Goal: Task Accomplishment & Management: Use online tool/utility

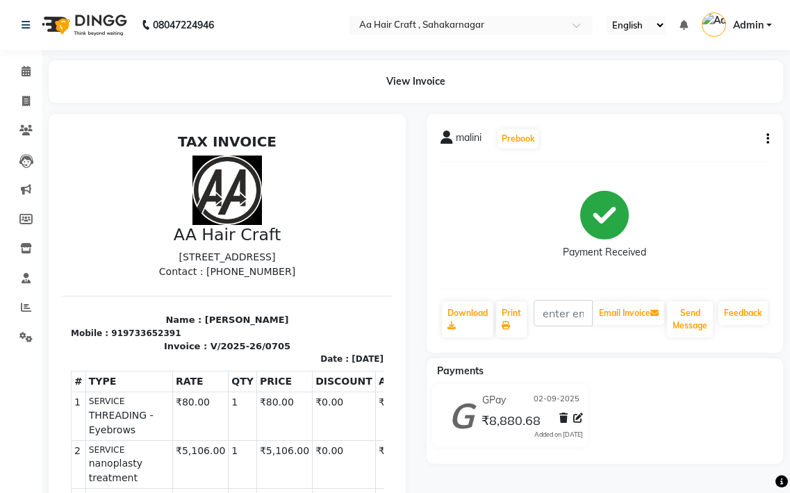
scroll to position [0, 3]
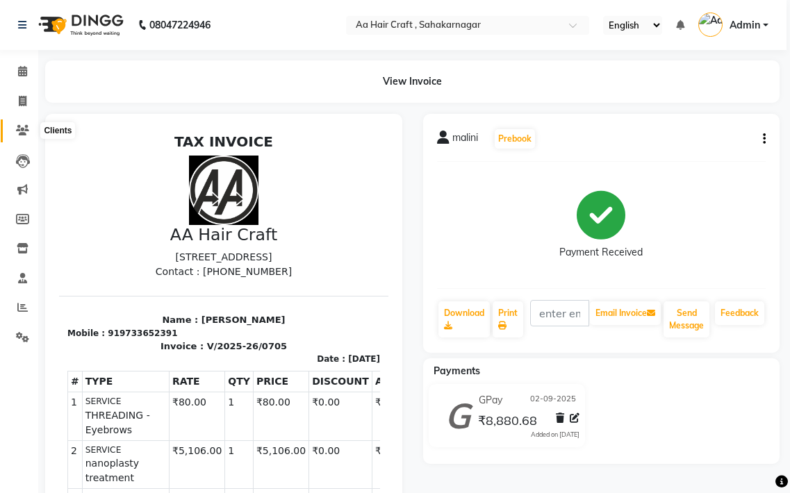
click at [22, 133] on icon at bounding box center [22, 130] width 13 height 10
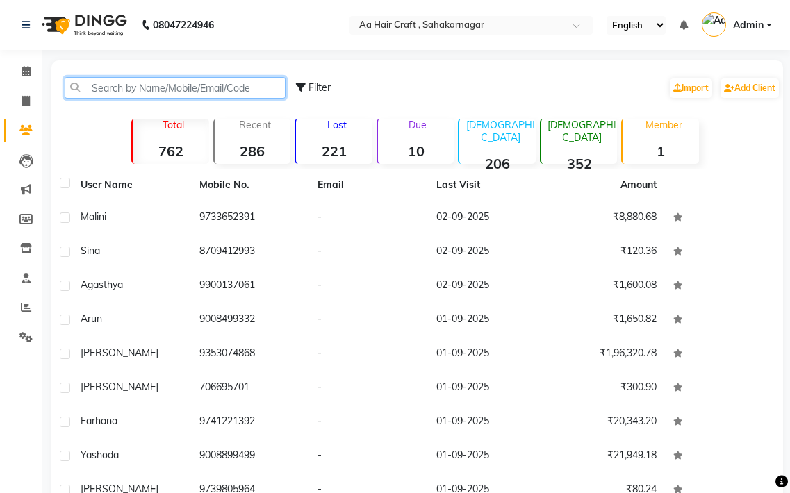
click at [117, 79] on input "text" at bounding box center [175, 88] width 221 height 22
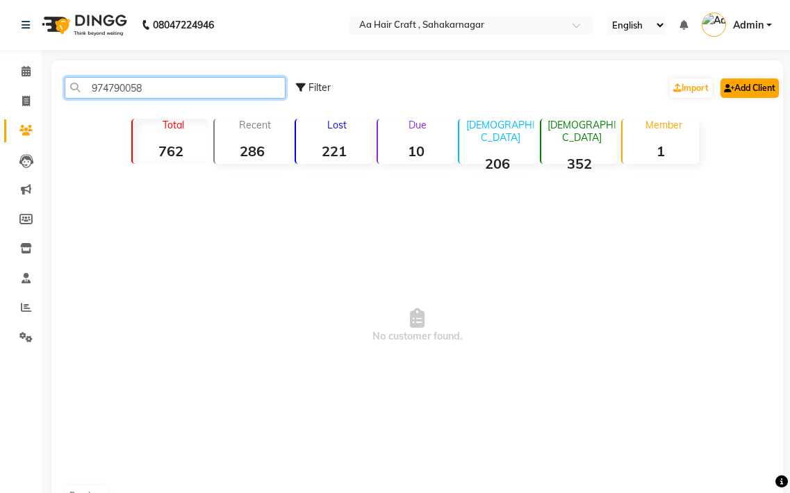
type input "974790058"
click at [735, 87] on link "Add Client" at bounding box center [749, 87] width 58 height 19
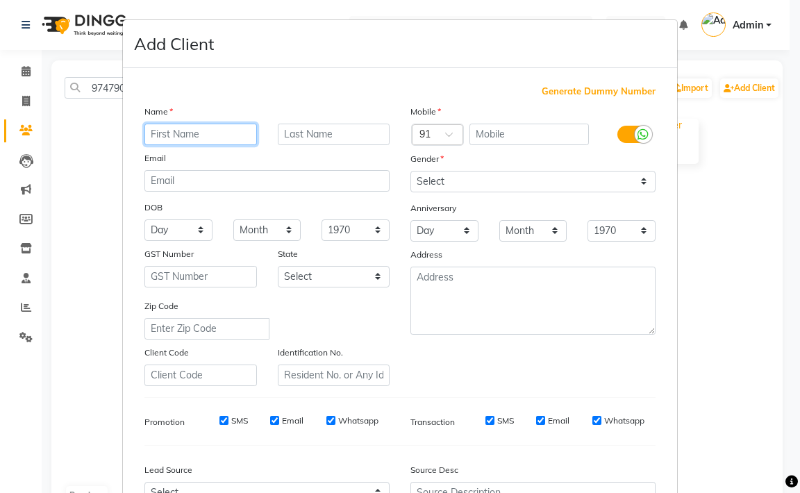
click at [187, 133] on input "text" at bounding box center [200, 135] width 112 height 22
type input "ashwini"
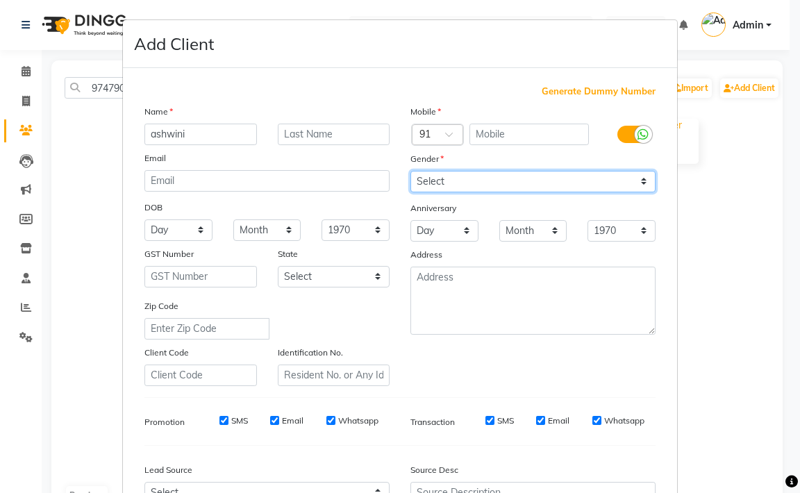
click at [438, 185] on select "Select [DEMOGRAPHIC_DATA] [DEMOGRAPHIC_DATA] Other Prefer Not To Say" at bounding box center [532, 182] width 245 height 22
click at [410, 171] on select "Select [DEMOGRAPHIC_DATA] [DEMOGRAPHIC_DATA] Other Prefer Not To Say" at bounding box center [532, 182] width 245 height 22
click at [431, 192] on select "Select [DEMOGRAPHIC_DATA] [DEMOGRAPHIC_DATA] Other Prefer Not To Say" at bounding box center [532, 182] width 245 height 22
select select "[DEMOGRAPHIC_DATA]"
click at [410, 171] on select "Select [DEMOGRAPHIC_DATA] [DEMOGRAPHIC_DATA] Other Prefer Not To Say" at bounding box center [532, 182] width 245 height 22
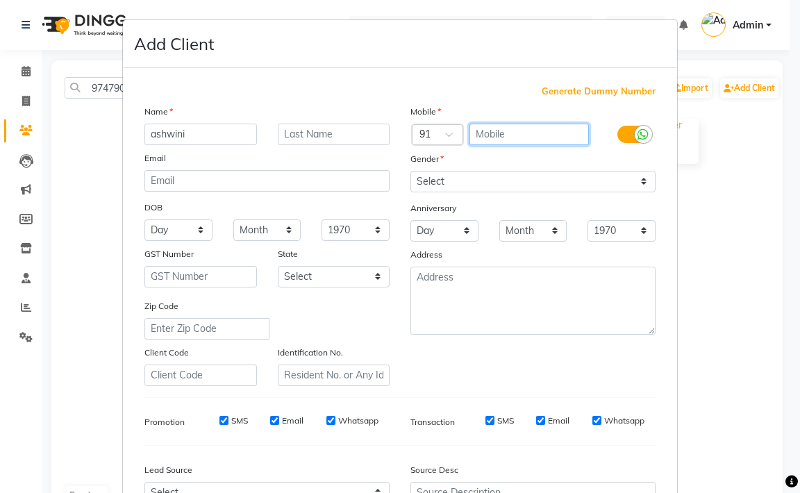
click at [488, 129] on input "text" at bounding box center [529, 135] width 120 height 22
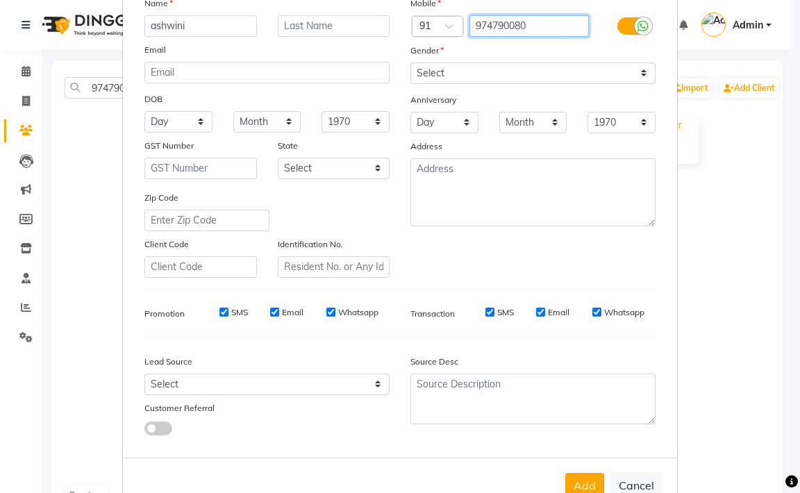
scroll to position [148, 0]
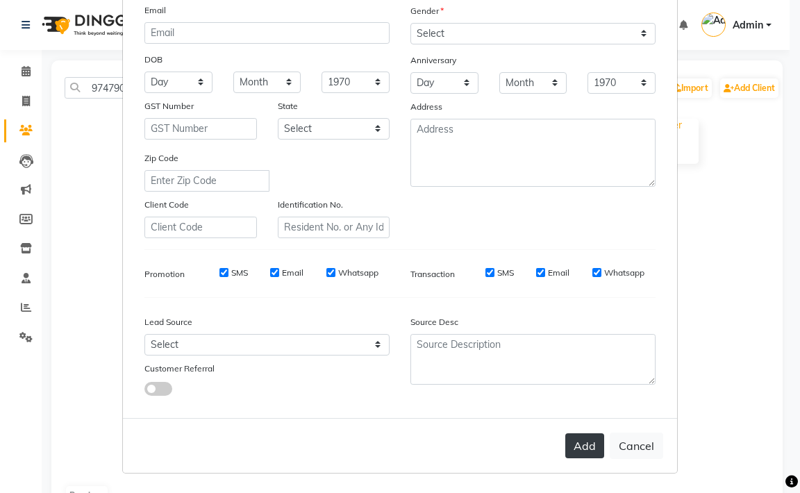
type input "974790080"
click at [589, 454] on button "Add" at bounding box center [584, 445] width 39 height 25
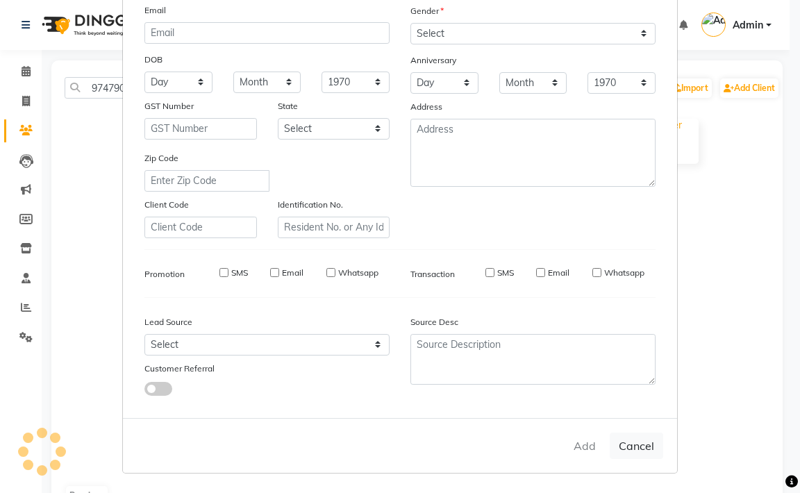
select select
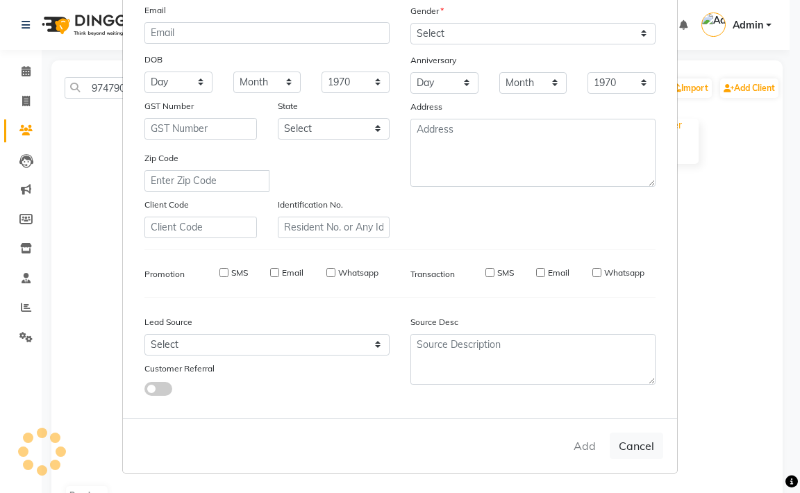
select select
checkbox input "false"
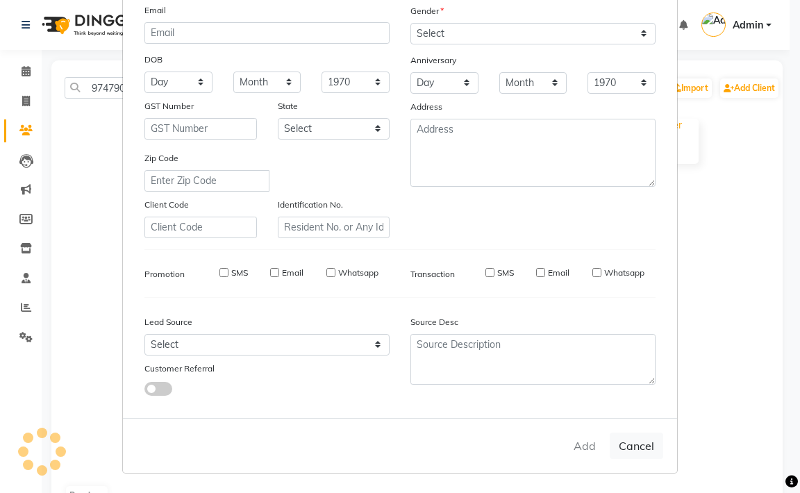
checkbox input "false"
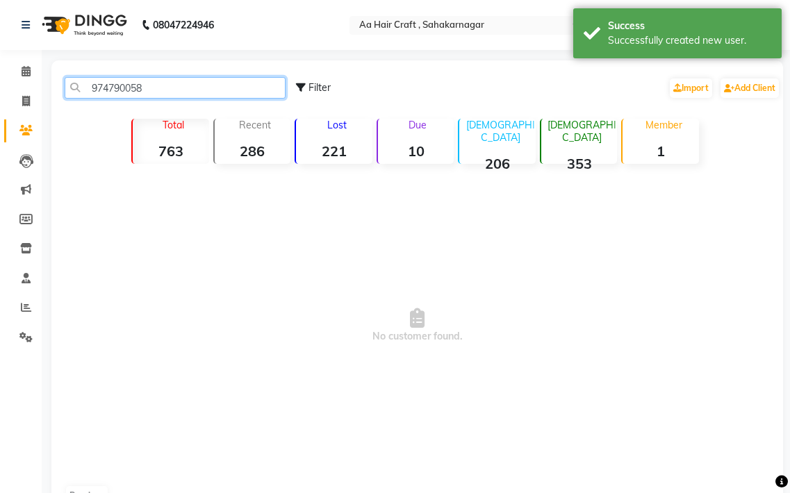
click at [164, 81] on input "974790058" at bounding box center [175, 88] width 221 height 22
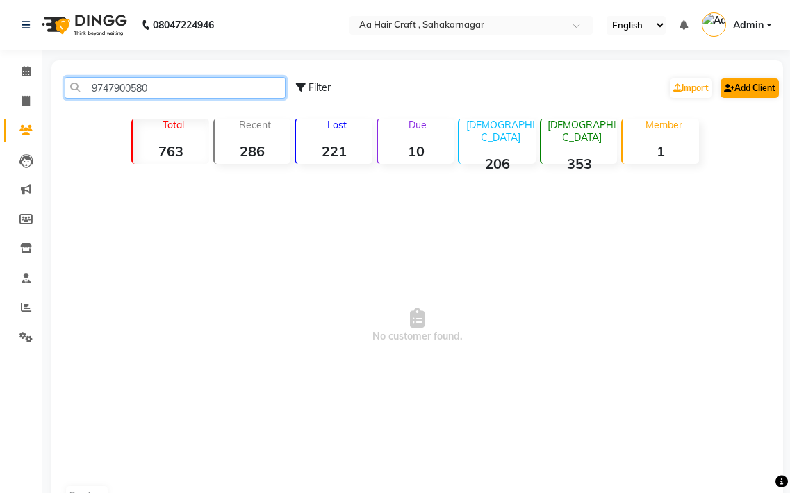
type input "9747900580"
click at [771, 87] on link "Add Client" at bounding box center [749, 87] width 58 height 19
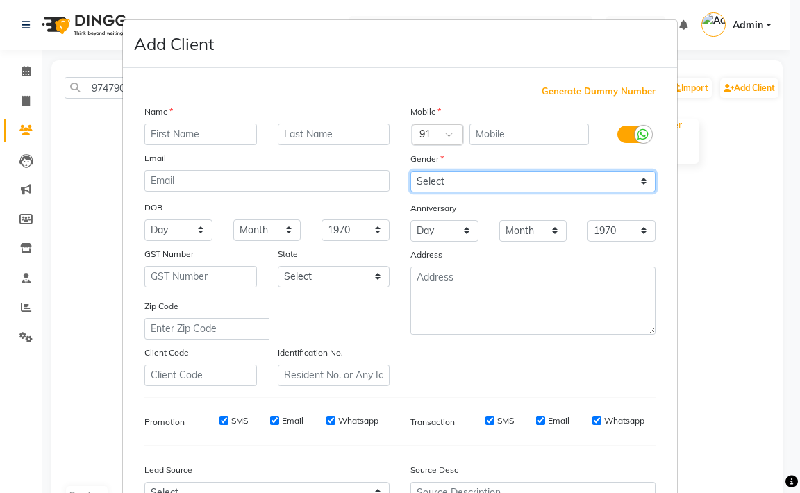
click at [442, 185] on select "Select [DEMOGRAPHIC_DATA] [DEMOGRAPHIC_DATA] Other Prefer Not To Say" at bounding box center [532, 182] width 245 height 22
select select "[DEMOGRAPHIC_DATA]"
click at [410, 171] on select "Select [DEMOGRAPHIC_DATA] [DEMOGRAPHIC_DATA] Other Prefer Not To Say" at bounding box center [532, 182] width 245 height 22
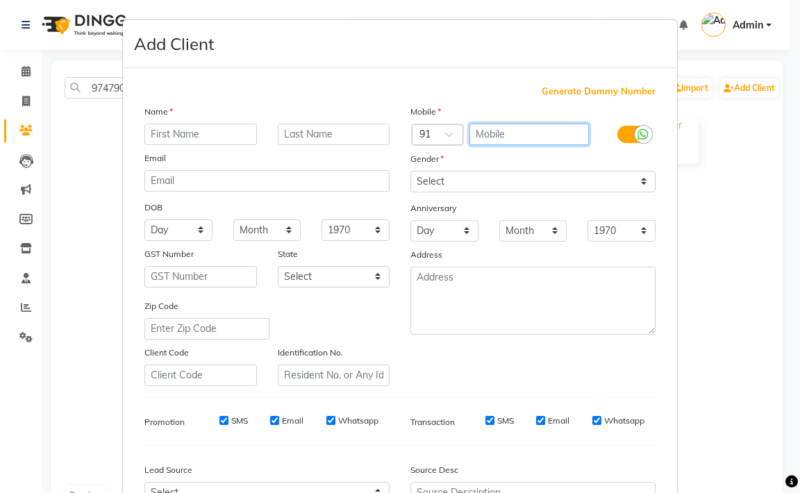
click at [485, 133] on input "text" at bounding box center [529, 135] width 120 height 22
type input "9747900580"
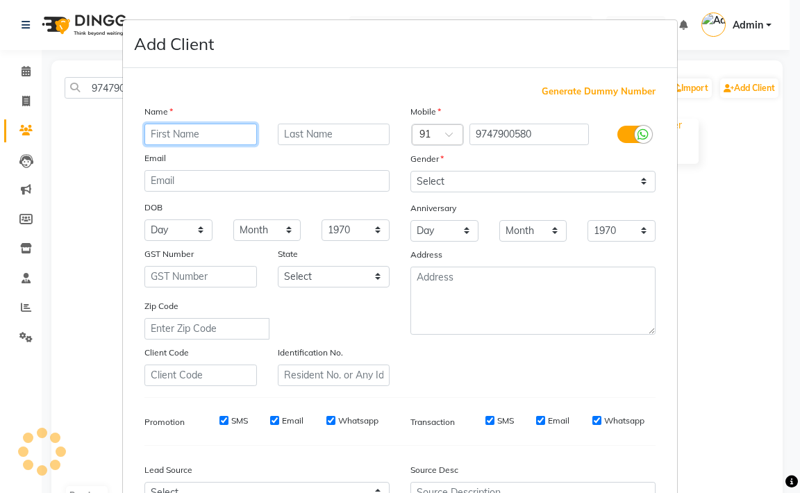
click at [190, 138] on input "text" at bounding box center [200, 135] width 112 height 22
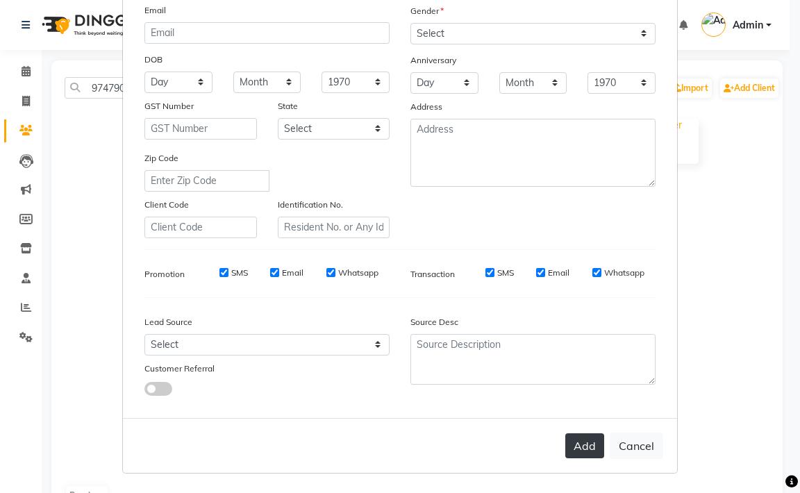
type input "ashwini"
click at [575, 435] on button "Add" at bounding box center [584, 445] width 39 height 25
select select
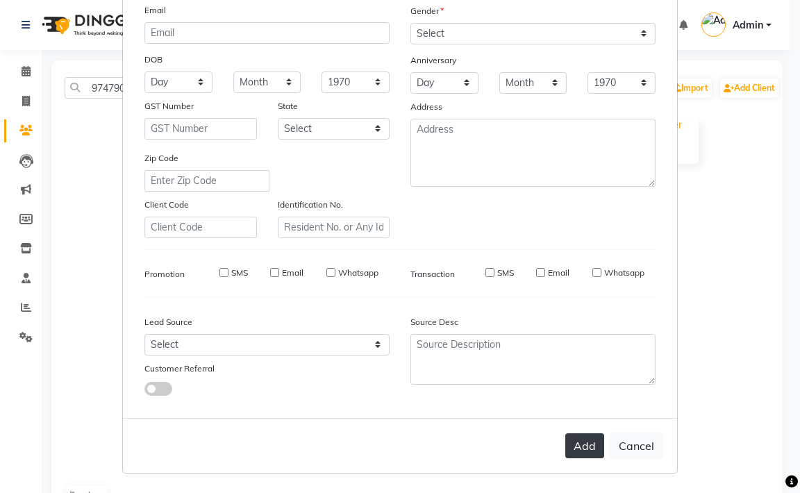
select select
checkbox input "false"
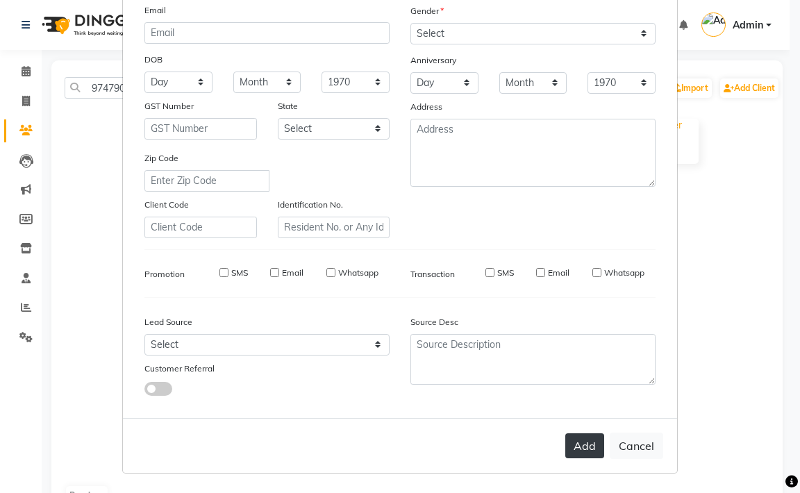
checkbox input "false"
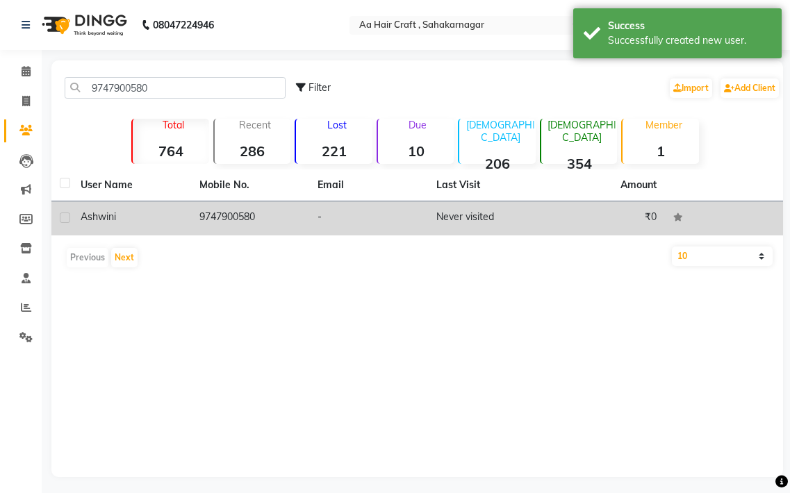
click at [205, 222] on td "9747900580" at bounding box center [250, 218] width 119 height 34
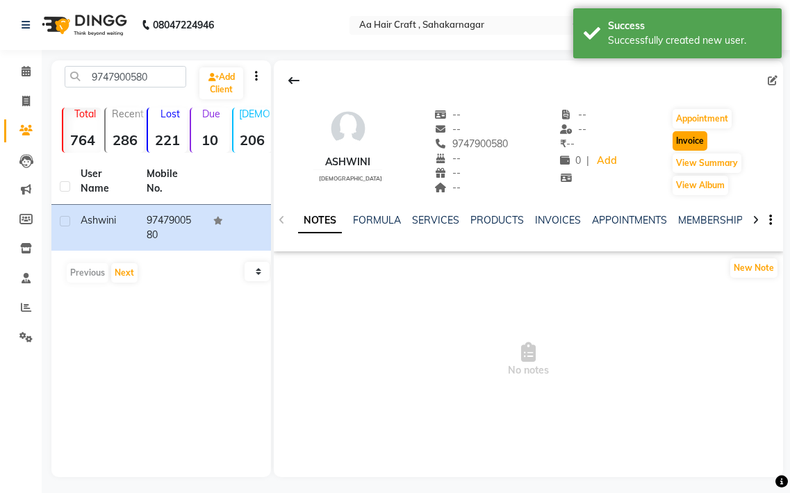
click at [684, 135] on button "Invoice" at bounding box center [689, 140] width 35 height 19
select select "service"
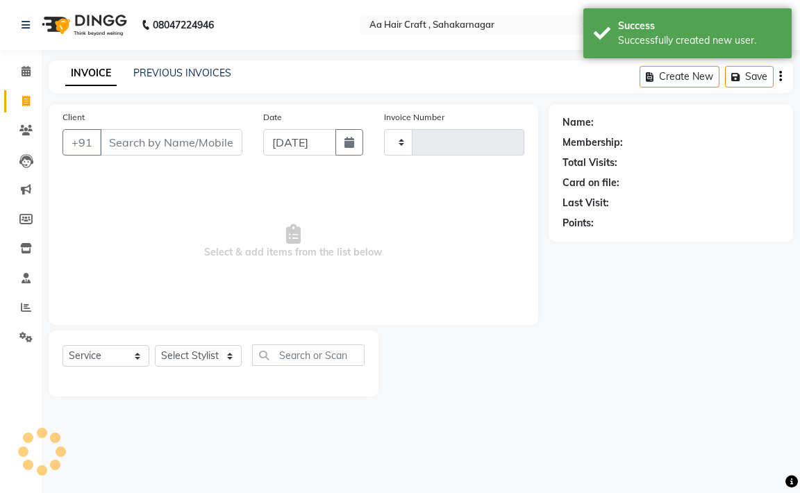
type input "0706"
select select "6074"
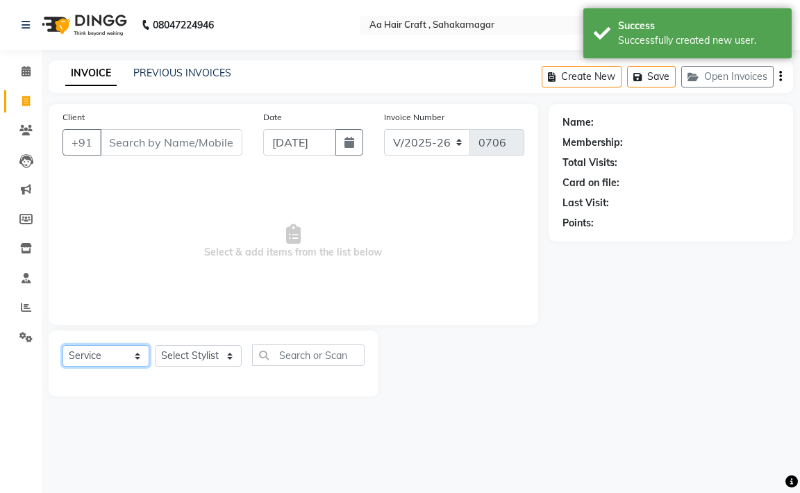
type input "9747900580"
drag, startPoint x: 94, startPoint y: 358, endPoint x: 96, endPoint y: 348, distance: 9.8
click at [96, 348] on select "Select Service Product Membership Package Voucher Prepaid Gift Card" at bounding box center [105, 356] width 87 height 22
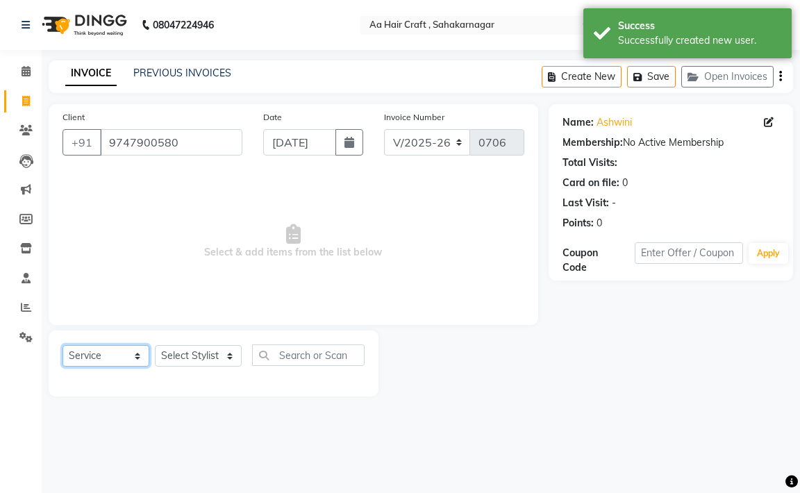
click at [62, 345] on select "Select Service Product Membership Package Voucher Prepaid Gift Card" at bounding box center [105, 356] width 87 height 22
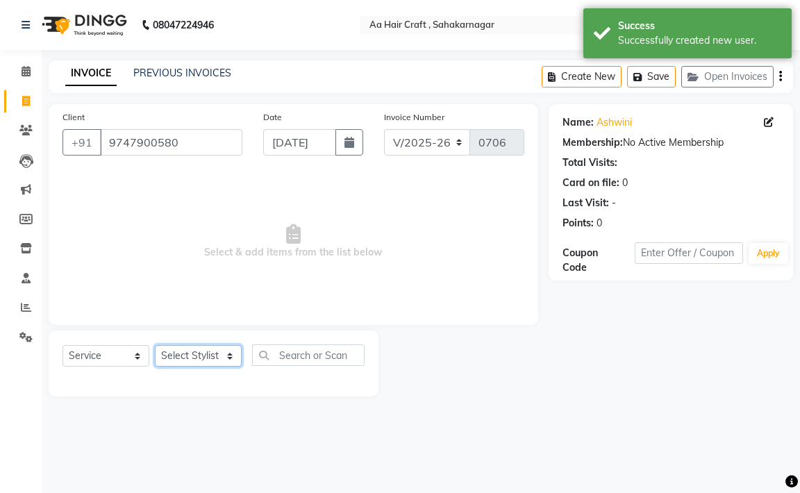
drag, startPoint x: 199, startPoint y: 357, endPoint x: 201, endPoint y: 346, distance: 11.3
click at [199, 356] on select "Select Stylist [PERSON_NAME] hair stylish [PERSON_NAME] beautycian [PERSON_NAME…" at bounding box center [198, 356] width 87 height 22
select select "61631"
click at [155, 345] on select "Select Stylist [PERSON_NAME] hair stylish [PERSON_NAME] beautycian [PERSON_NAME…" at bounding box center [198, 356] width 87 height 22
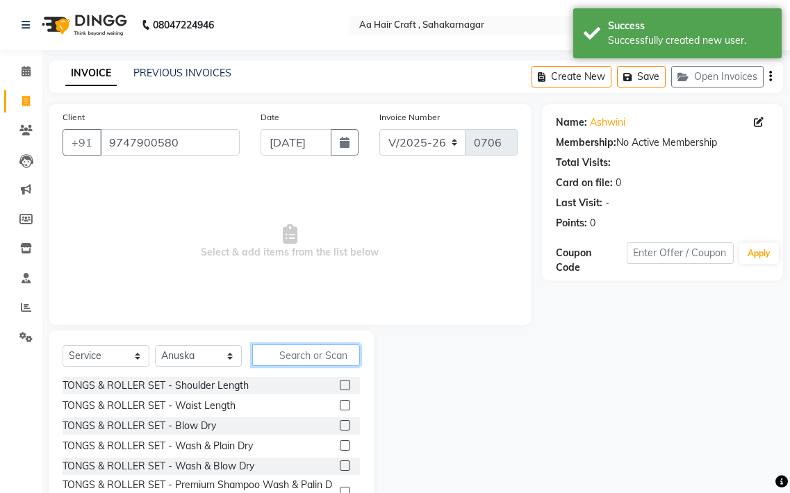
click at [313, 362] on input "text" at bounding box center [306, 355] width 108 height 22
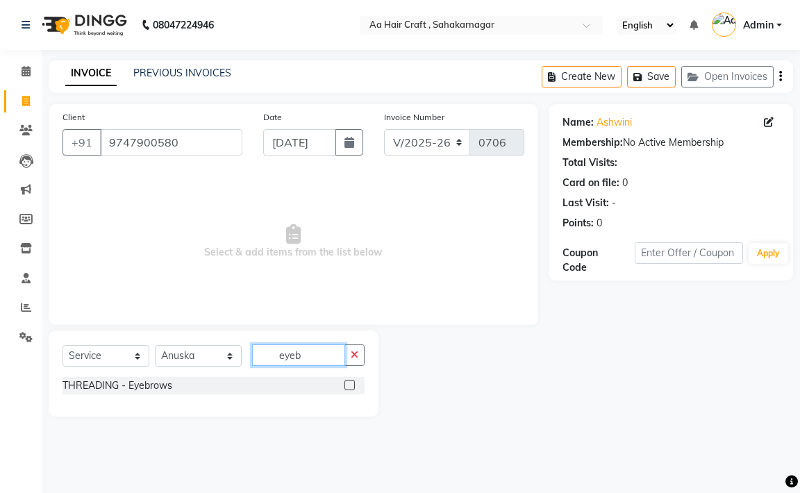
type input "eyeb"
click at [353, 384] on label at bounding box center [349, 385] width 10 height 10
click at [353, 384] on input "checkbox" at bounding box center [348, 385] width 9 height 9
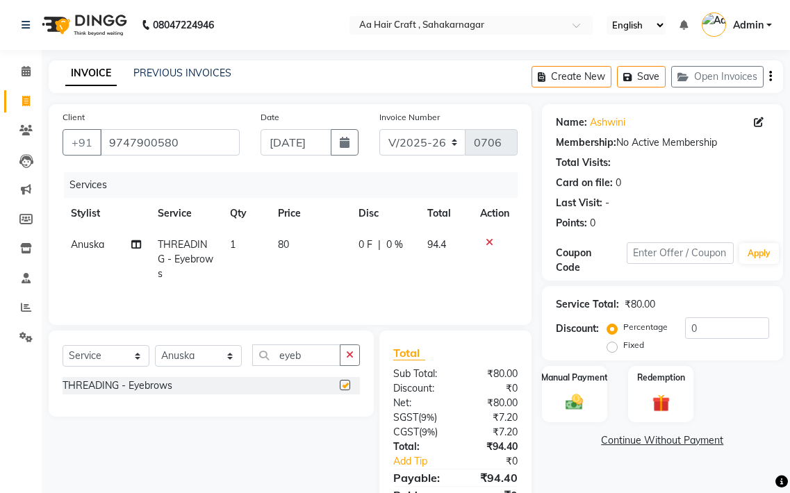
checkbox input "false"
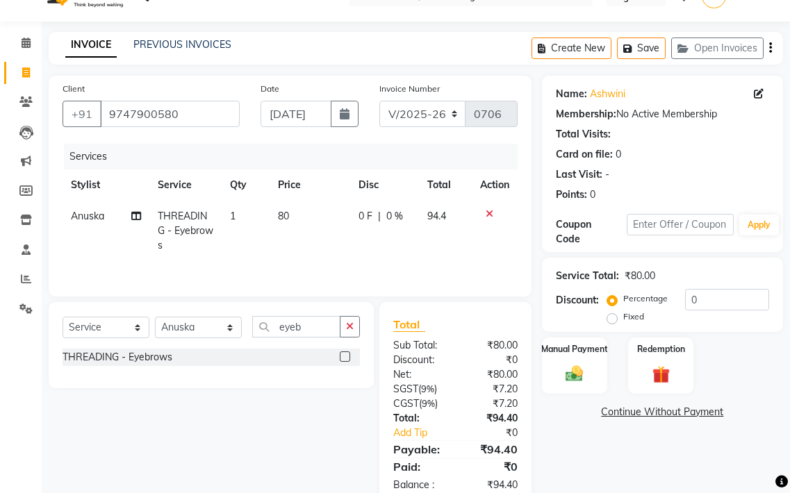
scroll to position [62, 0]
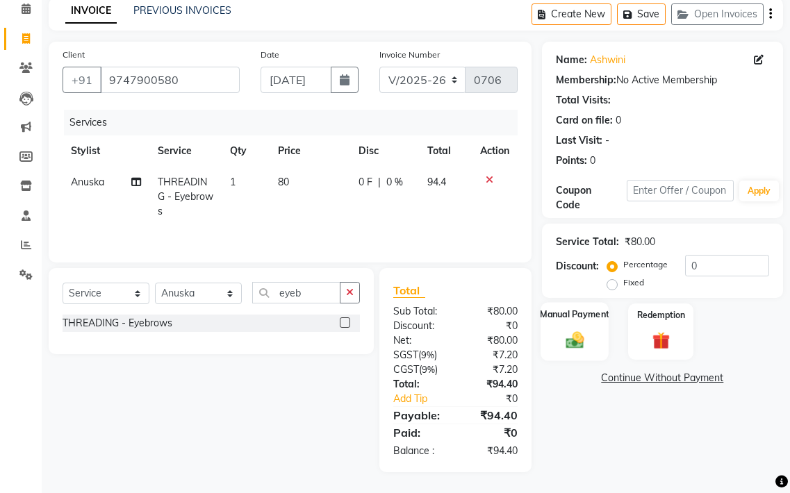
click at [590, 335] on div "Manual Payment" at bounding box center [574, 331] width 68 height 58
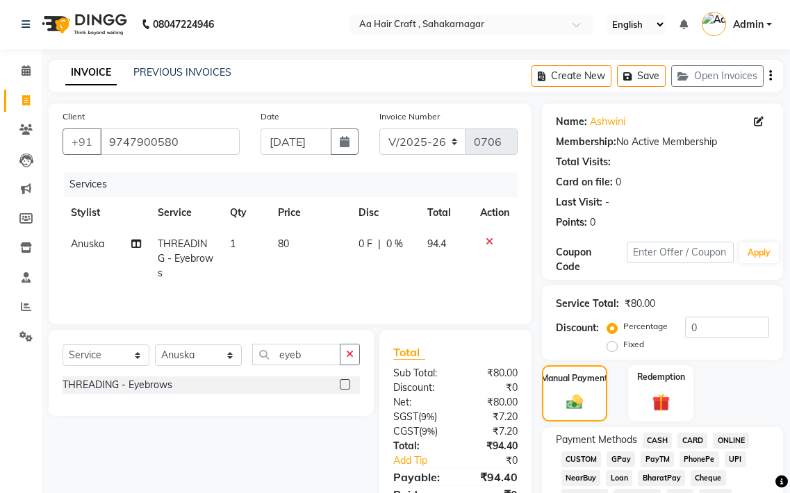
scroll to position [0, 0]
click at [316, 250] on td "80" at bounding box center [309, 259] width 81 height 60
select select "61631"
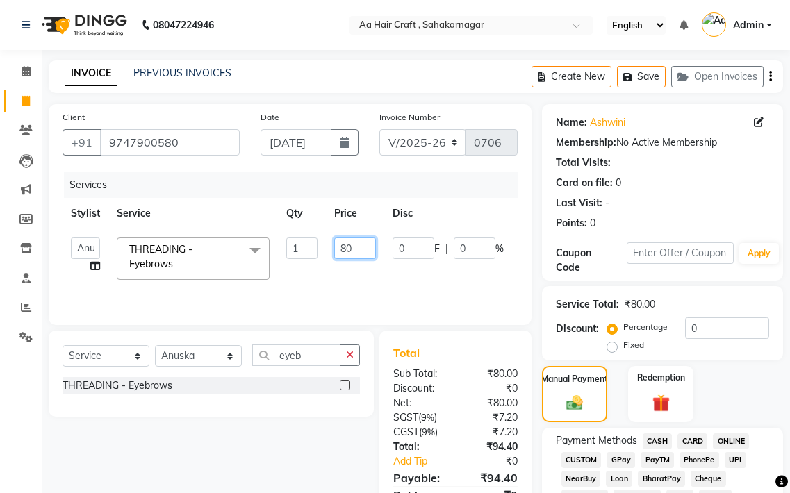
click at [369, 246] on input "80" at bounding box center [355, 248] width 42 height 22
type input "8"
type input "55"
click at [371, 267] on tr "[PERSON_NAME] hair stylish Anuska [PERSON_NAME] beautycian [PERSON_NAME] beauty…" at bounding box center [329, 258] width 535 height 59
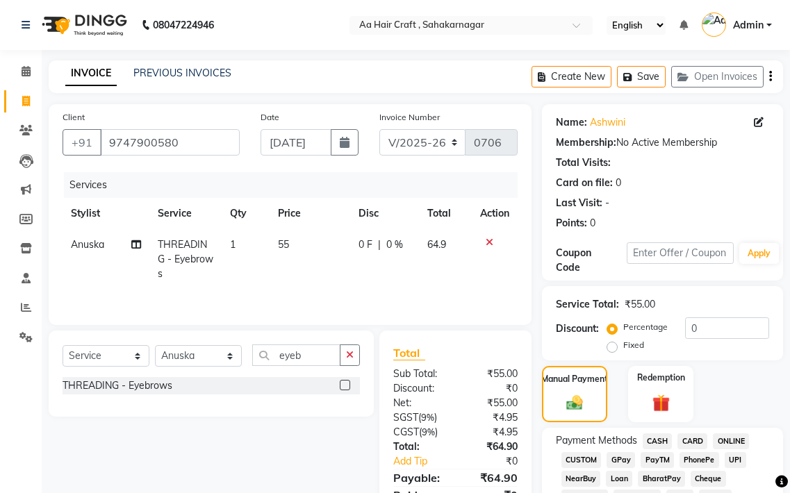
click at [324, 245] on td "55" at bounding box center [309, 259] width 81 height 60
select select "61631"
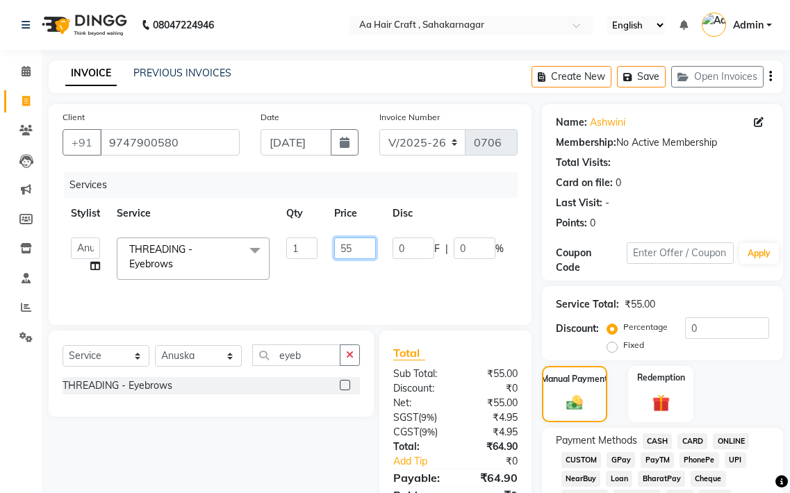
click at [369, 243] on input "55" at bounding box center [355, 248] width 42 height 22
type input "58"
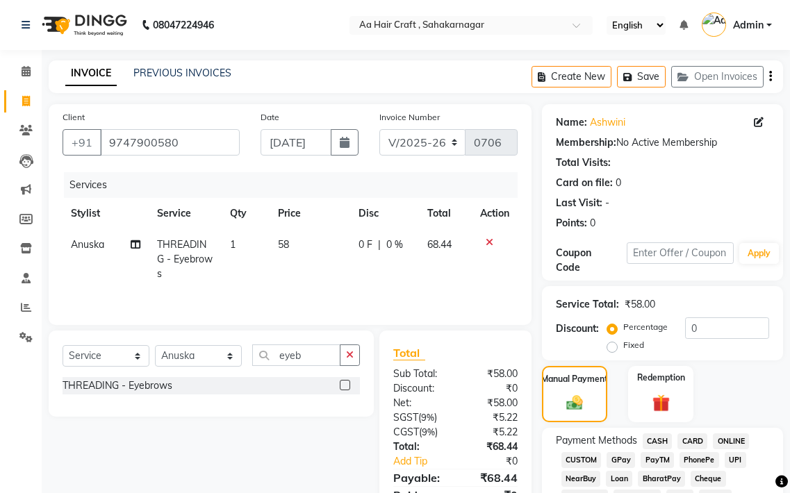
click at [385, 260] on td "0 F | 0 %" at bounding box center [384, 259] width 69 height 60
select select "61631"
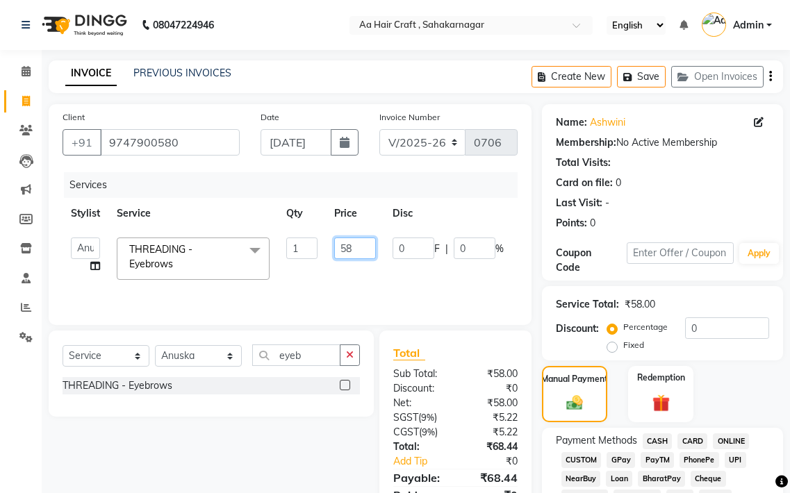
click at [356, 252] on input "58" at bounding box center [355, 248] width 42 height 22
type input "5"
type input "66"
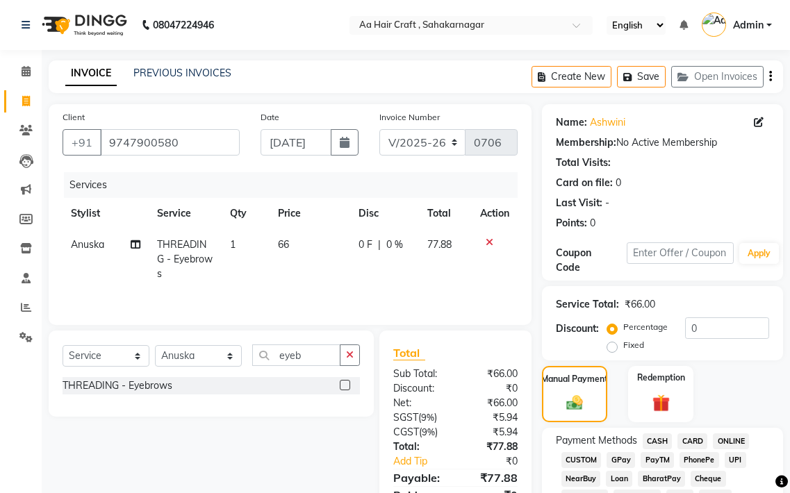
click at [365, 260] on tr "Anuska THREADING - Eyebrows 1 66 0 F | 0 % 77.88" at bounding box center [289, 259] width 455 height 60
click at [332, 252] on td "66" at bounding box center [309, 259] width 81 height 60
select select "61631"
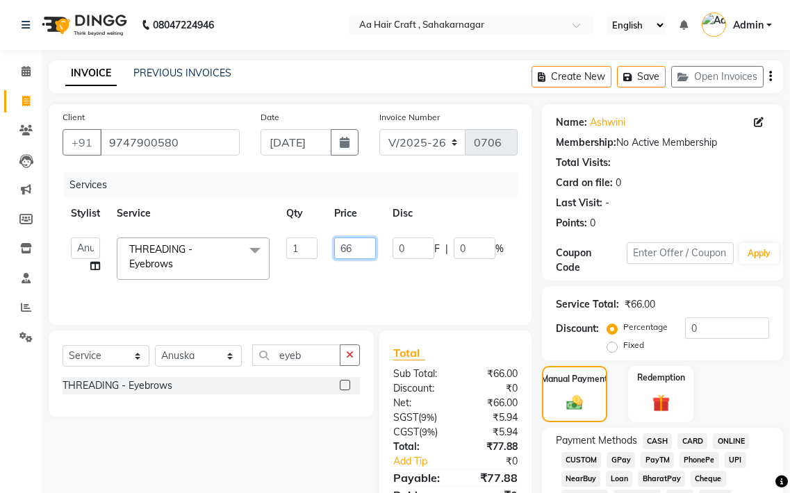
click at [366, 246] on input "66" at bounding box center [355, 248] width 42 height 22
type input "6"
type input "75"
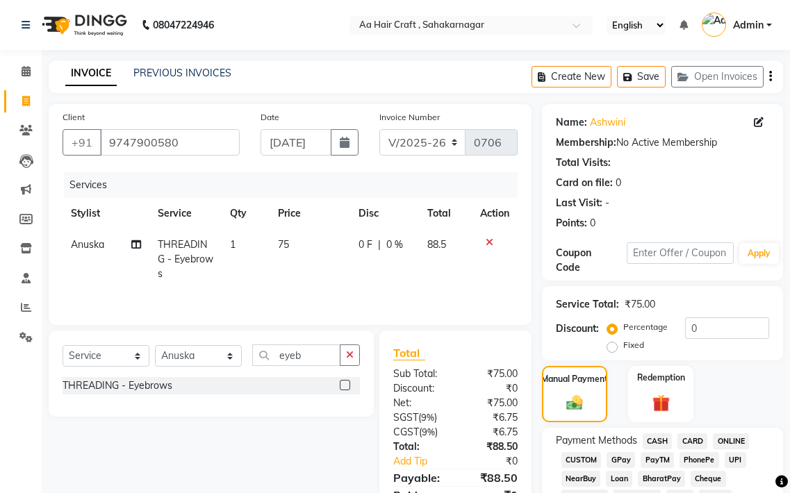
click at [399, 289] on div "Services Stylist Service Qty Price Disc Total Action Anuska THREADING - Eyebrow…" at bounding box center [289, 241] width 455 height 139
click at [313, 230] on td "75" at bounding box center [309, 259] width 81 height 60
select select "61631"
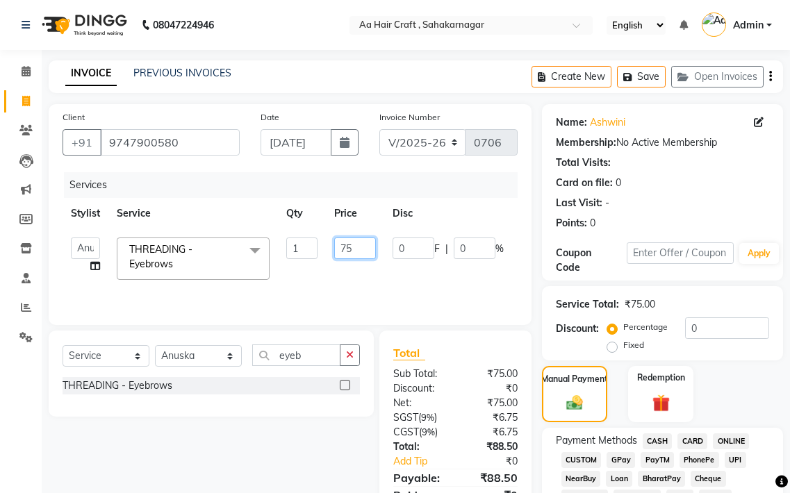
click at [355, 242] on input "75" at bounding box center [355, 248] width 42 height 22
type input "71"
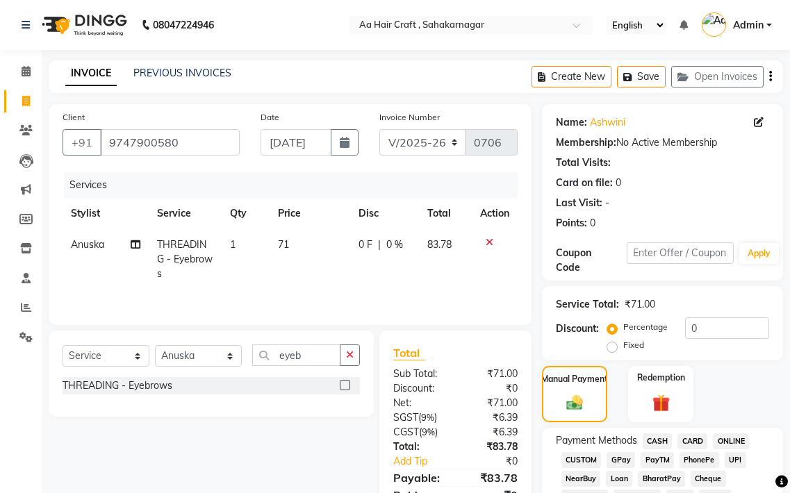
click at [378, 284] on tr "Anuska THREADING - Eyebrows 1 71 0 F | 0 % 83.78" at bounding box center [289, 259] width 455 height 60
click at [314, 249] on td "71" at bounding box center [309, 259] width 81 height 60
select select "61631"
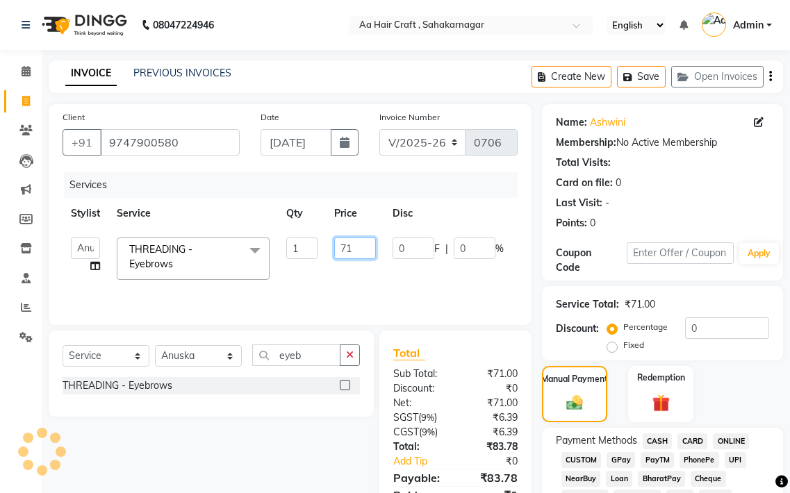
click at [363, 251] on input "71" at bounding box center [355, 248] width 42 height 22
type input "7"
type input "69"
click at [397, 274] on td "0 F | 0 %" at bounding box center [448, 258] width 128 height 59
select select "61631"
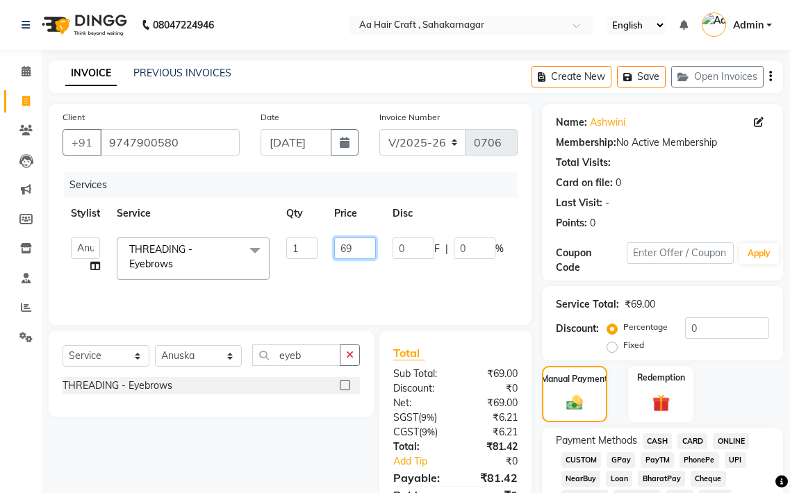
click at [362, 255] on input "69" at bounding box center [355, 248] width 42 height 22
type input "68"
click at [399, 290] on div "Services Stylist Service Qty Price Disc Total Action [PERSON_NAME] hair stylish…" at bounding box center [289, 241] width 455 height 139
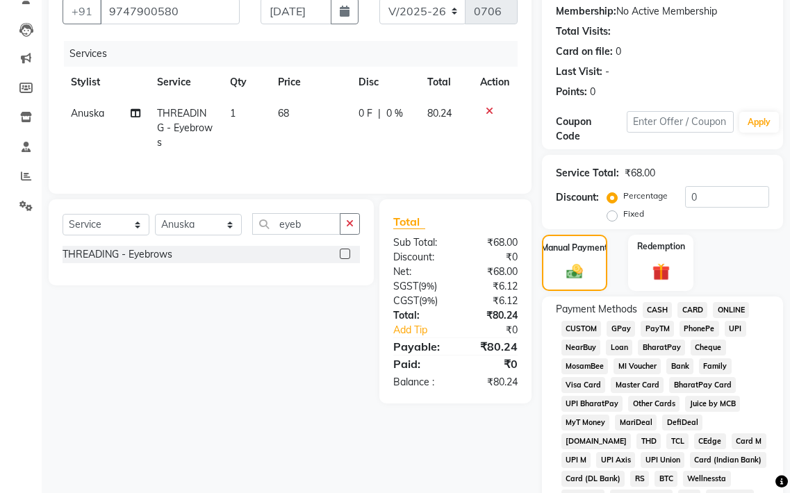
scroll to position [139, 0]
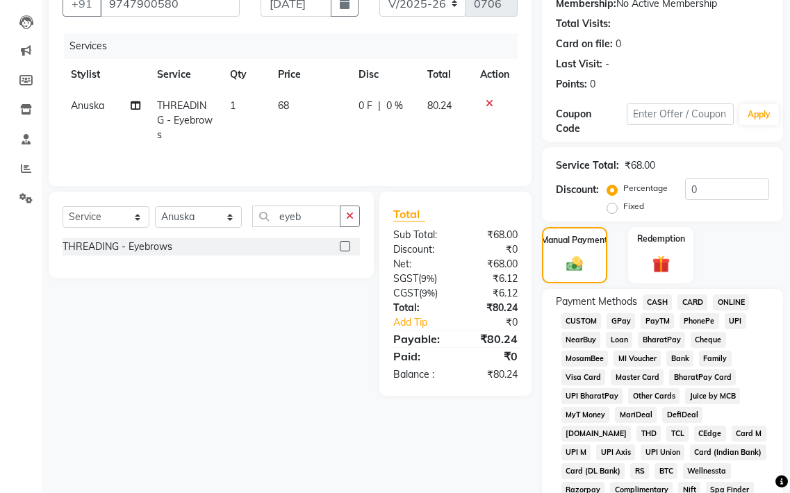
click at [626, 319] on span "GPay" at bounding box center [620, 321] width 28 height 16
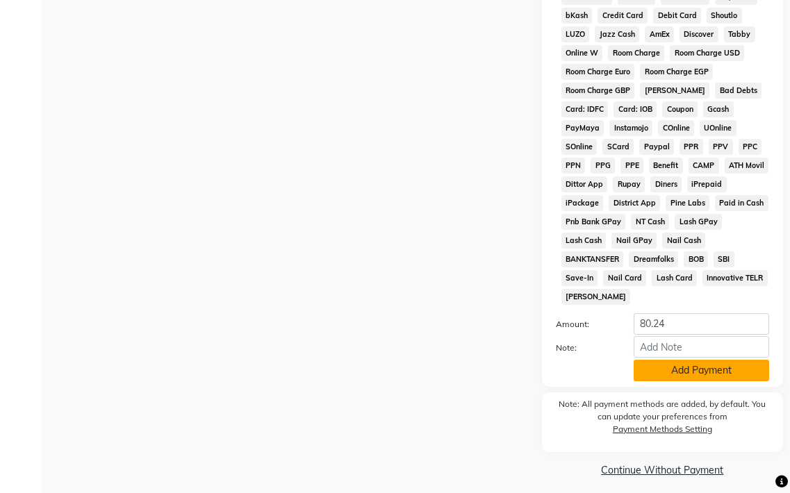
scroll to position [715, 0]
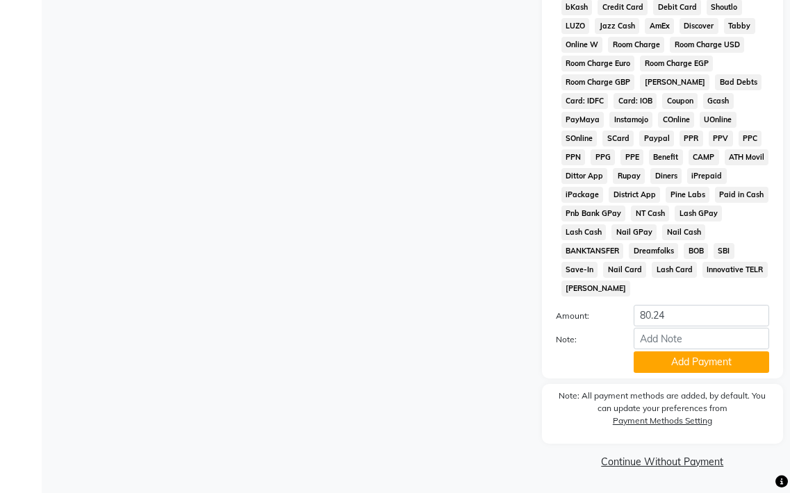
click at [678, 367] on button "Add Payment" at bounding box center [700, 362] width 135 height 22
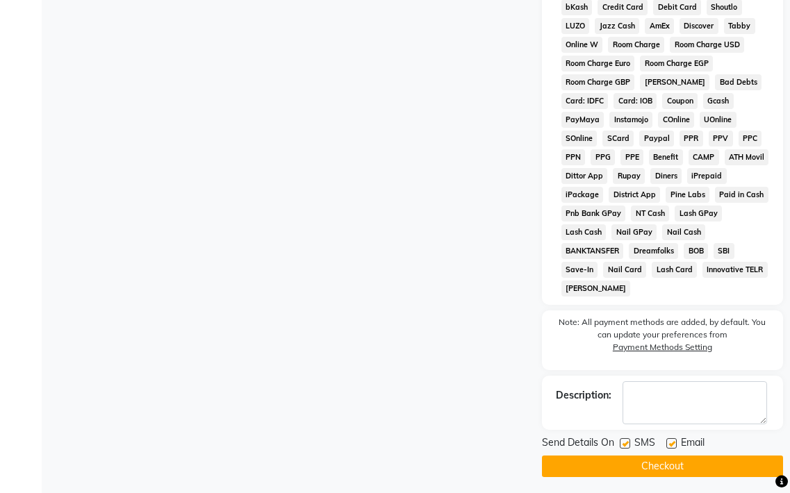
click at [671, 444] on label at bounding box center [671, 443] width 10 height 10
click at [671, 444] on input "checkbox" at bounding box center [670, 444] width 9 height 9
checkbox input "false"
click at [665, 468] on button "Checkout" at bounding box center [662, 467] width 241 height 22
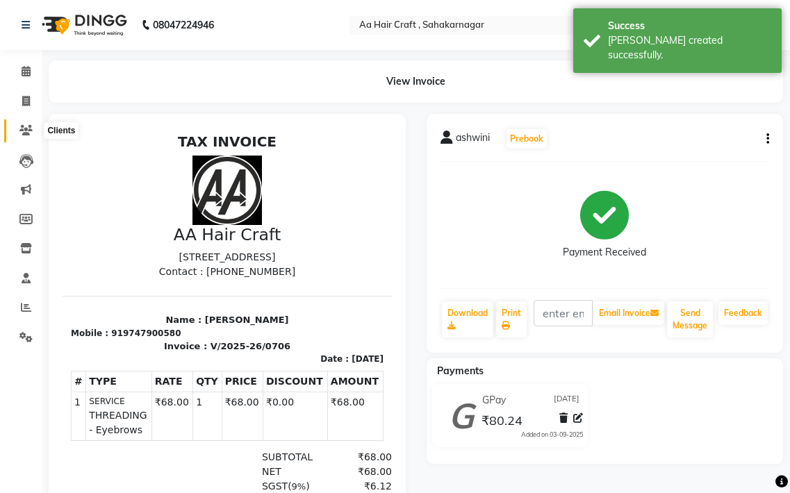
click at [28, 129] on icon at bounding box center [25, 130] width 13 height 10
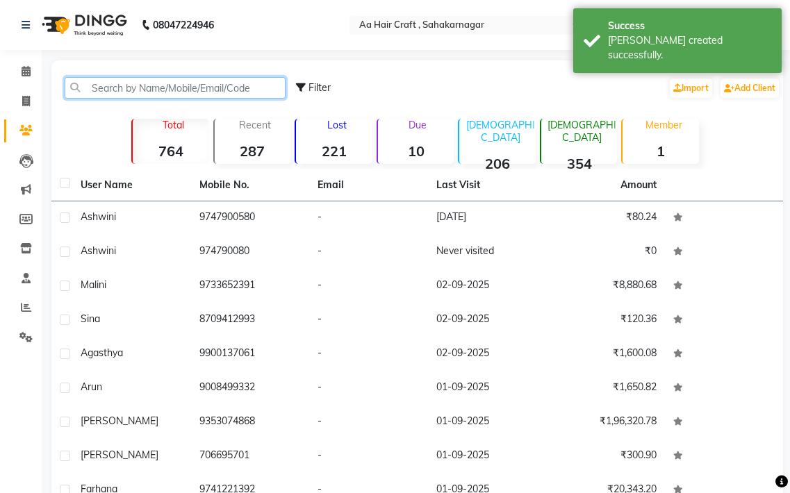
click at [126, 85] on input "text" at bounding box center [175, 88] width 221 height 22
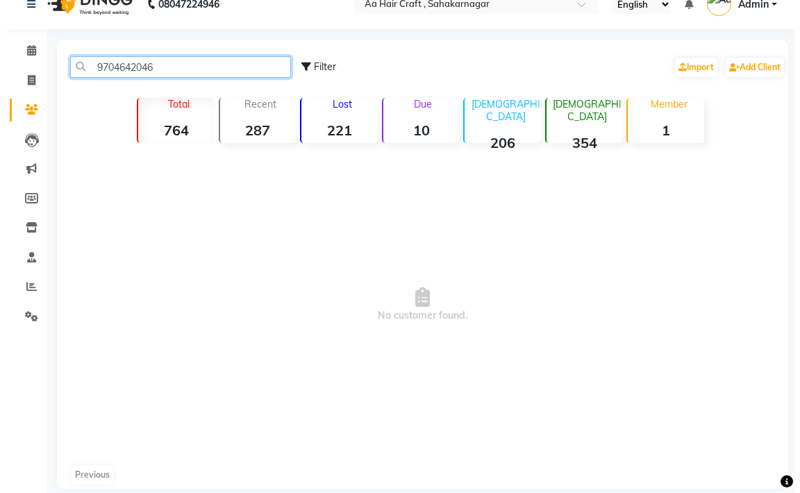
scroll to position [37, 0]
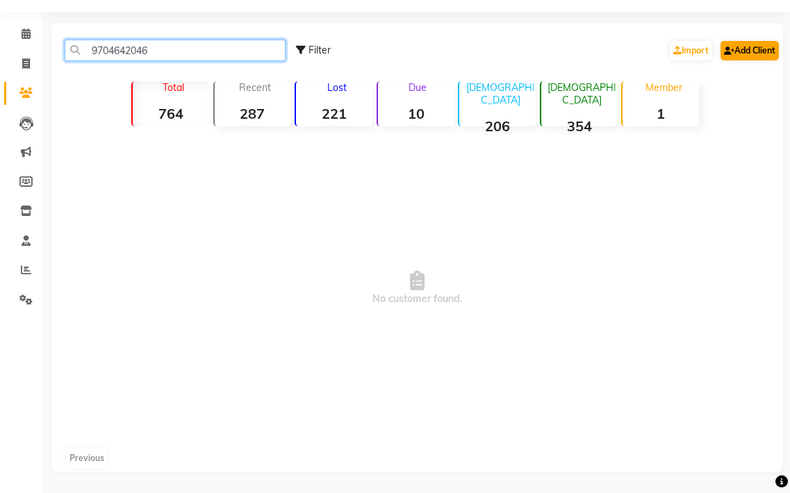
type input "9704642046"
click at [757, 46] on link "Add Client" at bounding box center [749, 50] width 58 height 19
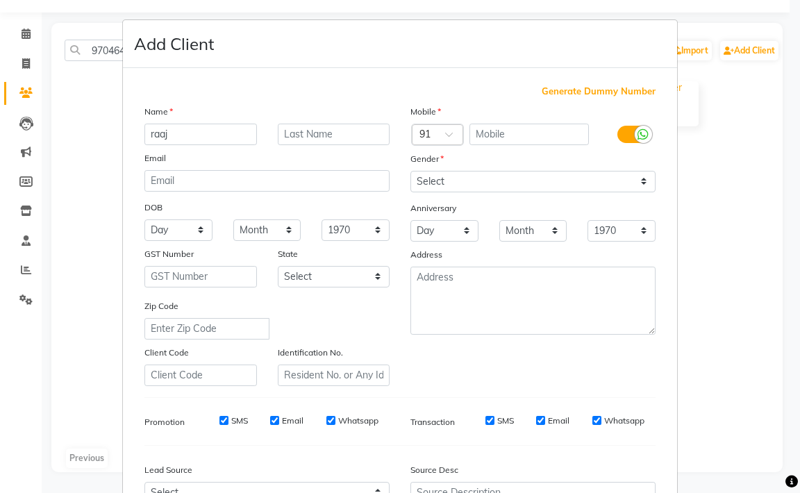
type input "raaj"
click at [451, 184] on select "Select [DEMOGRAPHIC_DATA] [DEMOGRAPHIC_DATA] Other Prefer Not To Say" at bounding box center [532, 182] width 245 height 22
select select "[DEMOGRAPHIC_DATA]"
click at [410, 171] on select "Select [DEMOGRAPHIC_DATA] [DEMOGRAPHIC_DATA] Other Prefer Not To Say" at bounding box center [532, 182] width 245 height 22
click at [490, 140] on input "text" at bounding box center [529, 135] width 120 height 22
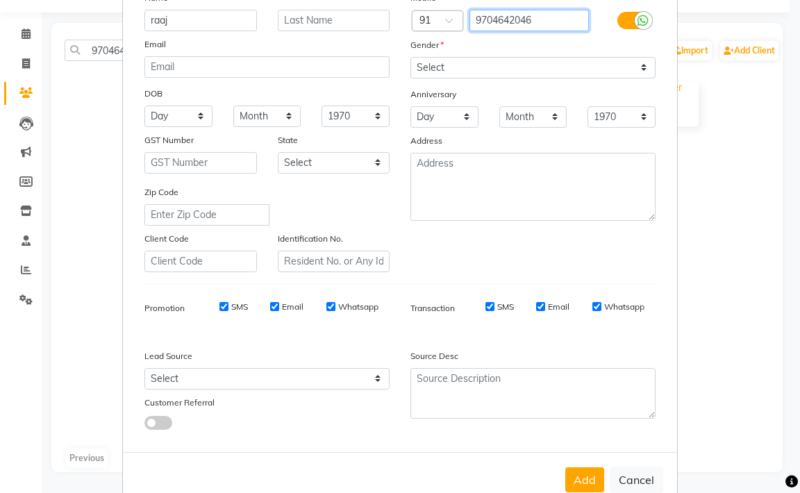
scroll to position [148, 0]
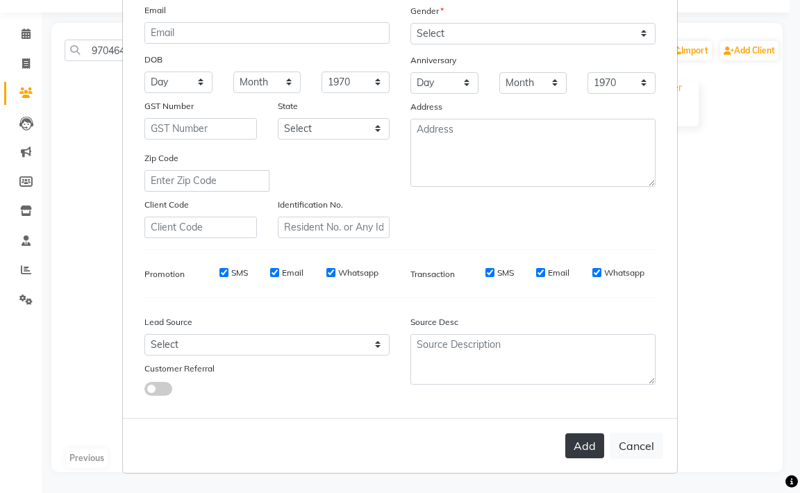
type input "9704642046"
click at [588, 439] on button "Add" at bounding box center [584, 445] width 39 height 25
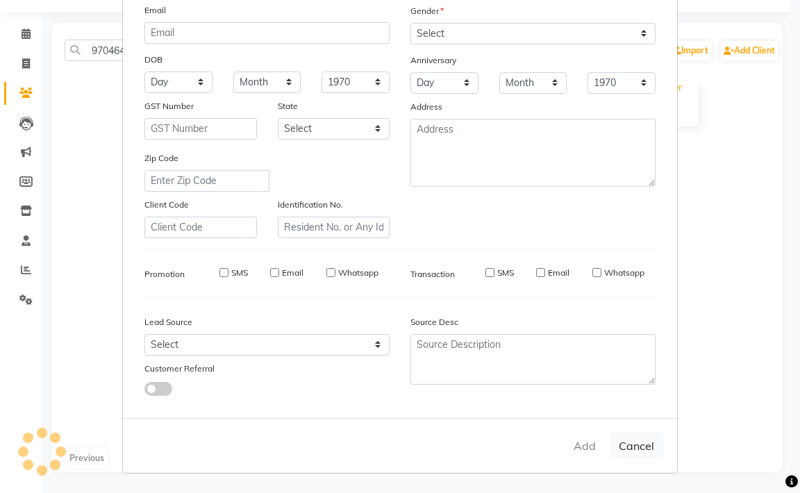
select select
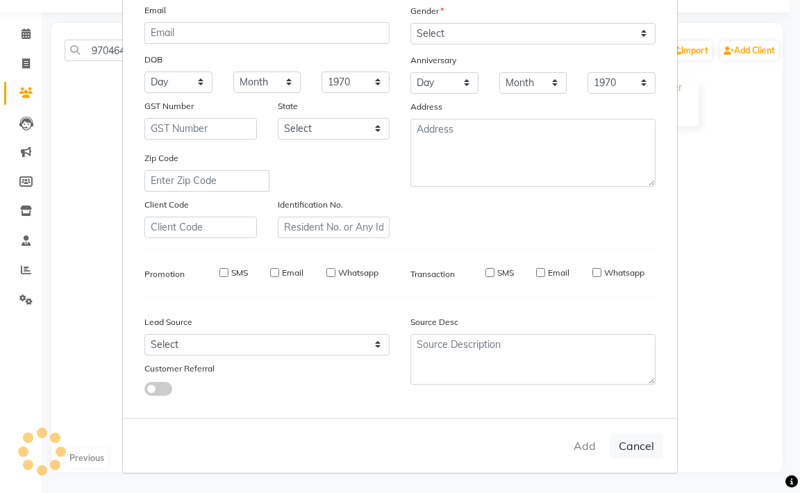
select select
checkbox input "false"
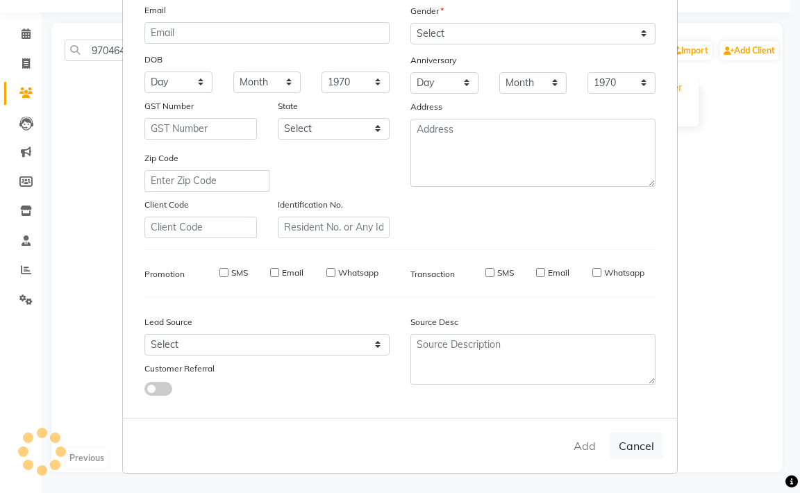
checkbox input "false"
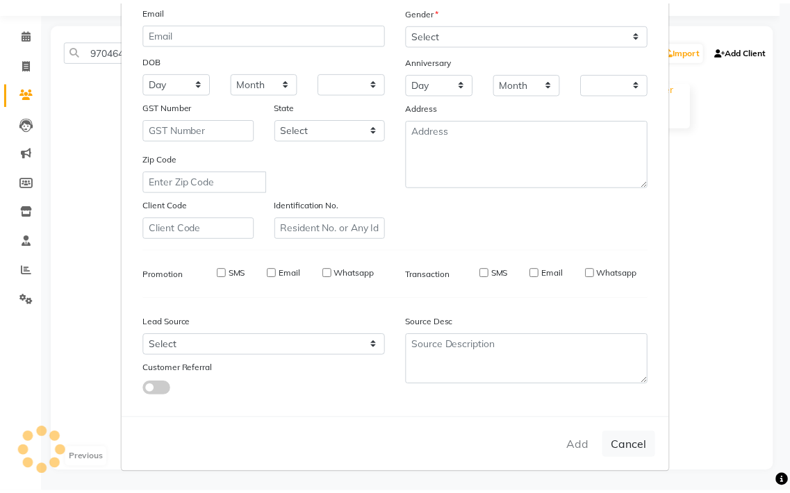
scroll to position [5, 0]
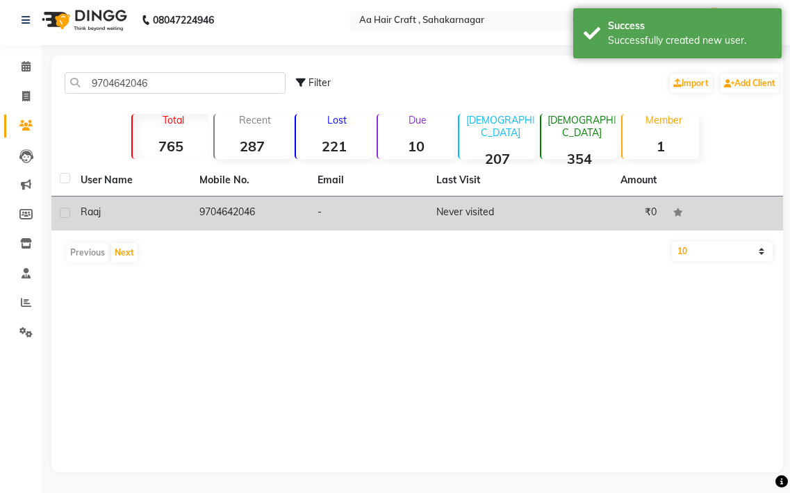
click at [231, 212] on td "9704642046" at bounding box center [250, 214] width 119 height 34
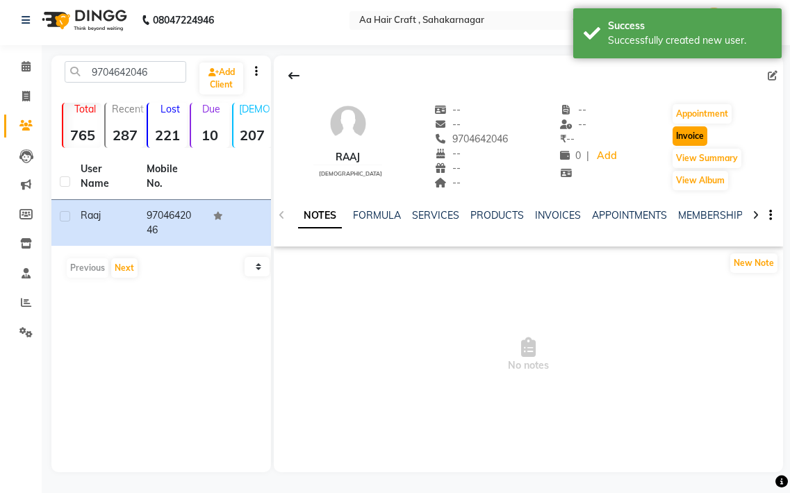
click at [685, 134] on button "Invoice" at bounding box center [689, 135] width 35 height 19
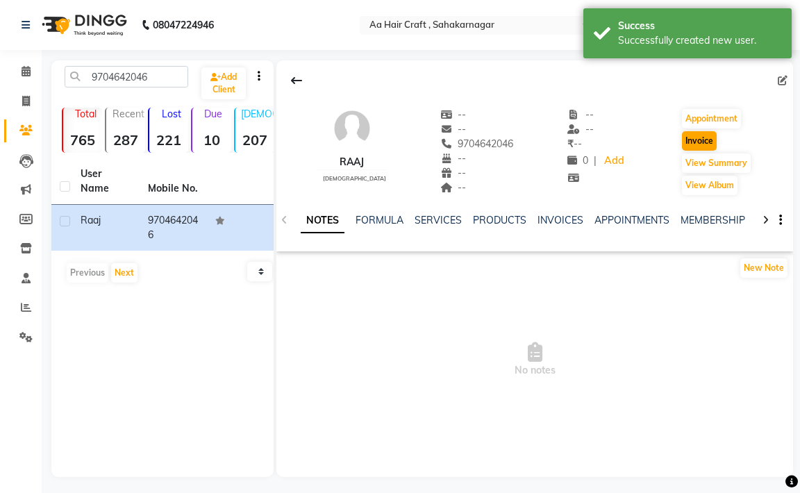
select select "6074"
select select "service"
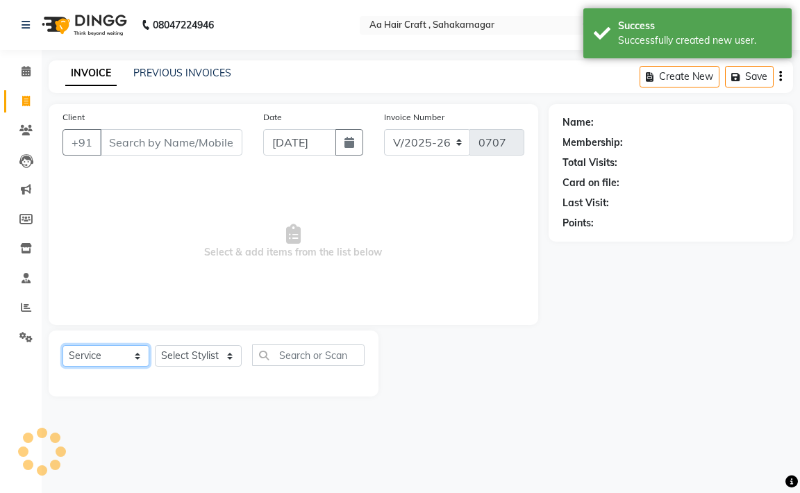
click at [113, 359] on select "Select Service Product Membership Package Voucher Prepaid Gift Card" at bounding box center [105, 356] width 87 height 22
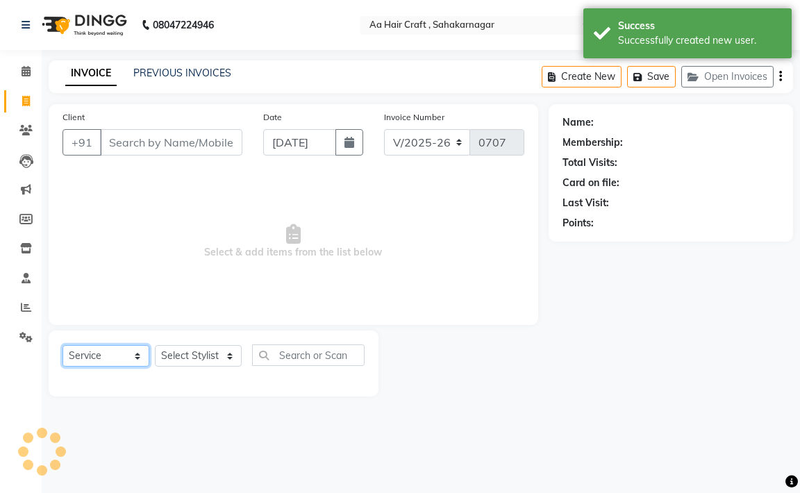
click at [62, 345] on select "Select Service Product Membership Package Voucher Prepaid Gift Card" at bounding box center [105, 356] width 87 height 22
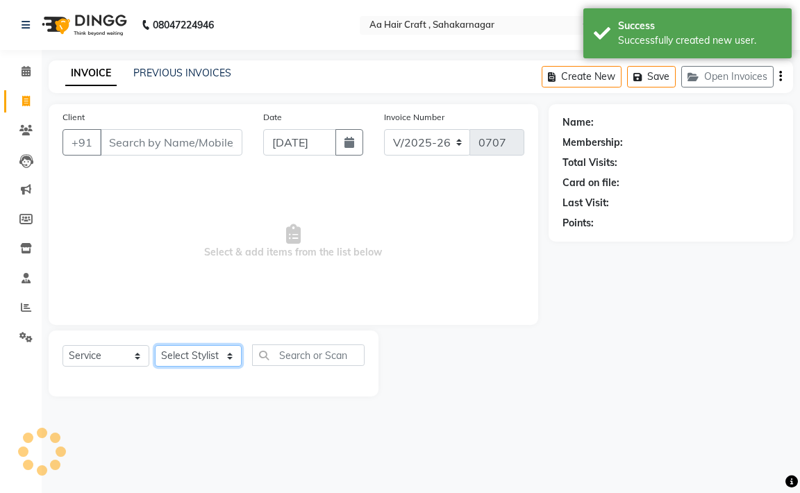
click at [208, 355] on select "Select Stylist" at bounding box center [198, 356] width 87 height 22
type input "9704642046"
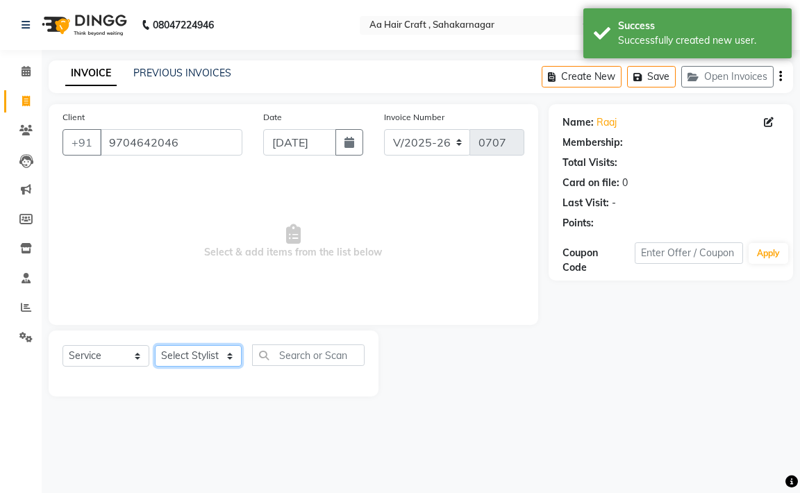
click at [199, 359] on select "Select Stylist [PERSON_NAME] hair stylish [PERSON_NAME] beautycian [PERSON_NAME…" at bounding box center [198, 356] width 87 height 22
click at [199, 356] on select "Select Stylist [PERSON_NAME] hair stylish [PERSON_NAME] beautycian [PERSON_NAME…" at bounding box center [198, 356] width 87 height 22
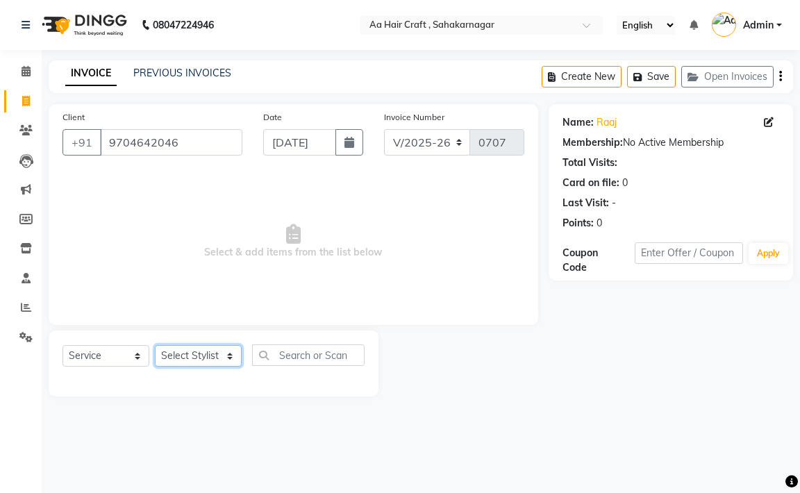
select select "88749"
click at [155, 345] on select "Select Stylist [PERSON_NAME] hair stylish [PERSON_NAME] beautycian [PERSON_NAME…" at bounding box center [198, 356] width 87 height 22
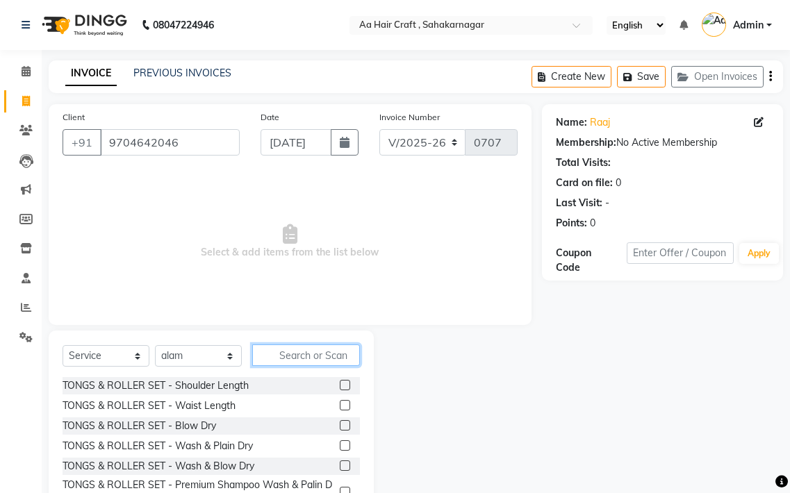
drag, startPoint x: 319, startPoint y: 351, endPoint x: 411, endPoint y: 190, distance: 186.3
click at [321, 342] on div "Select Service Product Membership Package Voucher Prepaid Gift Card Select Styl…" at bounding box center [211, 433] width 325 height 205
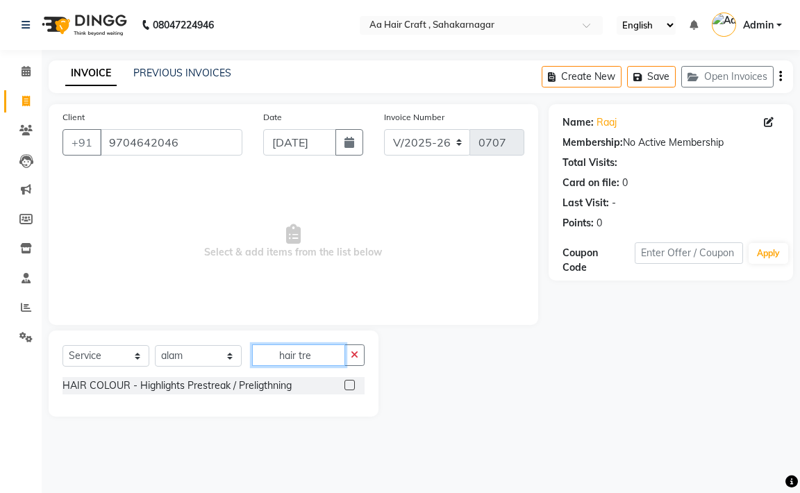
type input "hair tre"
click at [349, 385] on label at bounding box center [349, 385] width 10 height 10
click at [349, 385] on input "checkbox" at bounding box center [348, 385] width 9 height 9
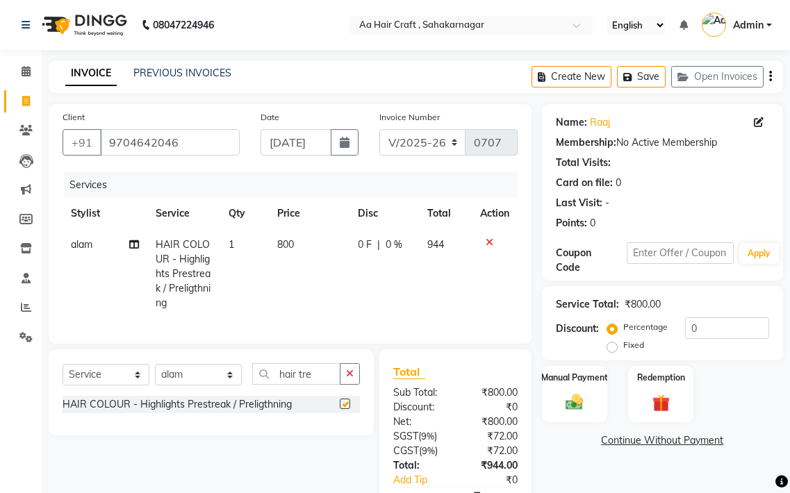
checkbox input "false"
click at [324, 222] on th "Price" at bounding box center [309, 213] width 81 height 31
click at [324, 242] on td "800" at bounding box center [309, 274] width 81 height 90
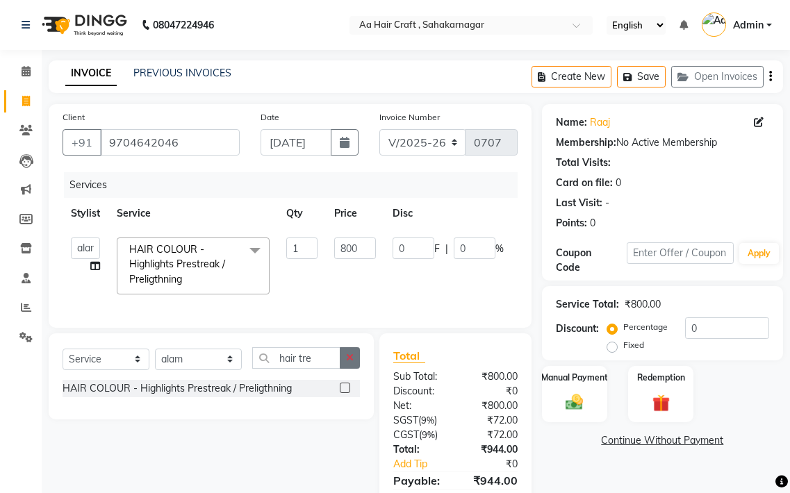
click at [346, 361] on button "button" at bounding box center [350, 358] width 20 height 22
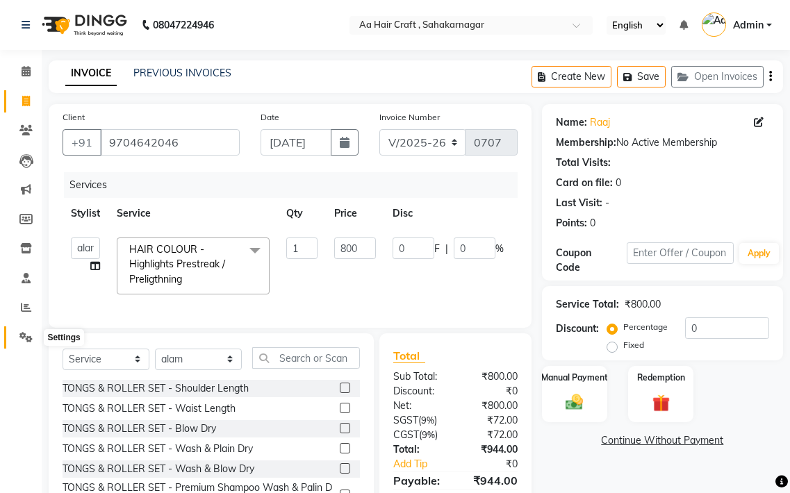
click at [27, 335] on icon at bounding box center [25, 337] width 13 height 10
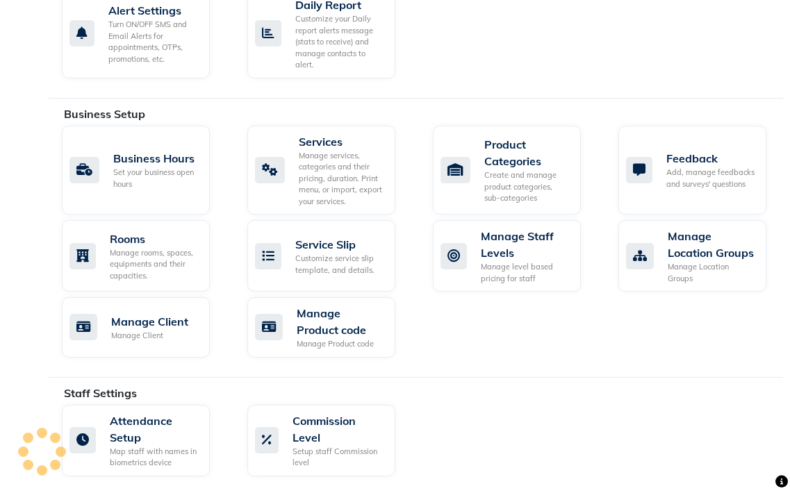
scroll to position [521, 0]
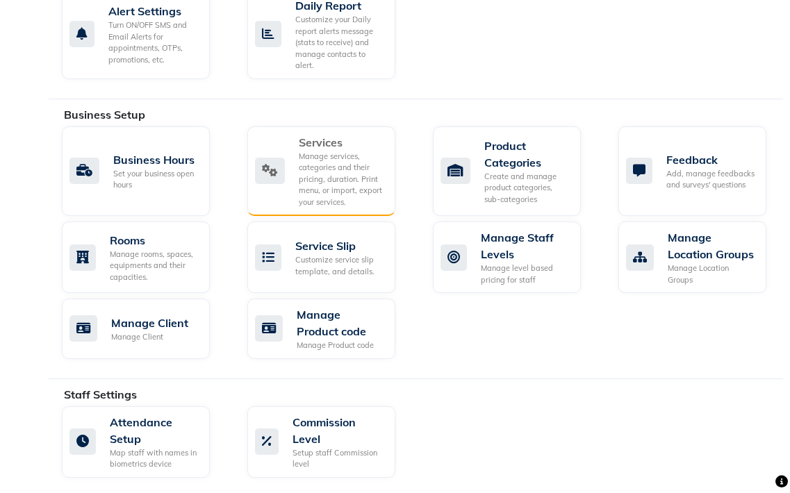
click at [320, 162] on div "Manage services, categories and their pricing, duration. Print menu, or import,…" at bounding box center [341, 180] width 85 height 58
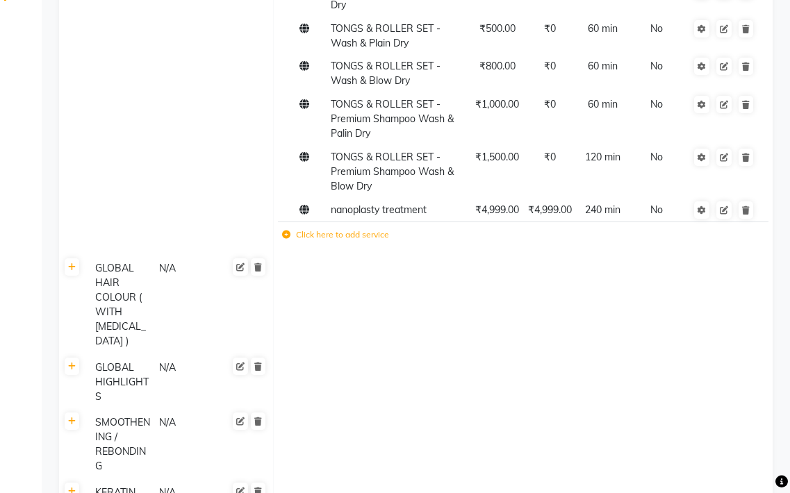
scroll to position [347, 0]
click at [329, 243] on td "Click here to add service" at bounding box center [427, 237] width 298 height 28
click at [340, 233] on label "Click here to add service" at bounding box center [335, 235] width 107 height 12
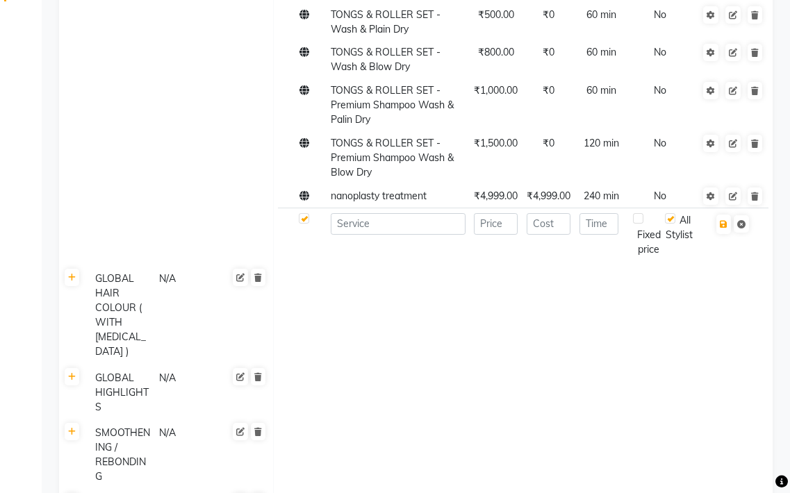
click at [383, 237] on td at bounding box center [397, 234] width 143 height 53
click at [365, 233] on input at bounding box center [398, 224] width 135 height 22
type input "h"
type input "permanent puming for men"
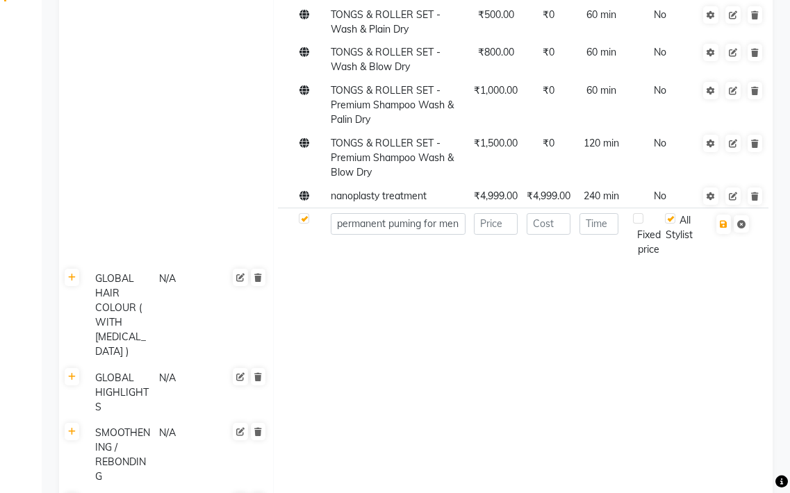
scroll to position [0, 0]
click at [491, 234] on td at bounding box center [495, 234] width 53 height 53
click at [492, 226] on input "number" at bounding box center [496, 224] width 44 height 22
type input "3"
type input "2999"
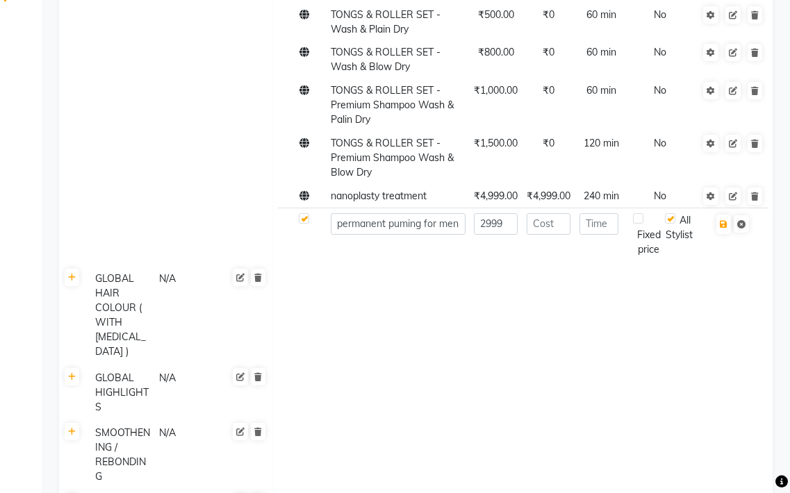
click at [562, 278] on td at bounding box center [522, 314] width 499 height 99
click at [720, 223] on icon "button" at bounding box center [723, 224] width 8 height 8
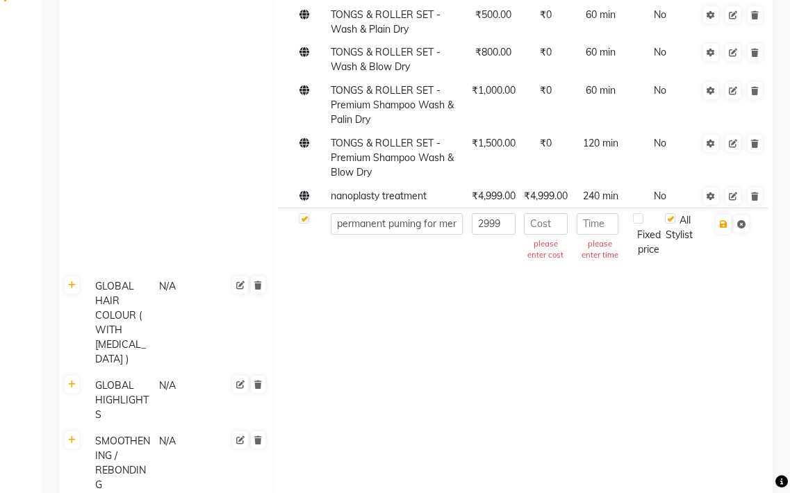
click at [655, 242] on div "Fixed price" at bounding box center [649, 235] width 32 height 44
click at [636, 223] on label at bounding box center [638, 218] width 10 height 10
click at [642, 223] on input "checkbox" at bounding box center [646, 219] width 9 height 9
checkbox input "true"
click at [676, 299] on td at bounding box center [522, 323] width 499 height 99
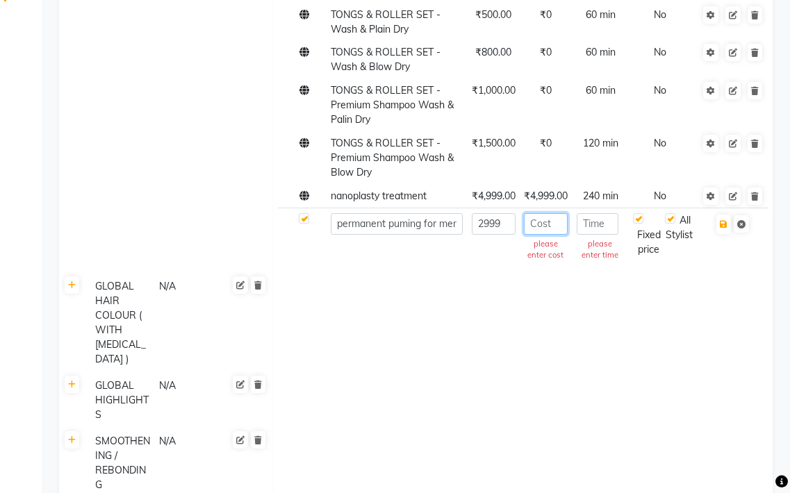
click at [550, 231] on input "number" at bounding box center [546, 224] width 44 height 22
type input "2999"
click at [602, 224] on input "number" at bounding box center [597, 224] width 42 height 22
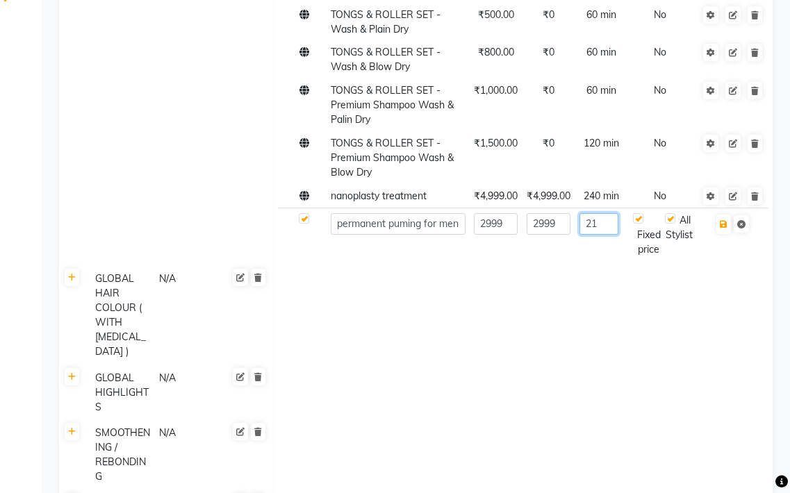
type input "2"
type input "140"
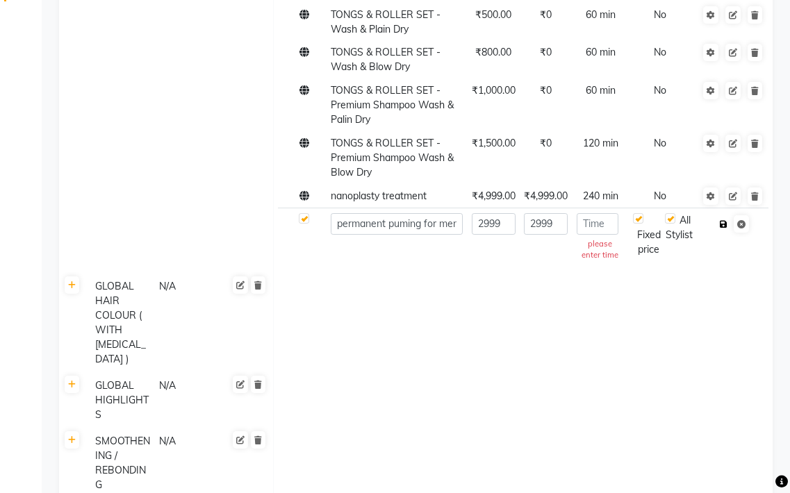
click at [720, 226] on icon "button" at bounding box center [723, 224] width 8 height 8
click at [606, 226] on input "number" at bounding box center [597, 224] width 42 height 22
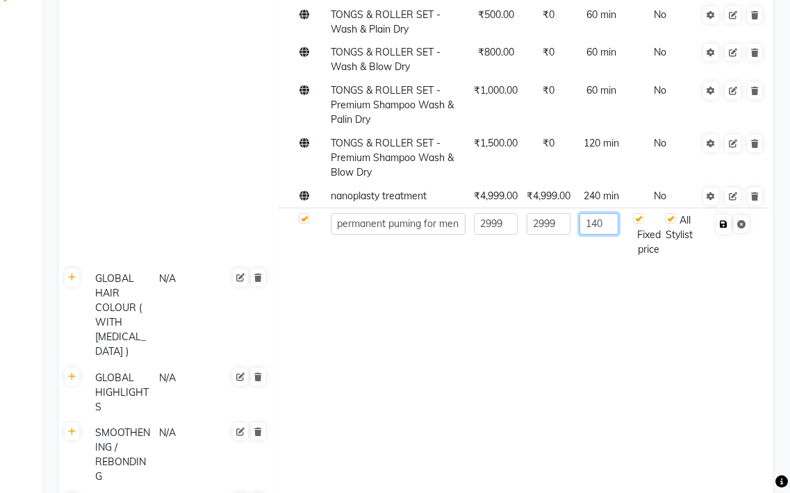
type input "140"
click at [724, 224] on icon "button" at bounding box center [723, 224] width 8 height 8
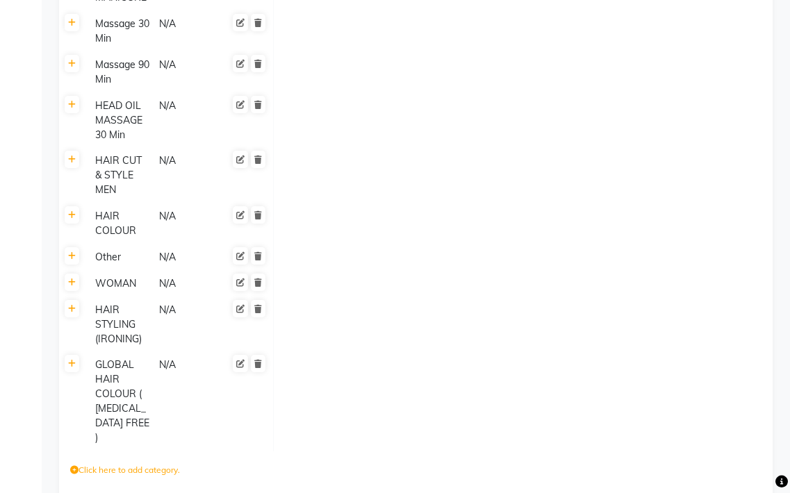
scroll to position [1318, 0]
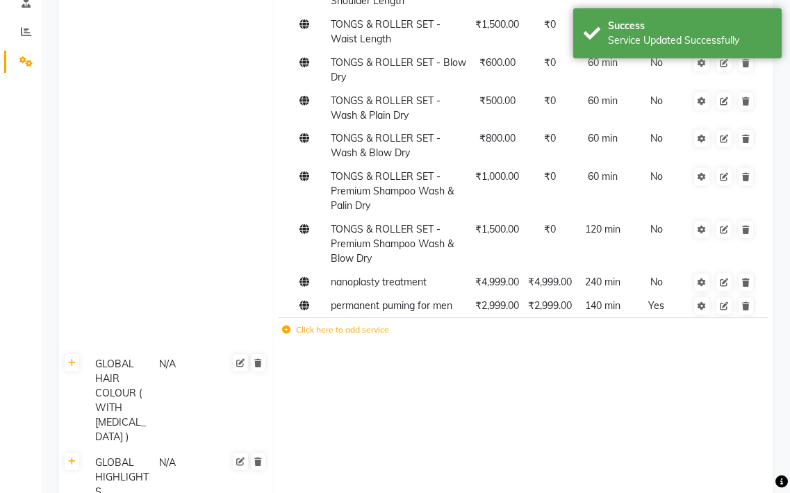
scroll to position [0, 0]
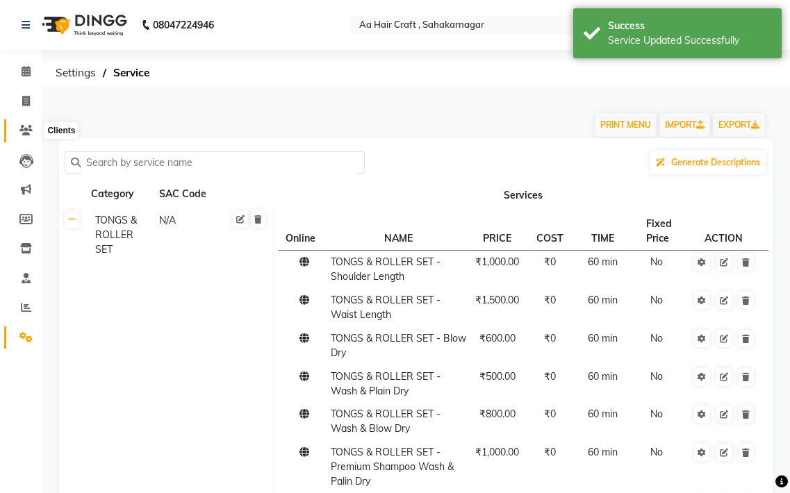
click at [31, 132] on icon at bounding box center [25, 130] width 13 height 10
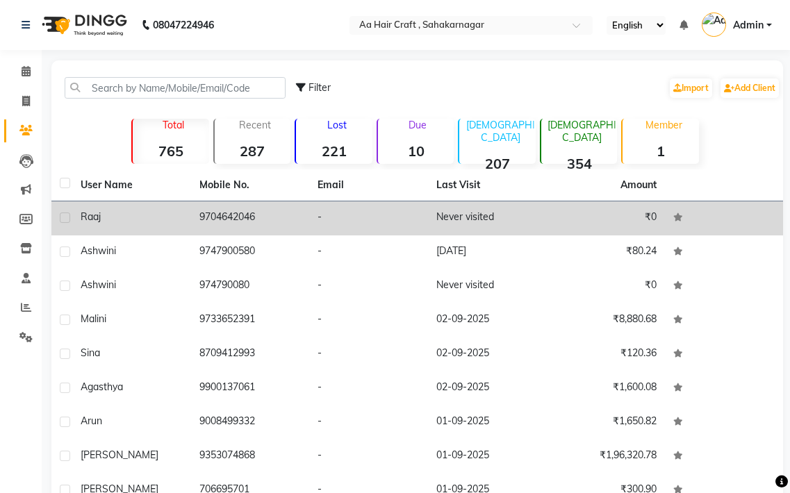
click at [354, 212] on td "-" at bounding box center [368, 218] width 119 height 34
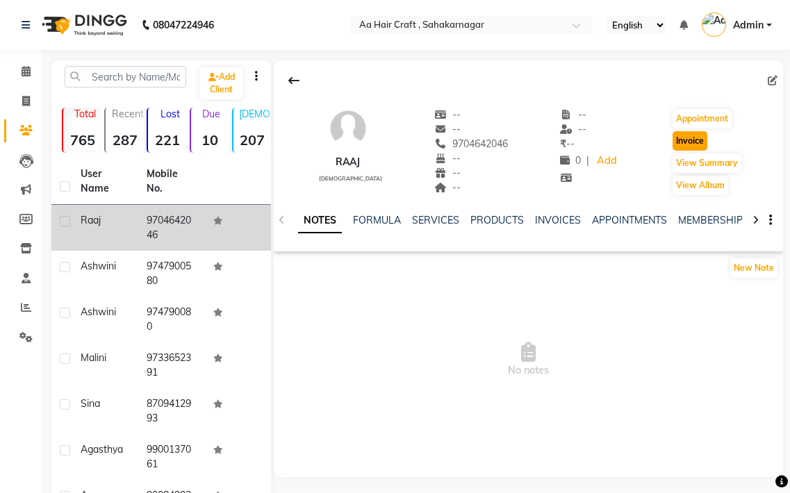
click at [692, 144] on button "Invoice" at bounding box center [689, 140] width 35 height 19
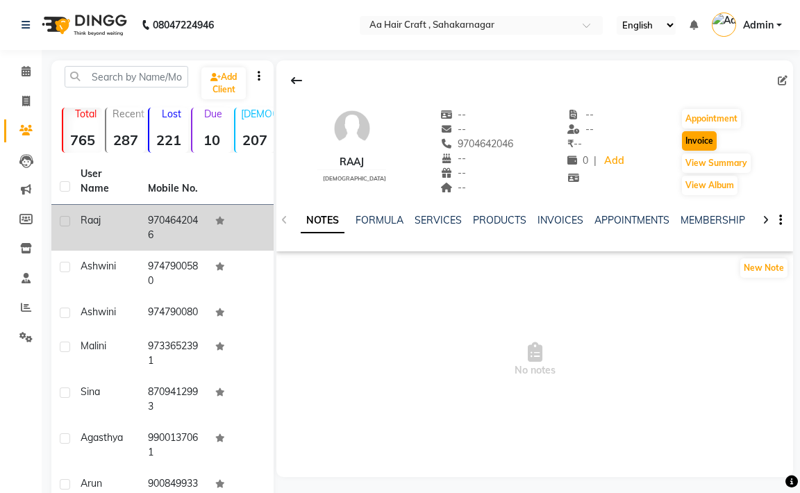
select select "service"
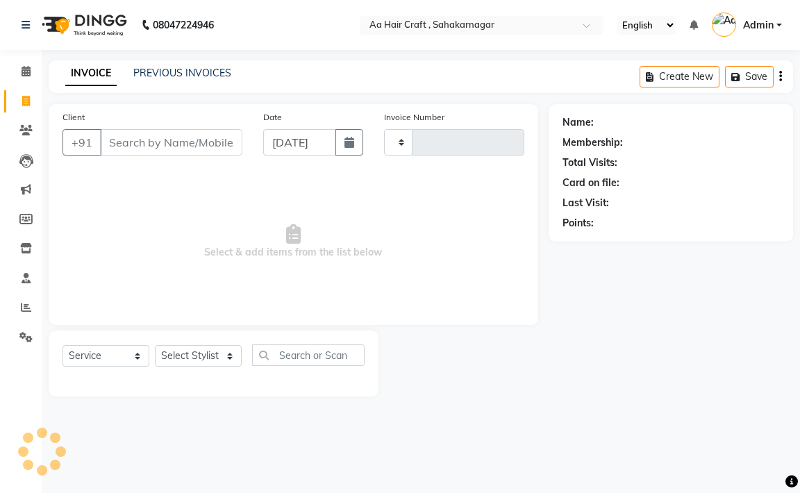
type input "0707"
select select "6074"
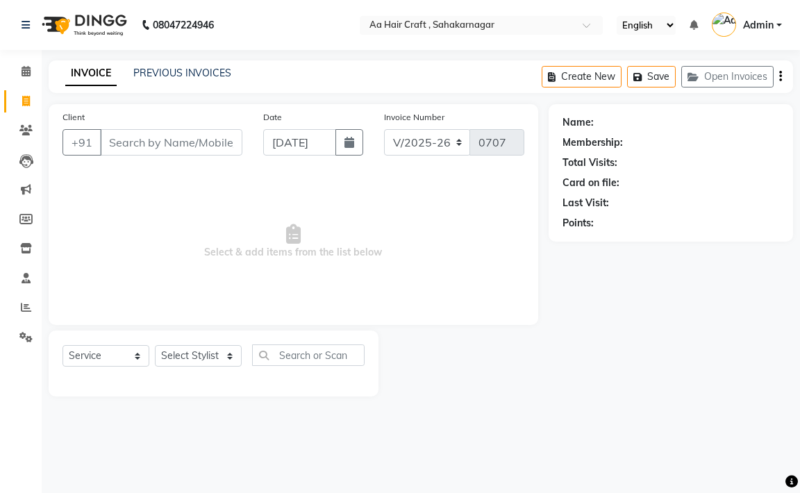
type input "9704642046"
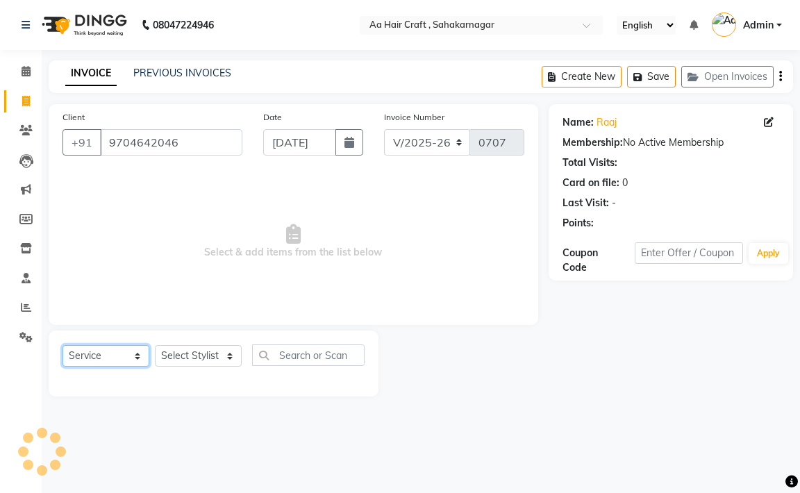
drag, startPoint x: 104, startPoint y: 354, endPoint x: 94, endPoint y: 346, distance: 12.4
click at [103, 355] on select "Select Service Product Membership Package Voucher Prepaid Gift Card" at bounding box center [105, 356] width 87 height 22
click at [62, 345] on select "Select Service Product Membership Package Voucher Prepaid Gift Card" at bounding box center [105, 356] width 87 height 22
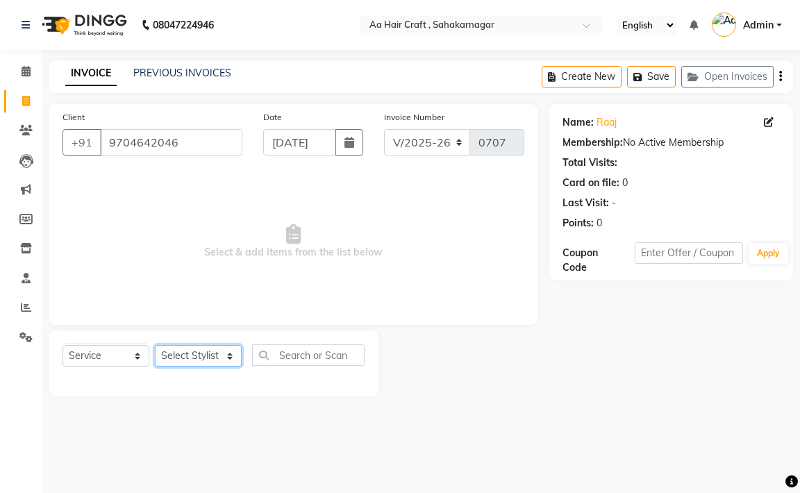
click at [213, 354] on select "Select Stylist [PERSON_NAME] hair stylish [PERSON_NAME] beautycian [PERSON_NAME…" at bounding box center [198, 356] width 87 height 22
select select "88749"
click at [155, 345] on select "Select Stylist [PERSON_NAME] hair stylish [PERSON_NAME] beautycian [PERSON_NAME…" at bounding box center [198, 356] width 87 height 22
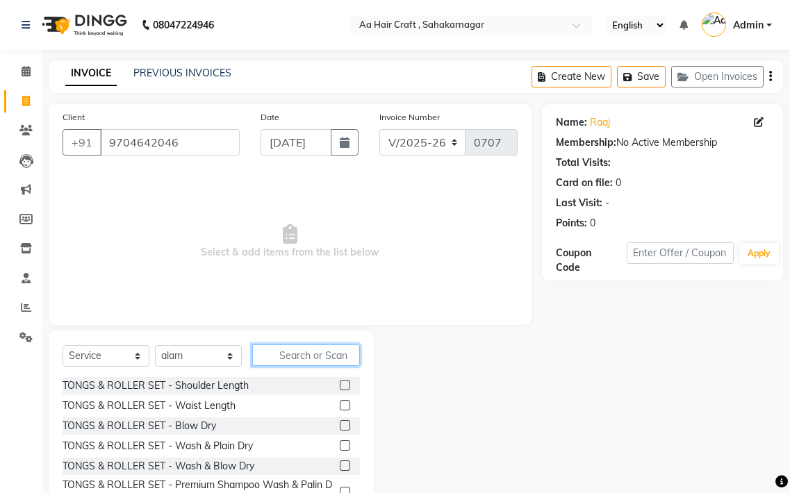
click at [296, 358] on input "text" at bounding box center [306, 355] width 108 height 22
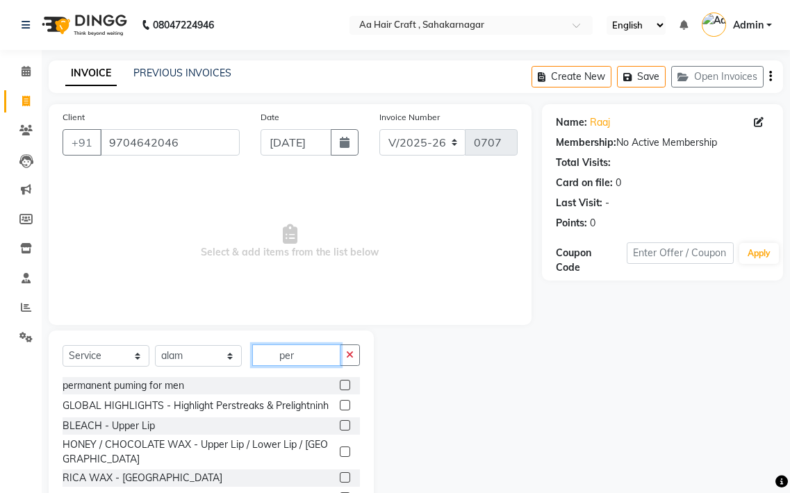
type input "per"
click at [340, 383] on label at bounding box center [345, 385] width 10 height 10
click at [340, 383] on input "checkbox" at bounding box center [344, 385] width 9 height 9
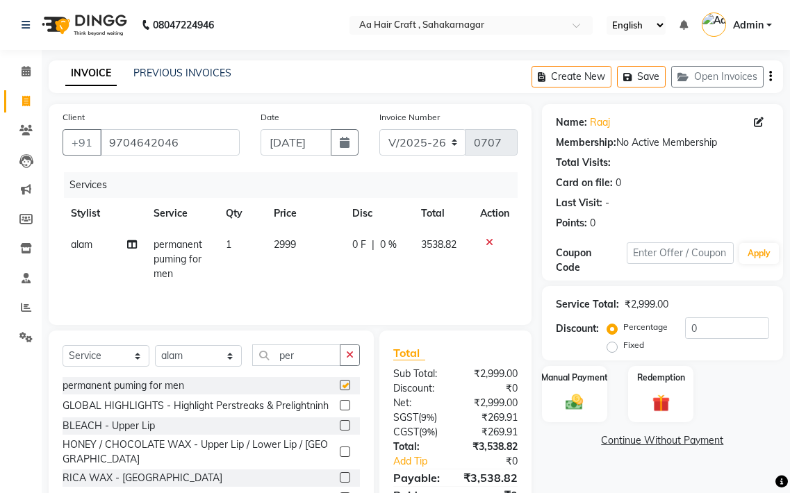
checkbox input "false"
click at [301, 244] on td "2999" at bounding box center [304, 259] width 79 height 60
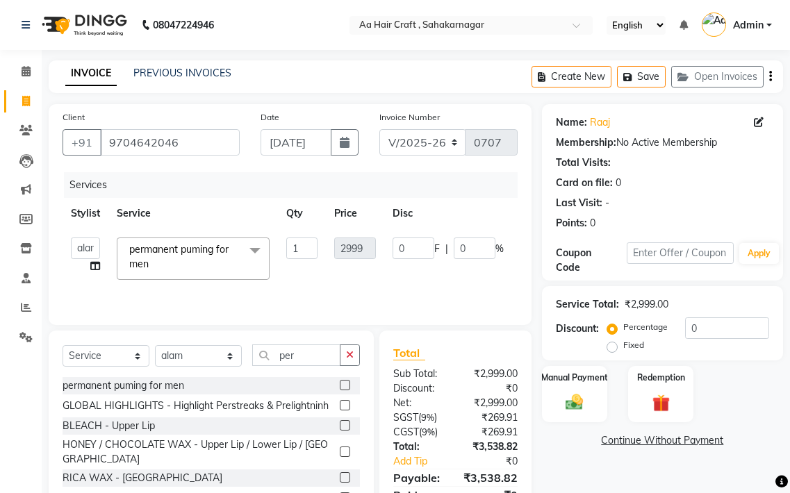
click at [407, 317] on div "Client [PHONE_NUMBER] Date [DATE] Invoice Number V/2025 V/[PHONE_NUMBER] Servic…" at bounding box center [290, 214] width 483 height 221
click at [381, 264] on td "2999" at bounding box center [355, 258] width 58 height 59
click at [396, 249] on tr "[PERSON_NAME] hair stylish Anuska [PERSON_NAME] beautycian Rekha [PERSON_NAME] …" at bounding box center [335, 258] width 547 height 59
click at [358, 245] on td "2999" at bounding box center [355, 258] width 58 height 59
drag, startPoint x: 362, startPoint y: 244, endPoint x: 379, endPoint y: 217, distance: 31.8
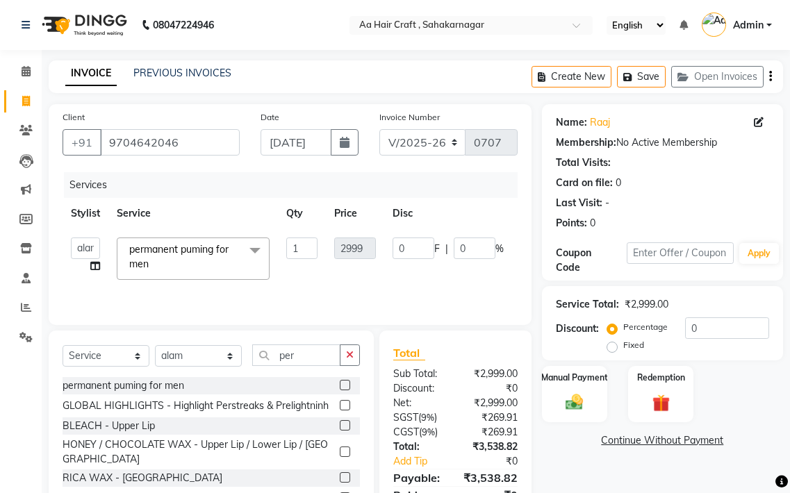
click at [379, 217] on th "Price" at bounding box center [355, 213] width 58 height 31
click at [331, 252] on td "2999" at bounding box center [355, 258] width 58 height 59
click at [35, 340] on span at bounding box center [26, 338] width 24 height 16
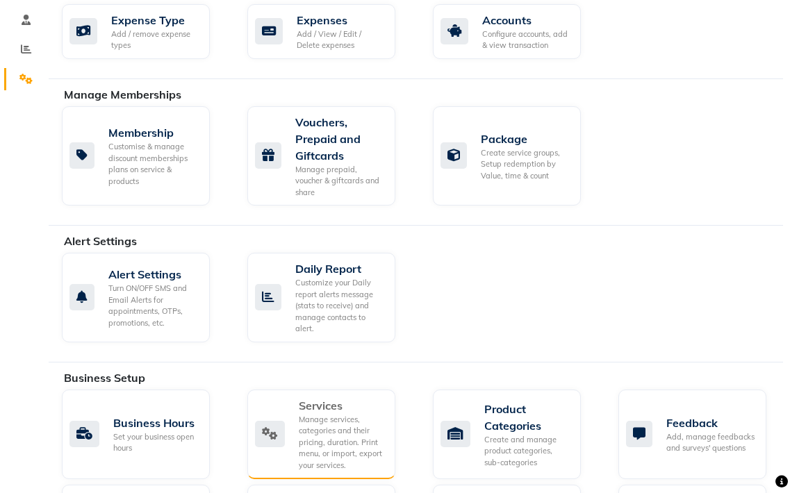
scroll to position [417, 0]
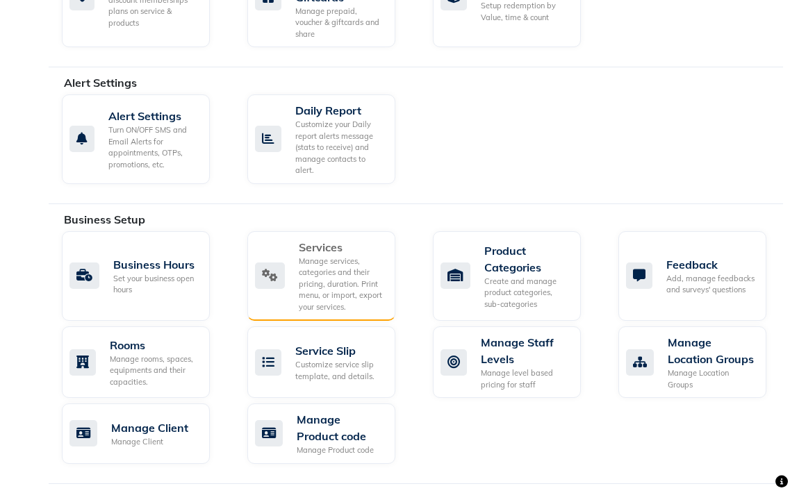
click at [278, 285] on icon at bounding box center [270, 275] width 30 height 26
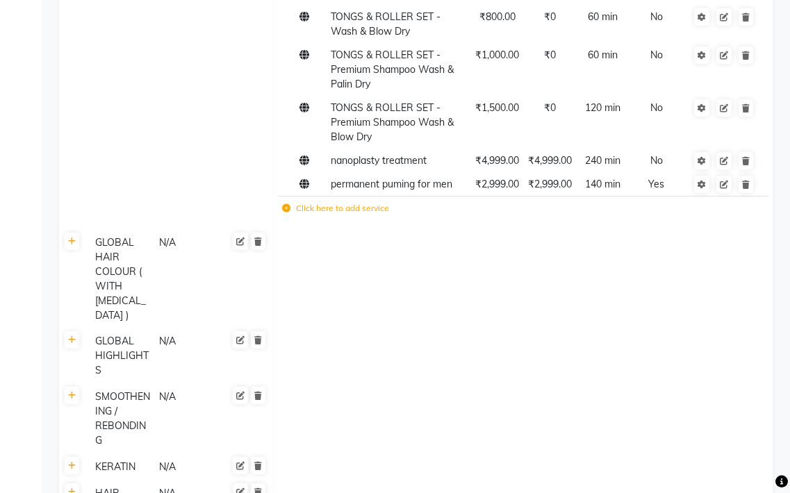
scroll to position [347, 0]
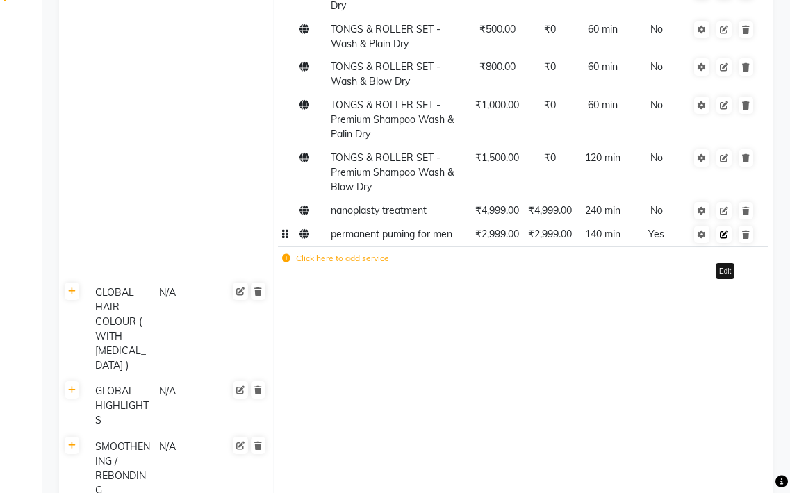
click at [721, 235] on icon at bounding box center [723, 235] width 8 height 8
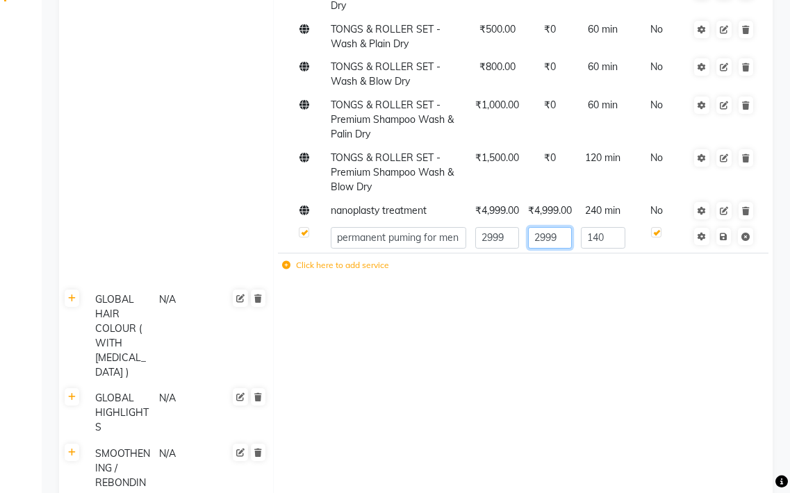
click at [570, 239] on input "2999" at bounding box center [550, 238] width 44 height 22
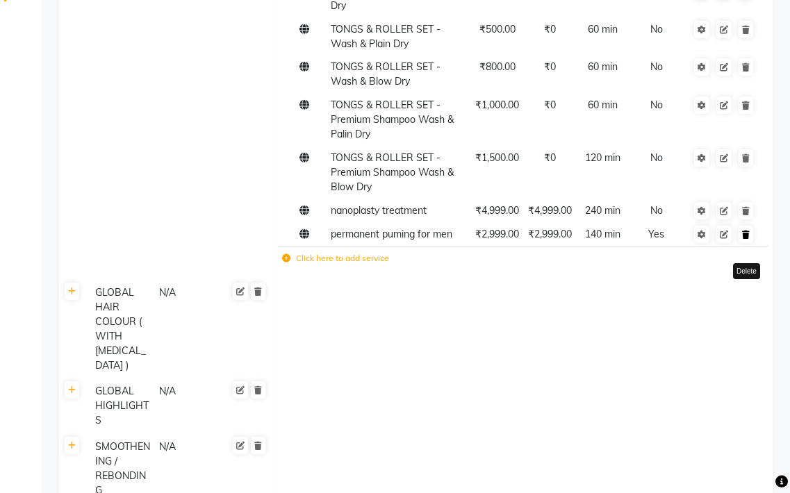
click at [742, 235] on icon at bounding box center [746, 235] width 8 height 8
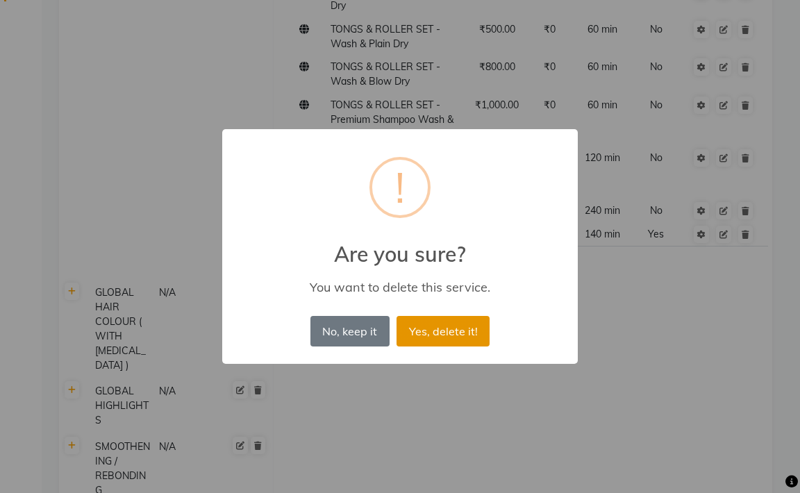
click at [441, 321] on button "Yes, delete it!" at bounding box center [442, 331] width 93 height 31
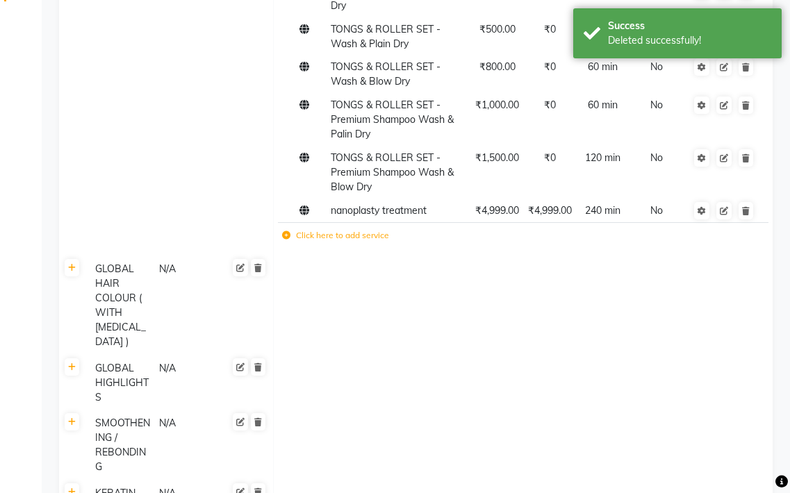
click at [367, 236] on label "Click here to add service" at bounding box center [335, 235] width 107 height 12
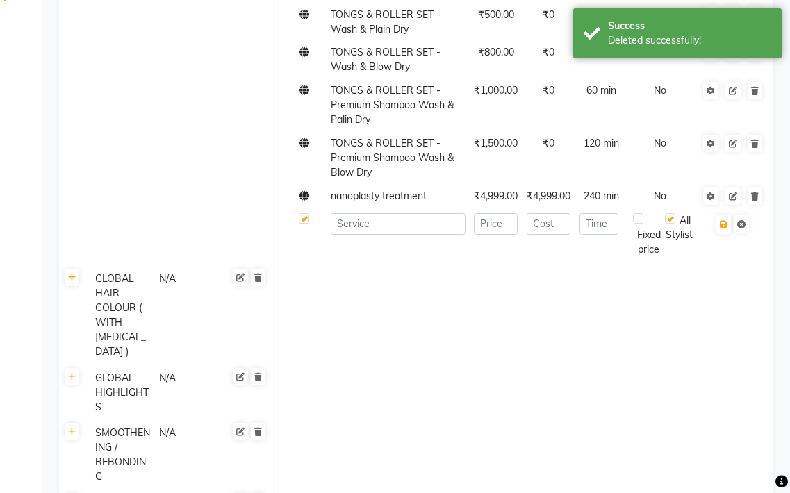
click at [639, 226] on div "Fixed price" at bounding box center [649, 235] width 32 height 44
click at [638, 223] on div "Fixed price" at bounding box center [649, 235] width 32 height 44
click at [638, 223] on label at bounding box center [638, 218] width 10 height 10
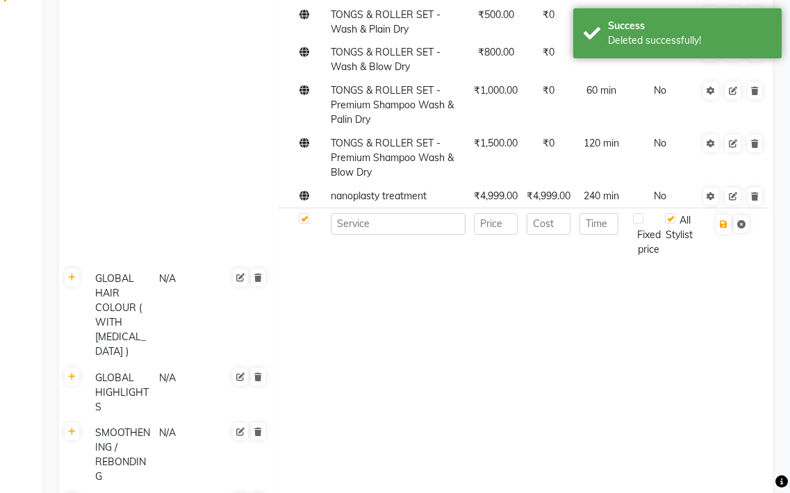
click at [642, 223] on input "checkbox" at bounding box center [646, 219] width 9 height 9
click at [639, 218] on label at bounding box center [638, 218] width 10 height 10
click at [642, 218] on input "checkbox" at bounding box center [646, 219] width 9 height 9
click at [637, 222] on label at bounding box center [638, 218] width 10 height 10
click at [642, 222] on input "checkbox" at bounding box center [646, 219] width 9 height 9
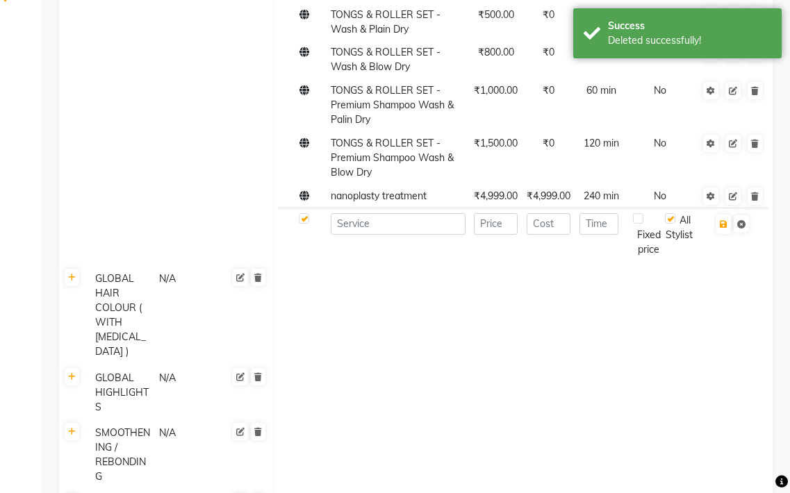
checkbox input "true"
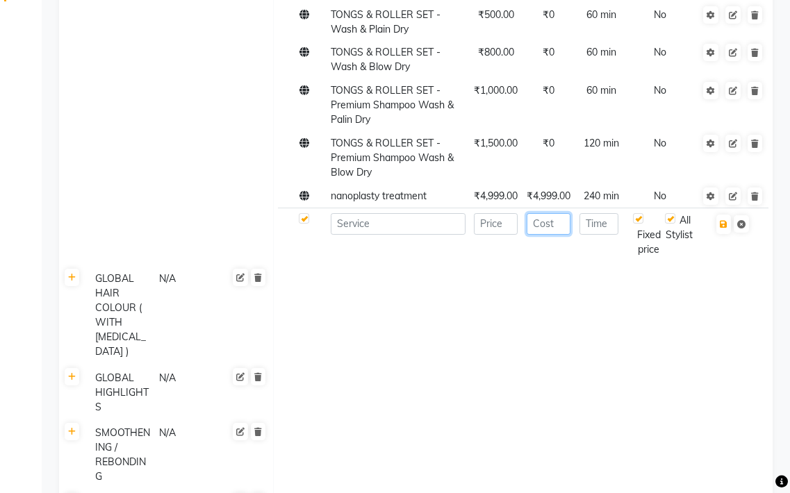
click at [546, 229] on input "number" at bounding box center [548, 224] width 44 height 22
type input "2999"
click at [587, 226] on input "number" at bounding box center [598, 224] width 39 height 22
type input "160"
click at [449, 225] on input at bounding box center [398, 224] width 135 height 22
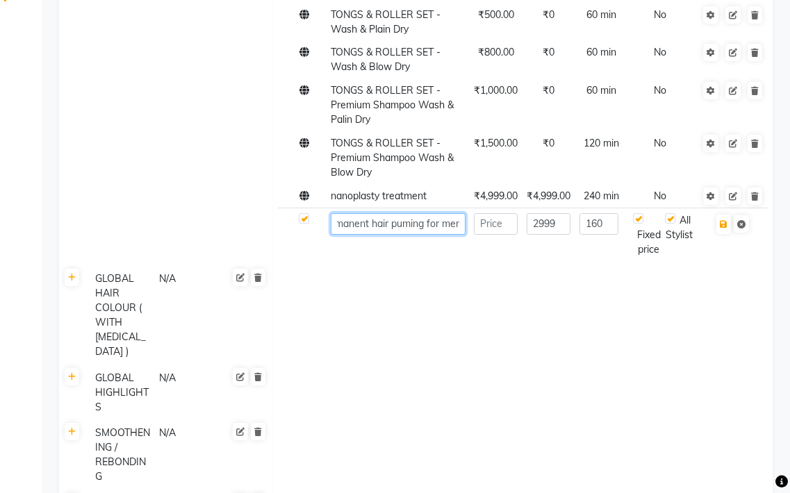
scroll to position [0, 22]
type input "permanent hair puming for men"
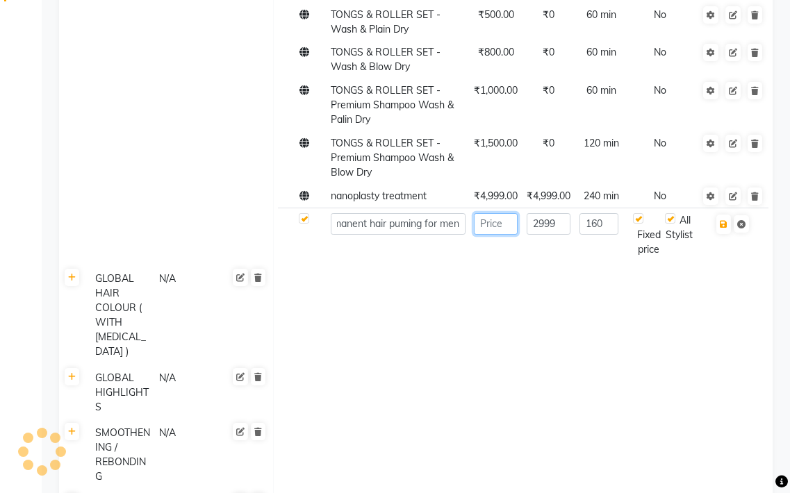
scroll to position [0, 0]
click at [496, 225] on input "number" at bounding box center [496, 224] width 44 height 22
type input "2999"
click at [556, 225] on input "2999" at bounding box center [548, 224] width 44 height 22
type input "2"
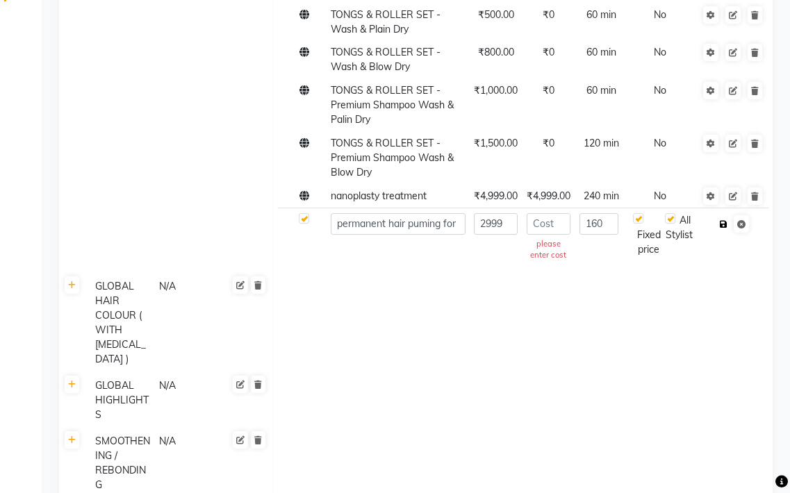
click at [724, 227] on icon "button" at bounding box center [723, 224] width 8 height 8
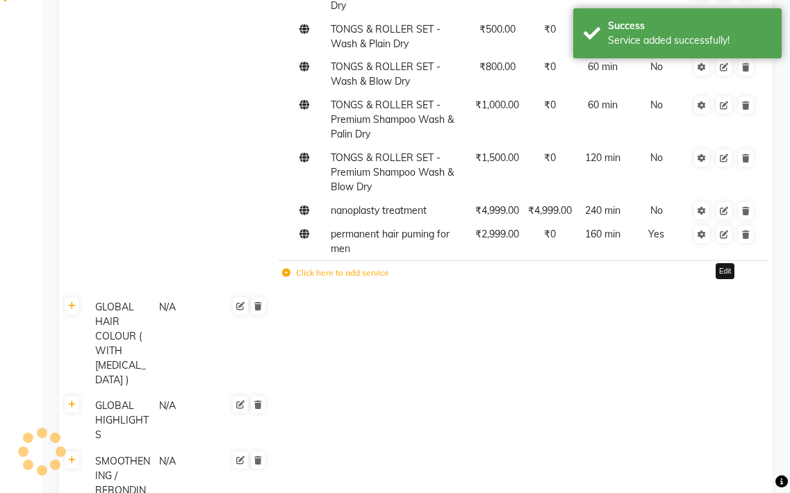
click at [724, 227] on link at bounding box center [723, 234] width 15 height 17
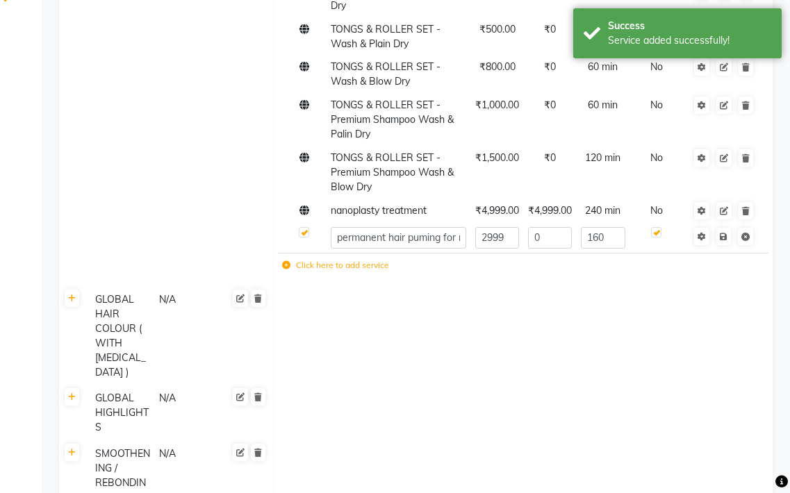
click at [724, 227] on td at bounding box center [723, 237] width 71 height 31
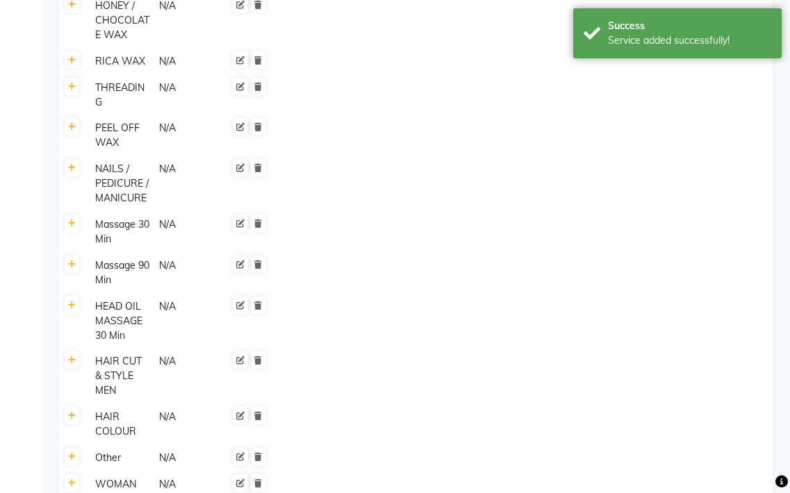
scroll to position [1325, 0]
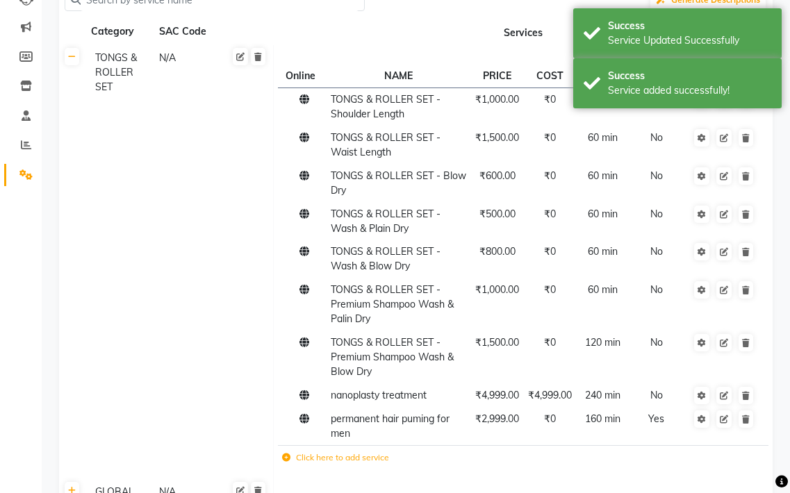
scroll to position [0, 0]
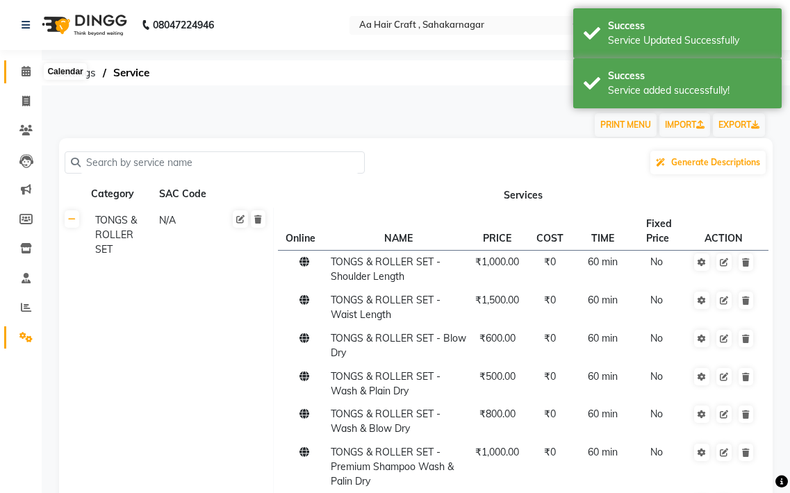
click at [30, 78] on span at bounding box center [26, 72] width 24 height 16
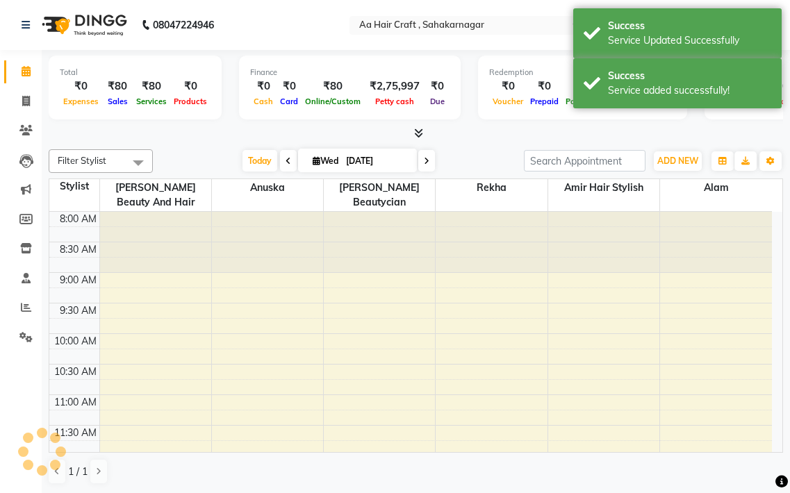
click at [28, 70] on icon at bounding box center [26, 71] width 9 height 10
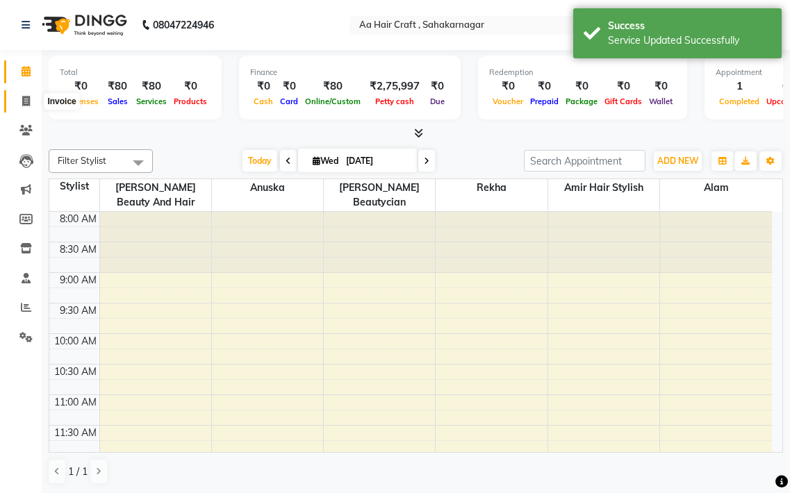
click at [17, 95] on span at bounding box center [26, 102] width 24 height 16
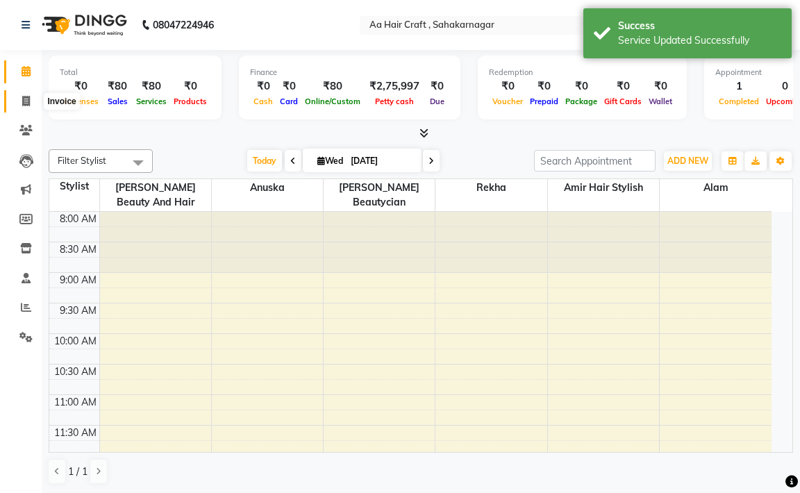
select select "6074"
select select "service"
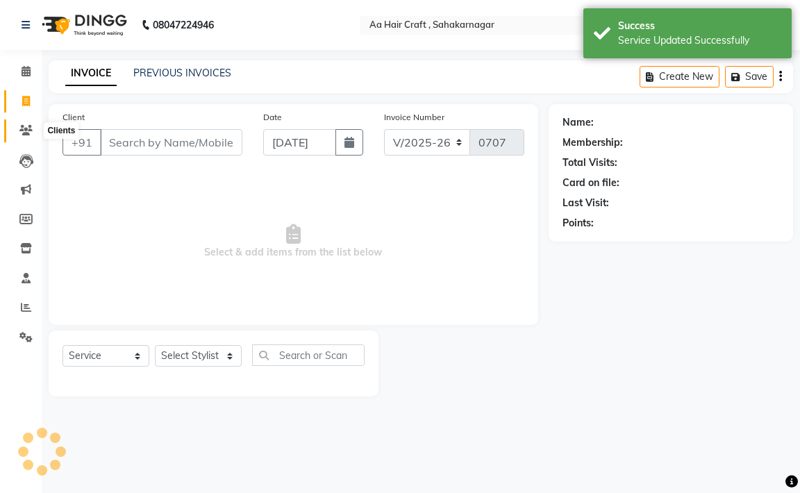
click at [25, 133] on icon at bounding box center [25, 130] width 13 height 10
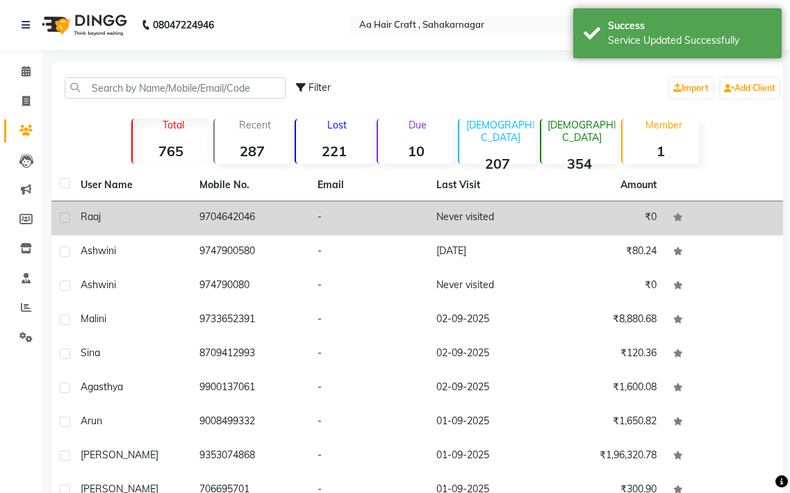
click at [278, 211] on td "9704642046" at bounding box center [250, 218] width 119 height 34
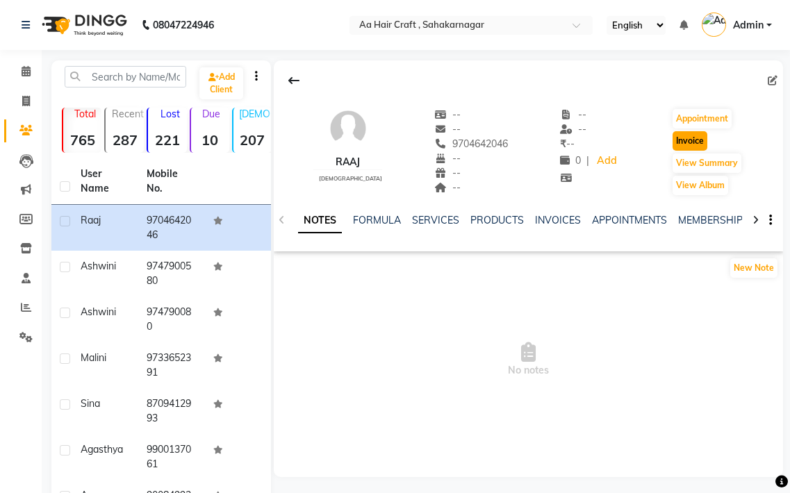
click at [696, 139] on button "Invoice" at bounding box center [689, 140] width 35 height 19
select select "service"
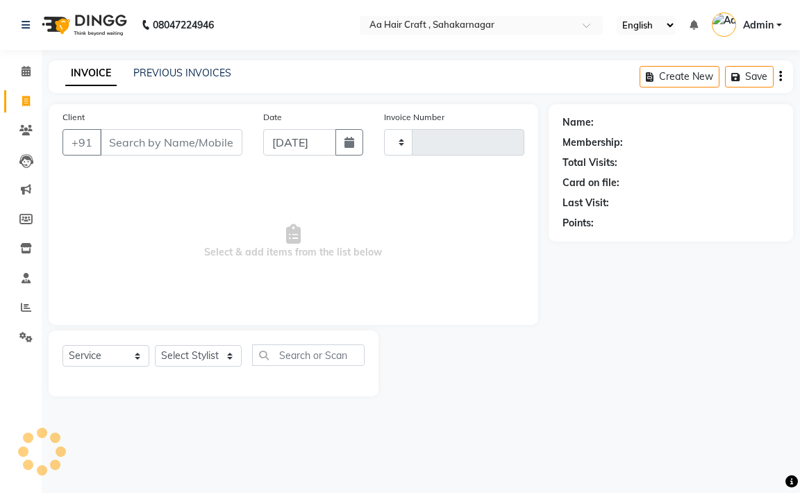
type input "0707"
select select "6074"
type input "9704642046"
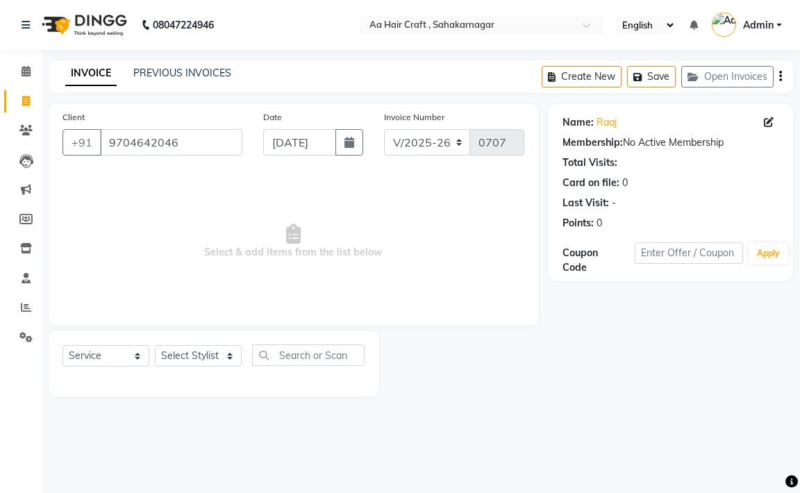
drag, startPoint x: 87, startPoint y: 341, endPoint x: 87, endPoint y: 350, distance: 9.1
click at [88, 342] on div "Select Service Product Membership Package Voucher Prepaid Gift Card Select Styl…" at bounding box center [214, 364] width 330 height 66
click at [95, 354] on select "Select Service Product Membership Package Voucher Prepaid Gift Card" at bounding box center [105, 356] width 87 height 22
click at [62, 345] on select "Select Service Product Membership Package Voucher Prepaid Gift Card" at bounding box center [105, 356] width 87 height 22
click at [198, 362] on div "Select Service Product Membership Package Voucher Prepaid Gift Card Select Styl…" at bounding box center [213, 360] width 302 height 33
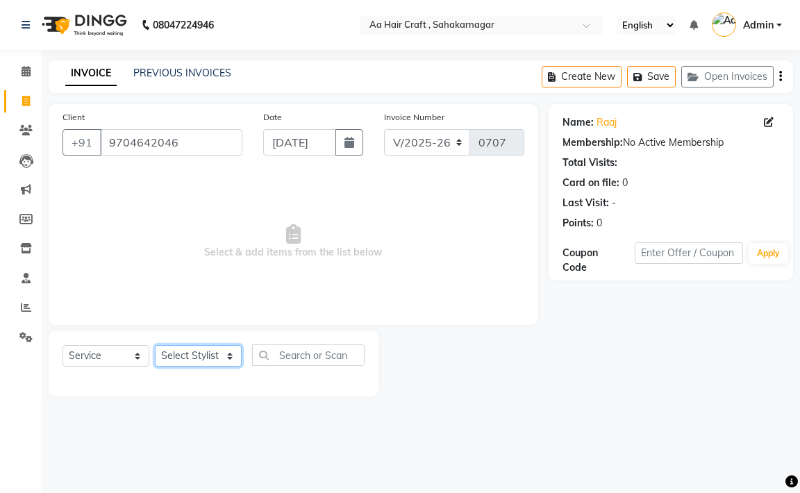
click at [198, 351] on select "Select Stylist [PERSON_NAME] hair stylish [PERSON_NAME] beautycian [PERSON_NAME…" at bounding box center [198, 356] width 87 height 22
select select "88749"
click at [155, 345] on select "Select Stylist [PERSON_NAME] hair stylish [PERSON_NAME] beautycian [PERSON_NAME…" at bounding box center [198, 356] width 87 height 22
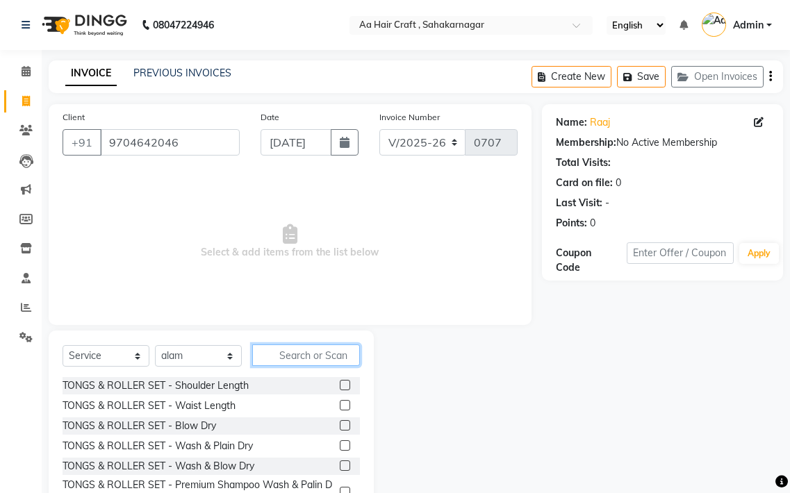
click at [306, 354] on input "text" at bounding box center [306, 355] width 108 height 22
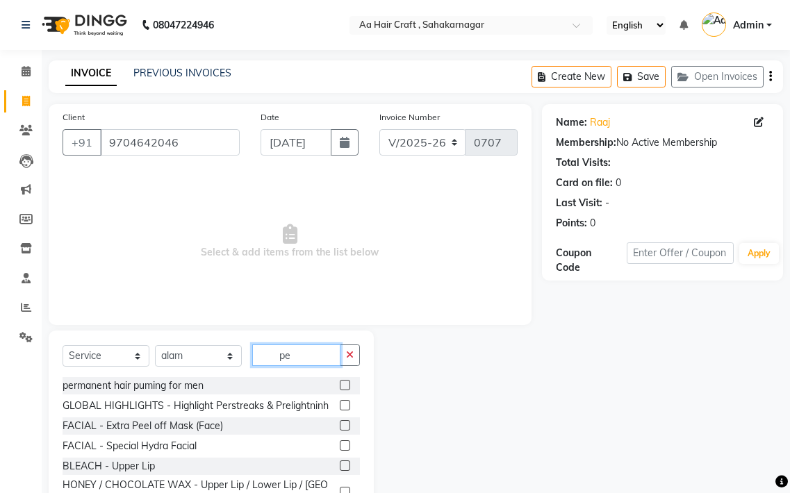
type input "pe"
click at [327, 381] on div "permanent hair puming for men" at bounding box center [210, 385] width 297 height 17
click at [340, 380] on div at bounding box center [350, 385] width 20 height 17
click at [340, 382] on label at bounding box center [345, 385] width 10 height 10
click at [340, 382] on input "checkbox" at bounding box center [344, 385] width 9 height 9
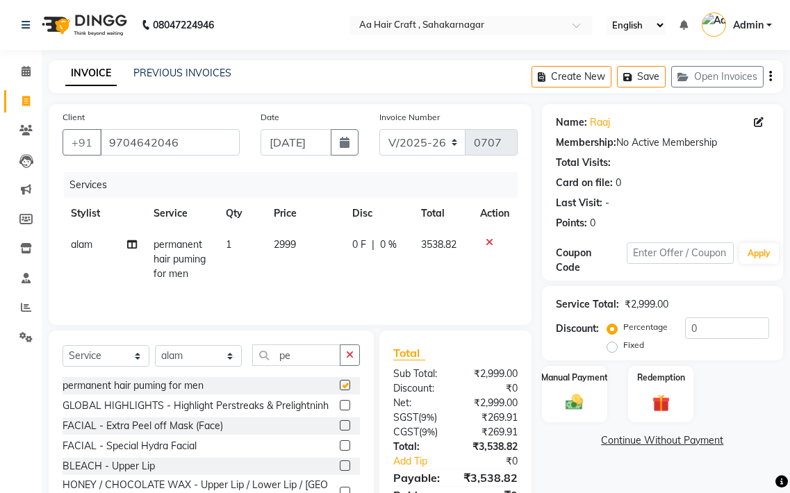
checkbox input "false"
click at [295, 240] on td "2999" at bounding box center [304, 259] width 79 height 60
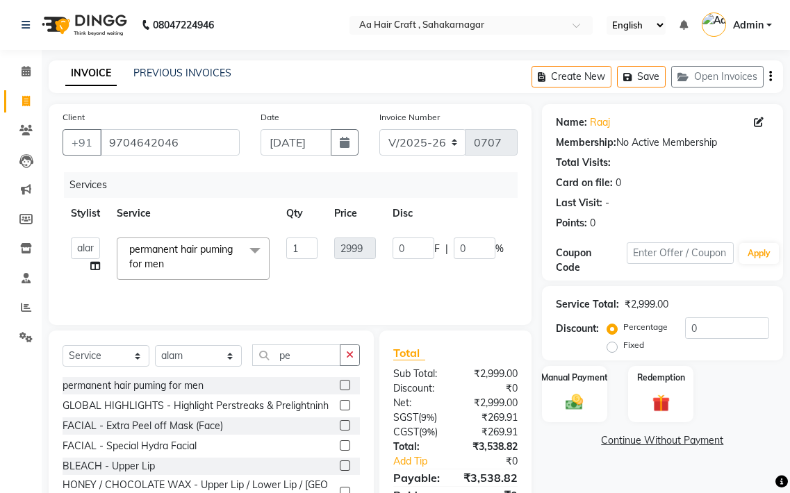
click at [319, 244] on tr "[PERSON_NAME] hair stylish Anuska [PERSON_NAME] beautycian [PERSON_NAME] beauty…" at bounding box center [335, 258] width 547 height 59
click at [468, 243] on input "0" at bounding box center [474, 248] width 42 height 22
click at [391, 244] on td "0 F | 0 %" at bounding box center [448, 258] width 128 height 59
click at [442, 248] on div "0 F | 0 %" at bounding box center [447, 248] width 111 height 22
click at [400, 250] on input "0" at bounding box center [413, 248] width 42 height 22
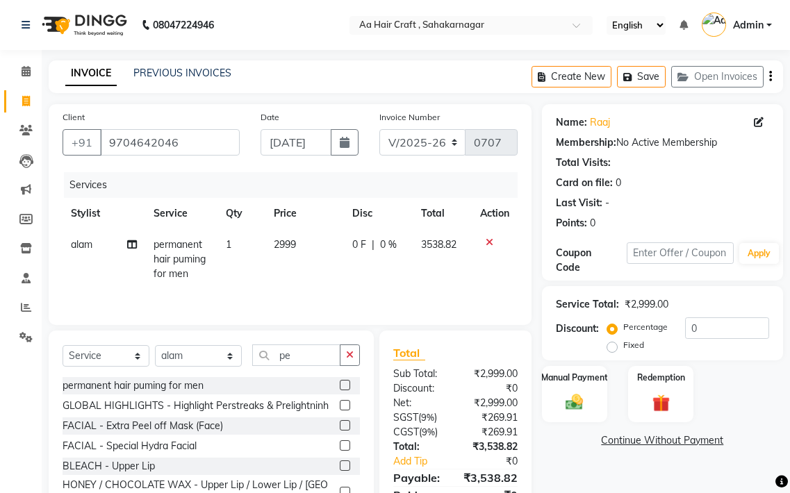
click at [290, 244] on span "2999" at bounding box center [285, 244] width 22 height 12
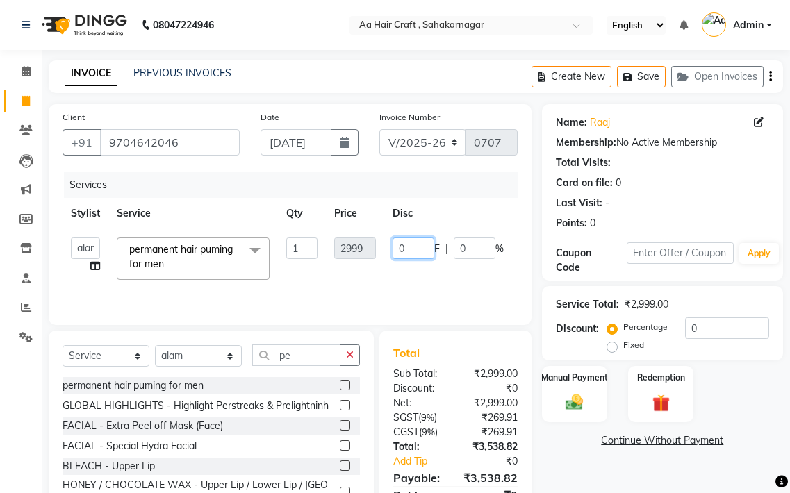
click at [420, 248] on input "0" at bounding box center [413, 248] width 42 height 22
type input "10"
click at [453, 283] on tr "[PERSON_NAME] hair stylish Anuska [PERSON_NAME] beautycian [PERSON_NAME] beauty…" at bounding box center [335, 258] width 547 height 59
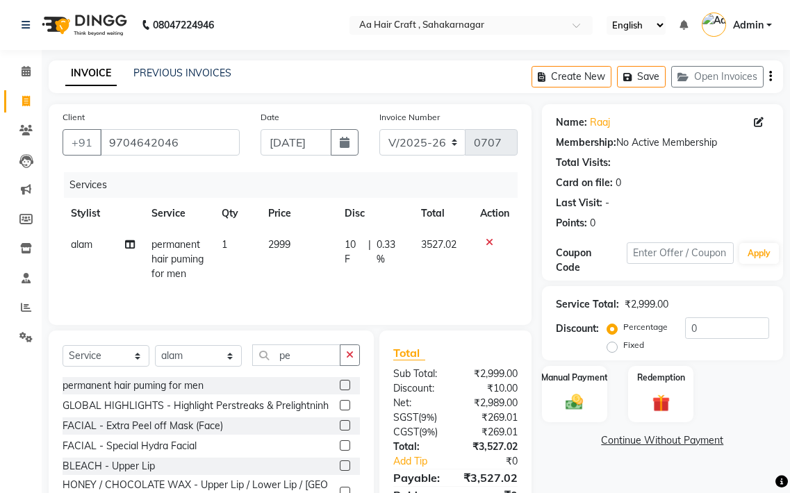
drag, startPoint x: 496, startPoint y: 234, endPoint x: 486, endPoint y: 240, distance: 11.8
click at [488, 238] on td at bounding box center [494, 259] width 46 height 60
click at [485, 240] on icon at bounding box center [489, 242] width 8 height 10
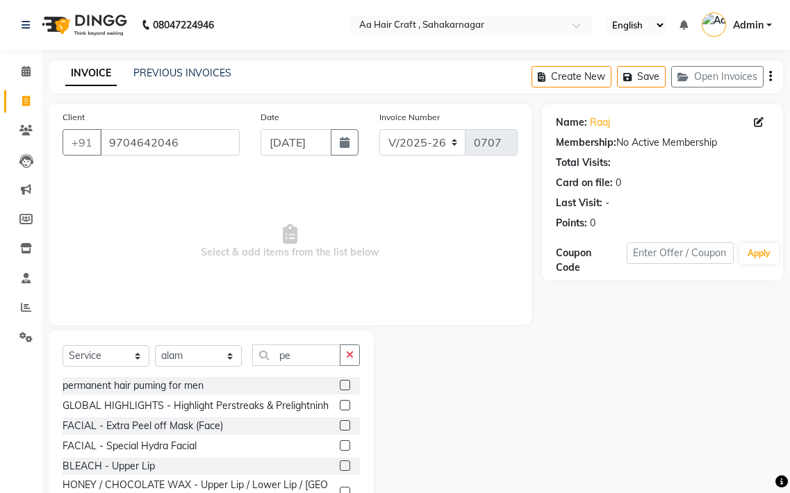
click at [485, 240] on span "Select & add items from the list below" at bounding box center [289, 241] width 455 height 139
click at [302, 358] on input "pe" at bounding box center [296, 355] width 88 height 22
type input "p"
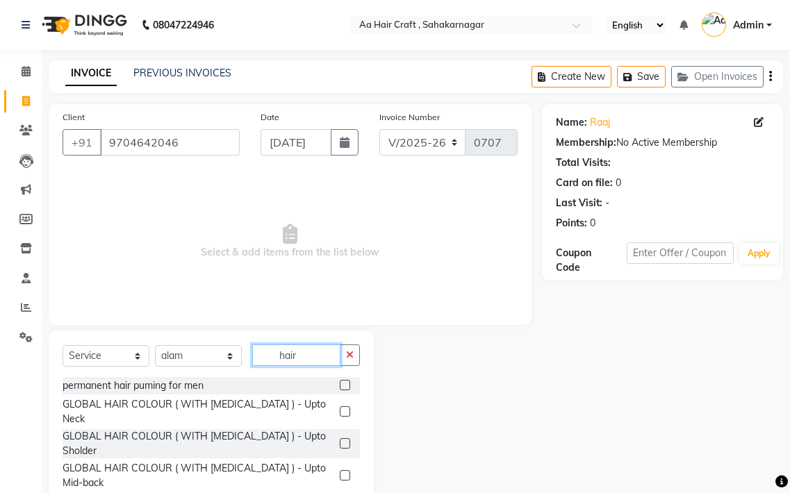
type input "hair"
click at [340, 408] on label at bounding box center [345, 411] width 10 height 10
click at [340, 408] on input "checkbox" at bounding box center [344, 412] width 9 height 9
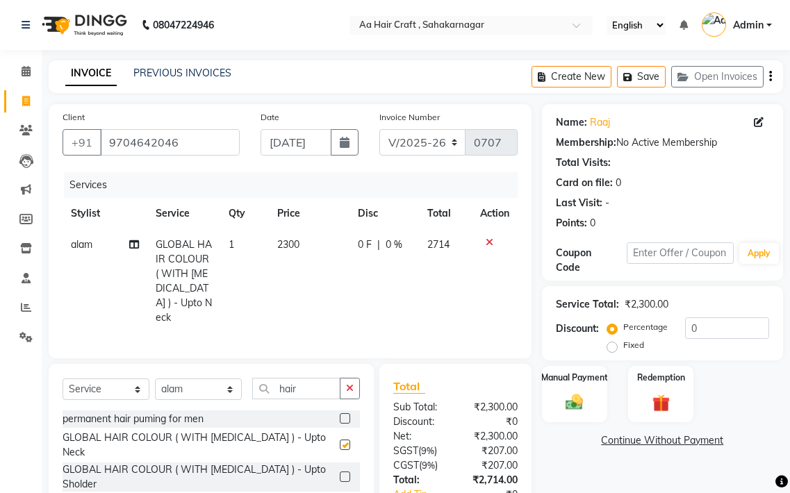
checkbox input "false"
click at [329, 239] on td "2300" at bounding box center [309, 281] width 81 height 104
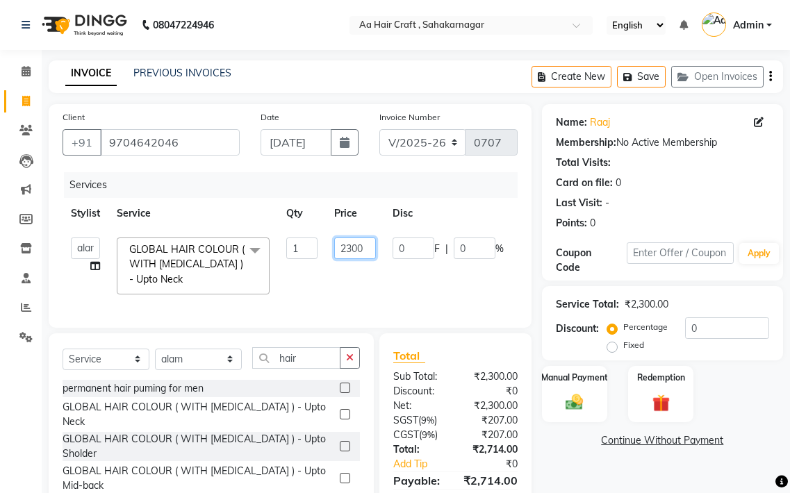
click at [367, 242] on input "2300" at bounding box center [355, 248] width 42 height 22
type input "2010"
click at [376, 273] on tr "[PERSON_NAME] hair stylish Anuska [PERSON_NAME] beautycian Rekha [PERSON_NAME] …" at bounding box center [329, 266] width 535 height 74
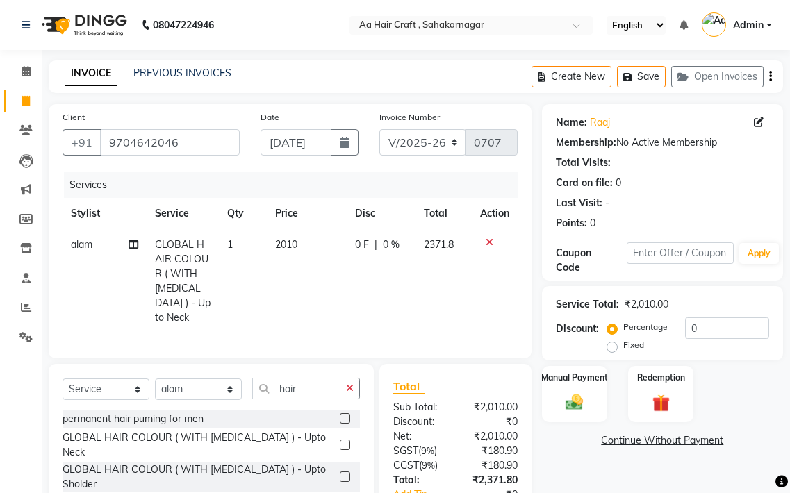
click at [320, 228] on th "Price" at bounding box center [307, 213] width 80 height 31
click at [319, 242] on td "2010" at bounding box center [307, 281] width 80 height 104
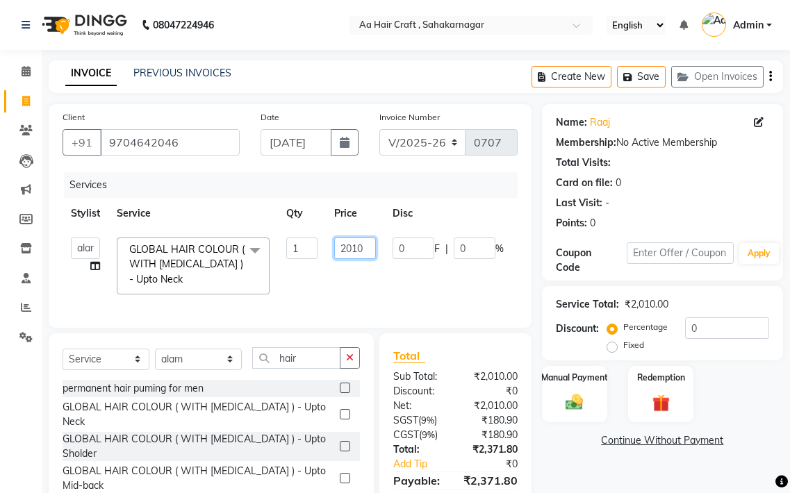
click at [369, 246] on input "2010" at bounding box center [355, 248] width 42 height 22
type input "2030"
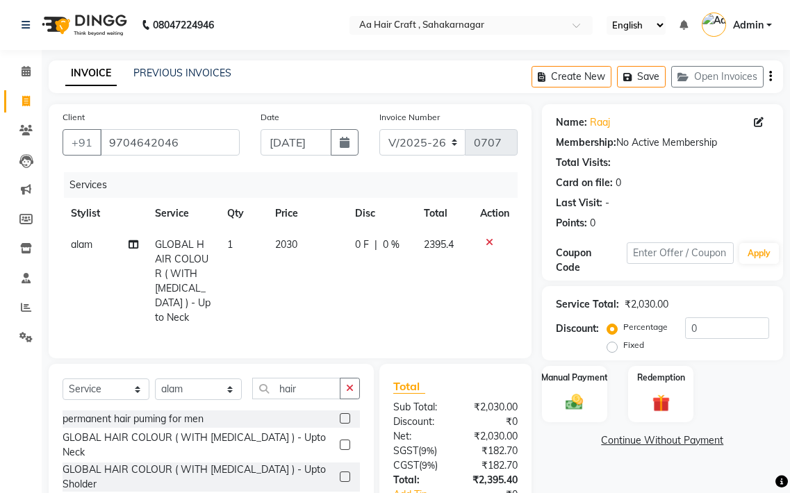
click at [369, 284] on tr "alam GLOBAL HAIR COLOUR ( WITH [MEDICAL_DATA] ) - Upto Neck 1 2030 0 F | 0 % 23…" at bounding box center [289, 281] width 455 height 104
click at [312, 246] on td "2030" at bounding box center [307, 281] width 80 height 104
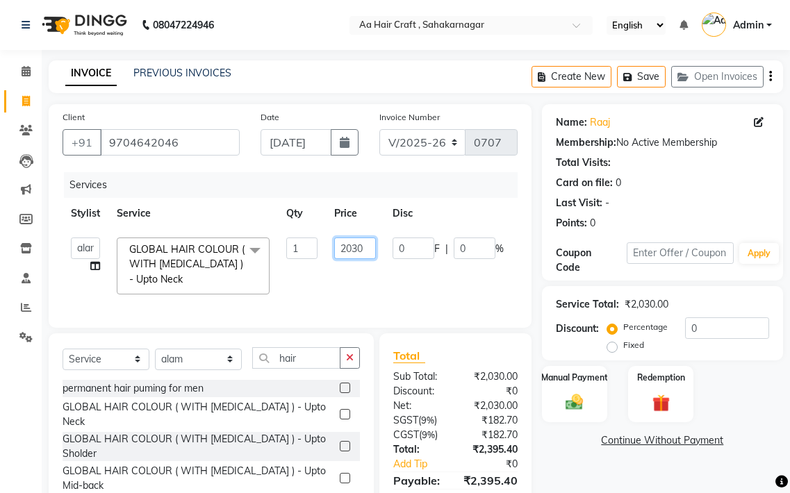
click at [364, 243] on input "2030" at bounding box center [355, 248] width 42 height 22
type input "2055"
click at [386, 299] on td "0 F | 0 %" at bounding box center [448, 266] width 128 height 74
click at [368, 249] on input "2055" at bounding box center [355, 248] width 42 height 22
type input "2075"
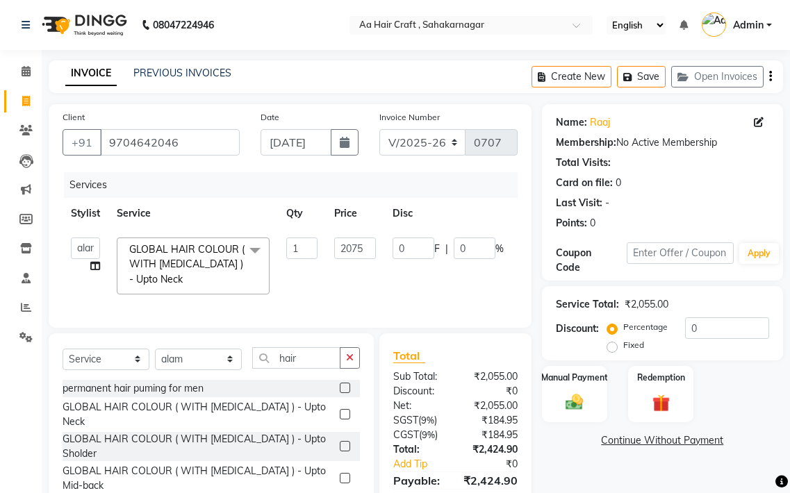
click at [376, 276] on tr "[PERSON_NAME] hair stylish Anuska [PERSON_NAME] beautycian Rekha [PERSON_NAME] …" at bounding box center [333, 266] width 542 height 74
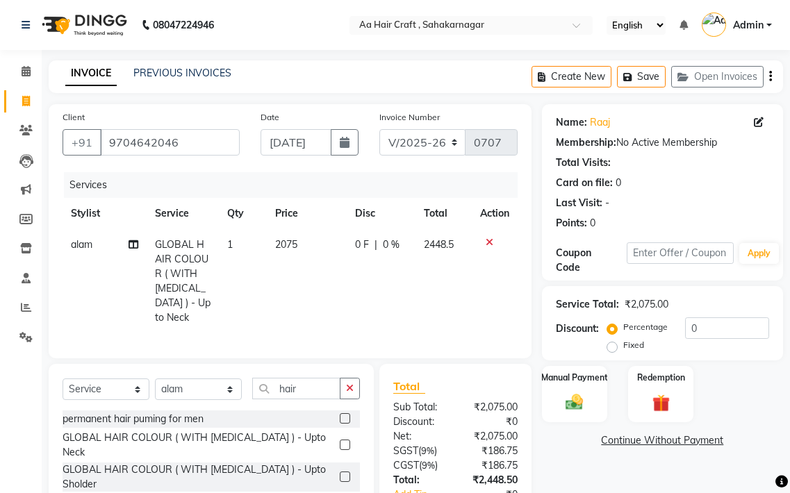
click at [308, 240] on td "2075" at bounding box center [307, 281] width 80 height 104
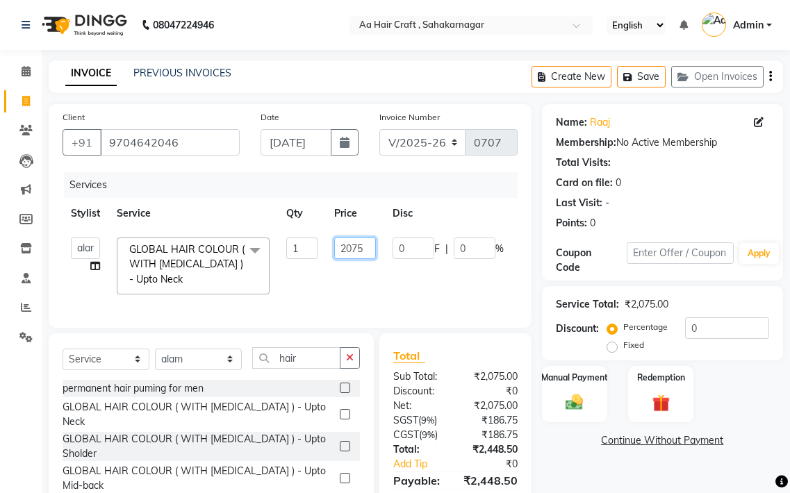
click at [373, 253] on input "2075" at bounding box center [355, 248] width 42 height 22
type input "2078"
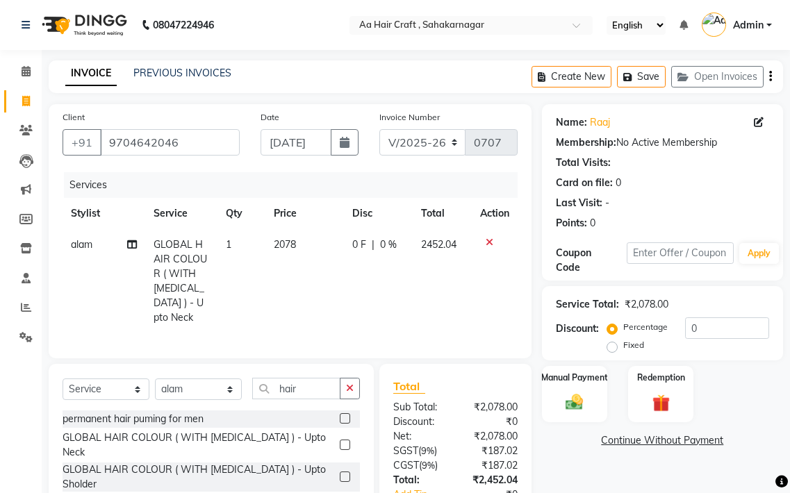
click at [378, 266] on tr "alam GLOBAL HAIR COLOUR ( WITH [MEDICAL_DATA] ) - Upto Neck 1 2078 0 F | 0 % 24…" at bounding box center [289, 281] width 455 height 104
click at [316, 234] on td "2078" at bounding box center [304, 281] width 79 height 104
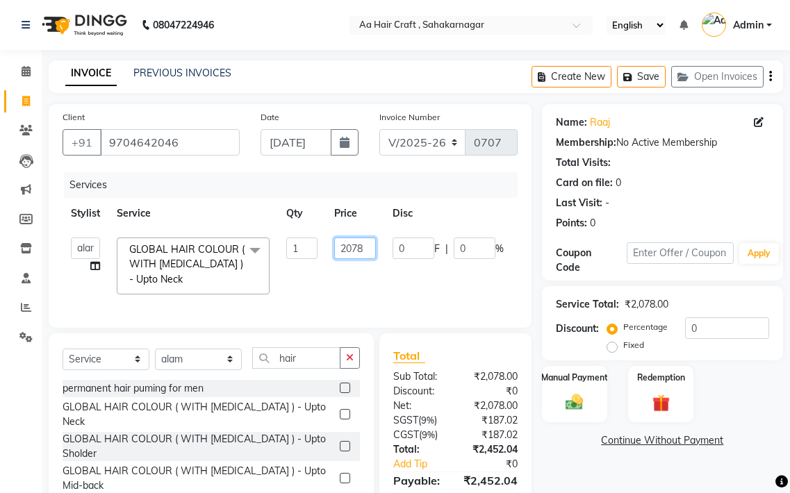
click at [365, 244] on input "2078" at bounding box center [355, 248] width 42 height 22
type input "2085"
click at [372, 271] on tr "[PERSON_NAME] hair stylish Anuska [PERSON_NAME] beautycian Rekha [PERSON_NAME] …" at bounding box center [335, 266] width 547 height 74
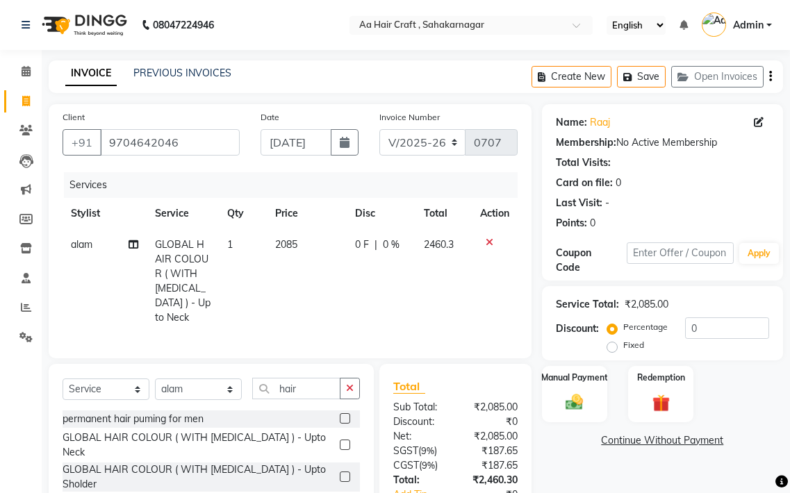
click at [331, 250] on td "2085" at bounding box center [307, 281] width 80 height 104
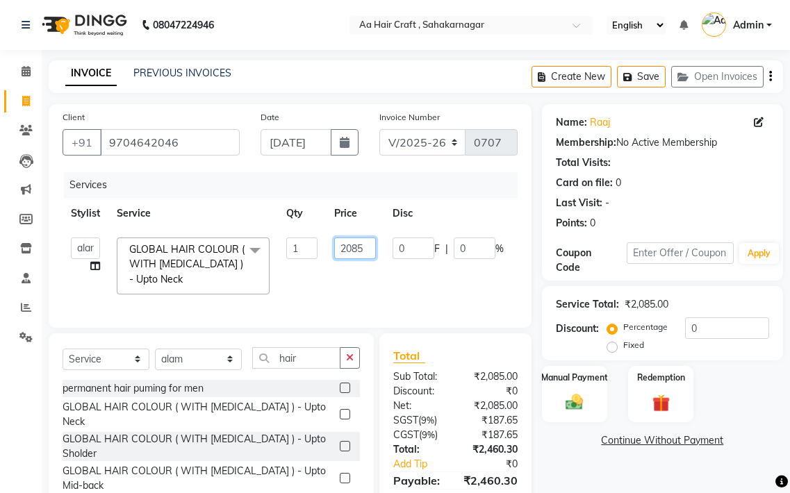
click at [365, 249] on input "2085" at bounding box center [355, 248] width 42 height 22
type input "2095"
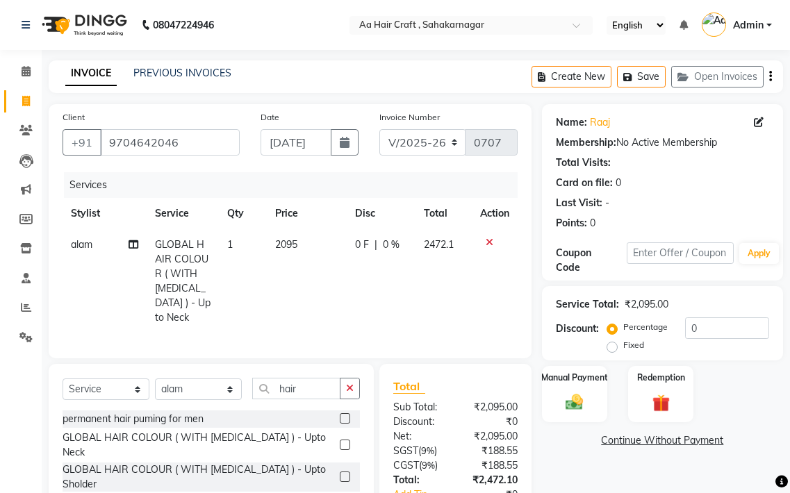
click at [363, 272] on tr "alam GLOBAL HAIR COLOUR ( WITH [MEDICAL_DATA] ) - Upto Neck 1 2095 0 F | 0 % 24…" at bounding box center [289, 281] width 455 height 104
click at [328, 245] on td "2095" at bounding box center [307, 281] width 80 height 104
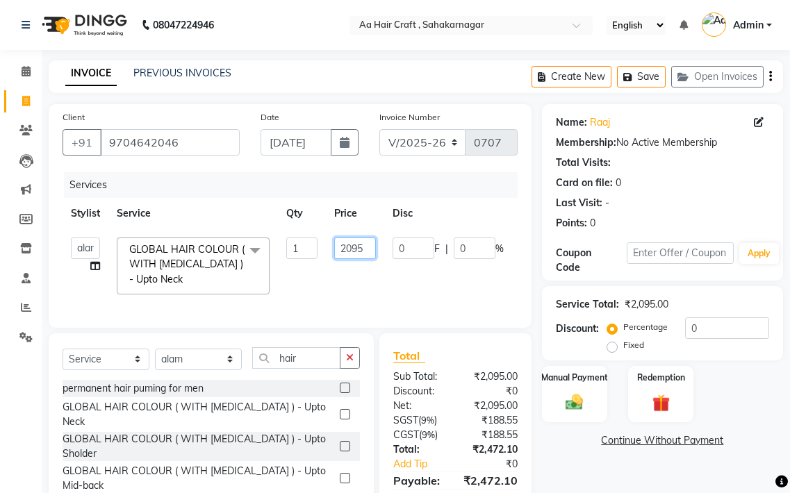
click at [365, 244] on input "2095" at bounding box center [355, 248] width 42 height 22
type input "2"
type input "3020"
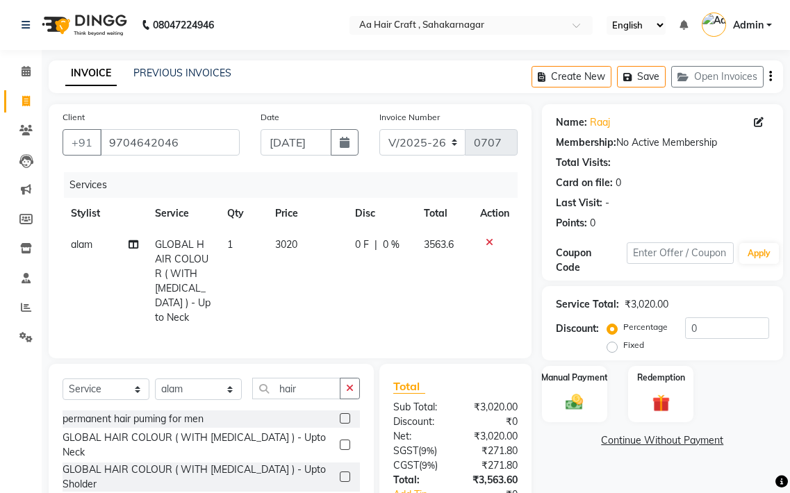
click at [374, 272] on tr "alam GLOBAL HAIR COLOUR ( WITH [MEDICAL_DATA] ) - Upto Neck 1 3020 0 F | 0 % 35…" at bounding box center [289, 281] width 455 height 104
click at [311, 241] on td "3020" at bounding box center [307, 281] width 80 height 104
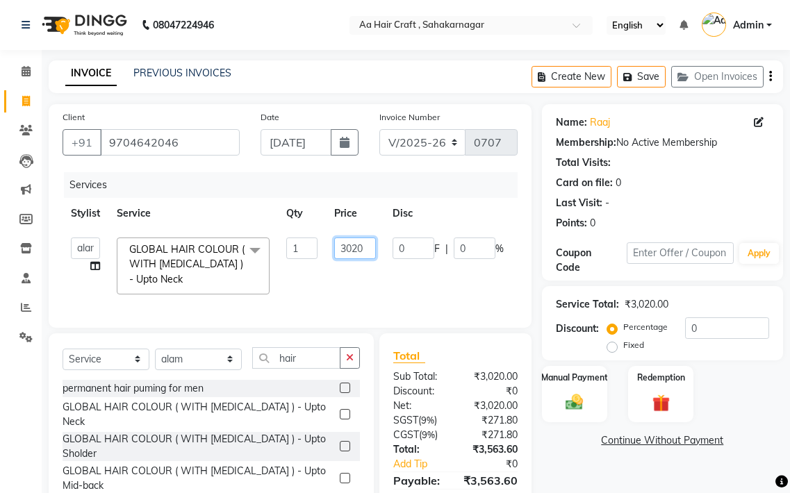
click at [367, 242] on input "3020" at bounding box center [355, 248] width 42 height 22
type input "3012"
click at [382, 274] on tr "[PERSON_NAME] hair stylish Anuska [PERSON_NAME] beautycian Rekha [PERSON_NAME] …" at bounding box center [333, 266] width 542 height 74
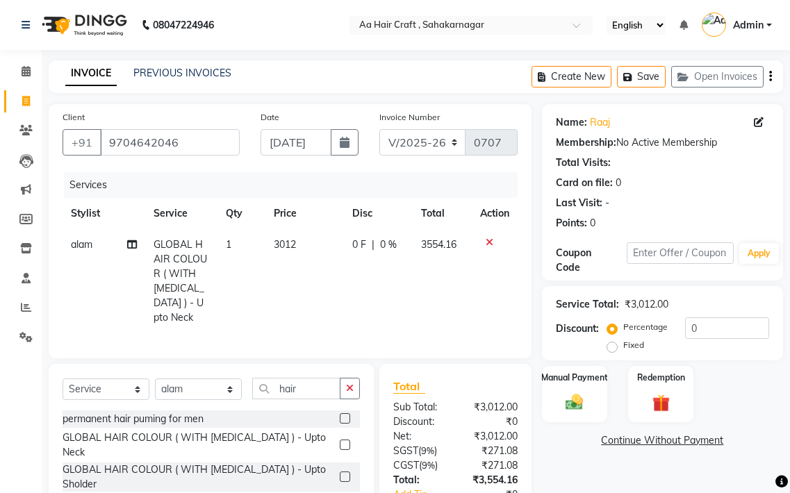
click at [312, 262] on td "3012" at bounding box center [304, 281] width 79 height 104
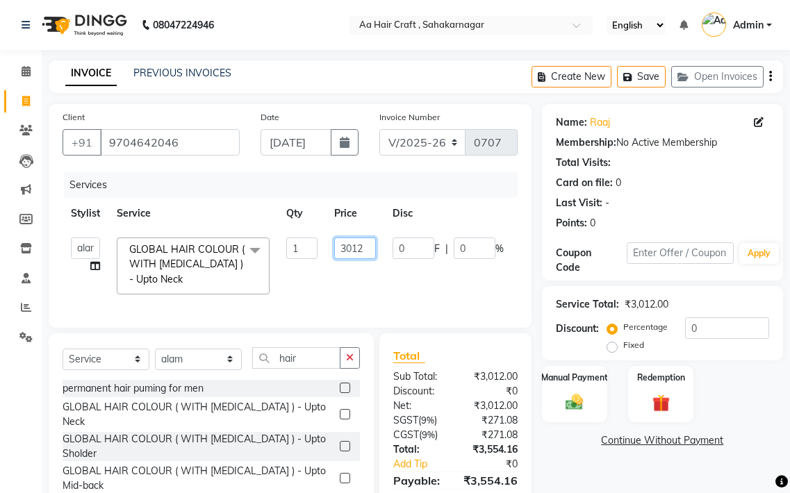
click at [369, 242] on input "3012" at bounding box center [355, 248] width 42 height 22
type input "3001"
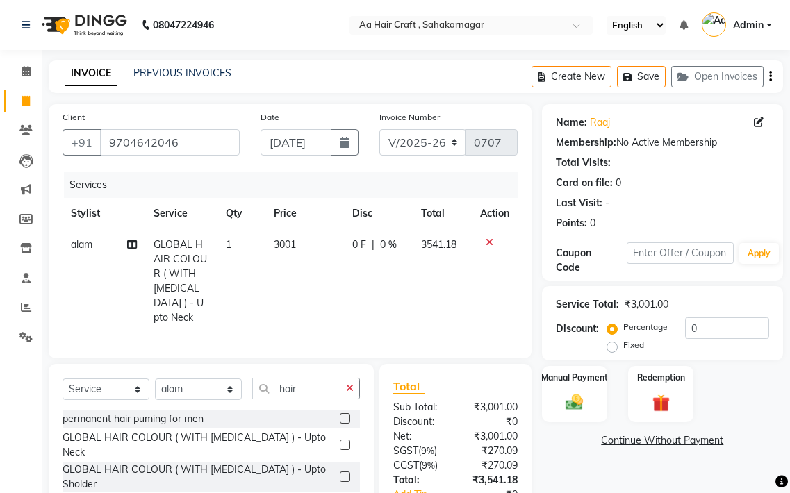
click at [435, 288] on tr "alam GLOBAL HAIR COLOUR ( WITH [MEDICAL_DATA] ) - Upto Neck 1 3001 0 F | 0 % 35…" at bounding box center [289, 281] width 455 height 104
click at [323, 231] on td "3001" at bounding box center [304, 281] width 79 height 104
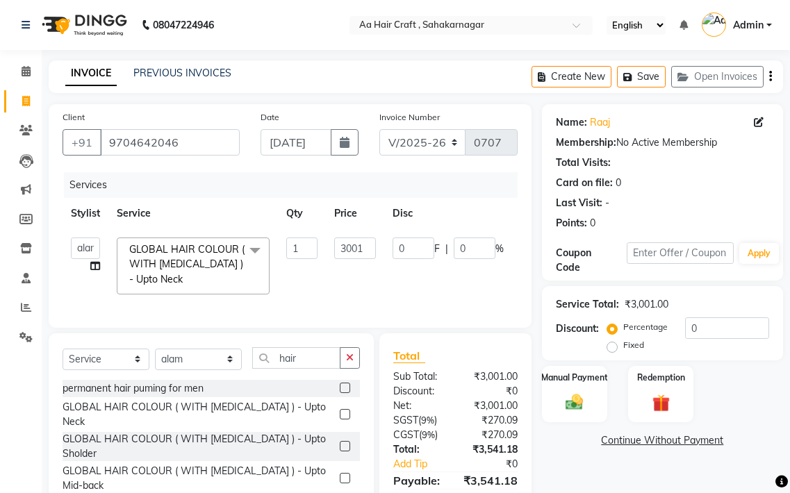
click at [366, 233] on td "3001" at bounding box center [355, 266] width 58 height 74
click at [367, 240] on input "3001" at bounding box center [355, 248] width 42 height 22
type input "3"
type input "2999"
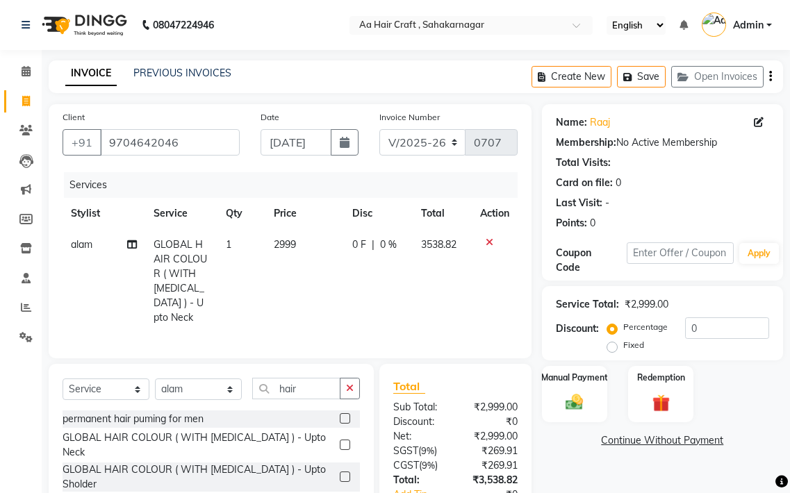
click at [371, 274] on tr "alam GLOBAL HAIR COLOUR ( WITH [MEDICAL_DATA] ) - Upto Neck 1 2999 0 F | 0 % 35…" at bounding box center [289, 281] width 455 height 104
click at [323, 238] on td "2999" at bounding box center [304, 281] width 79 height 104
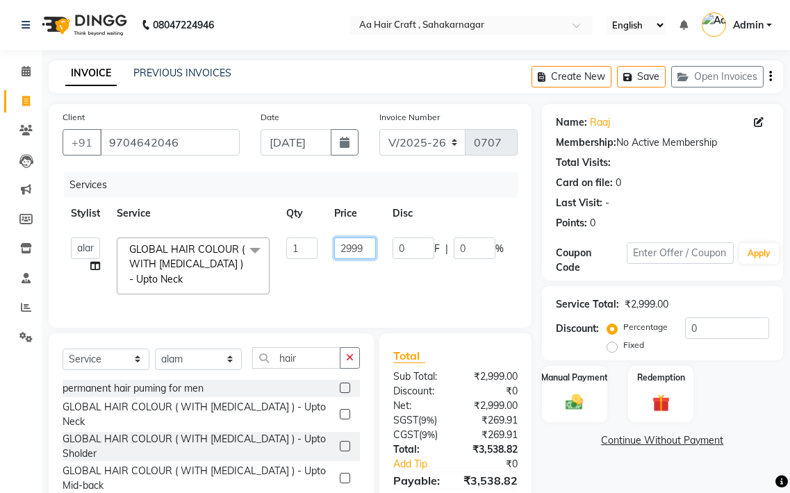
click at [365, 242] on input "2999" at bounding box center [355, 248] width 42 height 22
type input "2992"
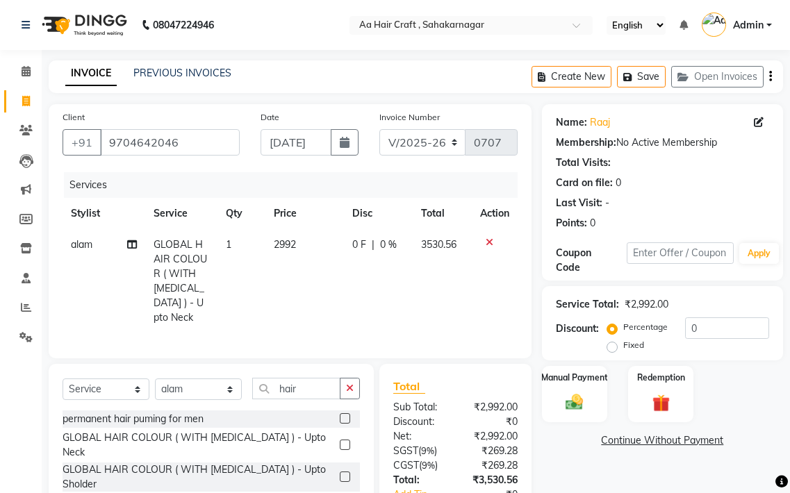
click at [383, 294] on td "0 F | 0 %" at bounding box center [378, 281] width 68 height 104
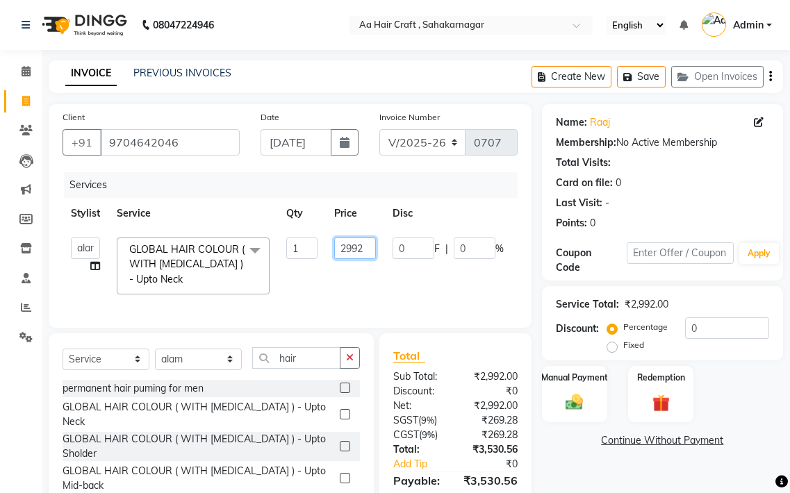
click at [374, 245] on input "2992" at bounding box center [355, 248] width 42 height 22
type input "2980"
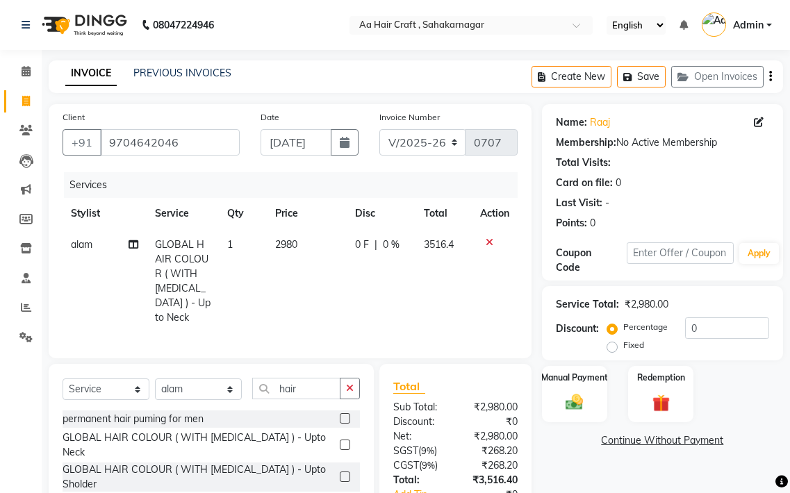
click at [394, 287] on td "0 F | 0 %" at bounding box center [380, 281] width 69 height 104
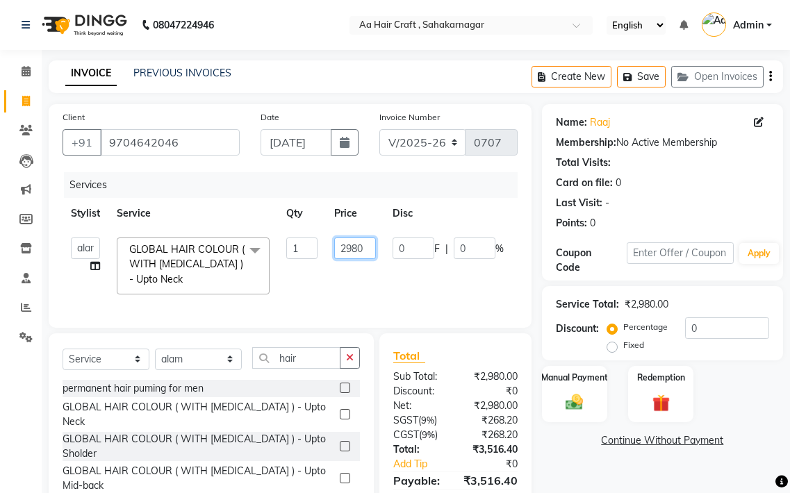
click at [364, 251] on input "2980" at bounding box center [355, 248] width 42 height 22
type input "2975"
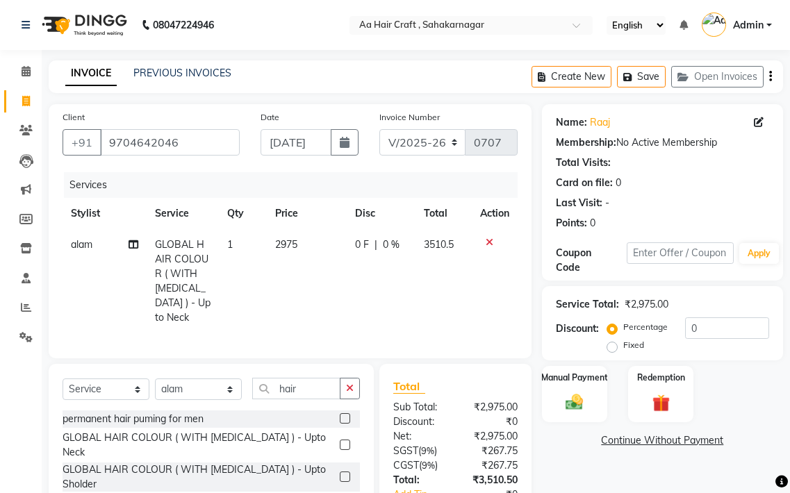
click at [381, 268] on tr "alam GLOBAL HAIR COLOUR ( WITH [MEDICAL_DATA] ) - Upto Neck 1 2975 0 F | 0 % 35…" at bounding box center [289, 281] width 455 height 104
click at [344, 255] on tr "alam GLOBAL HAIR COLOUR ( WITH [MEDICAL_DATA] ) - Upto Neck 1 2975 0 F | 0 % 35…" at bounding box center [289, 281] width 455 height 104
click at [326, 246] on td "2975" at bounding box center [307, 281] width 80 height 104
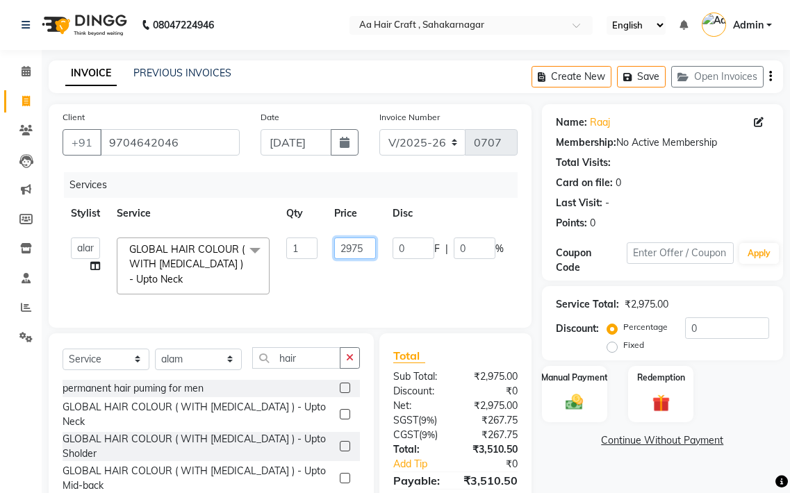
click at [369, 242] on input "2975" at bounding box center [355, 248] width 42 height 22
type input "2971"
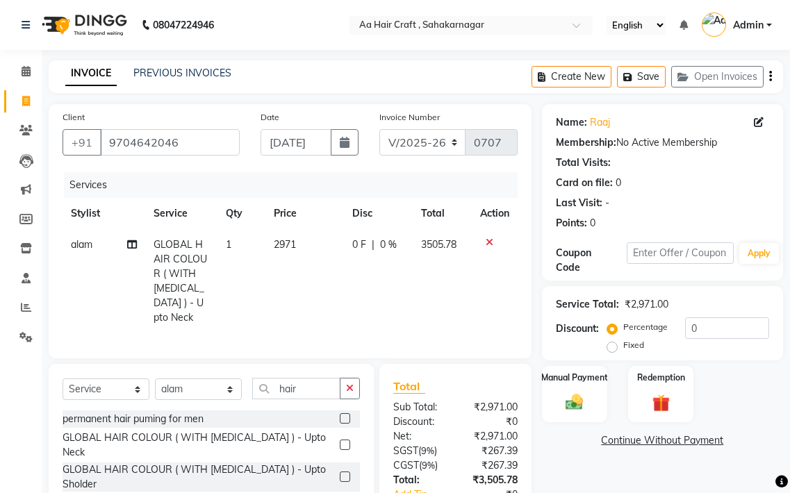
click at [359, 282] on tr "alam GLOBAL HAIR COLOUR ( WITH [MEDICAL_DATA] ) - Upto Neck 1 2971 0 F | 0 % 35…" at bounding box center [289, 281] width 455 height 104
click at [310, 239] on td "2971" at bounding box center [304, 281] width 79 height 104
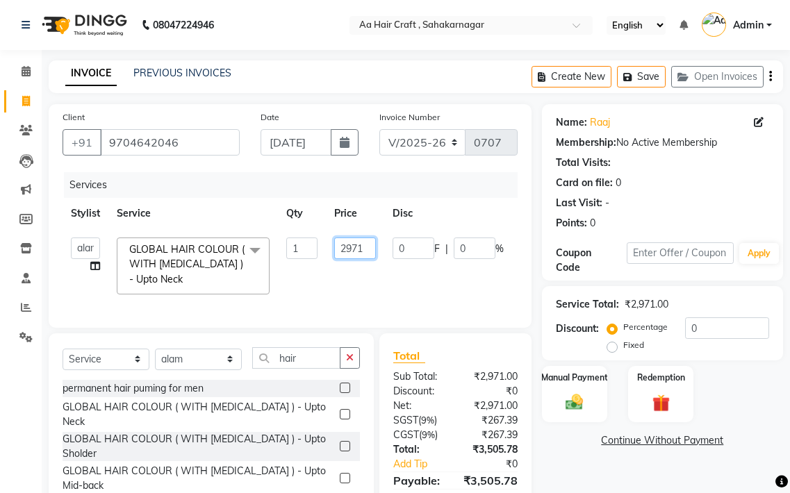
click at [368, 238] on input "2971" at bounding box center [355, 248] width 42 height 22
type input "2970"
click at [428, 296] on tr "[PERSON_NAME] hair stylish Anuska [PERSON_NAME] beautycian Rekha [PERSON_NAME] …" at bounding box center [335, 266] width 547 height 74
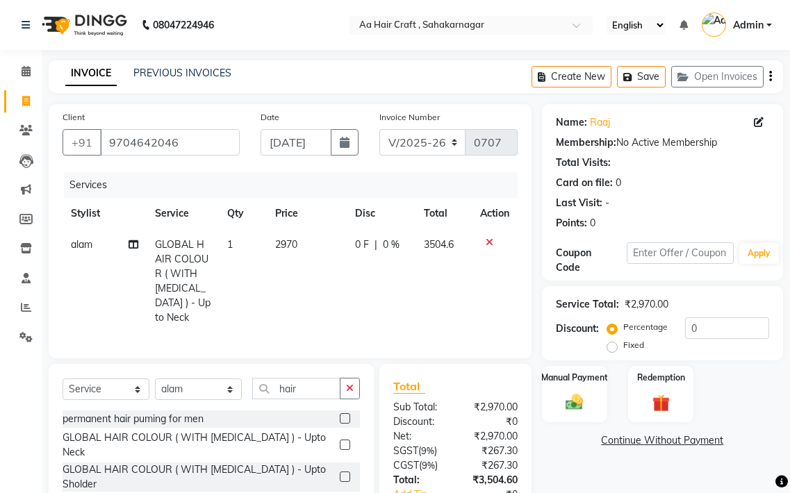
click at [305, 248] on td "2970" at bounding box center [307, 281] width 80 height 104
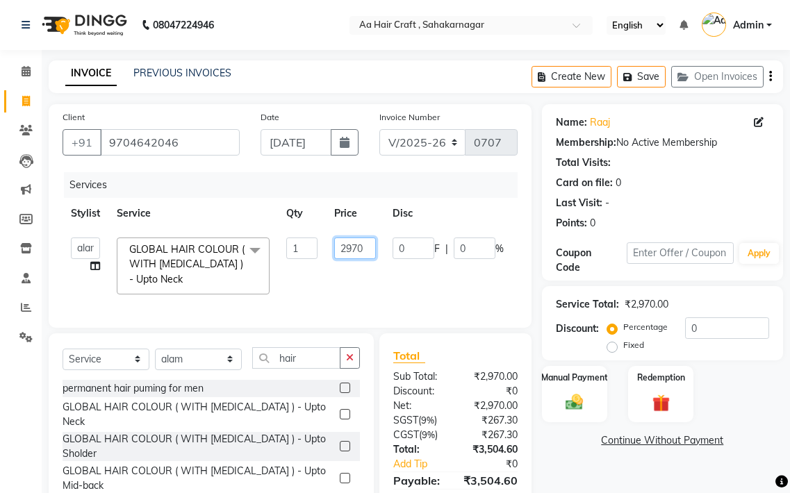
click at [367, 248] on input "2970" at bounding box center [355, 248] width 42 height 22
type input "2968"
click at [383, 275] on tr "[PERSON_NAME] hair stylish Anuska [PERSON_NAME] beautycian Rekha [PERSON_NAME] …" at bounding box center [333, 266] width 542 height 74
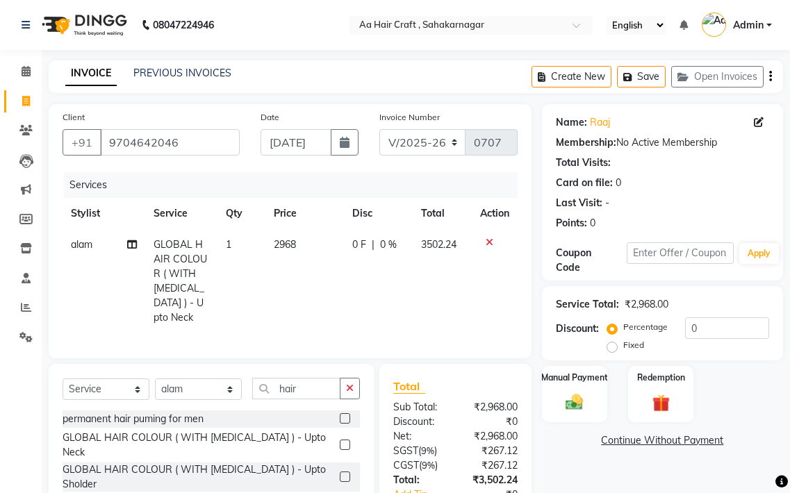
click at [315, 244] on td "2968" at bounding box center [304, 281] width 79 height 104
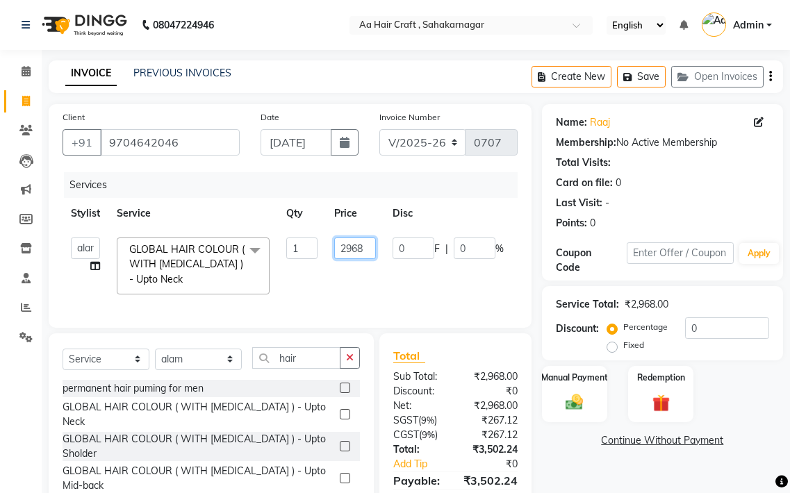
click at [371, 247] on input "2968" at bounding box center [355, 248] width 42 height 22
type input "2966"
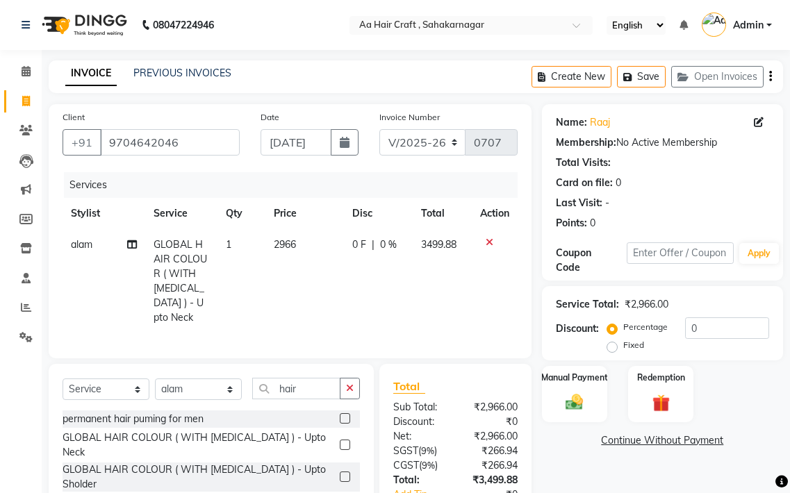
click at [373, 276] on tr "alam GLOBAL HAIR COLOUR ( WITH [MEDICAL_DATA] ) - Upto Neck 1 2966 0 F | 0 % 34…" at bounding box center [289, 281] width 455 height 104
click at [337, 285] on td "2966" at bounding box center [304, 281] width 79 height 104
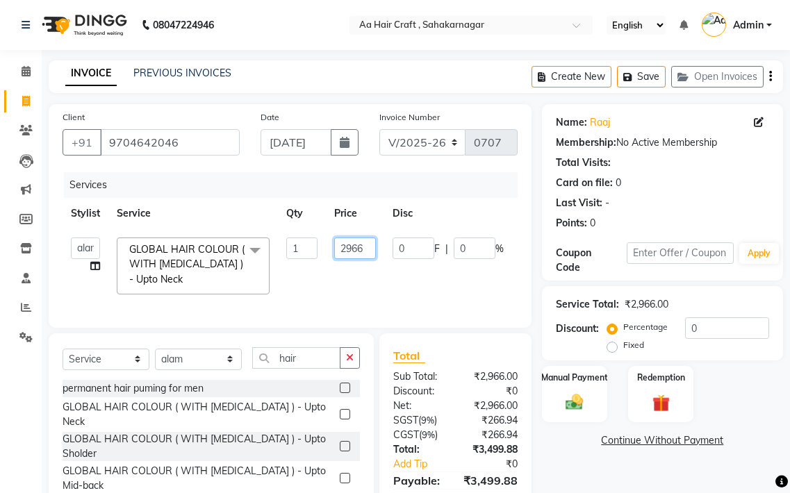
click at [363, 244] on input "2966" at bounding box center [355, 248] width 42 height 22
type input "2967"
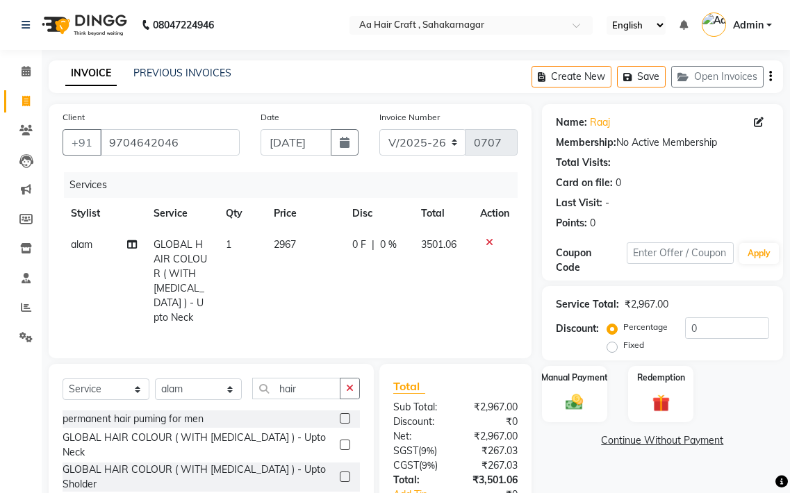
click at [363, 272] on tr "alam GLOBAL HAIR COLOUR ( WITH [MEDICAL_DATA] ) - Upto Neck 1 2967 0 F | 0 % 35…" at bounding box center [289, 281] width 455 height 104
click at [571, 413] on div "Manual Payment" at bounding box center [574, 394] width 68 height 58
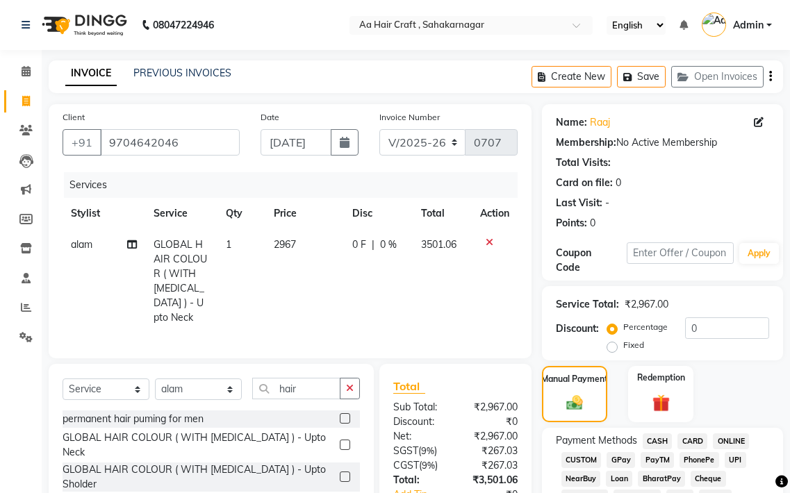
click at [618, 460] on span "GPay" at bounding box center [620, 460] width 28 height 16
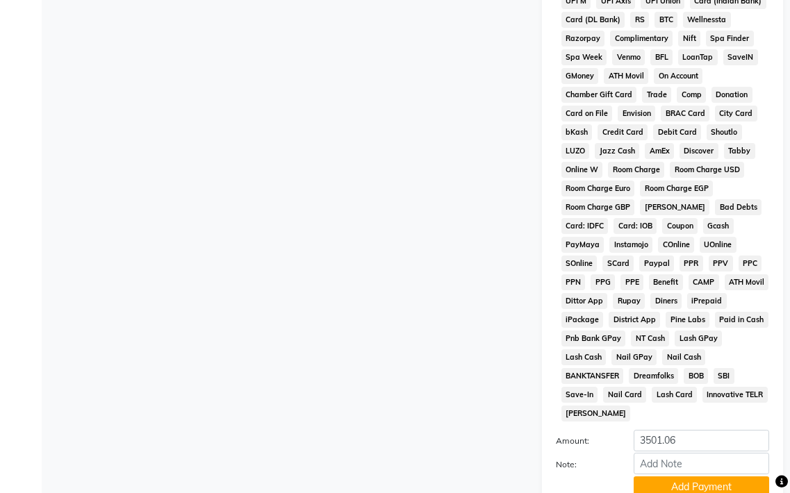
scroll to position [694, 0]
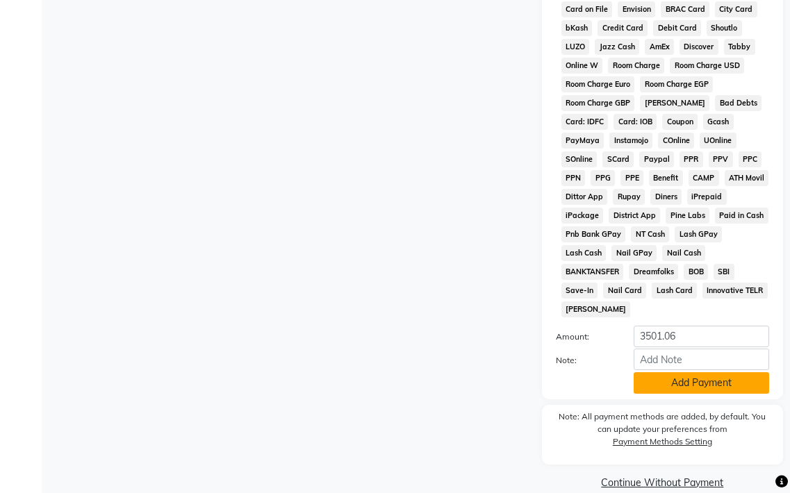
click at [663, 385] on button "Add Payment" at bounding box center [700, 383] width 135 height 22
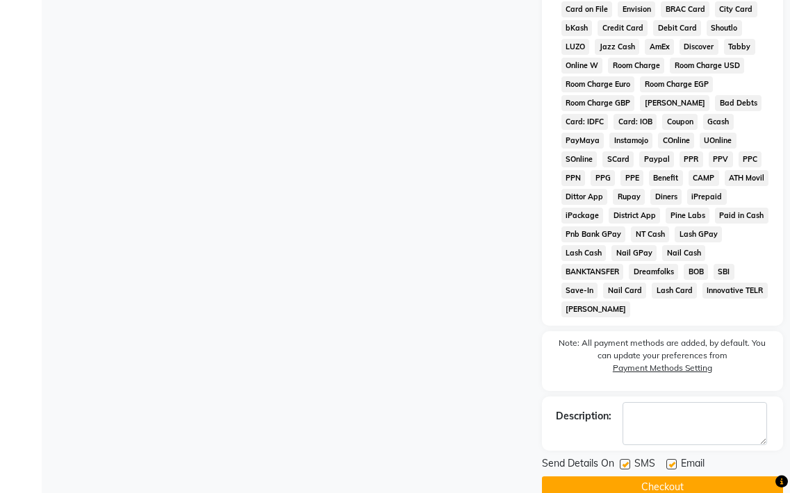
click at [669, 463] on label at bounding box center [671, 464] width 10 height 10
click at [669, 463] on input "checkbox" at bounding box center [670, 464] width 9 height 9
checkbox input "false"
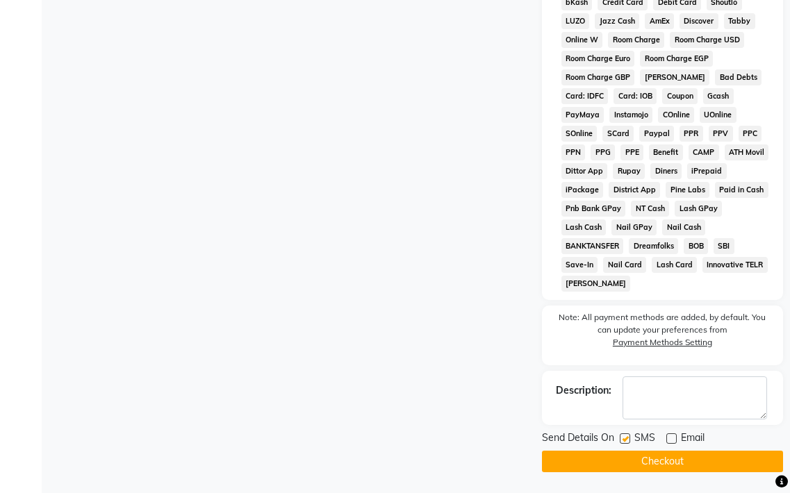
click at [669, 463] on button "Checkout" at bounding box center [662, 462] width 241 height 22
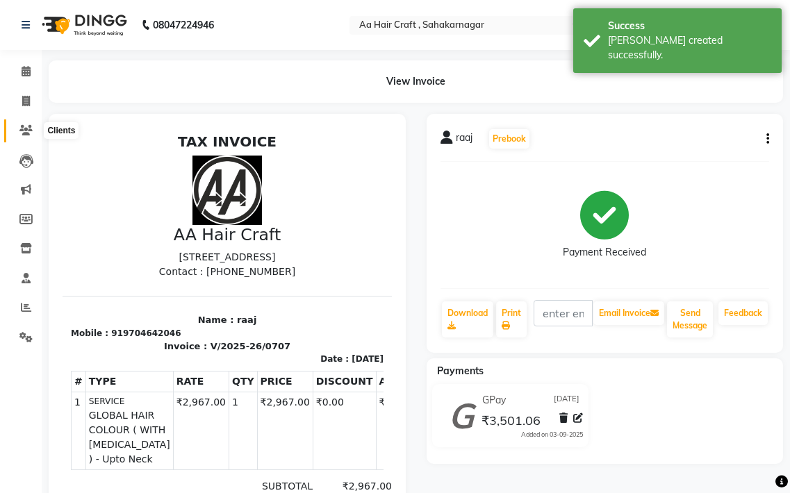
click at [22, 129] on icon at bounding box center [25, 130] width 13 height 10
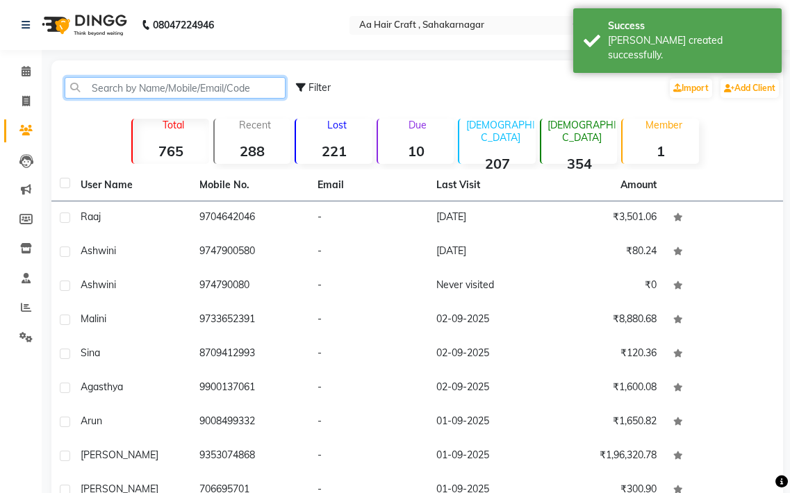
click at [123, 85] on input "text" at bounding box center [175, 88] width 221 height 22
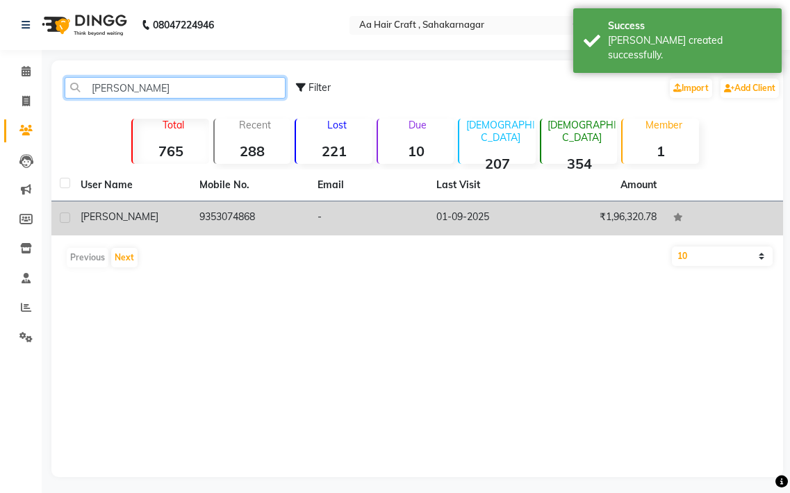
type input "[PERSON_NAME]"
click at [242, 225] on td "9353074868" at bounding box center [250, 218] width 119 height 34
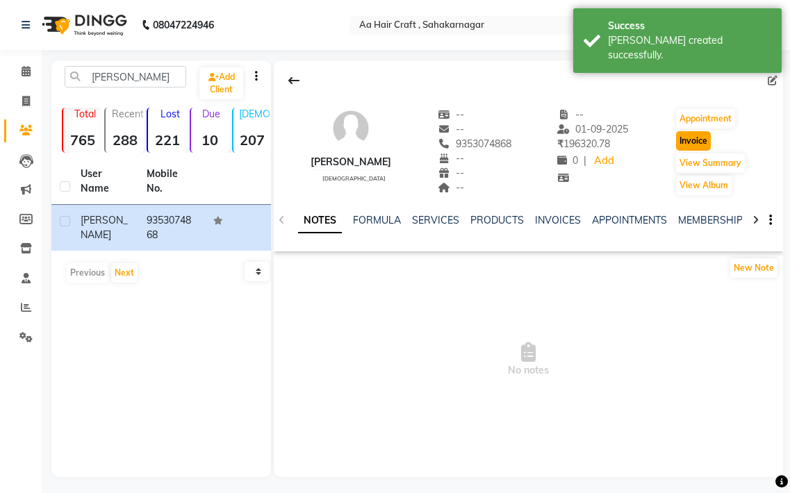
click at [685, 142] on button "Invoice" at bounding box center [693, 140] width 35 height 19
select select "service"
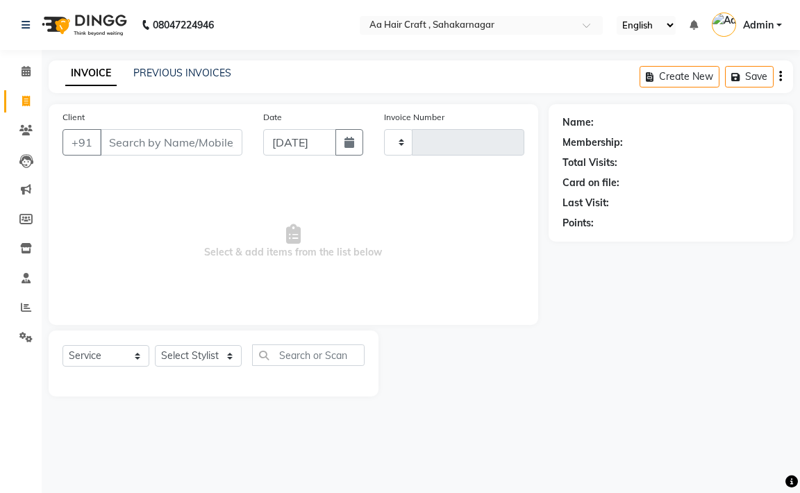
type input "0708"
select select "6074"
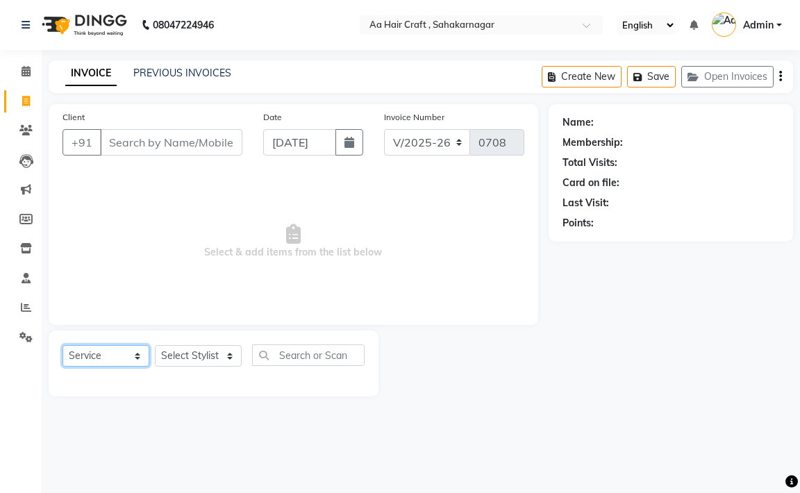
type input "9353074868"
click at [111, 360] on select "Select Service Product Membership Package Voucher Prepaid Gift Card" at bounding box center [105, 356] width 87 height 22
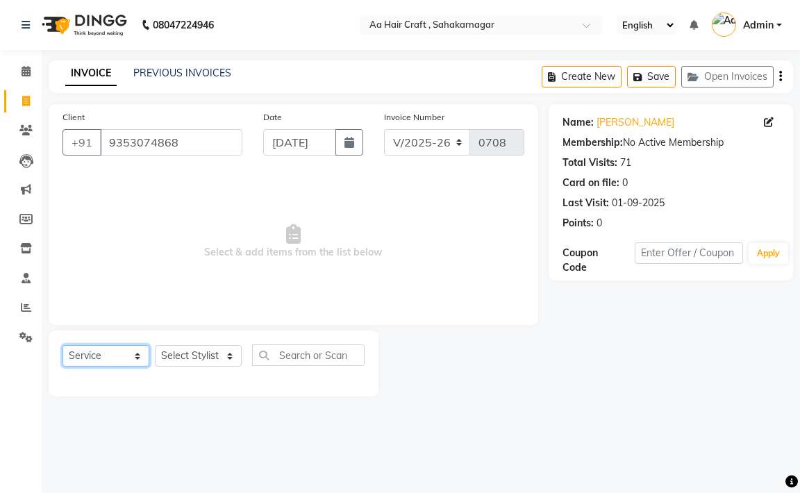
click at [62, 345] on select "Select Service Product Membership Package Voucher Prepaid Gift Card" at bounding box center [105, 356] width 87 height 22
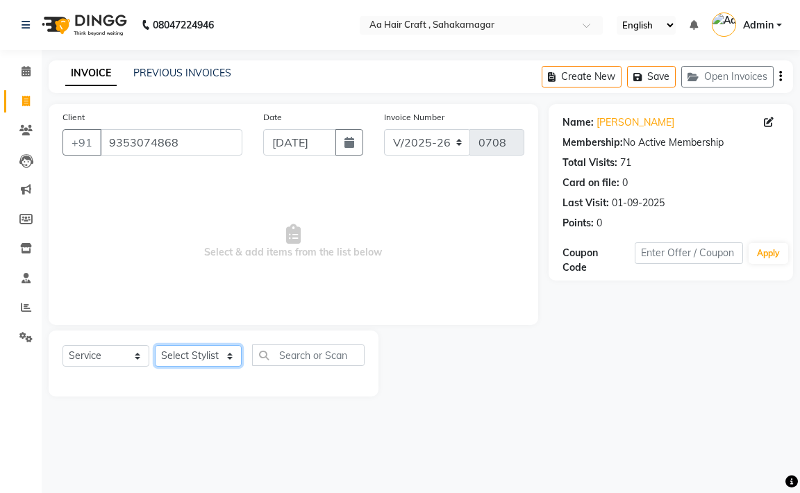
click at [185, 349] on select "Select Stylist [PERSON_NAME] hair stylish [PERSON_NAME] beautycian [PERSON_NAME…" at bounding box center [198, 356] width 87 height 22
select select "88749"
click at [155, 345] on select "Select Stylist [PERSON_NAME] hair stylish [PERSON_NAME] beautycian [PERSON_NAME…" at bounding box center [198, 356] width 87 height 22
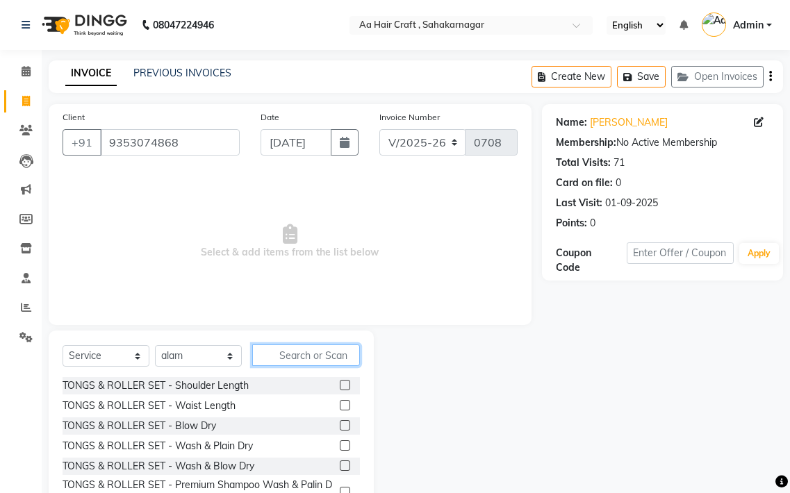
click at [305, 348] on input "text" at bounding box center [306, 355] width 108 height 22
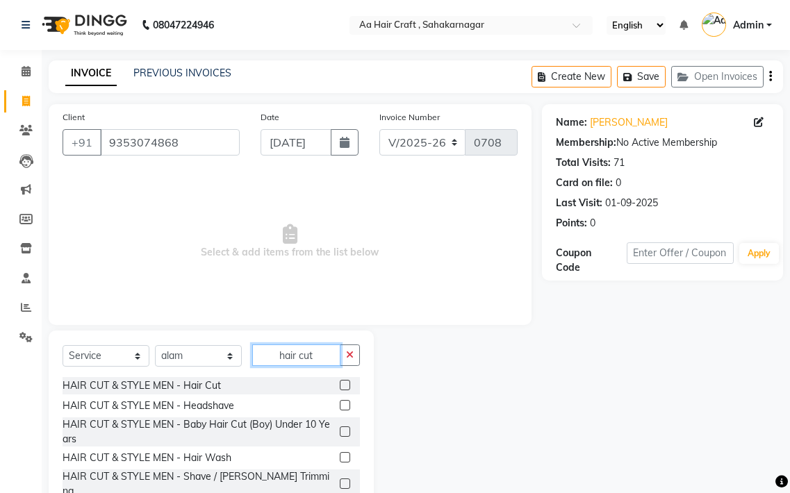
type input "hair cut"
click at [340, 381] on label at bounding box center [345, 385] width 10 height 10
click at [340, 381] on input "checkbox" at bounding box center [344, 385] width 9 height 9
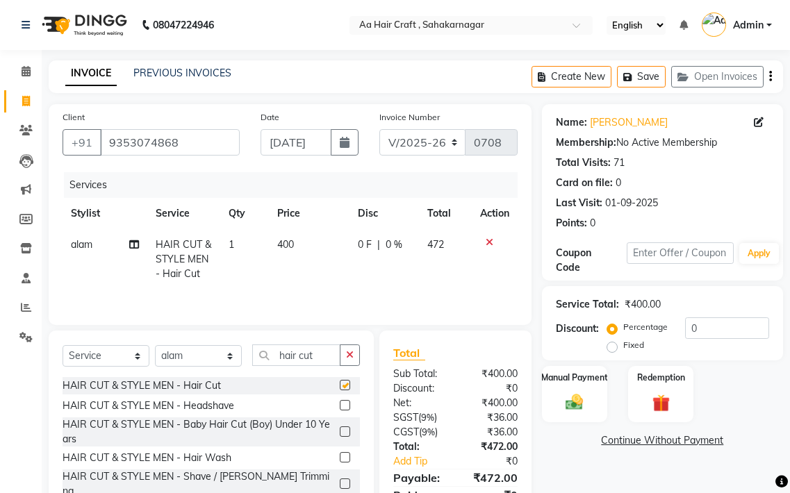
checkbox input "false"
click at [316, 238] on td "400" at bounding box center [309, 259] width 81 height 60
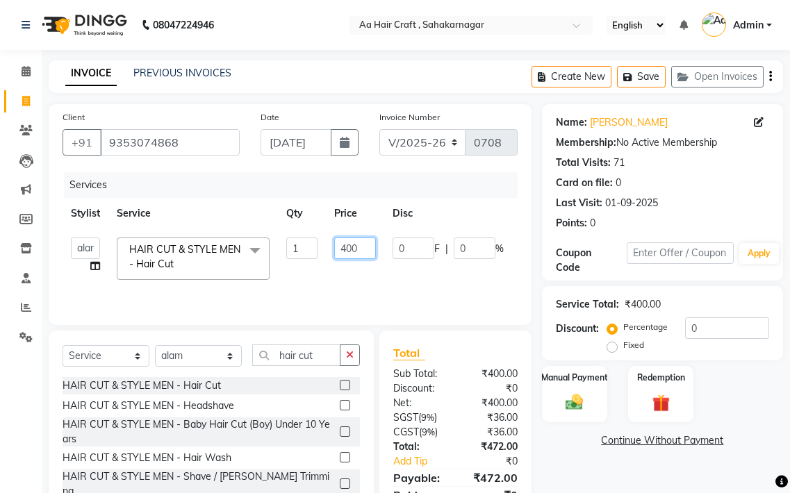
click at [363, 243] on input "400" at bounding box center [355, 248] width 42 height 22
type input "4"
type input "255"
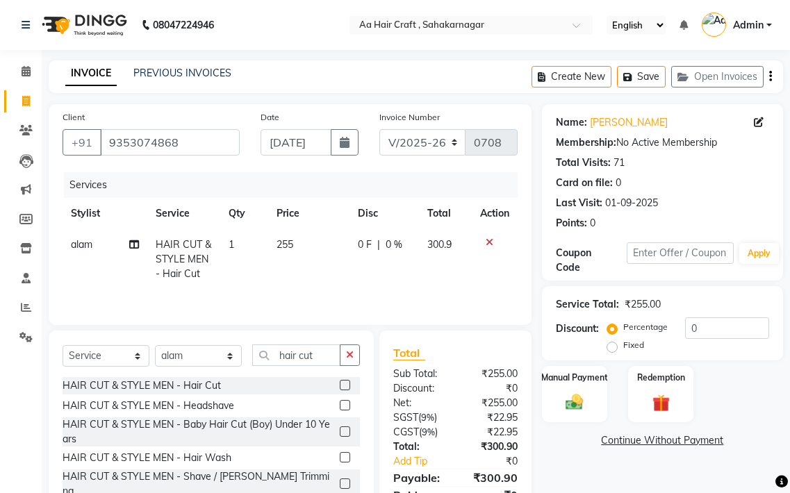
click at [383, 272] on tr "alam HAIR CUT & STYLE MEN - Hair Cut 1 255 0 F | 0 % 300.9" at bounding box center [289, 259] width 455 height 60
click at [568, 376] on label "Manual Payment" at bounding box center [574, 376] width 69 height 13
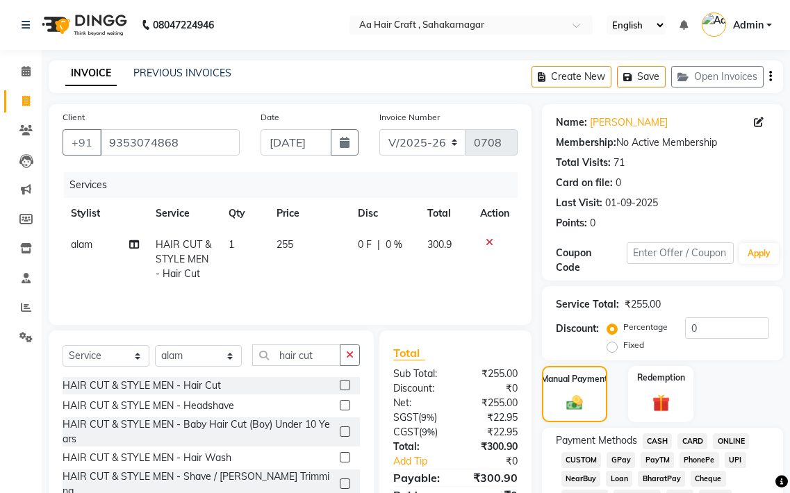
click at [620, 457] on span "GPay" at bounding box center [620, 460] width 28 height 16
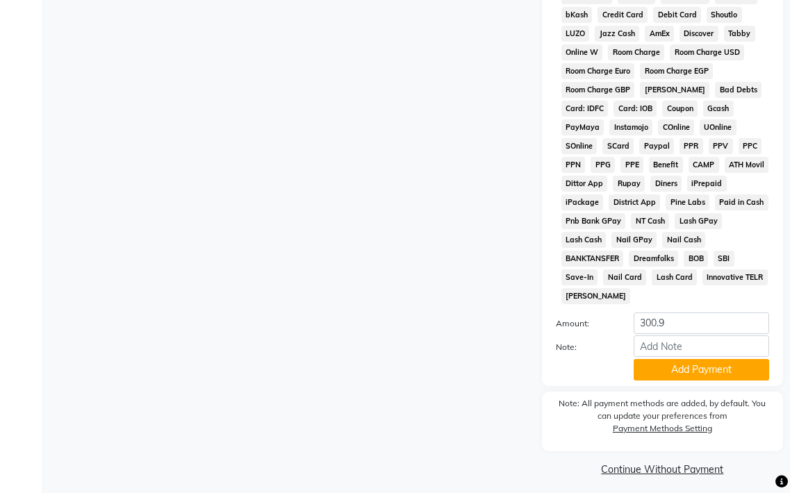
scroll to position [715, 0]
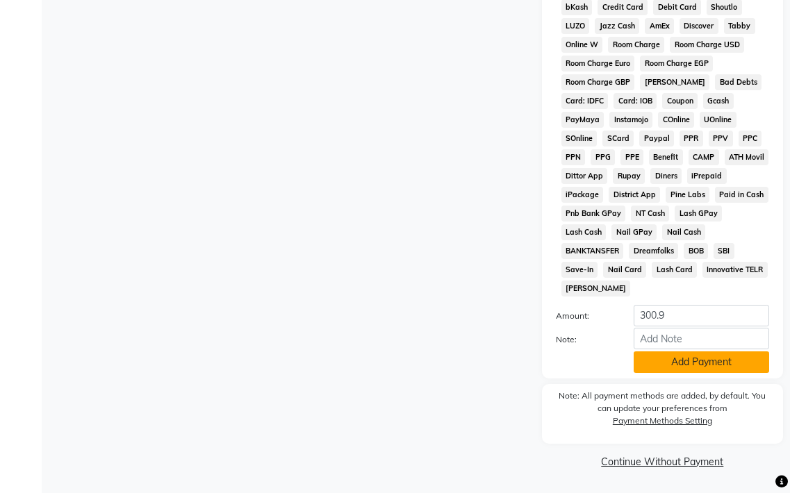
click at [665, 360] on button "Add Payment" at bounding box center [700, 362] width 135 height 22
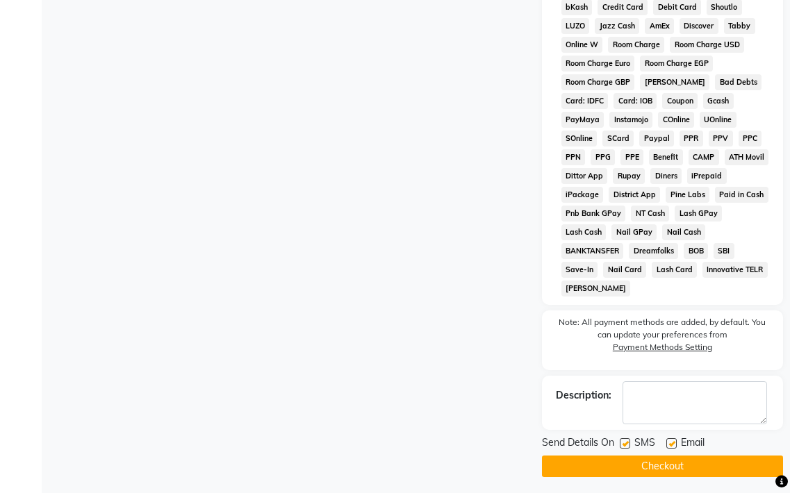
click at [671, 442] on label at bounding box center [671, 443] width 10 height 10
click at [671, 442] on input "checkbox" at bounding box center [670, 444] width 9 height 9
checkbox input "false"
click at [662, 472] on button "Checkout" at bounding box center [662, 467] width 241 height 22
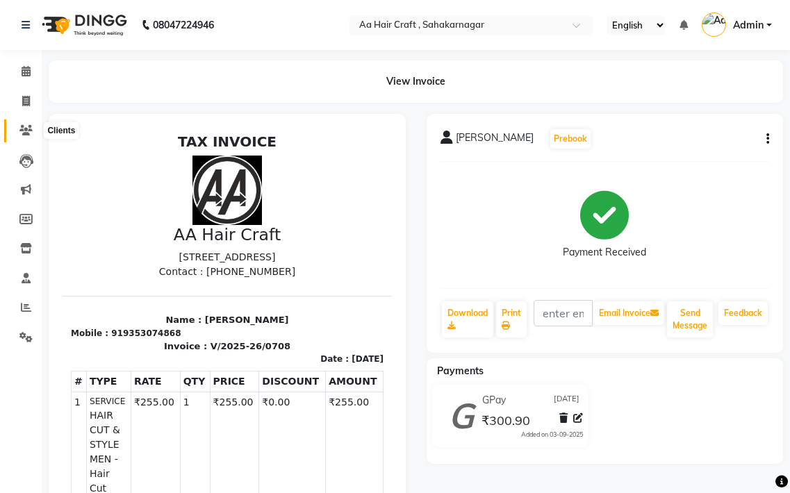
click at [26, 132] on icon at bounding box center [25, 130] width 13 height 10
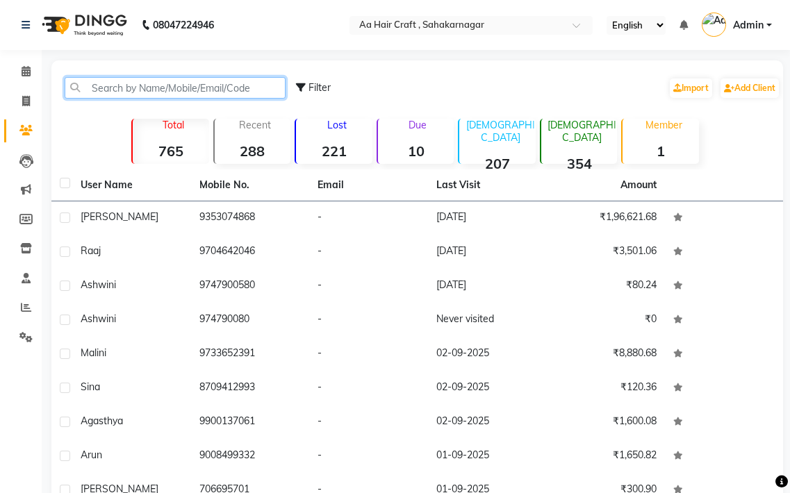
click at [119, 87] on input "text" at bounding box center [175, 88] width 221 height 22
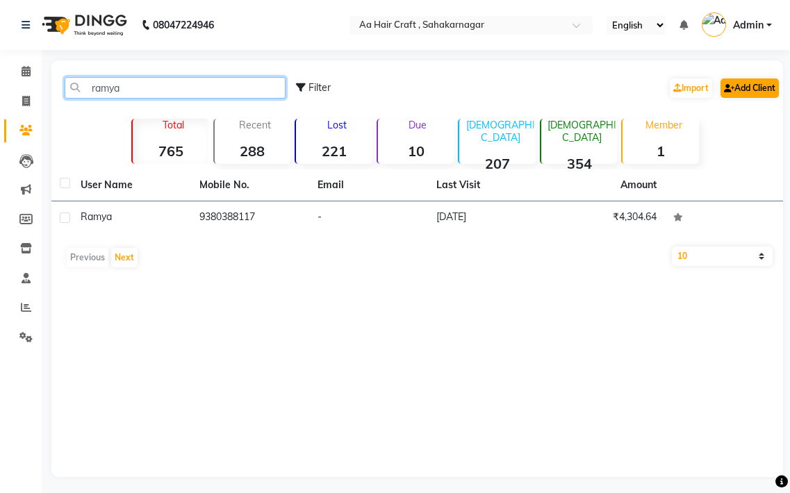
type input "ramya"
click at [739, 91] on link "Add Client" at bounding box center [749, 87] width 58 height 19
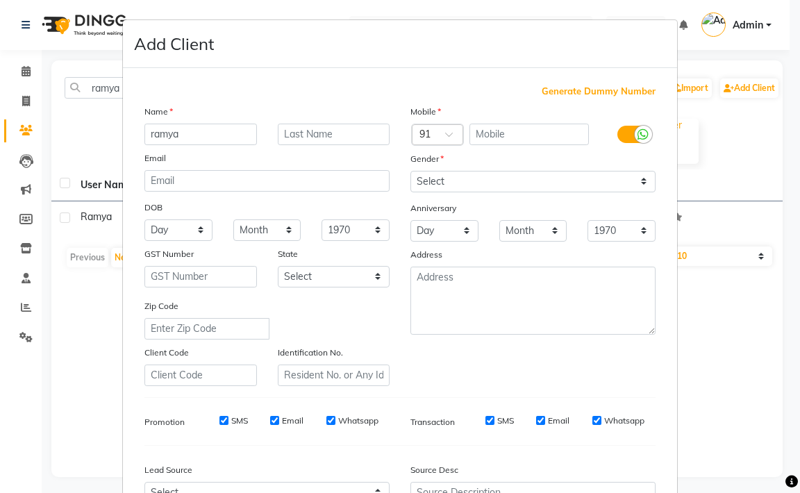
type input "ramya"
click at [456, 174] on select "Select [DEMOGRAPHIC_DATA] [DEMOGRAPHIC_DATA] Other Prefer Not To Say" at bounding box center [532, 182] width 245 height 22
select select "[DEMOGRAPHIC_DATA]"
click at [410, 171] on select "Select [DEMOGRAPHIC_DATA] [DEMOGRAPHIC_DATA] Other Prefer Not To Say" at bounding box center [532, 182] width 245 height 22
click at [490, 125] on input "text" at bounding box center [529, 135] width 120 height 22
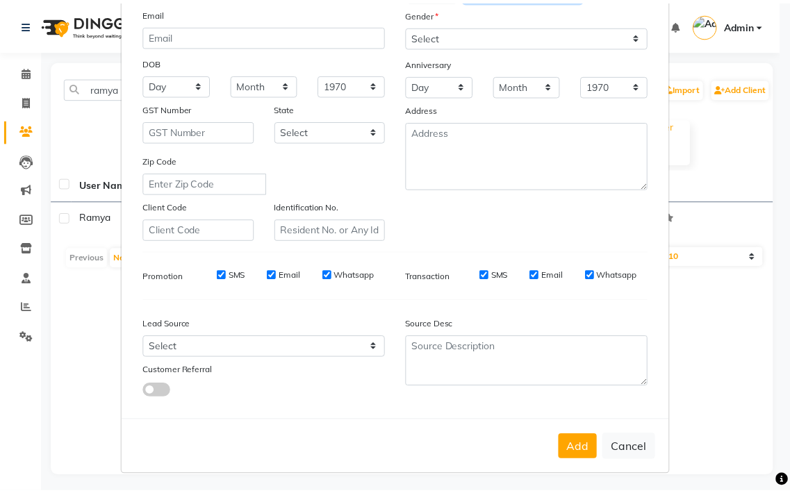
scroll to position [148, 0]
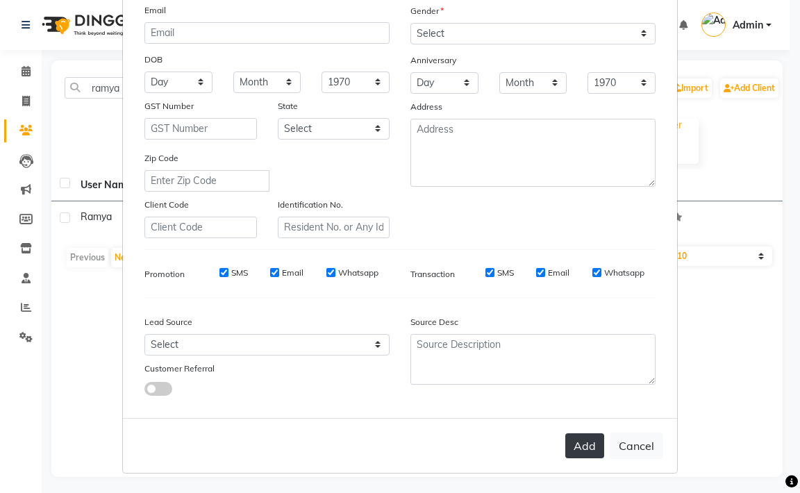
type input "9108719196"
click at [588, 446] on button "Add" at bounding box center [584, 445] width 39 height 25
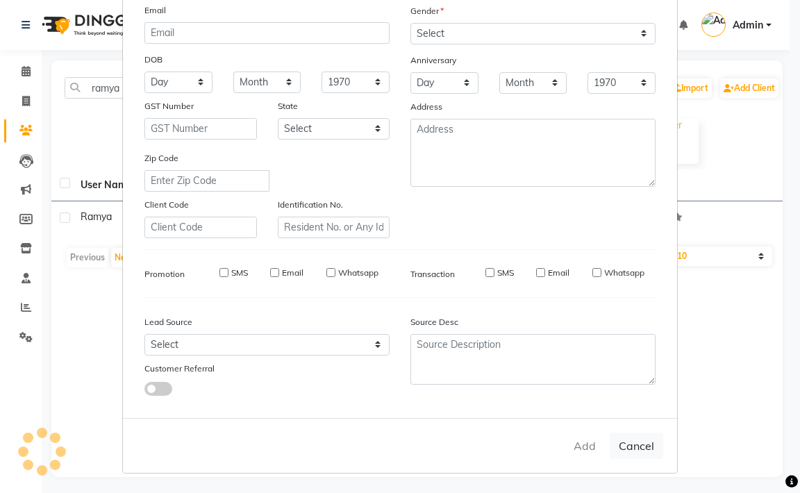
select select
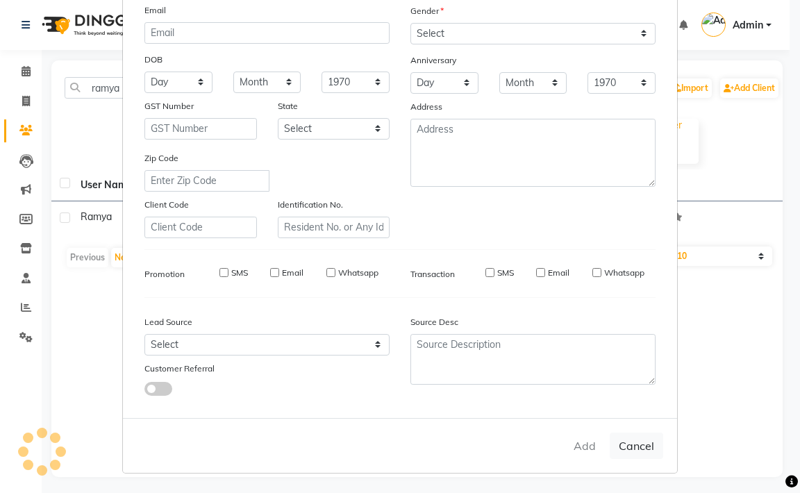
select select
checkbox input "false"
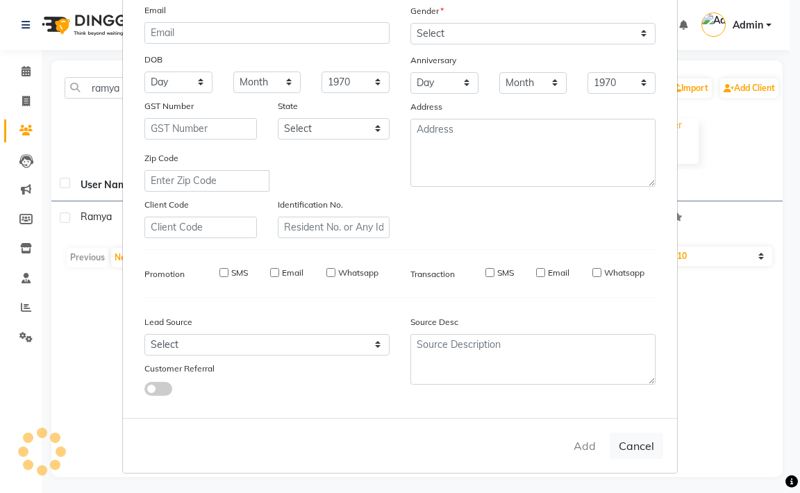
checkbox input "false"
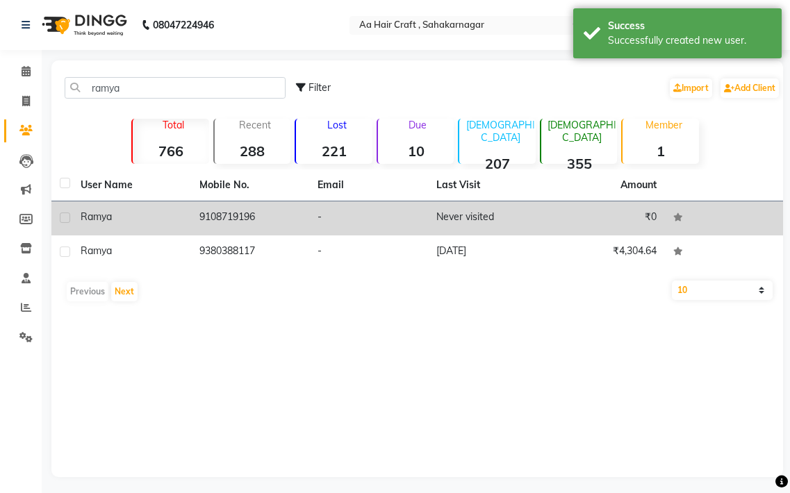
click at [189, 202] on td "ramya" at bounding box center [131, 218] width 119 height 34
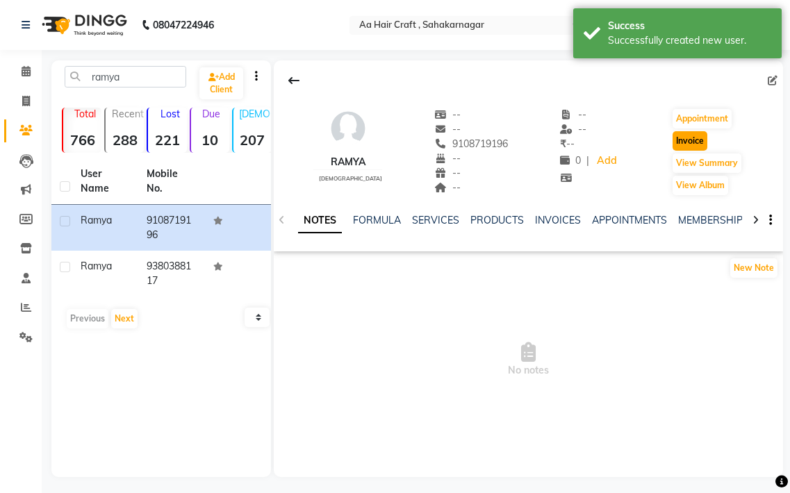
click at [682, 149] on button "Invoice" at bounding box center [689, 140] width 35 height 19
select select "service"
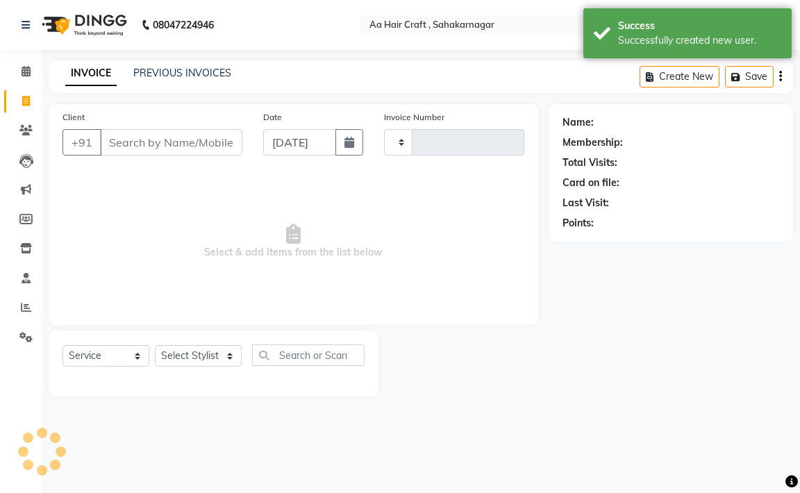
type input "0709"
select select "6074"
type input "9108719196"
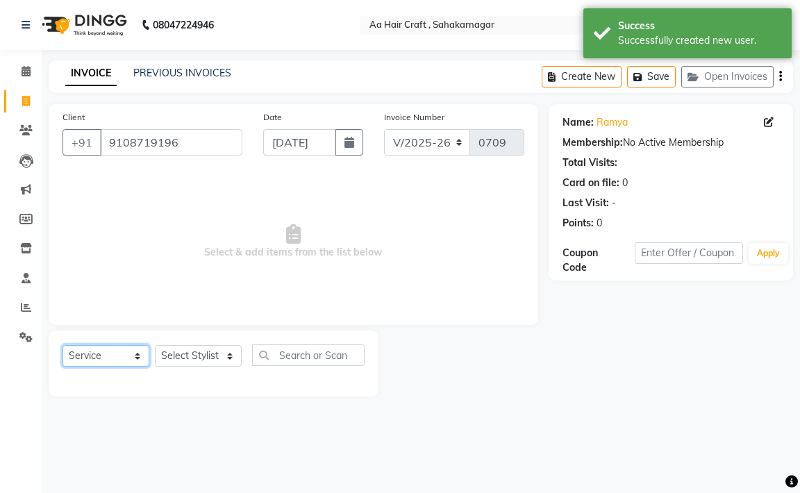
click at [101, 353] on select "Select Service Product Membership Package Voucher Prepaid Gift Card" at bounding box center [105, 356] width 87 height 22
click at [62, 345] on select "Select Service Product Membership Package Voucher Prepaid Gift Card" at bounding box center [105, 356] width 87 height 22
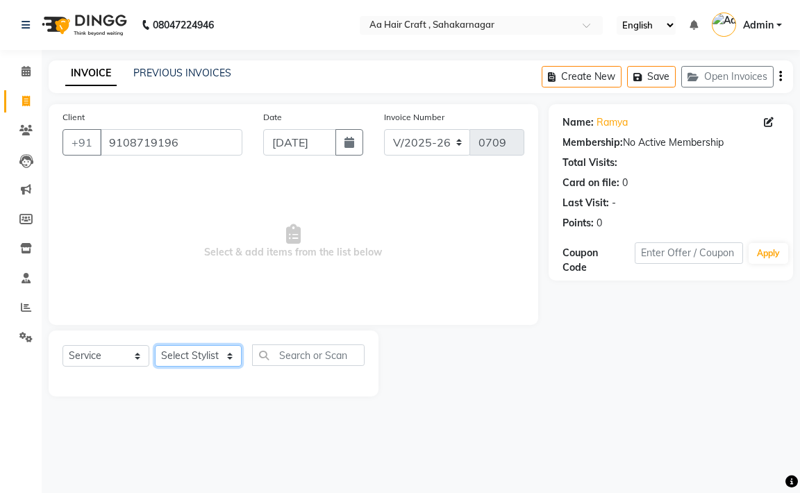
click at [194, 351] on select "Select Stylist [PERSON_NAME] hair stylish [PERSON_NAME] beautycian [PERSON_NAME…" at bounding box center [198, 356] width 87 height 22
select select "88749"
click at [155, 345] on select "Select Stylist [PERSON_NAME] hair stylish [PERSON_NAME] beautycian [PERSON_NAME…" at bounding box center [198, 356] width 87 height 22
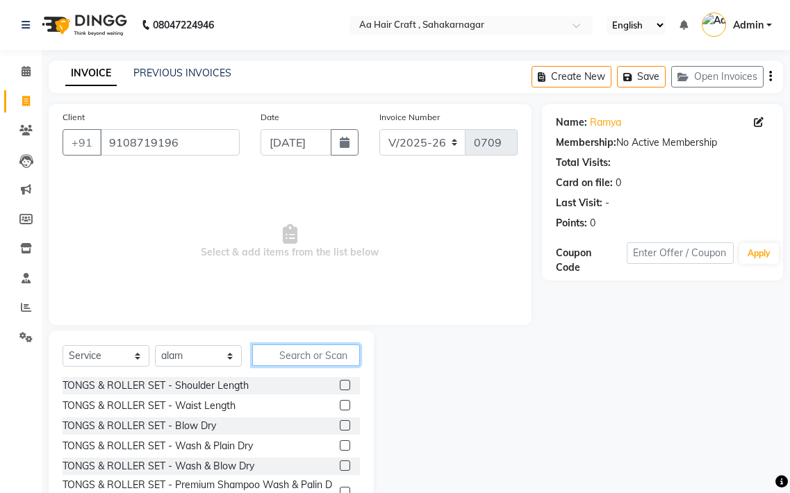
click at [308, 351] on input "text" at bounding box center [306, 355] width 108 height 22
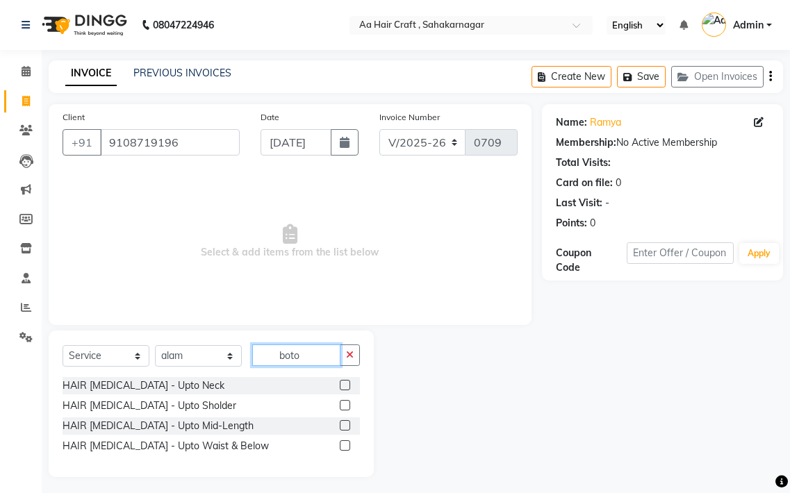
type input "boto"
click at [347, 383] on label at bounding box center [345, 385] width 10 height 10
click at [347, 383] on input "checkbox" at bounding box center [344, 385] width 9 height 9
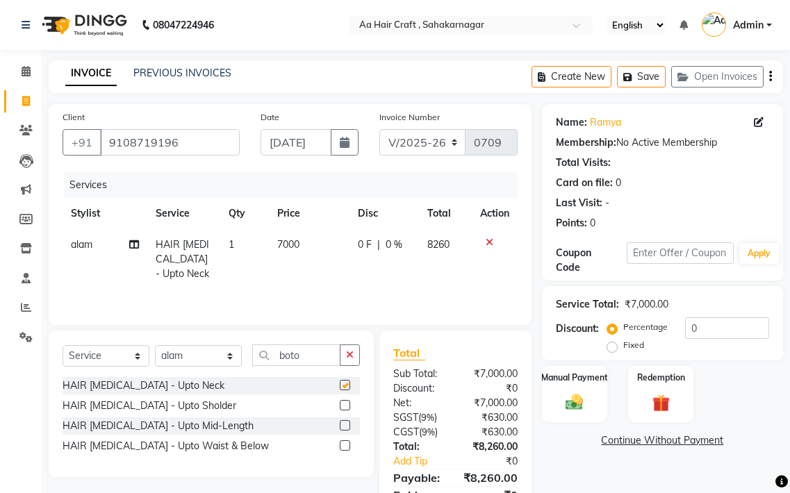
checkbox input "false"
click at [315, 250] on td "7000" at bounding box center [309, 259] width 81 height 60
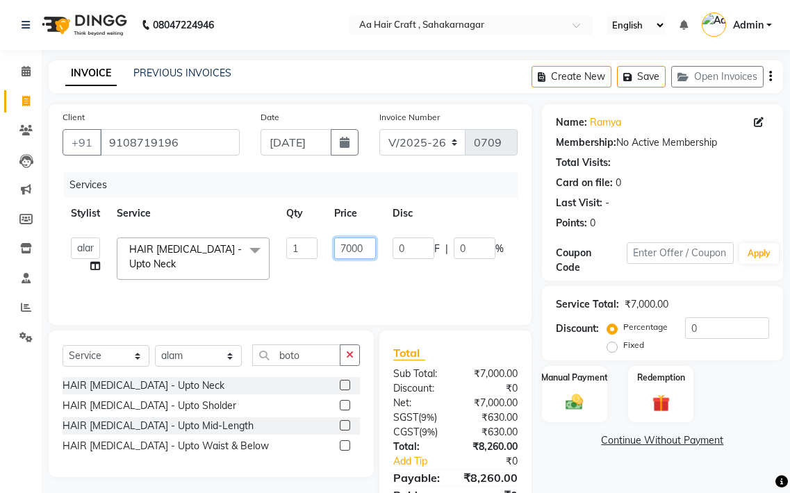
click at [367, 244] on input "7000" at bounding box center [355, 248] width 42 height 22
type input "7"
type input "3500"
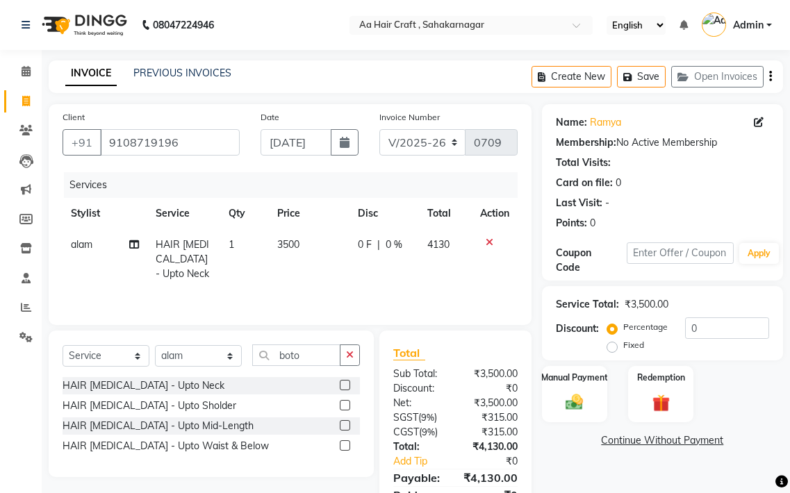
click at [382, 292] on div "Services Stylist Service Qty Price Disc Total Action alam HAIR [MEDICAL_DATA] -…" at bounding box center [289, 241] width 455 height 139
click at [353, 356] on icon "button" at bounding box center [350, 355] width 8 height 10
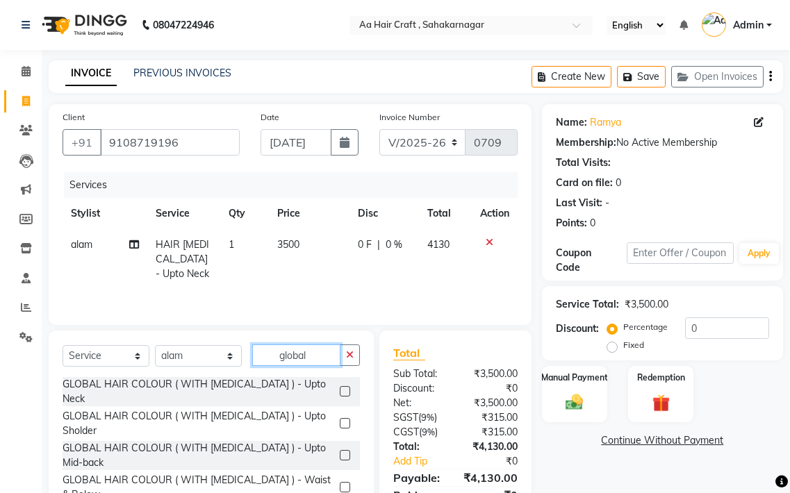
type input "global"
click at [340, 386] on label at bounding box center [345, 391] width 10 height 10
click at [340, 387] on input "checkbox" at bounding box center [344, 391] width 9 height 9
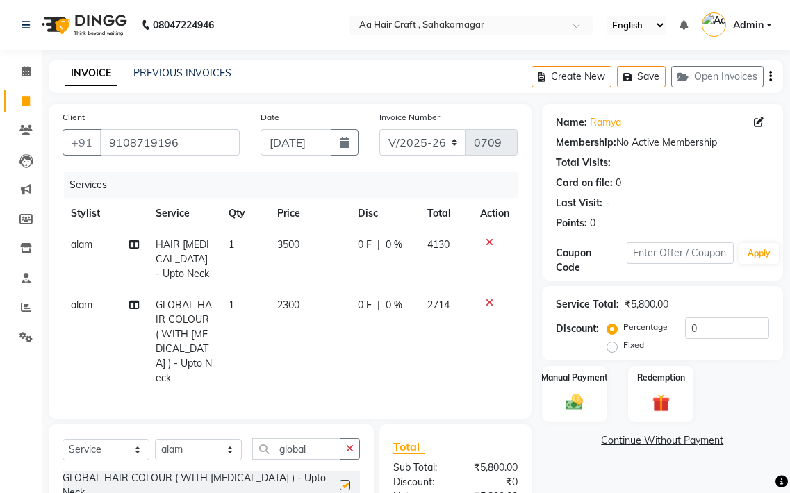
checkbox input "false"
click at [310, 294] on td "2300" at bounding box center [309, 342] width 81 height 104
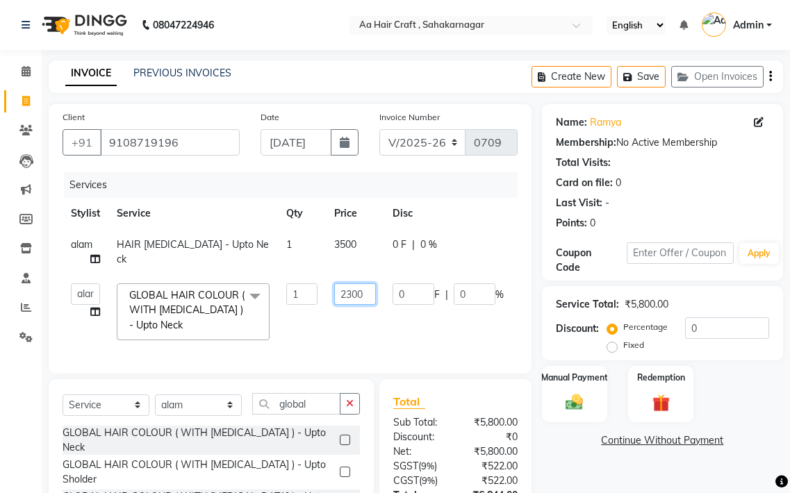
click at [370, 291] on input "2300" at bounding box center [355, 294] width 42 height 22
type input "2"
type input "4000"
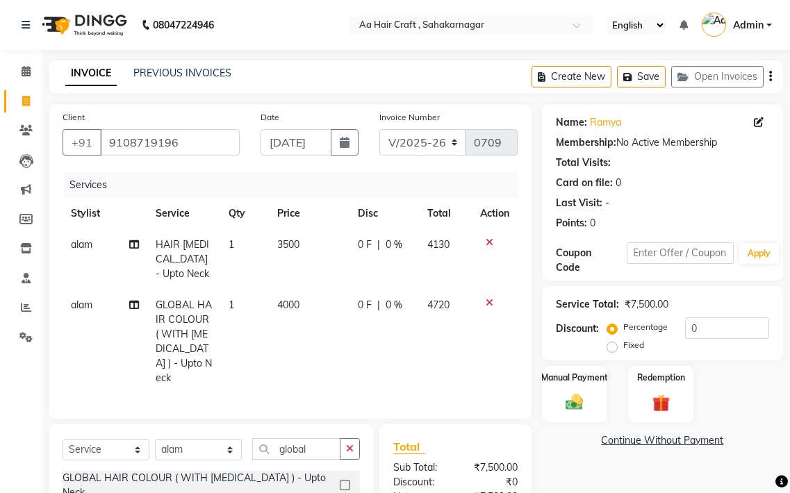
click at [376, 324] on tr "alam GLOBAL HAIR COLOUR ( WITH [MEDICAL_DATA] ) - Upto Neck 1 4000 0 F | 0 % 47…" at bounding box center [289, 342] width 455 height 104
click at [201, 451] on select "Select Stylist [PERSON_NAME] hair stylish [PERSON_NAME] beautycian [PERSON_NAME…" at bounding box center [198, 450] width 87 height 22
click at [155, 439] on select "Select Stylist [PERSON_NAME] hair stylish [PERSON_NAME] beautycian [PERSON_NAME…" at bounding box center [198, 450] width 87 height 22
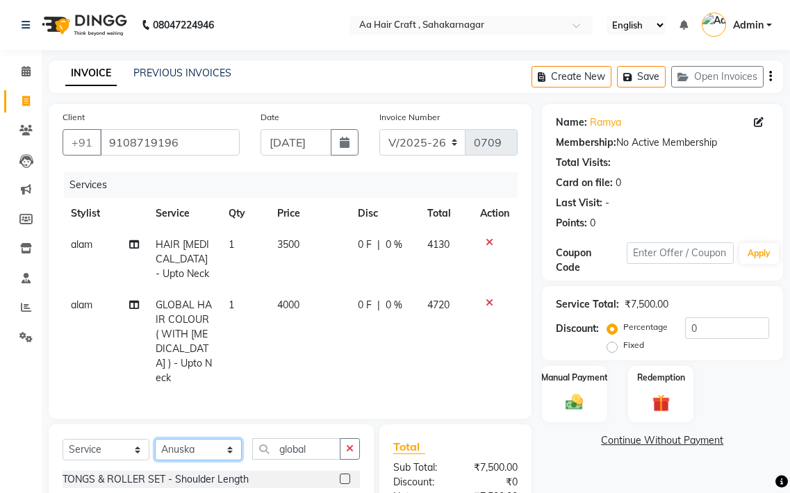
click at [169, 442] on select "Select Stylist [PERSON_NAME] hair stylish [PERSON_NAME] beautycian [PERSON_NAME…" at bounding box center [198, 450] width 87 height 22
select select "63867"
click at [155, 439] on select "Select Stylist [PERSON_NAME] hair stylish [PERSON_NAME] beautycian [PERSON_NAME…" at bounding box center [198, 450] width 87 height 22
click at [348, 444] on icon "button" at bounding box center [350, 449] width 8 height 10
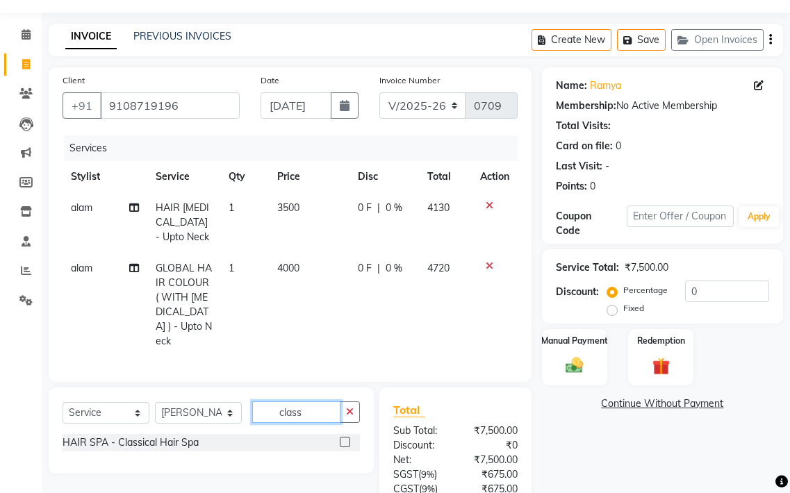
scroll to position [152, 0]
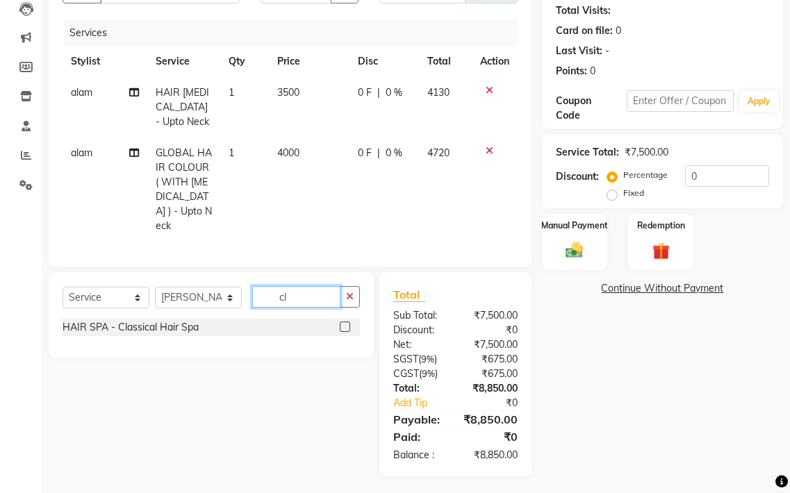
type input "c"
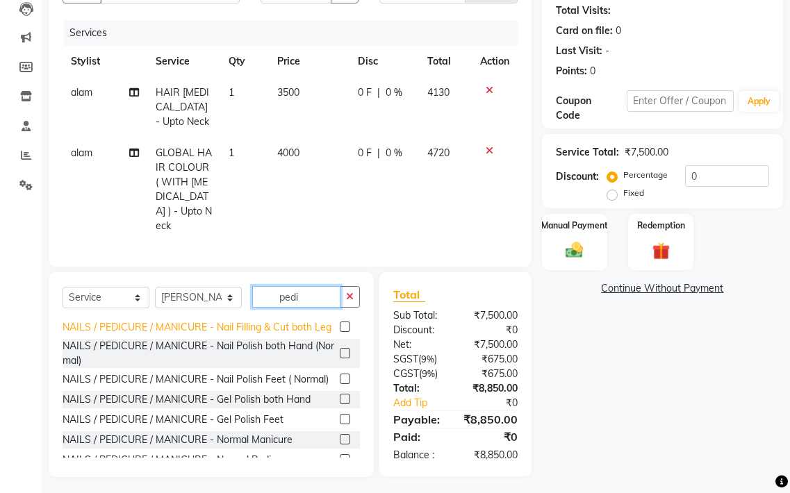
scroll to position [69, 0]
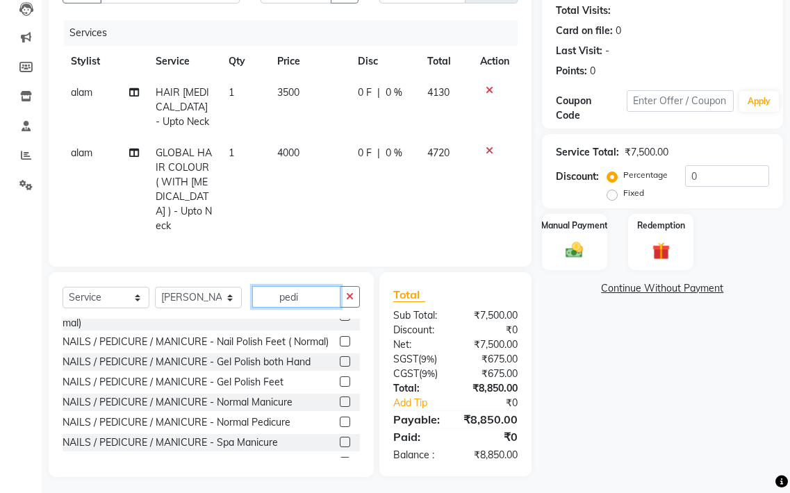
type input "pedi"
click at [340, 427] on label at bounding box center [345, 422] width 10 height 10
click at [340, 427] on input "checkbox" at bounding box center [344, 422] width 9 height 9
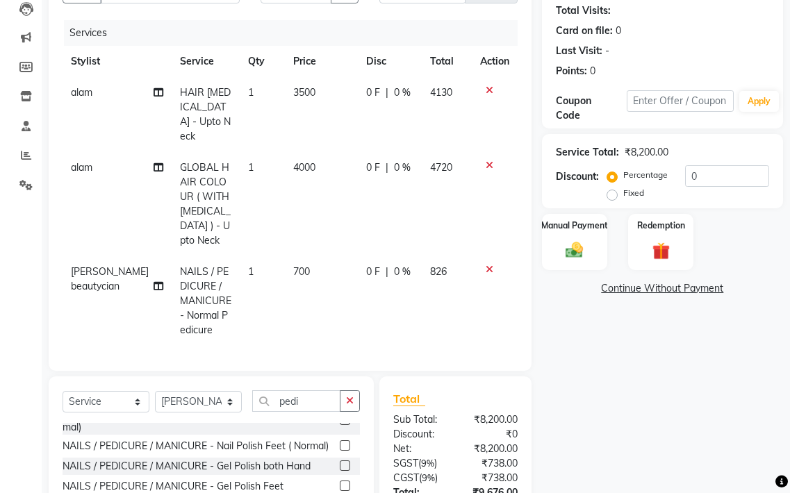
checkbox input "false"
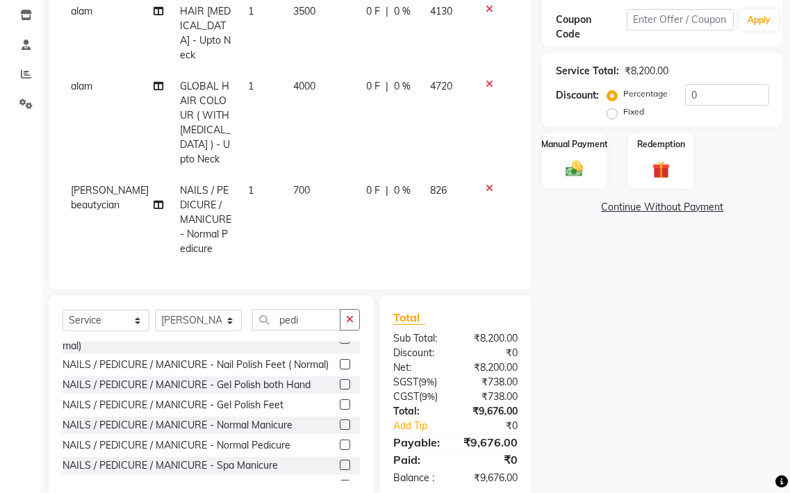
scroll to position [242, 0]
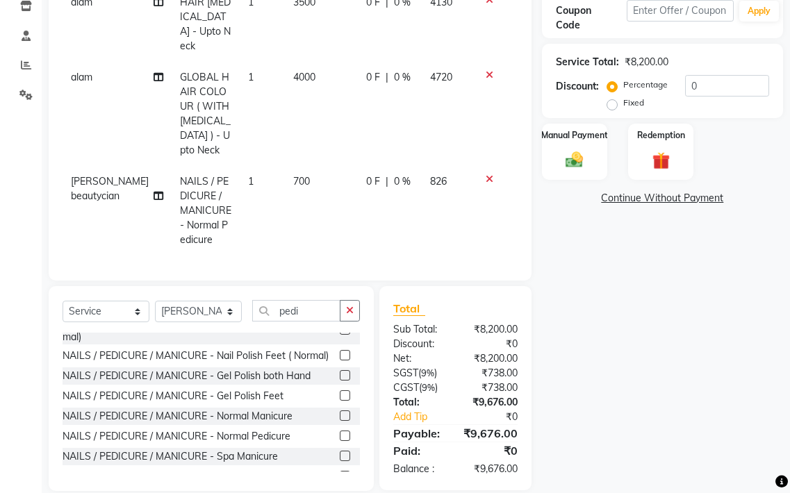
click at [321, 62] on td "4000" at bounding box center [321, 114] width 72 height 104
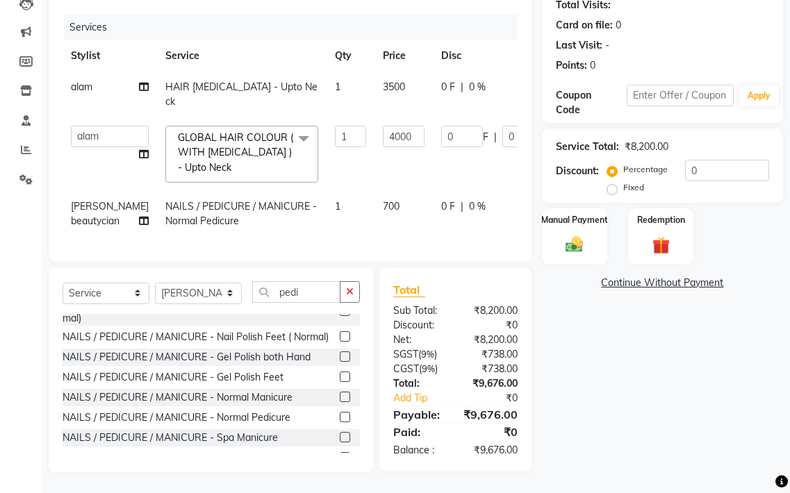
scroll to position [168, 0]
click at [387, 126] on input "4000" at bounding box center [404, 137] width 42 height 22
type input "4020"
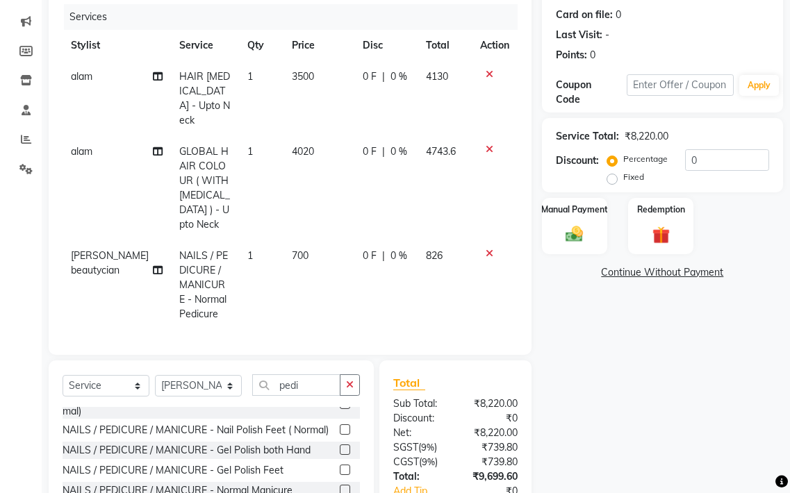
click at [403, 142] on tr "alam GLOBAL HAIR COLOUR ( WITH [MEDICAL_DATA] ) - Upto Neck 1 4020 0 F | 0 % 47…" at bounding box center [289, 188] width 455 height 104
click at [314, 81] on td "3500" at bounding box center [318, 98] width 71 height 75
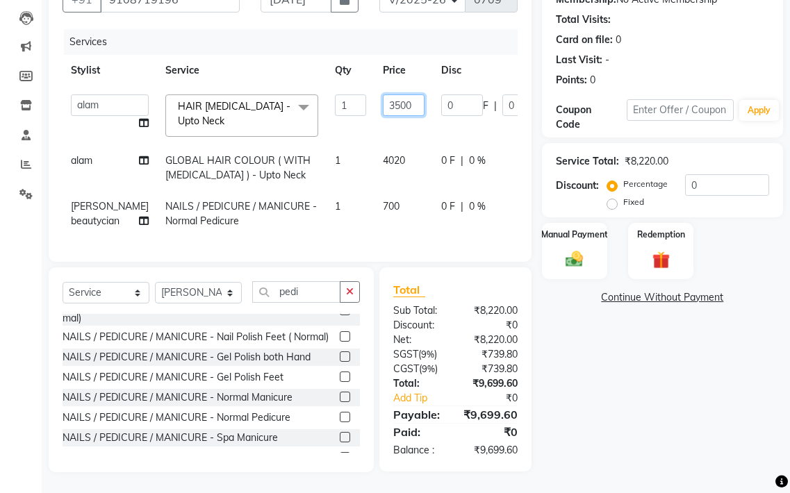
click at [391, 94] on input "3500" at bounding box center [404, 105] width 42 height 22
type input "3600"
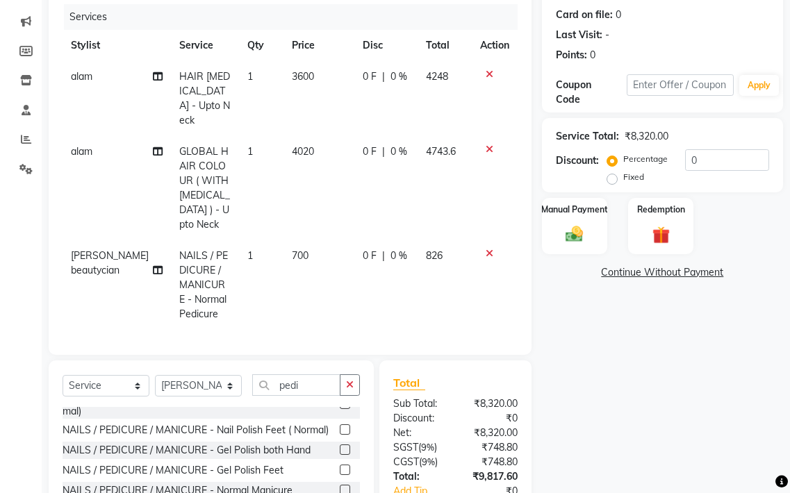
click at [394, 108] on tr "alam HAIR [MEDICAL_DATA] - Upto Neck 1 3600 0 F | 0 % 4248" at bounding box center [289, 98] width 455 height 75
click at [326, 74] on td "3600" at bounding box center [318, 98] width 71 height 75
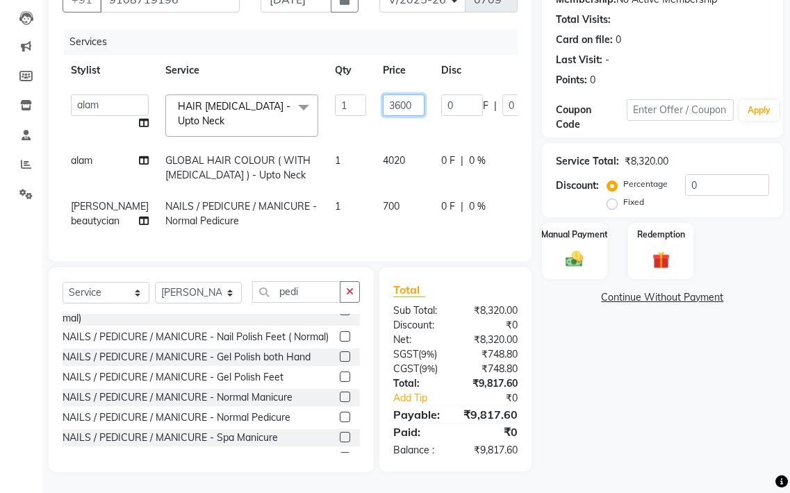
click at [391, 94] on input "3600" at bounding box center [404, 105] width 42 height 22
type input "3800"
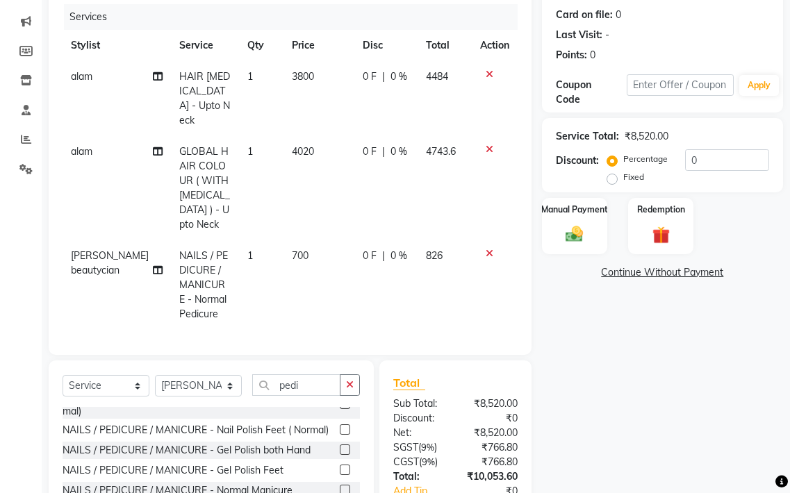
click at [406, 95] on td "0 F | 0 %" at bounding box center [385, 98] width 63 height 75
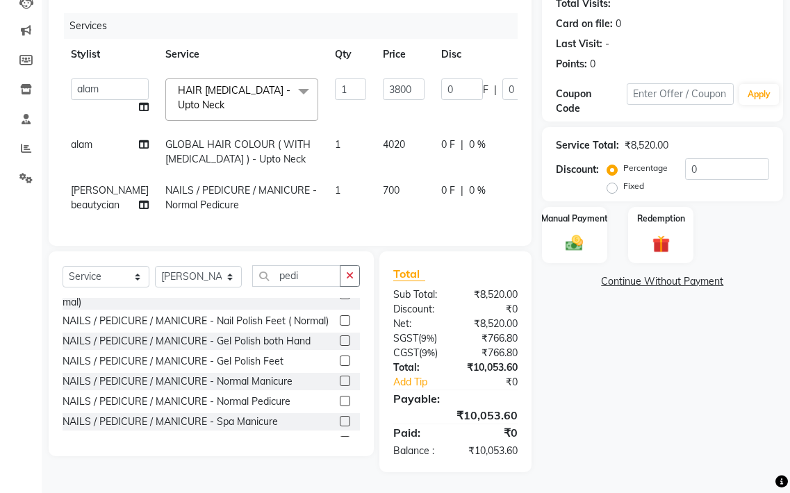
click at [386, 130] on td "4020" at bounding box center [403, 152] width 58 height 46
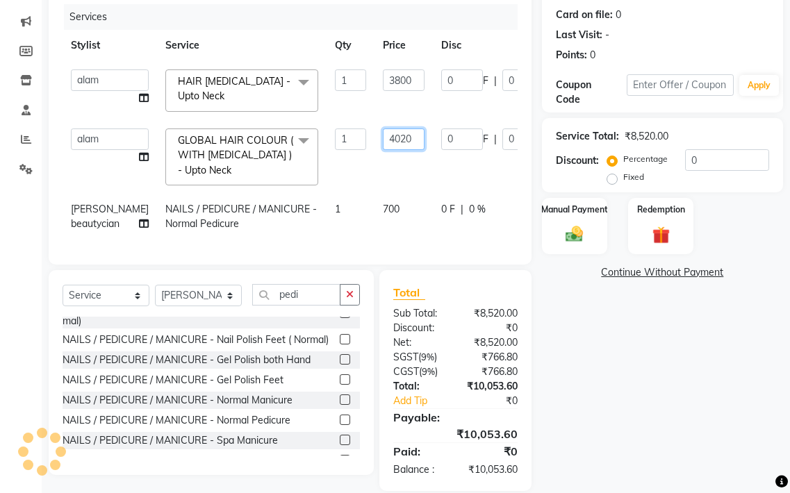
click at [387, 132] on input "4020" at bounding box center [404, 139] width 42 height 22
type input "4040"
click at [394, 169] on tbody "[PERSON_NAME] hair stylish Anuska [PERSON_NAME] beautycian [PERSON_NAME] beauty…" at bounding box center [357, 150] width 590 height 178
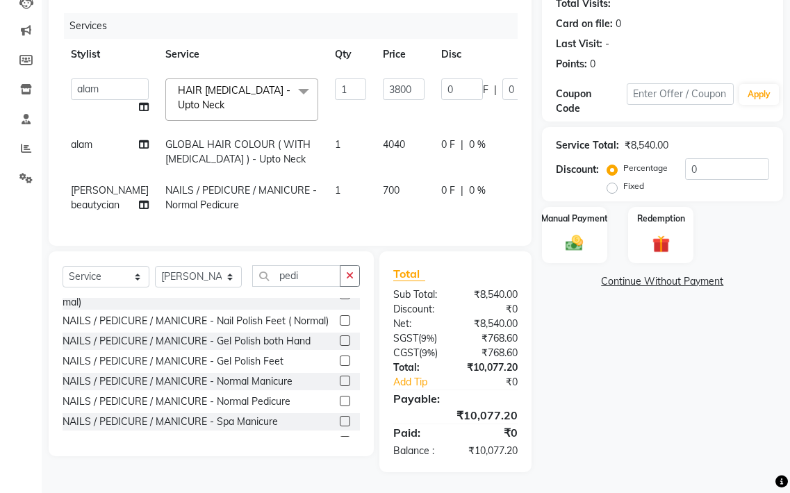
click at [389, 133] on td "4040" at bounding box center [403, 152] width 58 height 46
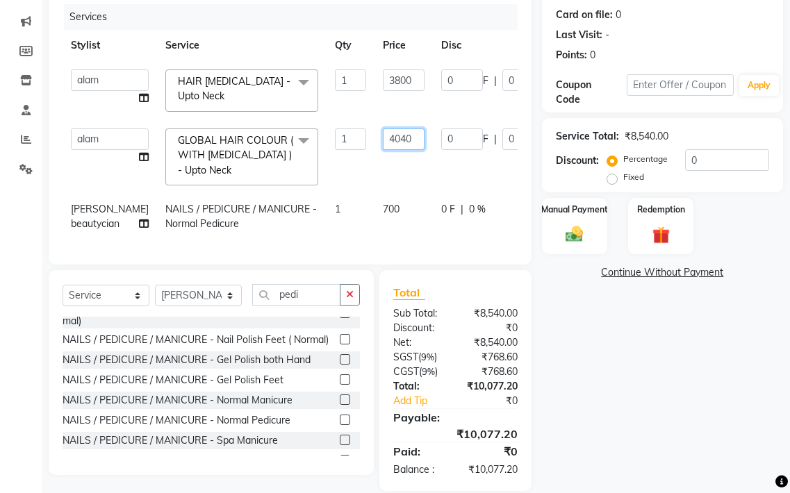
click at [389, 133] on input "4040" at bounding box center [404, 139] width 42 height 22
type input "4060"
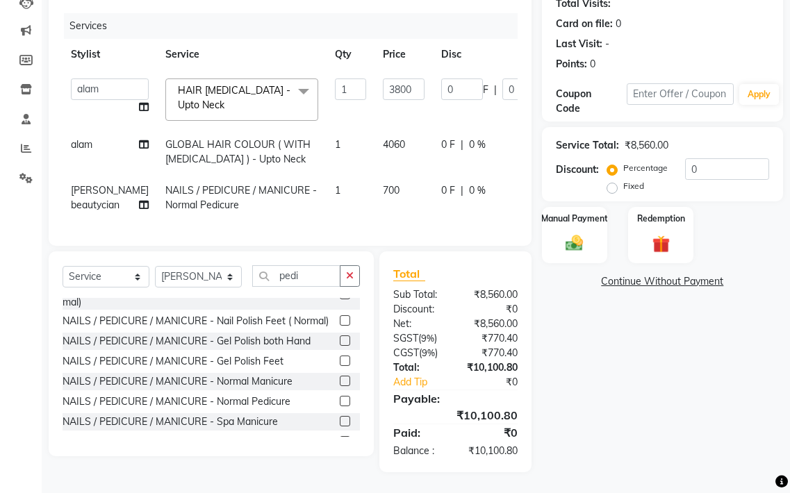
click at [385, 163] on td "4060" at bounding box center [403, 152] width 58 height 46
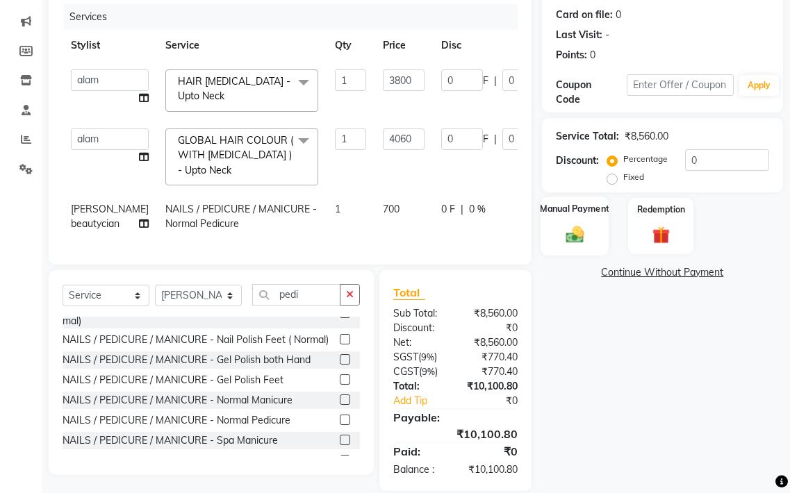
click at [563, 230] on img at bounding box center [574, 234] width 29 height 21
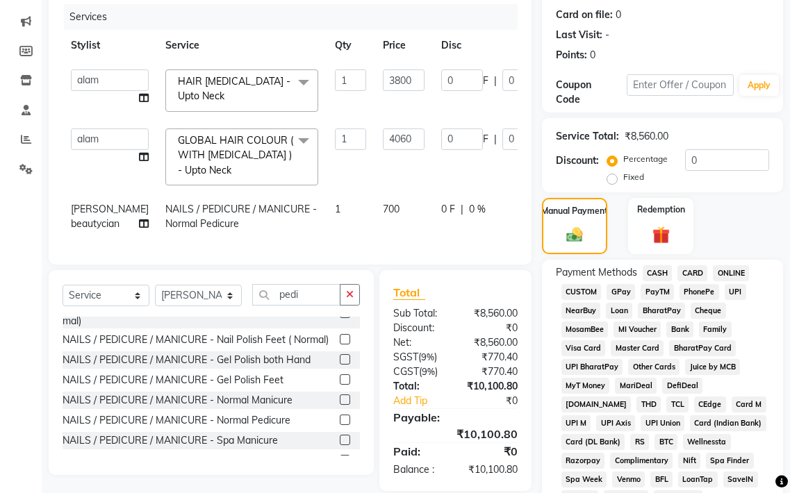
click at [621, 285] on span "GPay" at bounding box center [620, 292] width 28 height 16
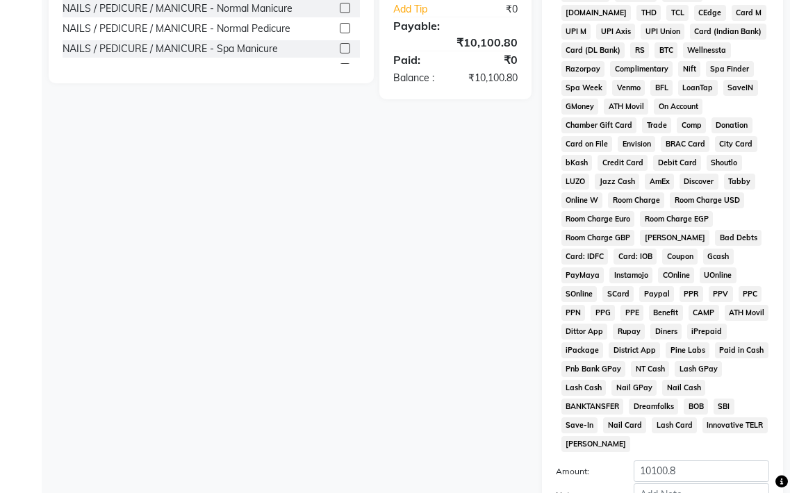
scroll to position [715, 0]
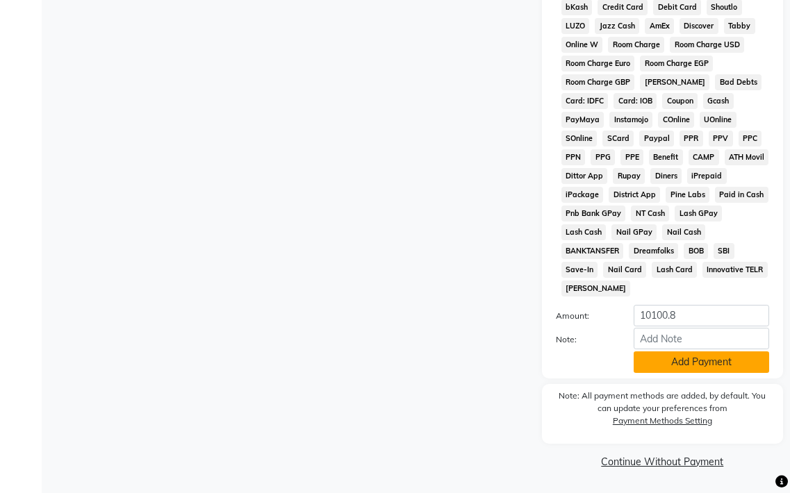
click at [654, 356] on button "Add Payment" at bounding box center [700, 362] width 135 height 22
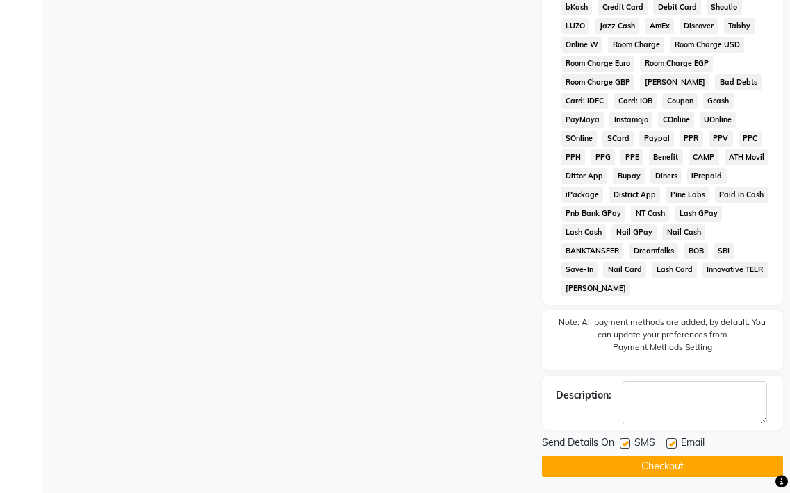
click at [660, 465] on button "Checkout" at bounding box center [662, 467] width 241 height 22
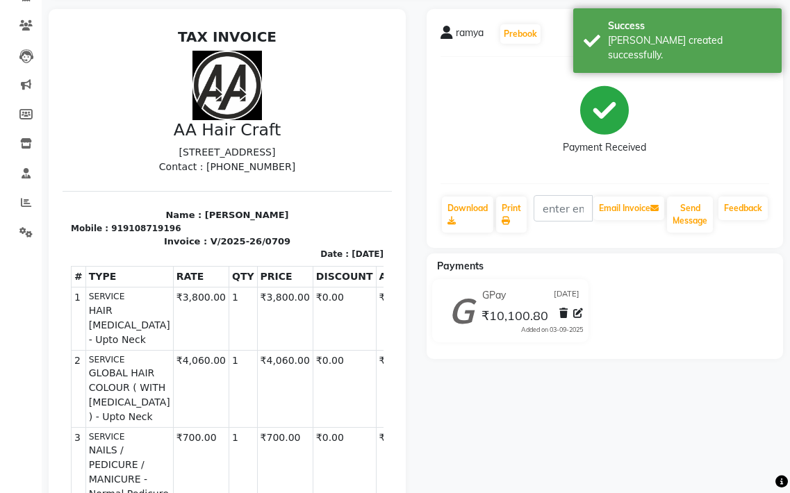
scroll to position [74, 0]
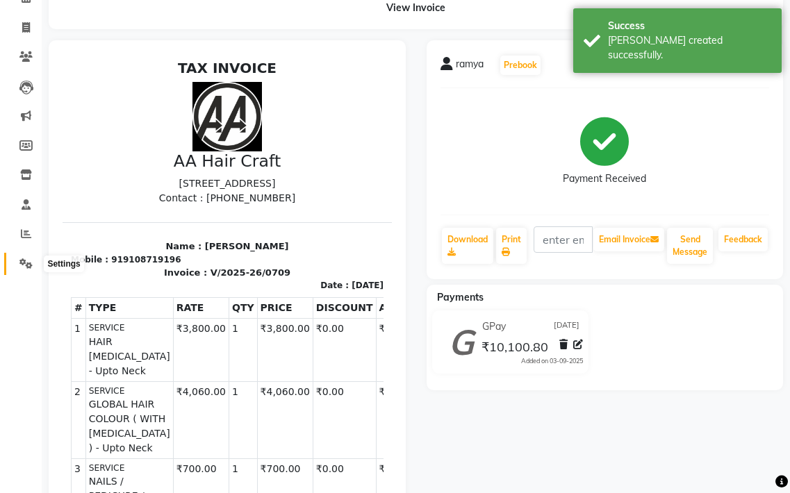
click at [24, 260] on icon at bounding box center [25, 263] width 13 height 10
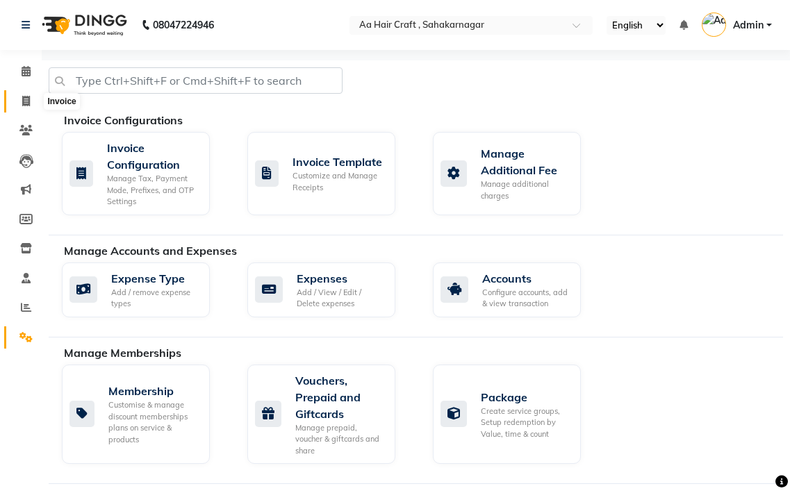
click at [30, 108] on span at bounding box center [26, 102] width 24 height 16
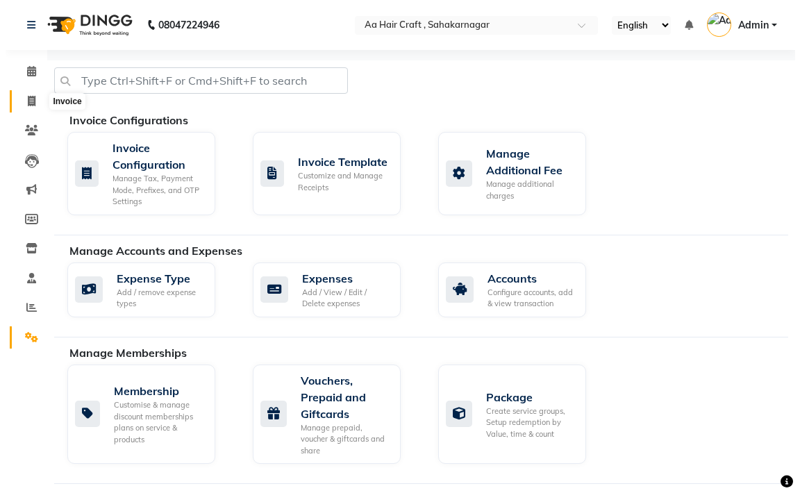
select select "service"
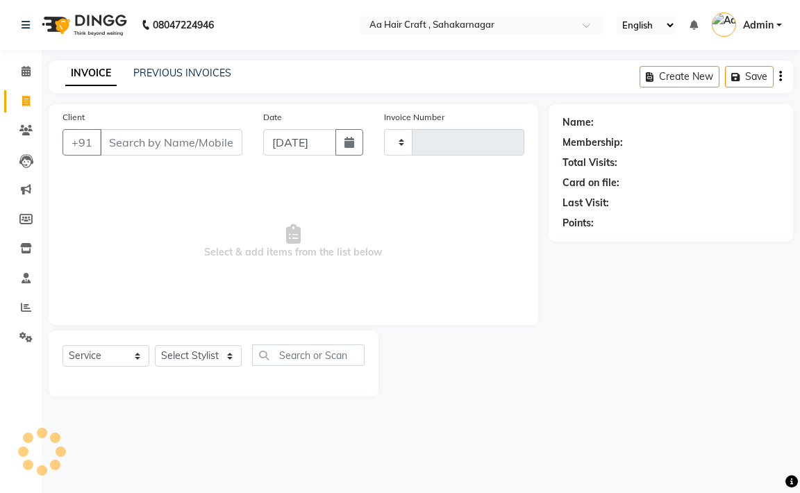
type input "0710"
select select "6074"
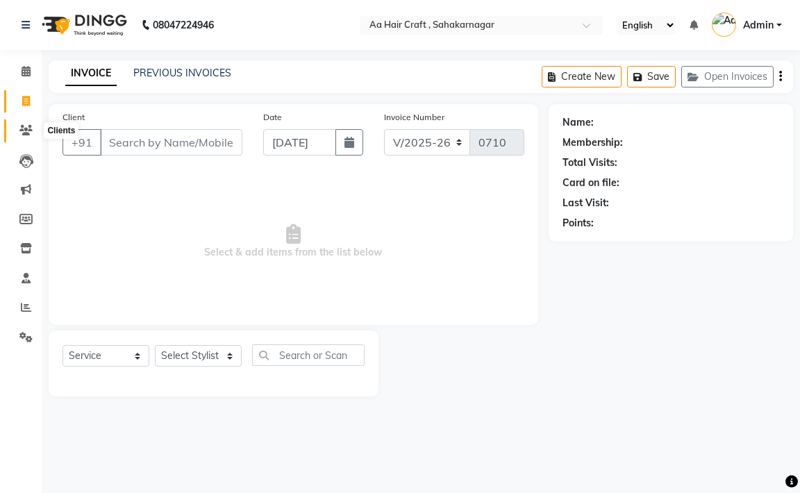
click at [24, 126] on icon at bounding box center [25, 130] width 13 height 10
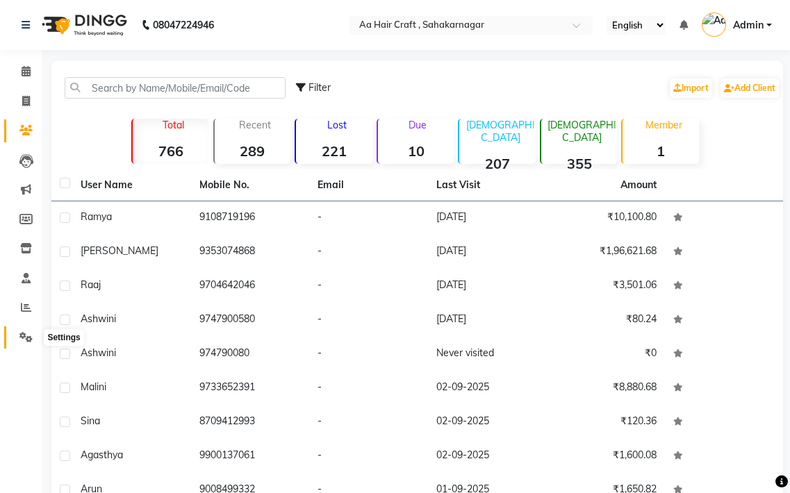
click at [24, 332] on icon at bounding box center [25, 337] width 13 height 10
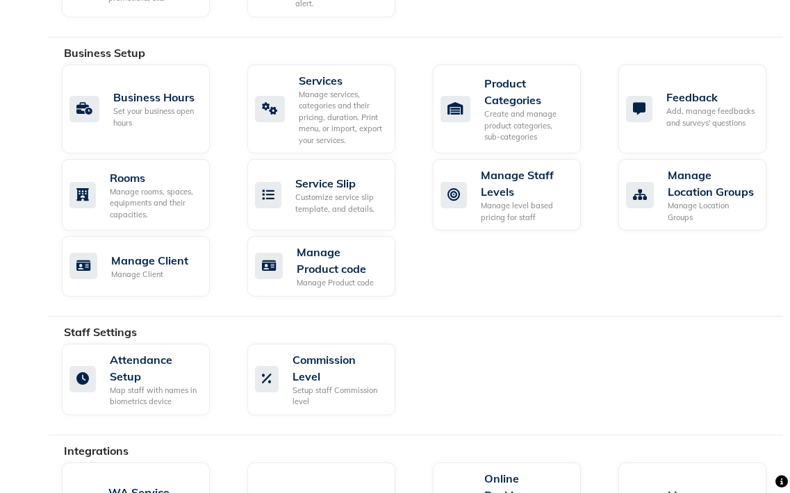
scroll to position [521, 0]
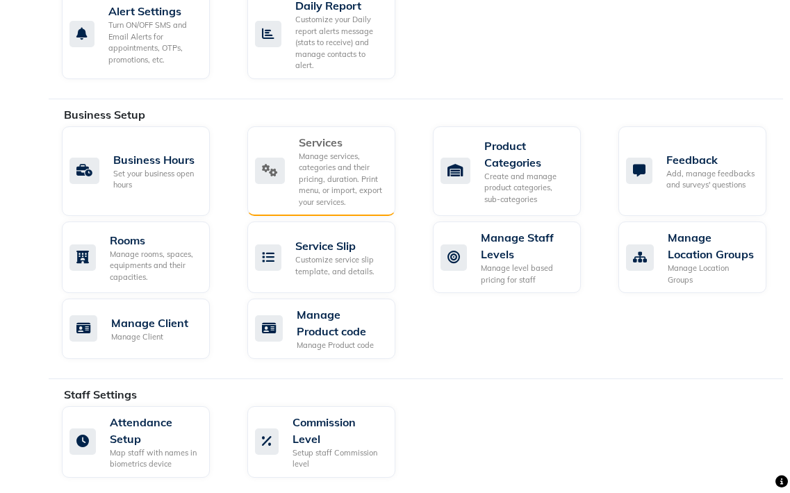
click at [342, 160] on div "Manage services, categories and their pricing, duration. Print menu, or import,…" at bounding box center [341, 180] width 85 height 58
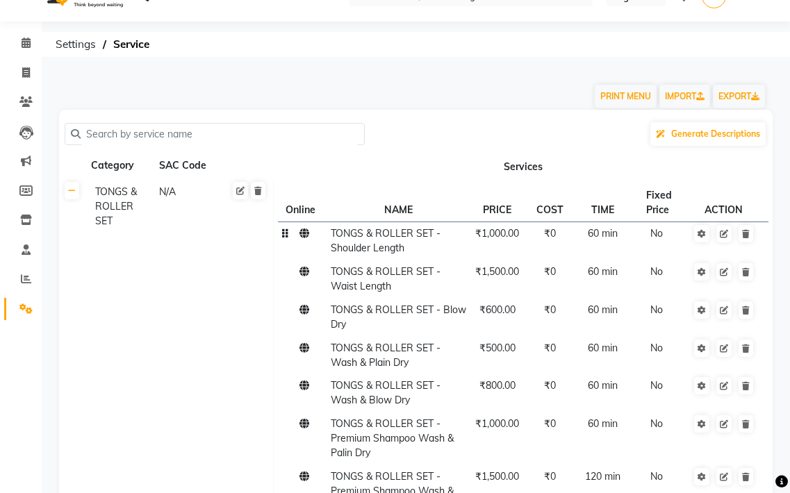
scroll to position [139, 0]
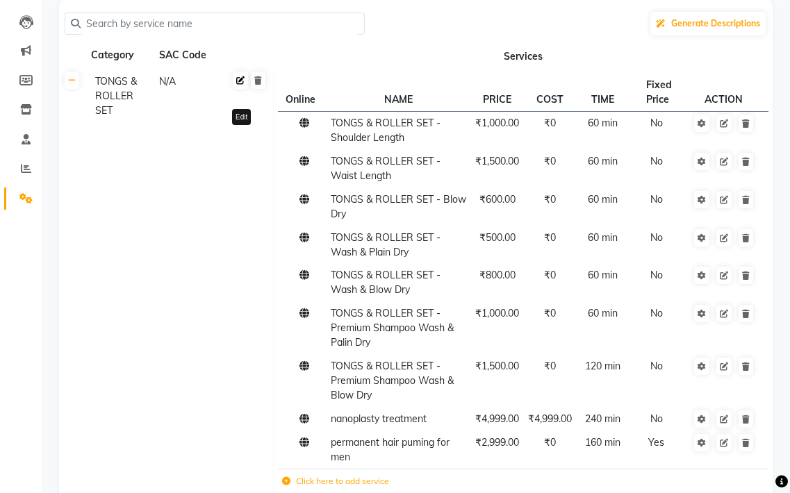
click at [240, 81] on icon at bounding box center [240, 80] width 8 height 8
click at [175, 194] on td "TONGS & ROLLER SET" at bounding box center [178, 285] width 187 height 433
click at [315, 71] on td "Online NAME PRICE COST TIME Fixed Price ACTION TONGS & ROLLER SET - Shoulder Le…" at bounding box center [522, 285] width 499 height 433
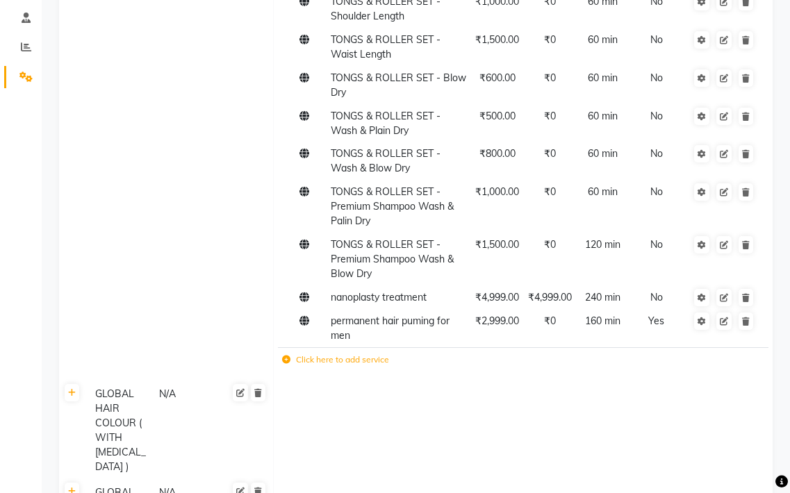
scroll to position [0, 0]
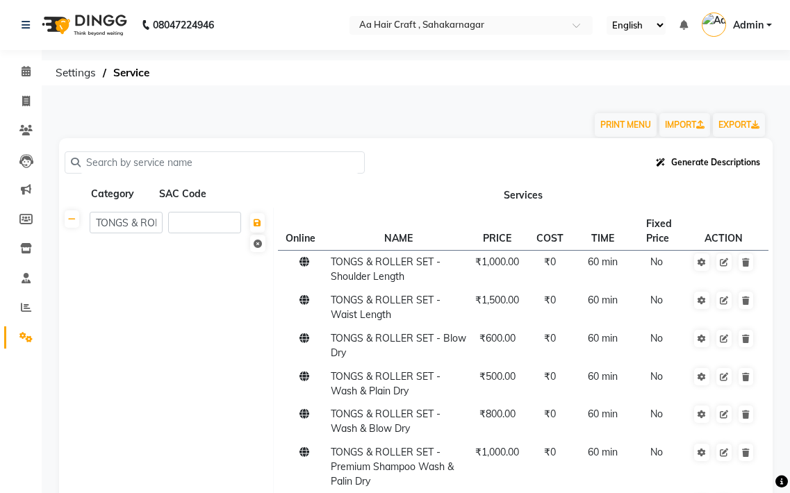
click at [704, 162] on span "Generate Descriptions" at bounding box center [715, 162] width 89 height 10
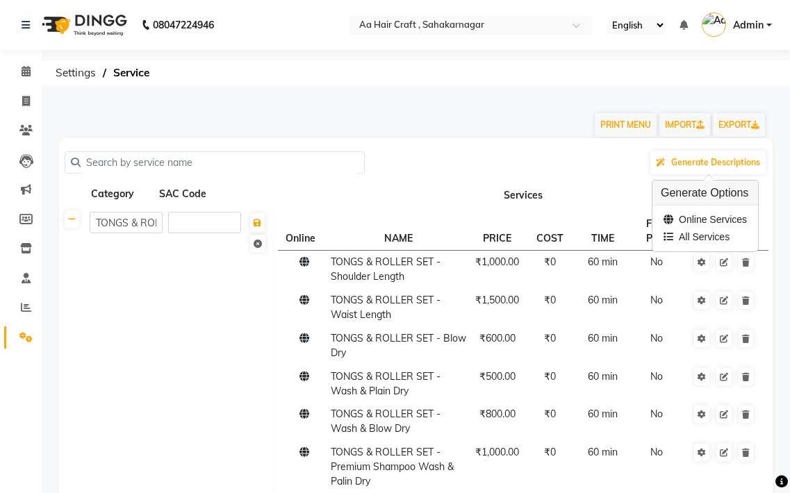
click at [601, 161] on div "Generate Descriptions" at bounding box center [416, 162] width 702 height 26
click at [24, 297] on li "Reports" at bounding box center [21, 308] width 42 height 30
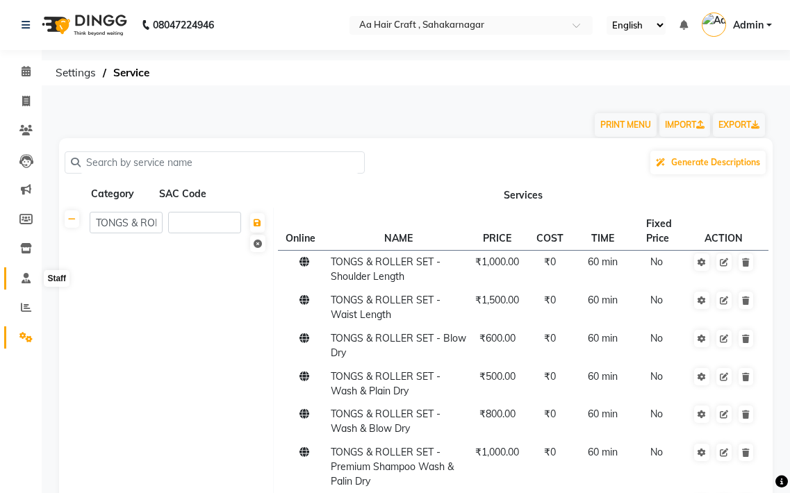
click at [28, 283] on span at bounding box center [26, 279] width 24 height 16
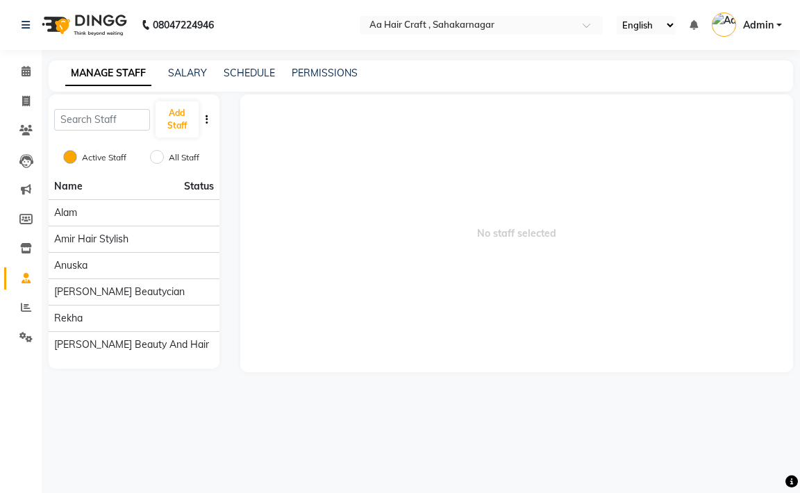
click at [206, 115] on icon "button" at bounding box center [207, 120] width 3 height 10
click at [298, 167] on span "No staff selected" at bounding box center [516, 233] width 553 height 278
click at [197, 65] on div "MANAGE STAFF SALARY SCHEDULE PERMISSIONS" at bounding box center [421, 75] width 744 height 31
click at [194, 76] on link "SALARY" at bounding box center [187, 73] width 39 height 12
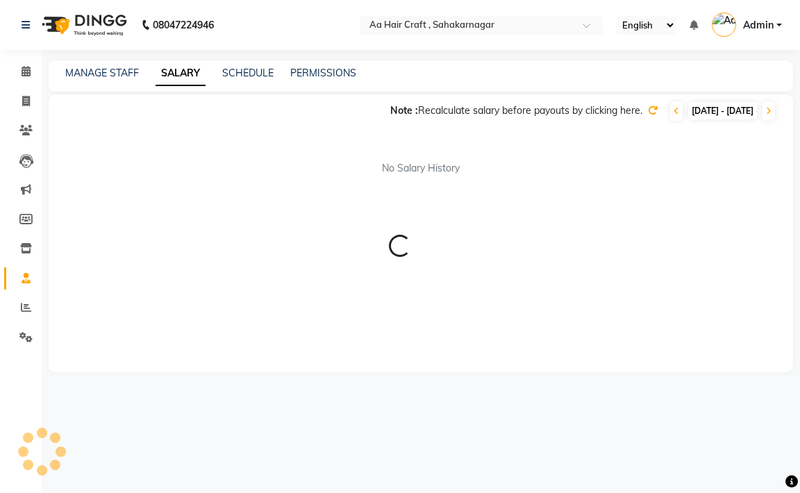
click at [294, 178] on div "Note : Recalculate salary before payouts by clicking here. [DATE] - [DATE] No S…" at bounding box center [421, 233] width 744 height 278
click at [765, 113] on span at bounding box center [768, 110] width 12 height 19
click at [765, 111] on span at bounding box center [768, 110] width 12 height 19
click at [674, 108] on icon at bounding box center [677, 111] width 6 height 8
click at [648, 109] on icon at bounding box center [653, 111] width 10 height 10
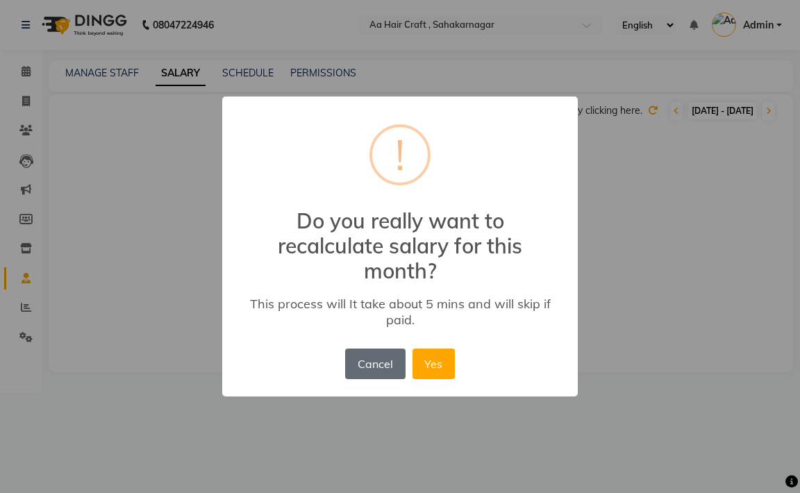
click at [380, 354] on button "Cancel" at bounding box center [375, 364] width 60 height 31
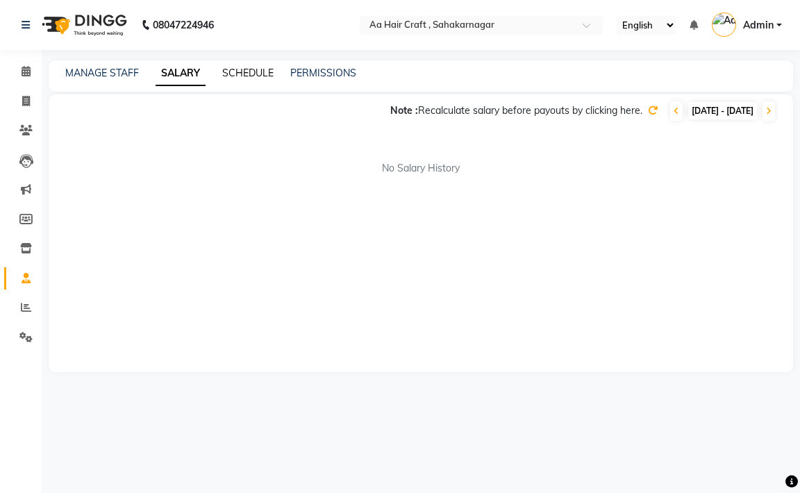
click at [264, 70] on link "SCHEDULE" at bounding box center [247, 73] width 51 height 12
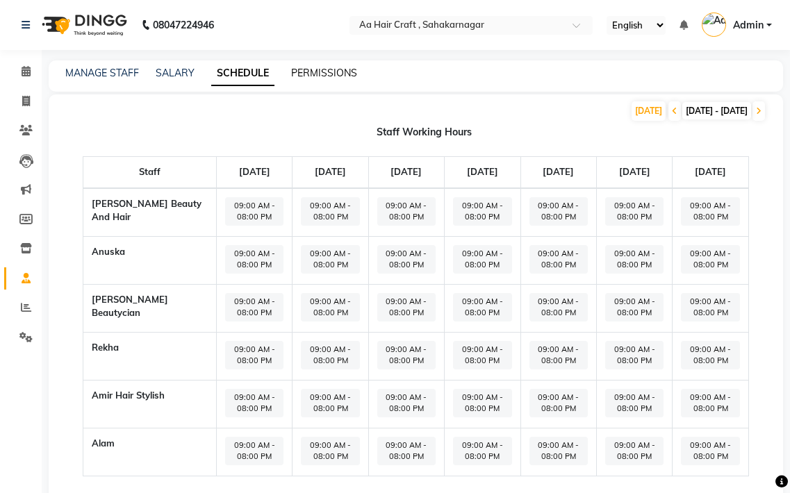
click at [329, 75] on link "PERMISSIONS" at bounding box center [324, 73] width 66 height 12
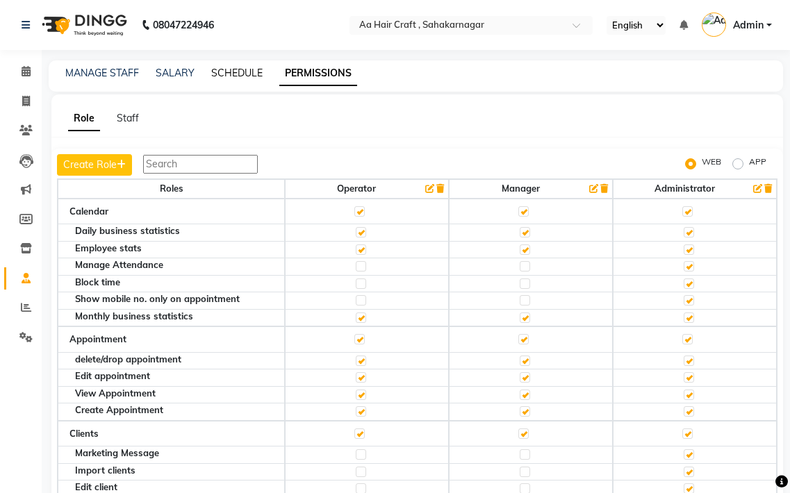
click at [256, 68] on link "SCHEDULE" at bounding box center [236, 73] width 51 height 12
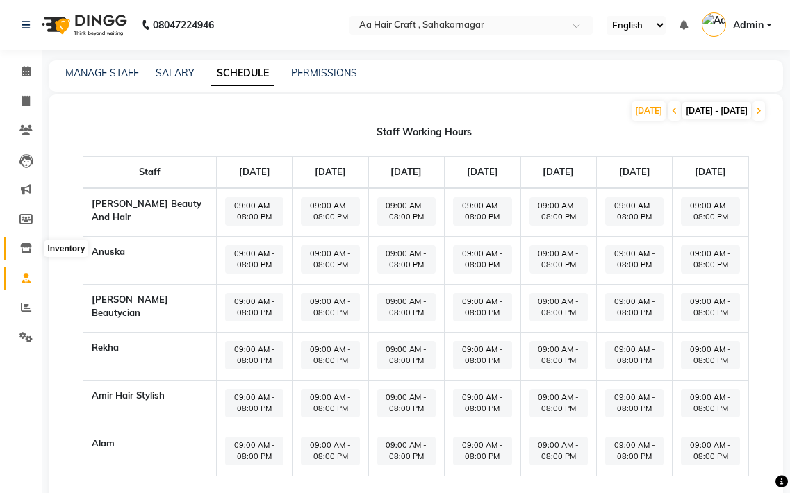
click at [27, 248] on icon at bounding box center [26, 248] width 12 height 10
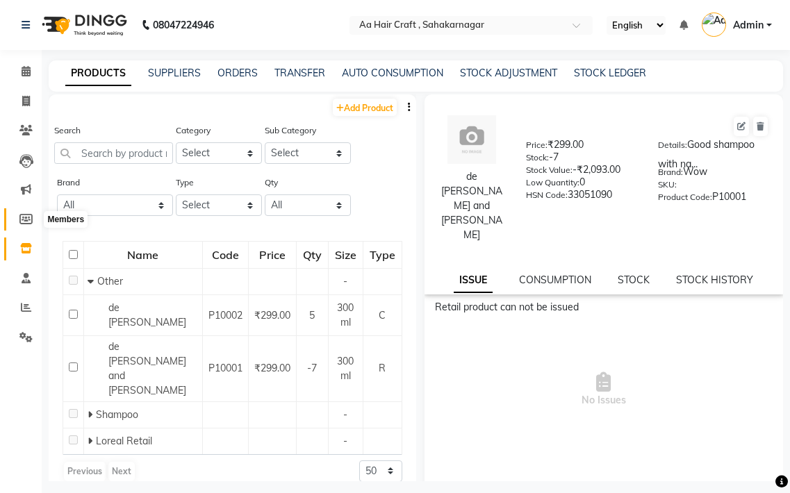
click at [26, 217] on icon at bounding box center [25, 219] width 13 height 10
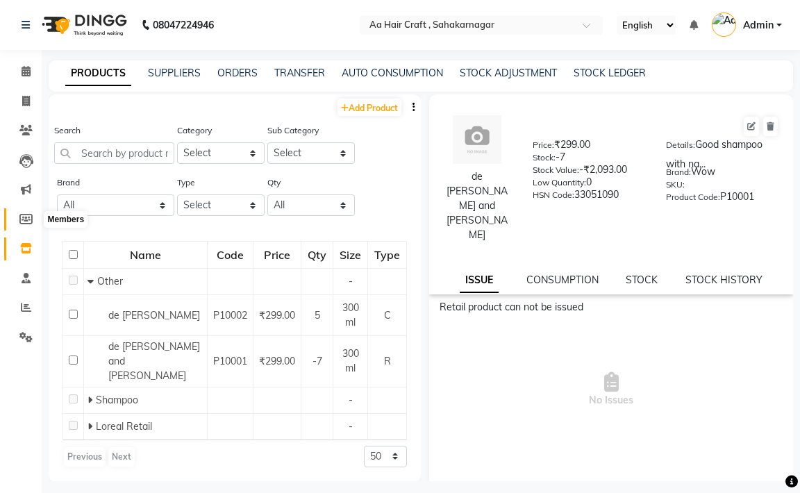
select select
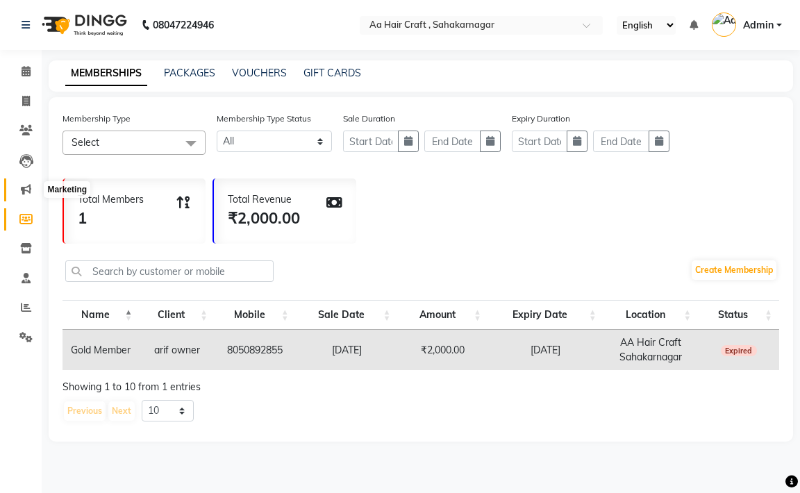
click at [34, 188] on span at bounding box center [26, 190] width 24 height 16
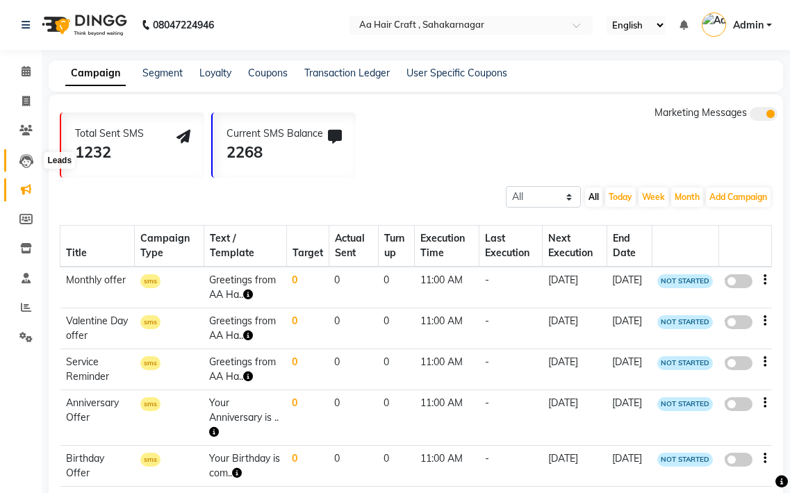
click at [29, 158] on icon at bounding box center [26, 161] width 14 height 14
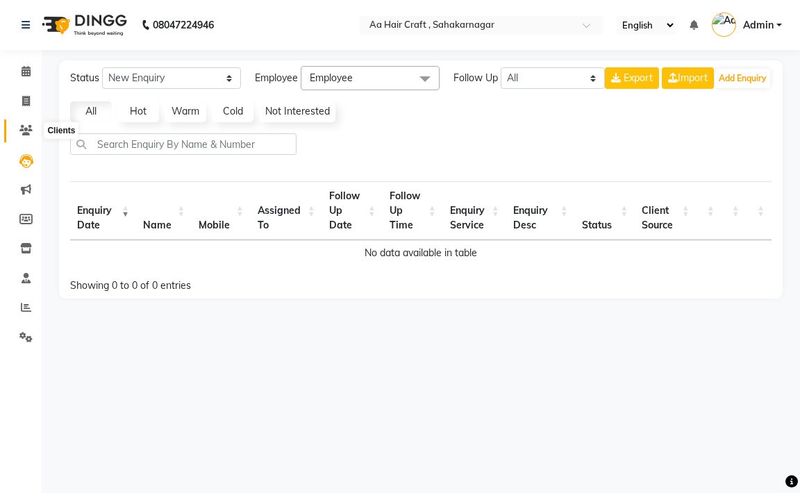
click at [31, 133] on icon at bounding box center [25, 130] width 13 height 10
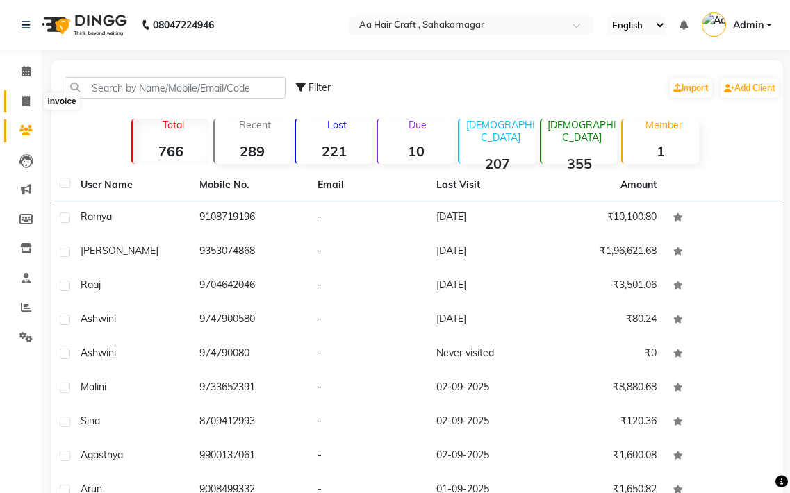
click at [25, 100] on icon at bounding box center [26, 101] width 8 height 10
select select "service"
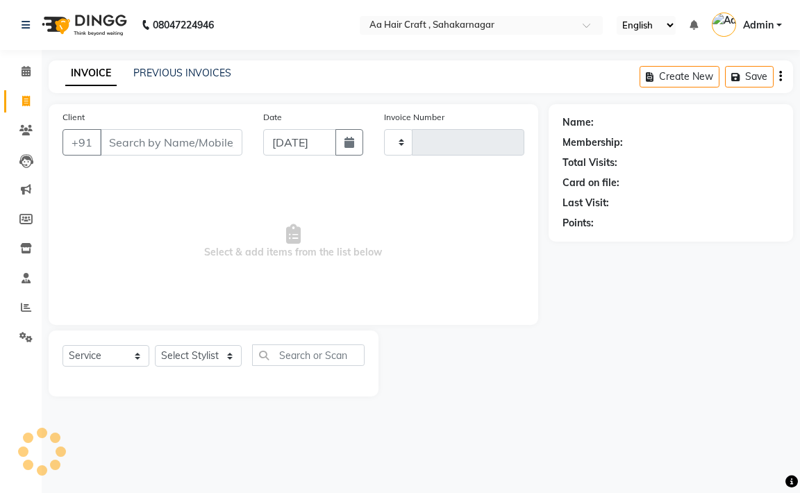
type input "0710"
select select "6074"
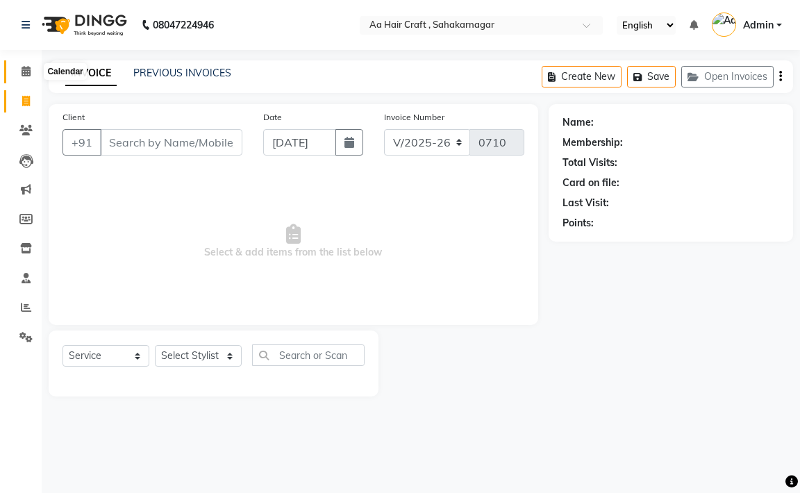
click at [24, 72] on icon at bounding box center [26, 71] width 9 height 10
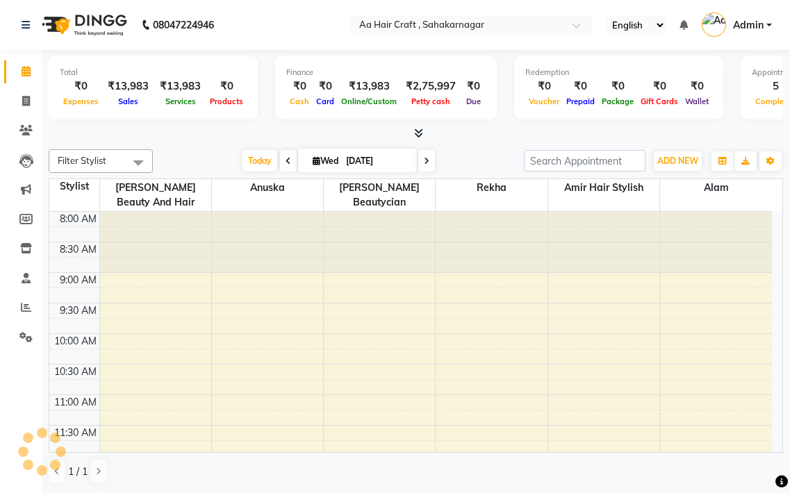
scroll to position [553, 0]
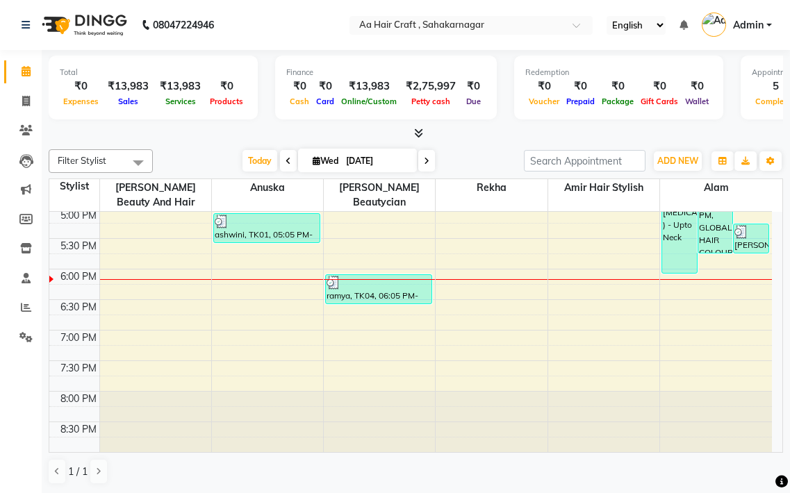
click at [22, 117] on li "Clients" at bounding box center [21, 131] width 42 height 30
click at [31, 24] on link at bounding box center [29, 25] width 14 height 39
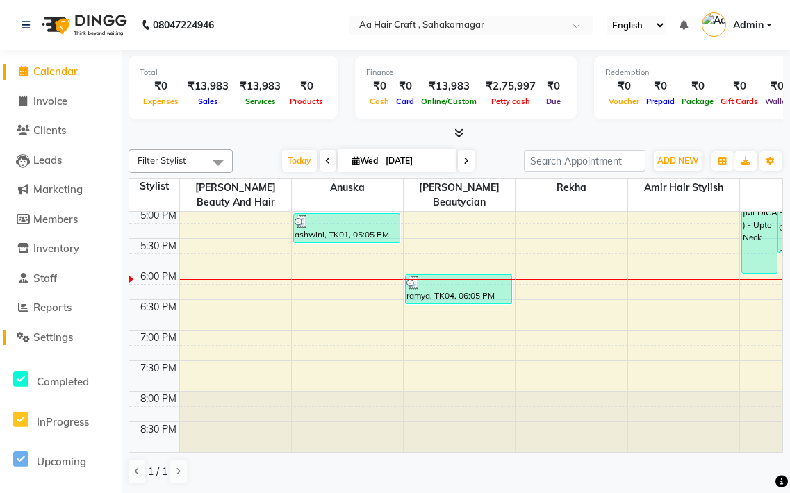
click at [81, 333] on link "Settings" at bounding box center [60, 338] width 115 height 16
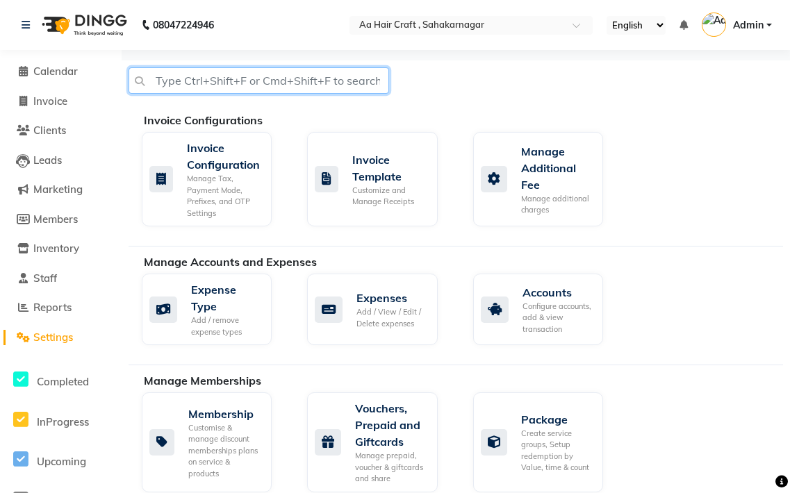
click at [267, 83] on input "text" at bounding box center [258, 80] width 260 height 26
click at [272, 90] on input "gst update" at bounding box center [258, 80] width 260 height 26
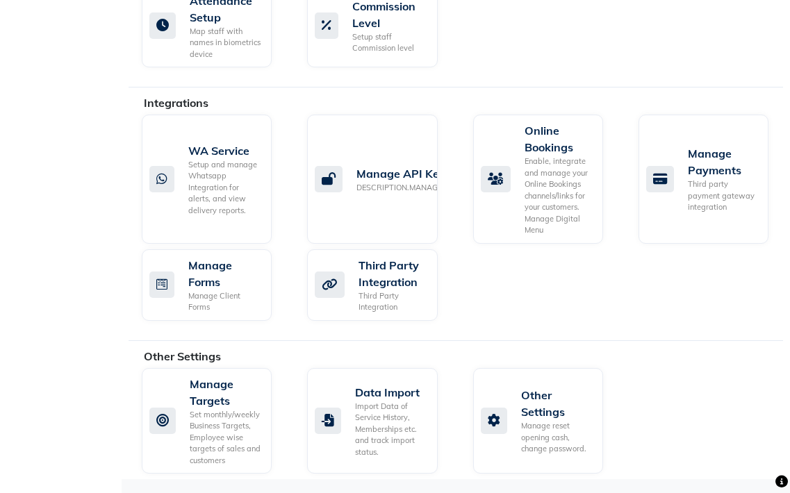
scroll to position [1055, 0]
type input "gst update"
click at [534, 438] on div "Manage reset opening cash, change password." at bounding box center [556, 437] width 71 height 35
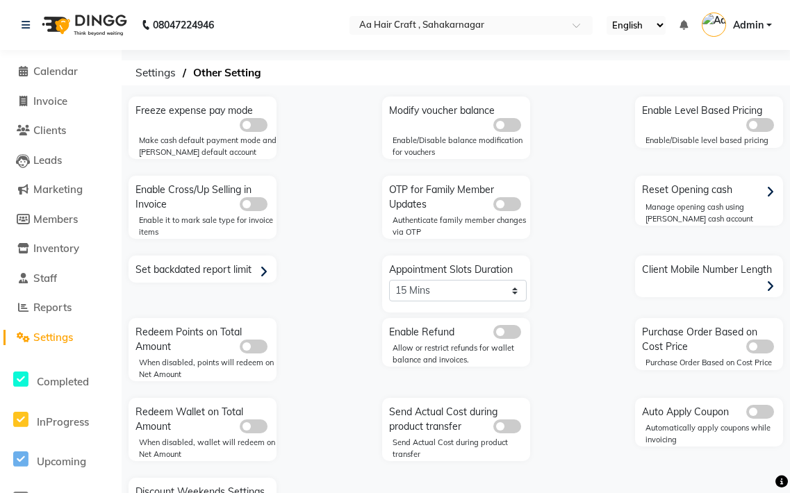
click at [277, 69] on ol "Settings Other Setting" at bounding box center [452, 72] width 649 height 25
click at [272, 68] on ol "Settings Other Setting" at bounding box center [452, 72] width 649 height 25
click at [259, 68] on span "Other Setting" at bounding box center [227, 72] width 82 height 25
click at [244, 74] on span "Other Setting" at bounding box center [227, 72] width 82 height 25
click at [64, 330] on li "Settings" at bounding box center [61, 338] width 122 height 30
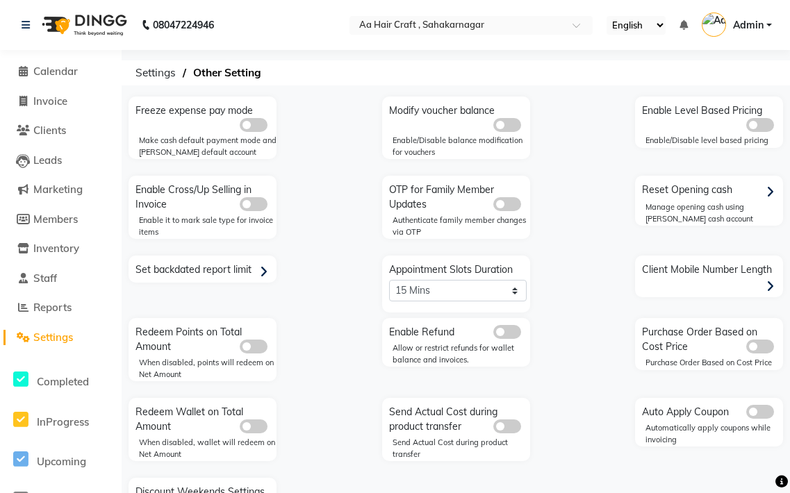
click at [64, 331] on span "Settings" at bounding box center [53, 337] width 40 height 13
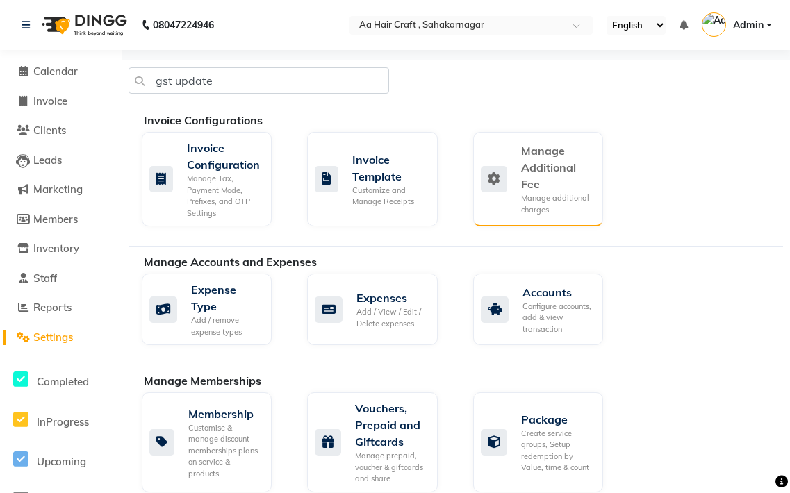
click at [540, 192] on div "Manage additional charges" at bounding box center [556, 203] width 71 height 23
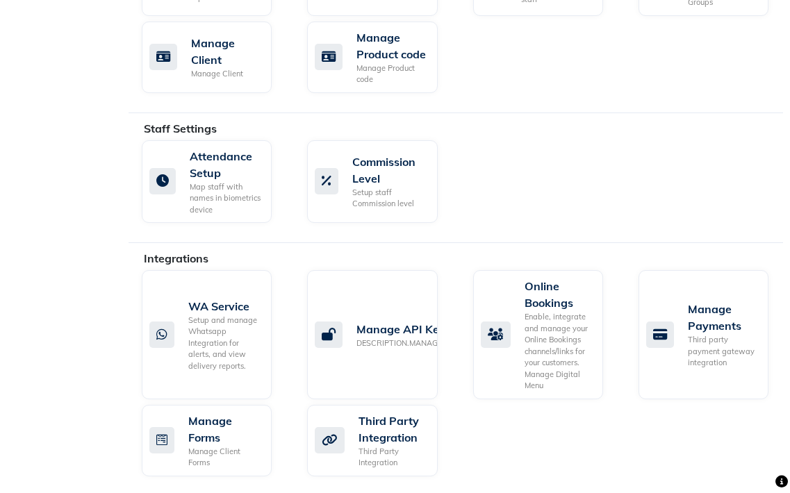
scroll to position [903, 0]
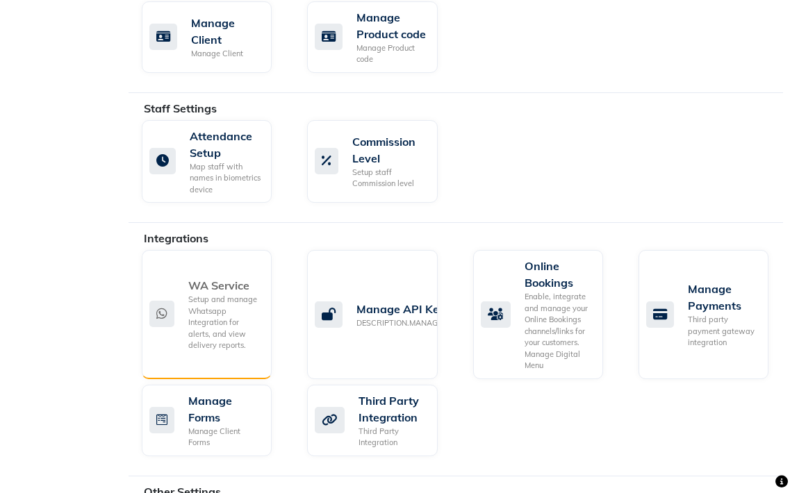
click at [219, 317] on div "Setup and manage Whatsapp Integration for alerts, and view delivery reports." at bounding box center [224, 323] width 72 height 58
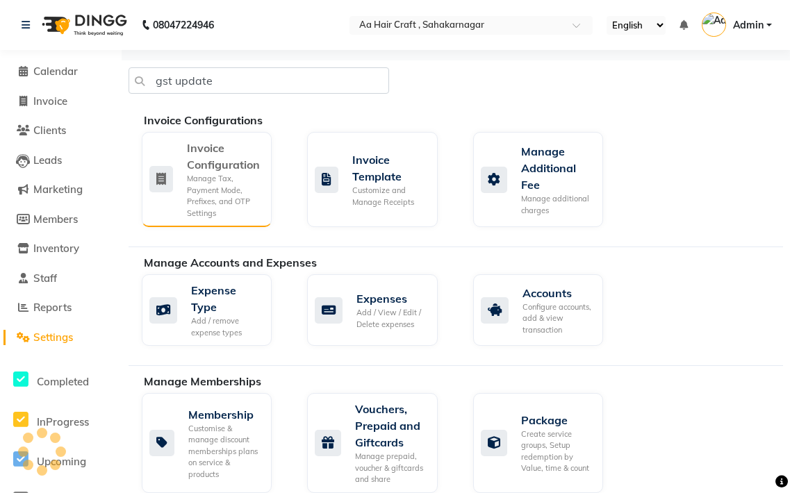
click at [256, 187] on div "Manage Tax, Payment Mode, Prefixes, and OTP Settings" at bounding box center [224, 196] width 74 height 46
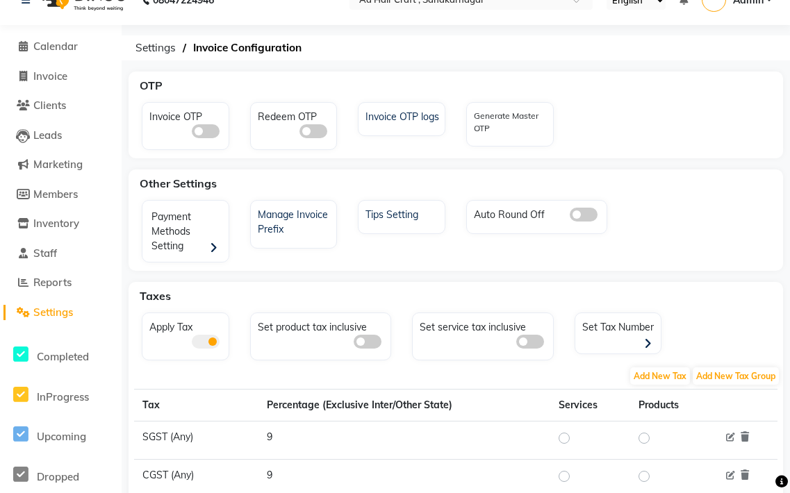
scroll to position [130, 0]
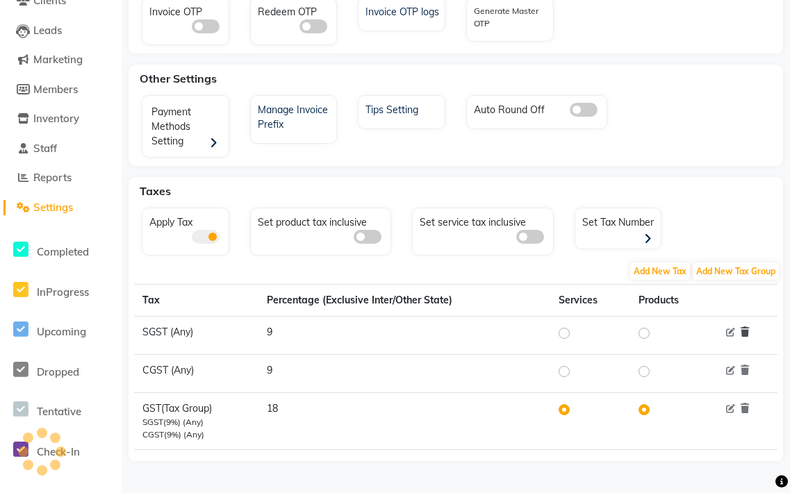
click at [742, 329] on icon at bounding box center [744, 332] width 8 height 10
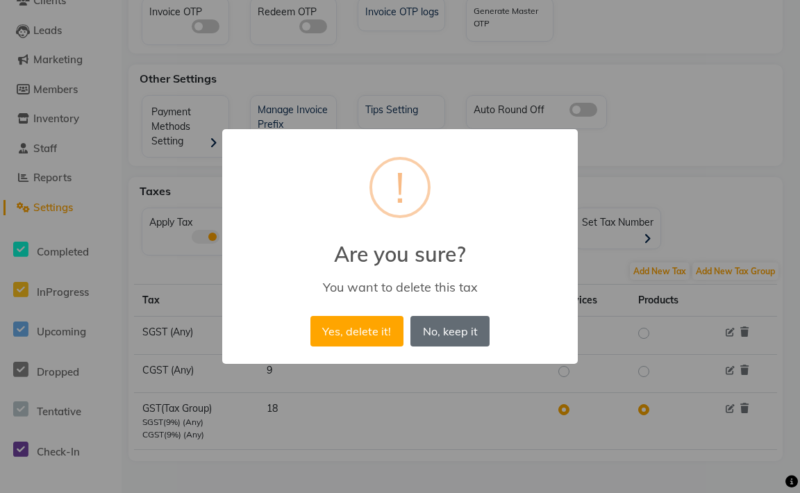
click at [450, 333] on button "No, keep it" at bounding box center [449, 331] width 79 height 31
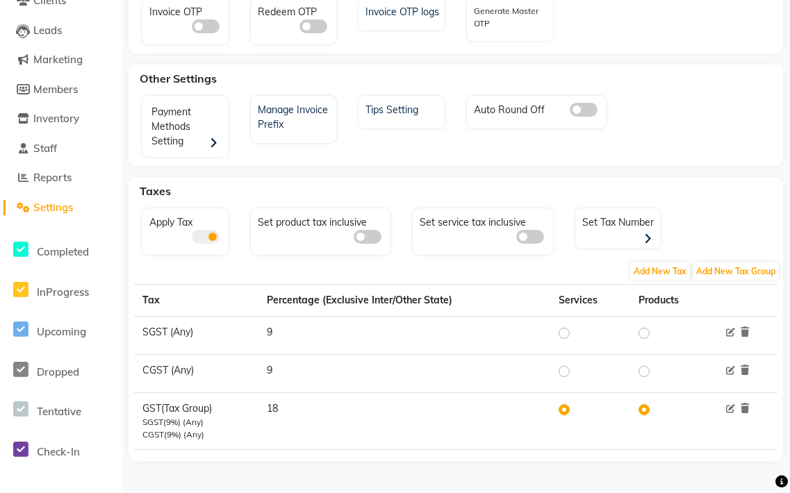
click at [655, 408] on label at bounding box center [655, 409] width 0 height 17
click at [646, 408] on input "radio" at bounding box center [646, 410] width 10 height 10
click at [655, 408] on label at bounding box center [655, 409] width 0 height 17
click at [641, 408] on input "radio" at bounding box center [646, 410] width 10 height 10
click at [575, 409] on label at bounding box center [575, 409] width 0 height 17
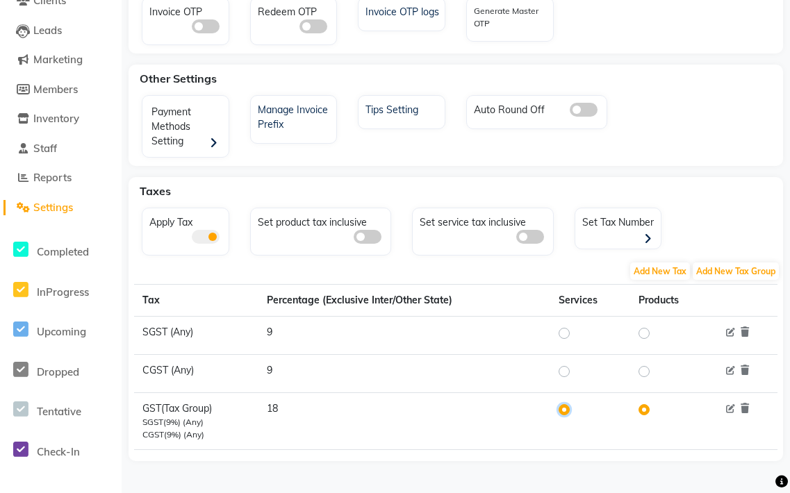
click at [561, 409] on input "radio" at bounding box center [566, 410] width 10 height 10
click at [730, 410] on icon at bounding box center [730, 409] width 9 height 9
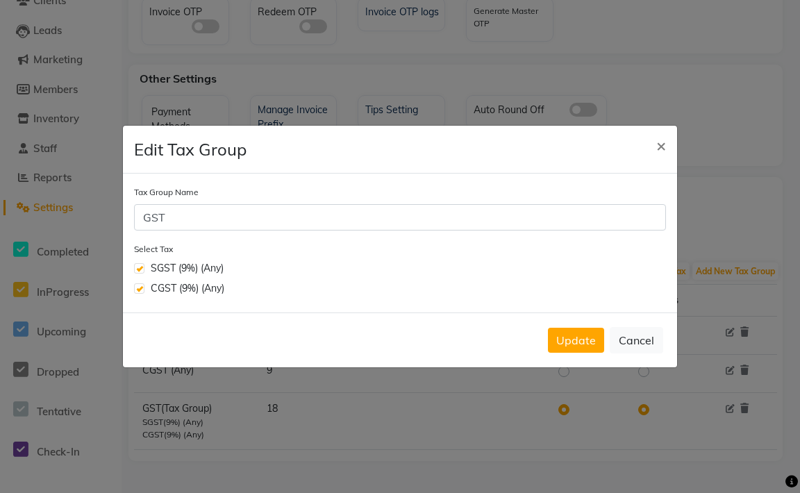
click at [142, 268] on label at bounding box center [139, 268] width 10 height 10
click at [142, 268] on input "checkbox" at bounding box center [138, 266] width 9 height 9
click at [142, 289] on label at bounding box center [139, 288] width 10 height 10
click at [142, 289] on input "checkbox" at bounding box center [138, 287] width 9 height 9
click at [569, 333] on button "Update" at bounding box center [576, 340] width 56 height 25
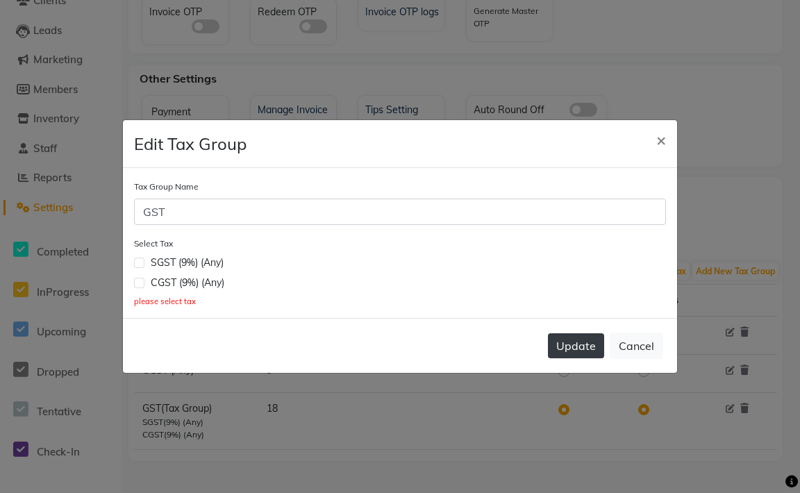
click at [571, 346] on button "Update" at bounding box center [576, 345] width 56 height 25
click at [659, 353] on button "Cancel" at bounding box center [636, 346] width 53 height 26
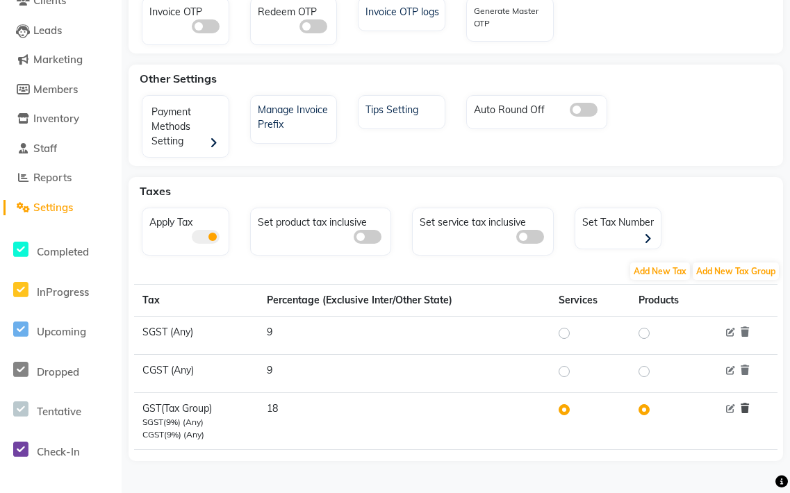
click at [749, 408] on icon at bounding box center [744, 408] width 8 height 10
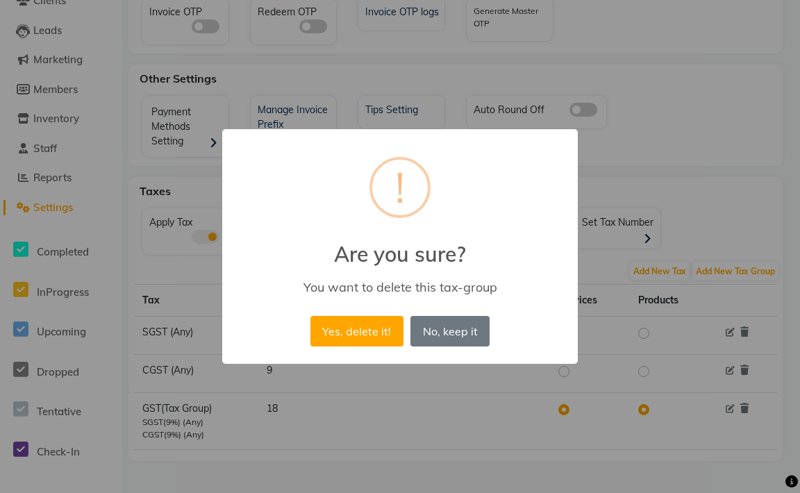
click at [406, 317] on div "Yes, delete it! No No, keep it" at bounding box center [400, 330] width 186 height 37
click at [391, 319] on button "Yes, delete it!" at bounding box center [356, 331] width 93 height 31
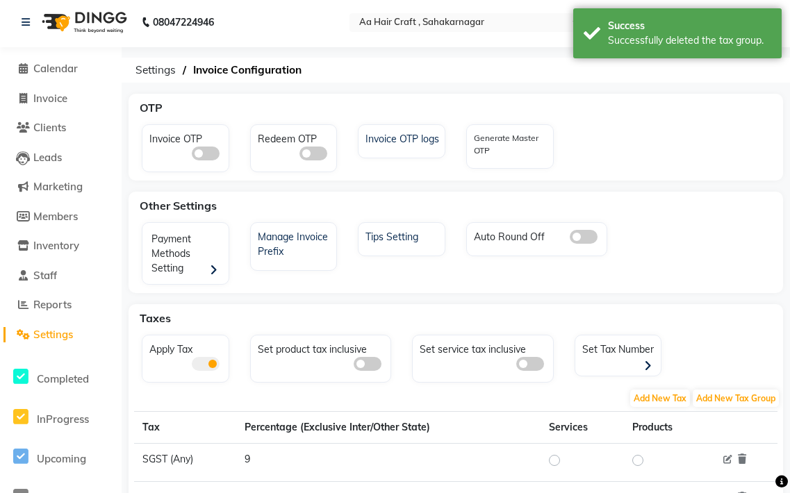
scroll to position [0, 0]
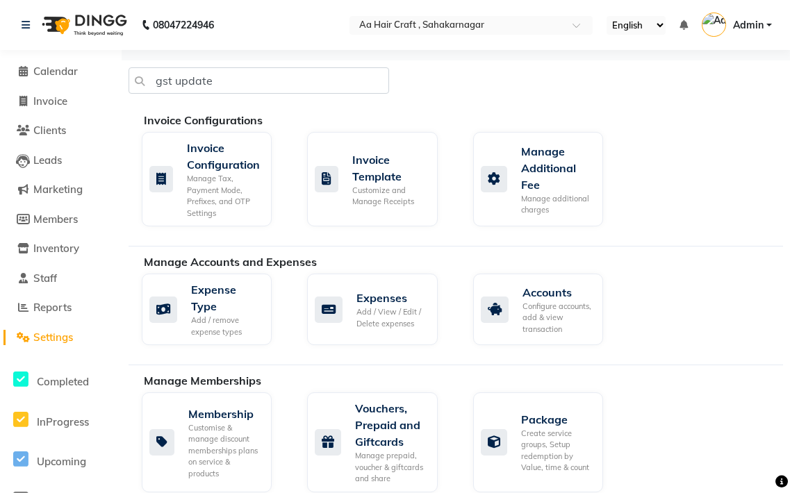
scroll to position [53, 0]
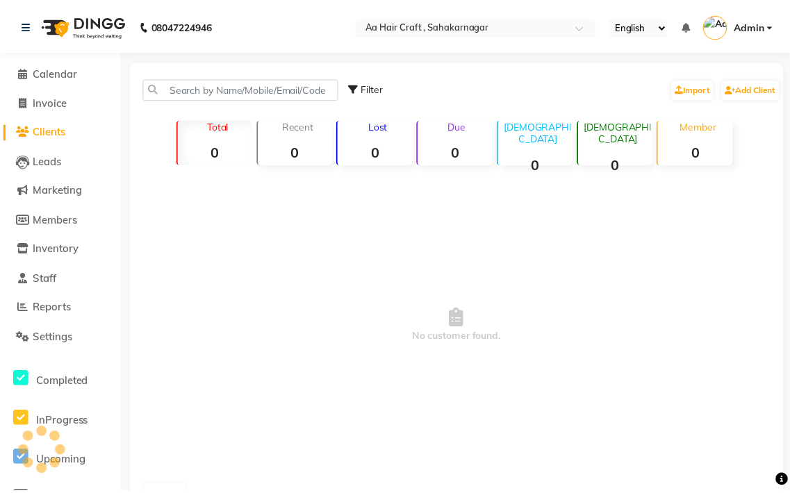
scroll to position [37, 0]
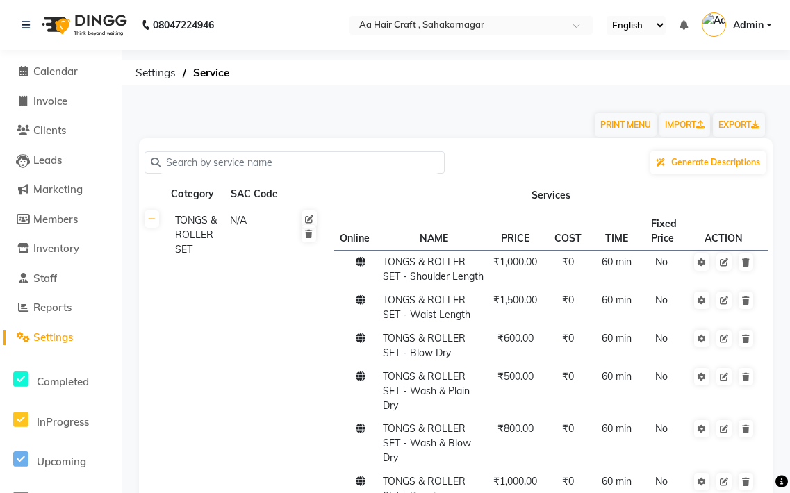
scroll to position [238, 0]
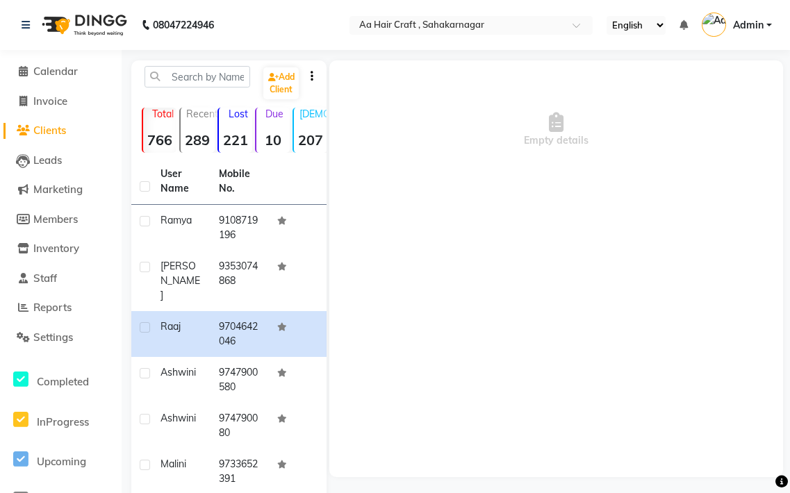
scroll to position [5, 0]
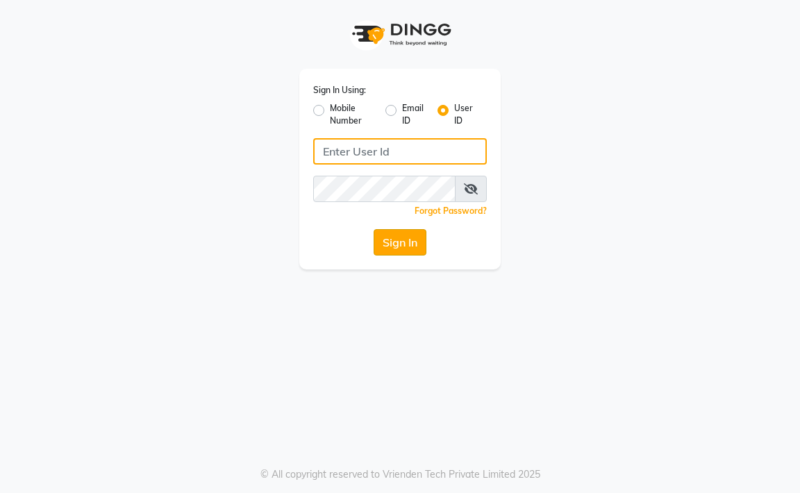
type input "aahaircraft"
click at [404, 241] on button "Sign In" at bounding box center [400, 242] width 53 height 26
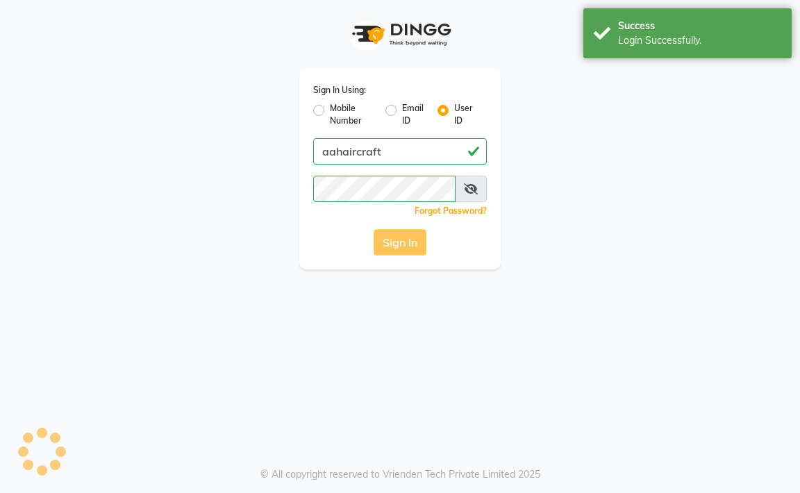
click at [402, 244] on div "Sign In" at bounding box center [400, 242] width 174 height 26
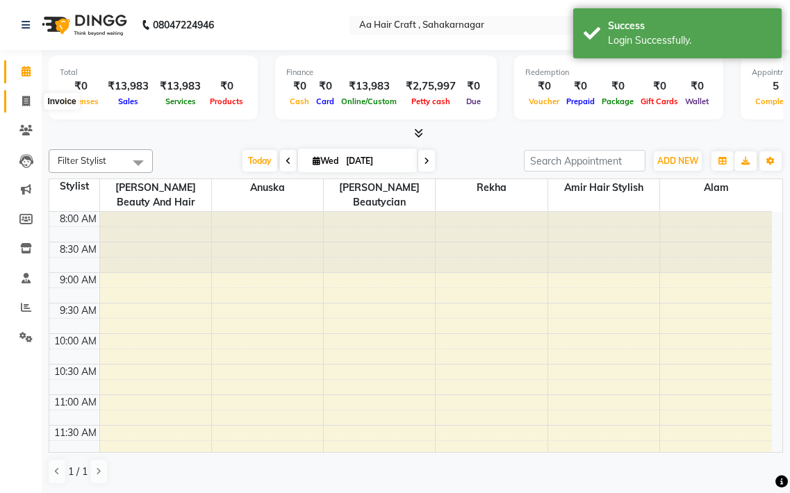
click at [25, 99] on icon at bounding box center [26, 101] width 8 height 10
select select "6074"
select select "service"
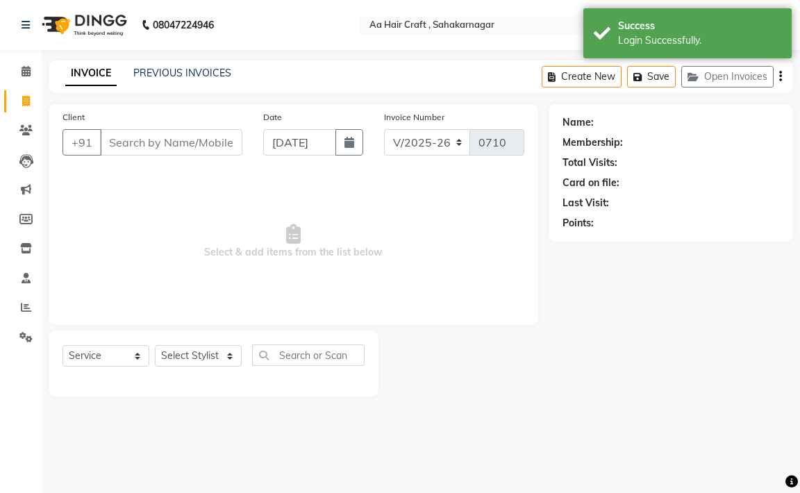
click at [201, 138] on input "Client" at bounding box center [171, 142] width 142 height 26
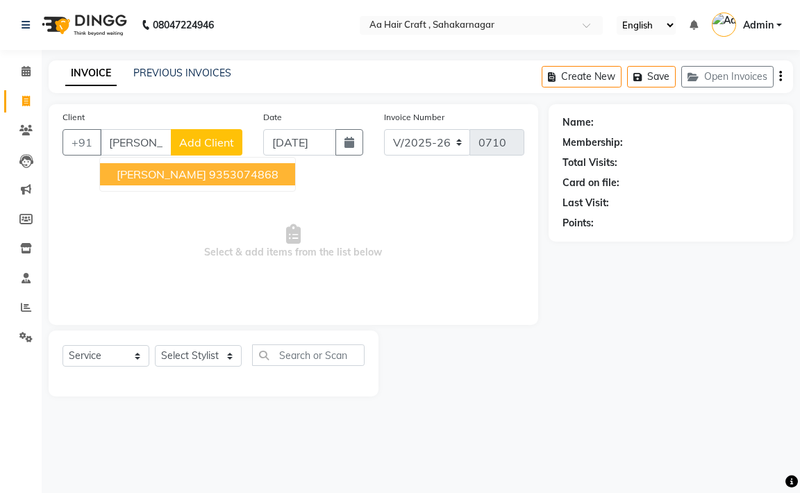
click at [158, 141] on input "[PERSON_NAME]" at bounding box center [136, 142] width 72 height 26
click at [209, 181] on ngb-highlight "9353074868" at bounding box center [243, 174] width 69 height 14
type input "9353074868"
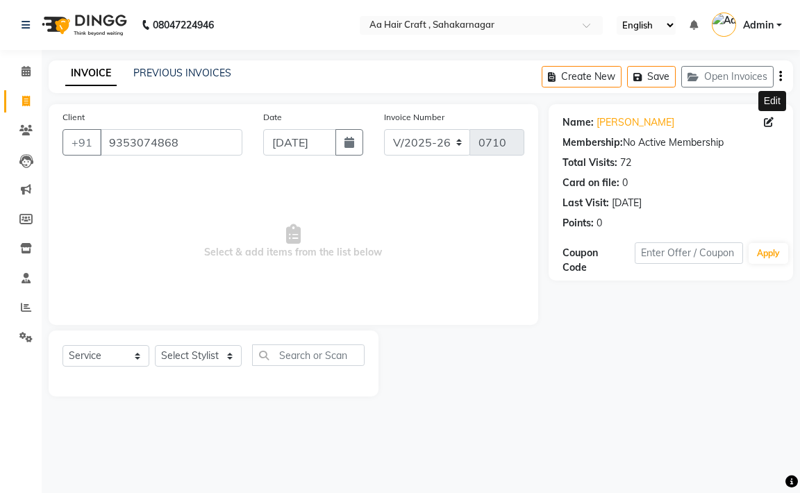
click at [769, 124] on icon at bounding box center [769, 122] width 10 height 10
select select "[DEMOGRAPHIC_DATA]"
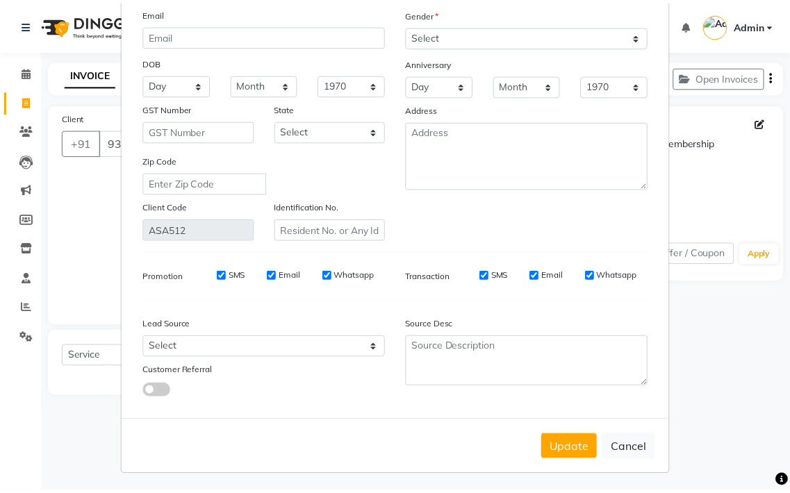
scroll to position [123, 0]
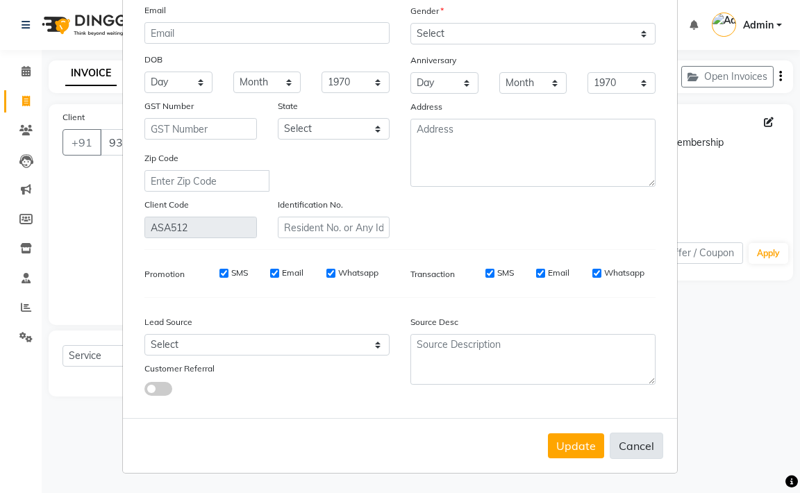
click at [632, 443] on button "Cancel" at bounding box center [636, 446] width 53 height 26
select select
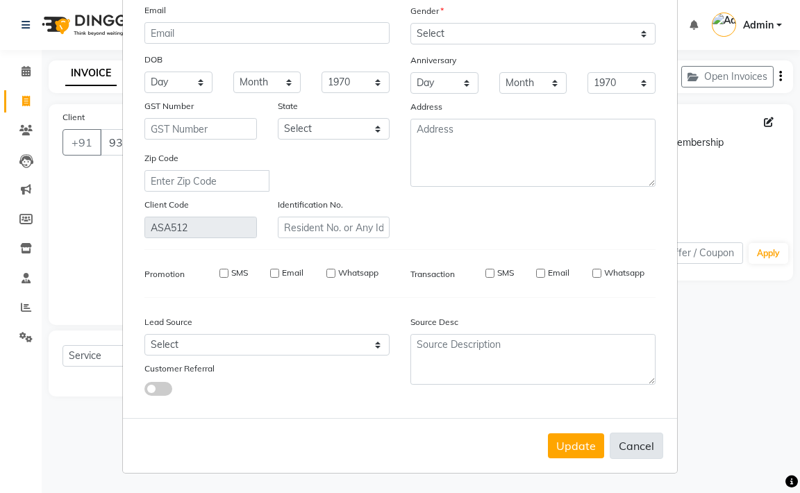
select select
checkbox input "false"
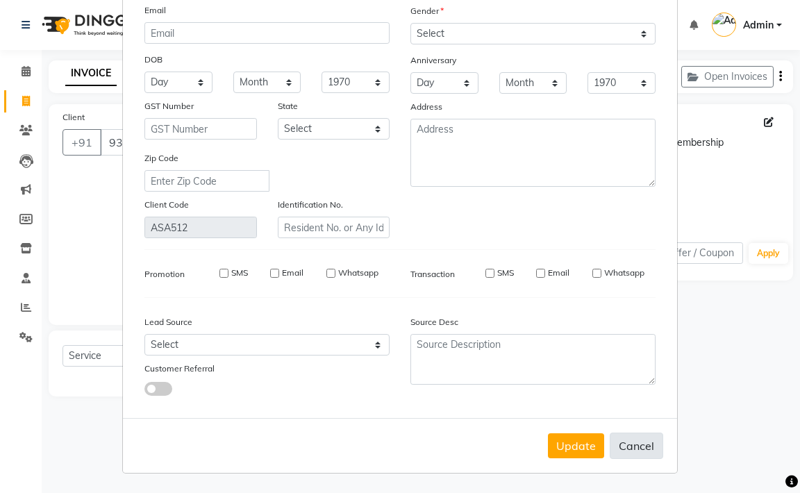
checkbox input "false"
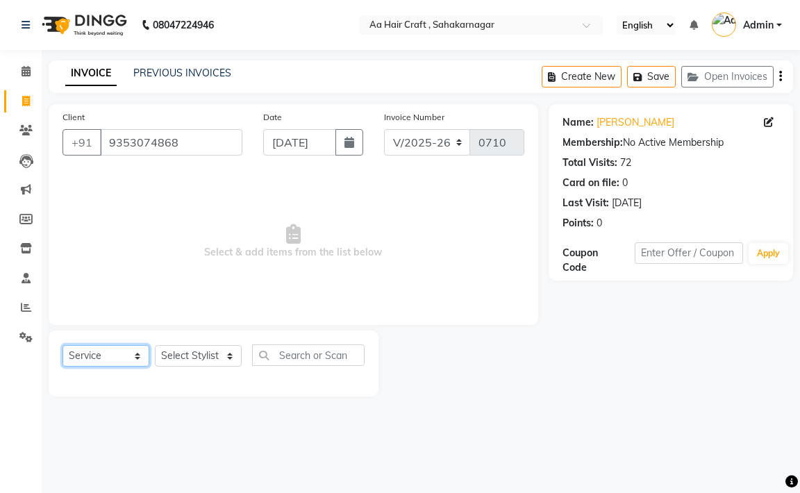
click at [84, 349] on select "Select Service Product Membership Package Voucher Prepaid Gift Card" at bounding box center [105, 356] width 87 height 22
click at [62, 345] on select "Select Service Product Membership Package Voucher Prepaid Gift Card" at bounding box center [105, 356] width 87 height 22
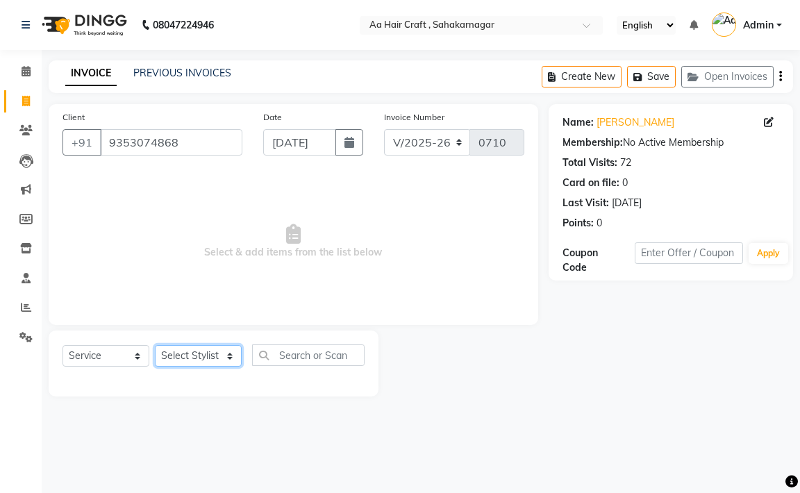
click at [213, 351] on select "Select Stylist [PERSON_NAME] hair stylish [PERSON_NAME] beautycian [PERSON_NAME…" at bounding box center [198, 356] width 87 height 22
select select "88749"
click at [155, 345] on select "Select Stylist [PERSON_NAME] hair stylish [PERSON_NAME] beautycian [PERSON_NAME…" at bounding box center [198, 356] width 87 height 22
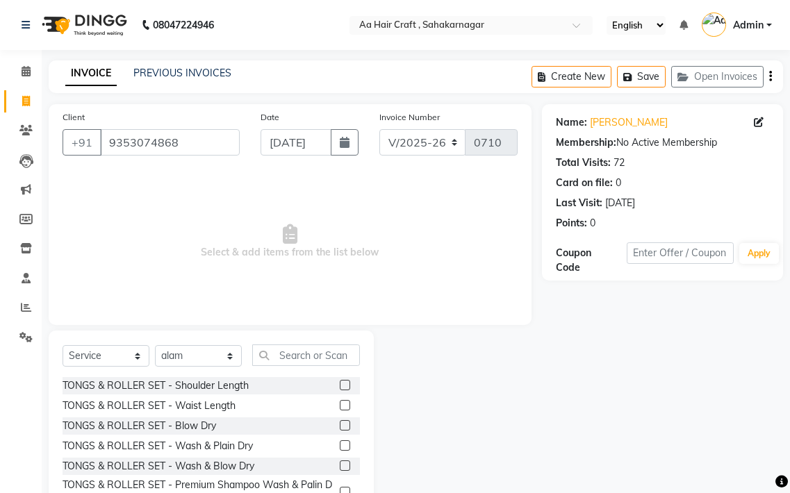
drag, startPoint x: 289, startPoint y: 366, endPoint x: 287, endPoint y: 358, distance: 8.4
click at [289, 365] on div "Select Service Product Membership Package Voucher Prepaid Gift Card Select Styl…" at bounding box center [210, 360] width 297 height 33
click at [287, 356] on input "text" at bounding box center [306, 355] width 108 height 22
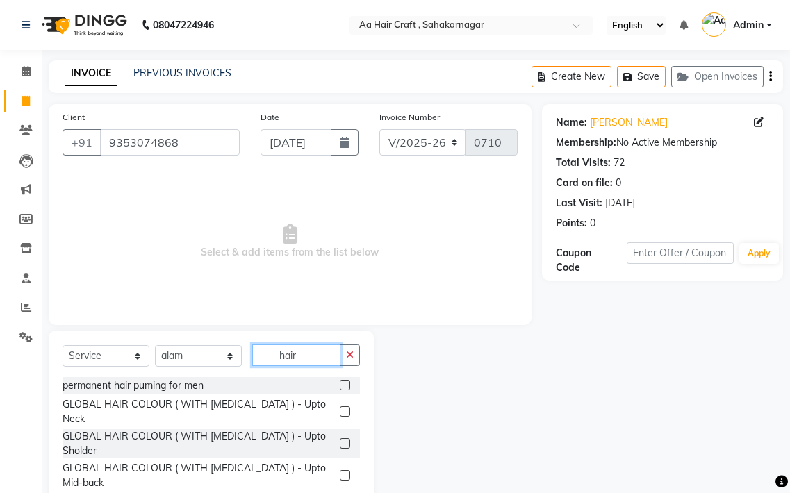
type input "hair"
click at [340, 385] on label at bounding box center [345, 385] width 10 height 10
click at [340, 385] on input "checkbox" at bounding box center [344, 385] width 9 height 9
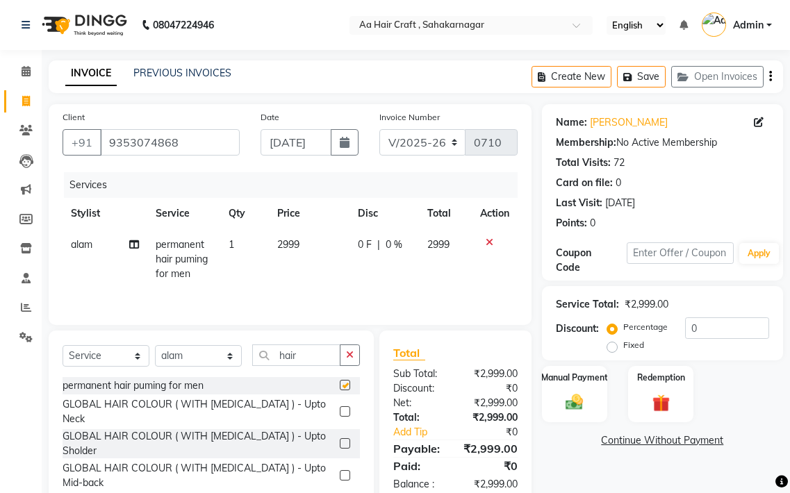
checkbox input "false"
click at [406, 240] on div "0 F | 0 %" at bounding box center [384, 244] width 53 height 15
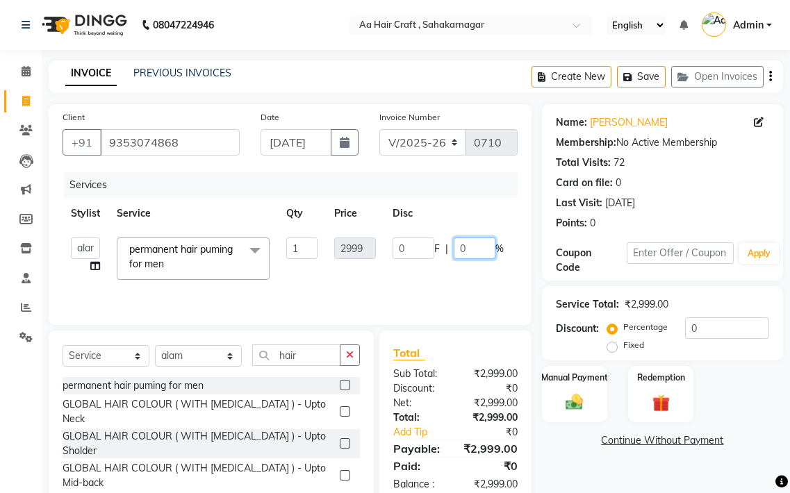
click at [476, 249] on input "0" at bounding box center [474, 248] width 42 height 22
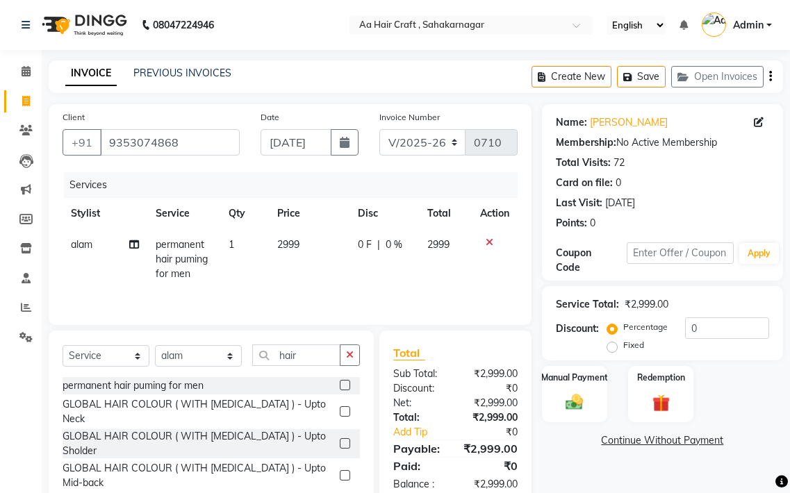
click at [304, 240] on td "2999" at bounding box center [309, 259] width 81 height 60
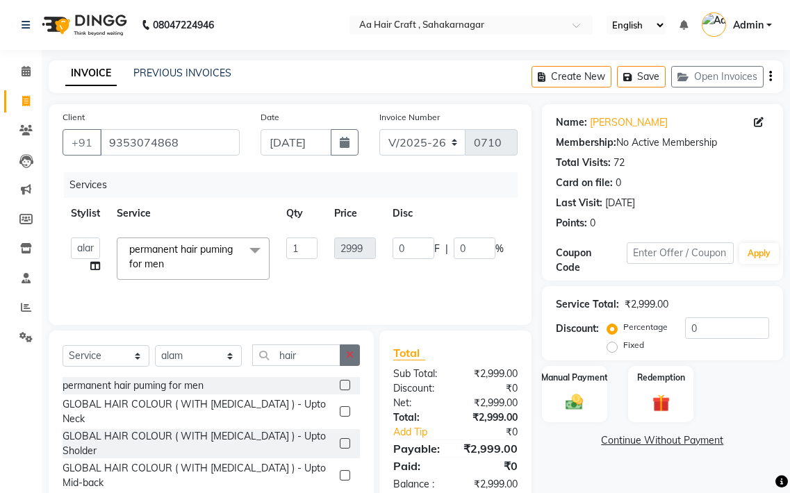
click at [353, 358] on icon "button" at bounding box center [350, 355] width 8 height 10
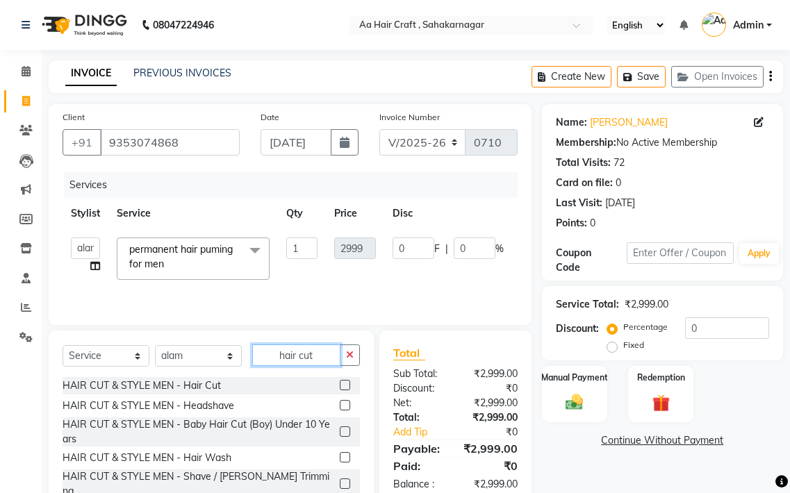
type input "hair cut"
click at [340, 401] on label at bounding box center [345, 405] width 10 height 10
click at [340, 401] on input "checkbox" at bounding box center [344, 405] width 9 height 9
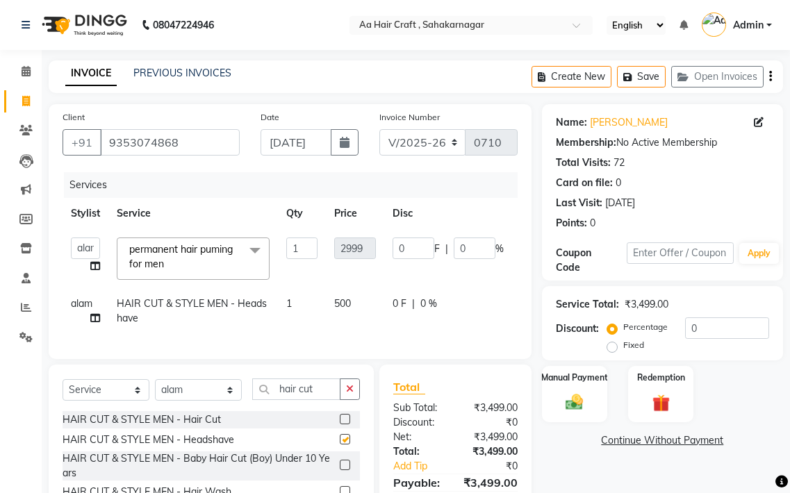
checkbox input "false"
click at [340, 423] on div at bounding box center [350, 419] width 20 height 17
click at [340, 424] on label at bounding box center [345, 419] width 10 height 10
click at [340, 424] on input "checkbox" at bounding box center [344, 419] width 9 height 9
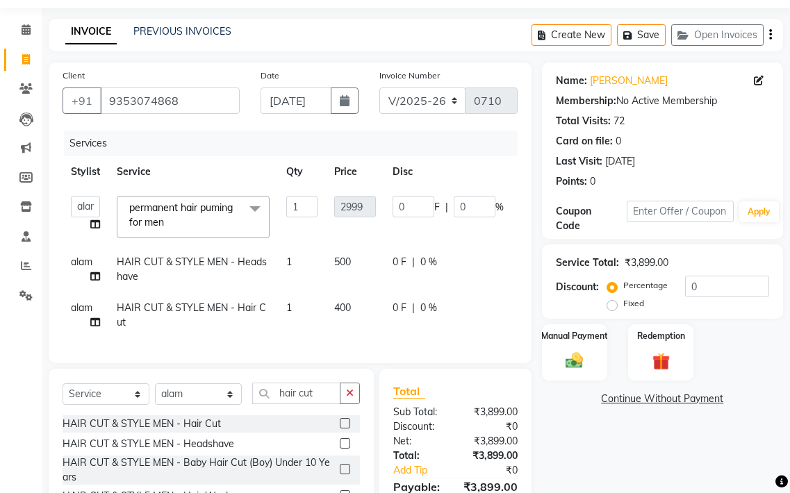
scroll to position [153, 0]
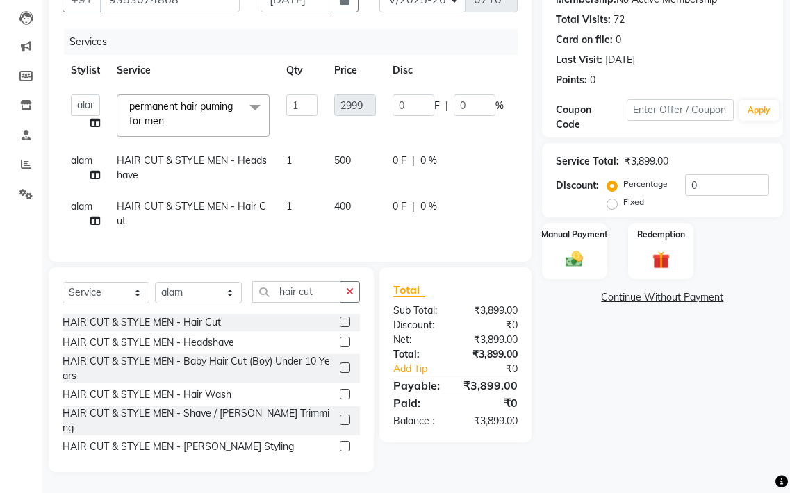
drag, startPoint x: 442, startPoint y: 237, endPoint x: 483, endPoint y: 245, distance: 41.7
click at [483, 245] on div "Services Stylist Service Qty Price Disc Total Action alam amir hair stylish Anu…" at bounding box center [289, 138] width 455 height 219
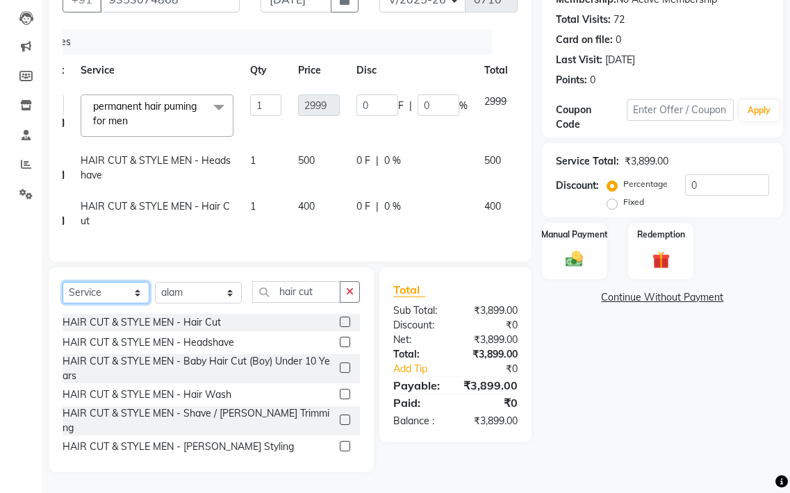
scroll to position [0, 81]
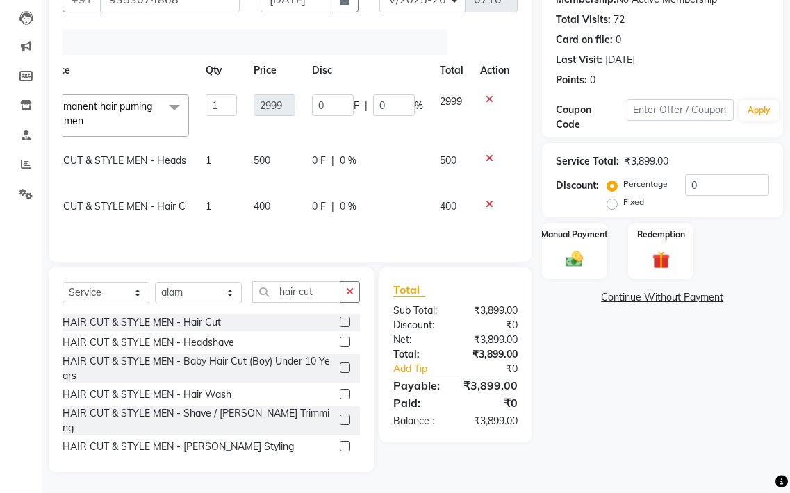
click at [487, 199] on icon at bounding box center [489, 204] width 8 height 10
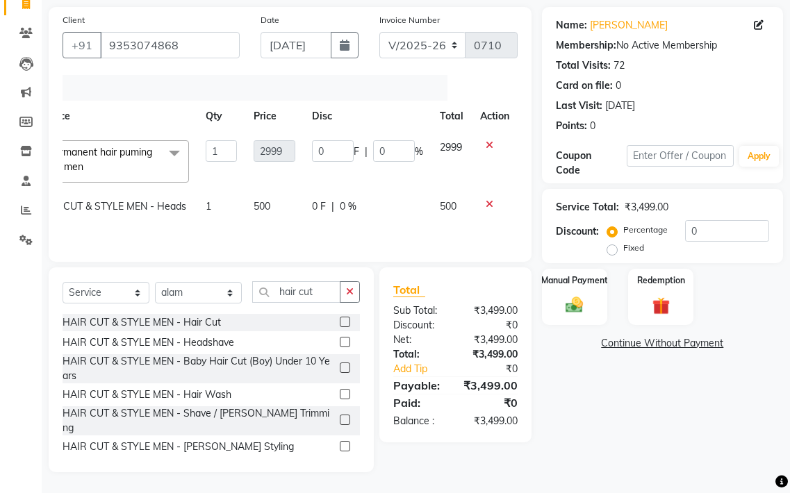
scroll to position [108, 0]
drag, startPoint x: 492, startPoint y: 174, endPoint x: 487, endPoint y: 212, distance: 38.5
click at [487, 212] on tbody "[PERSON_NAME] hair stylish Anuska [PERSON_NAME] beautycian [PERSON_NAME] beauty…" at bounding box center [249, 184] width 535 height 105
click at [487, 199] on icon at bounding box center [489, 204] width 8 height 10
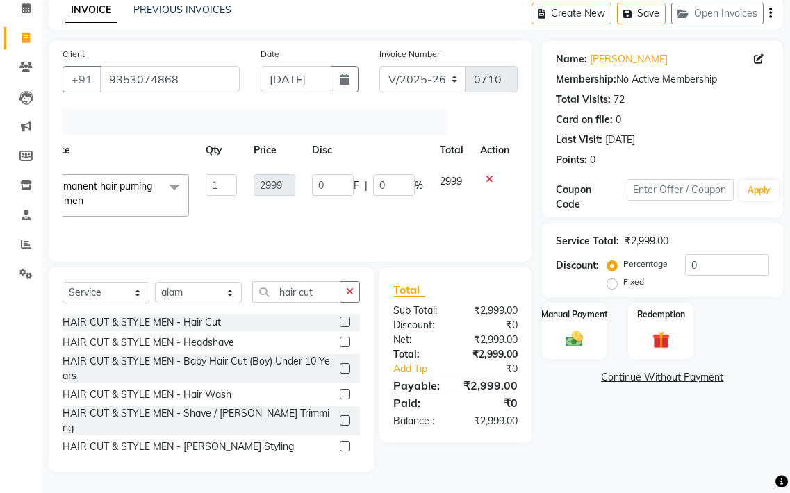
click at [491, 178] on icon at bounding box center [489, 179] width 8 height 10
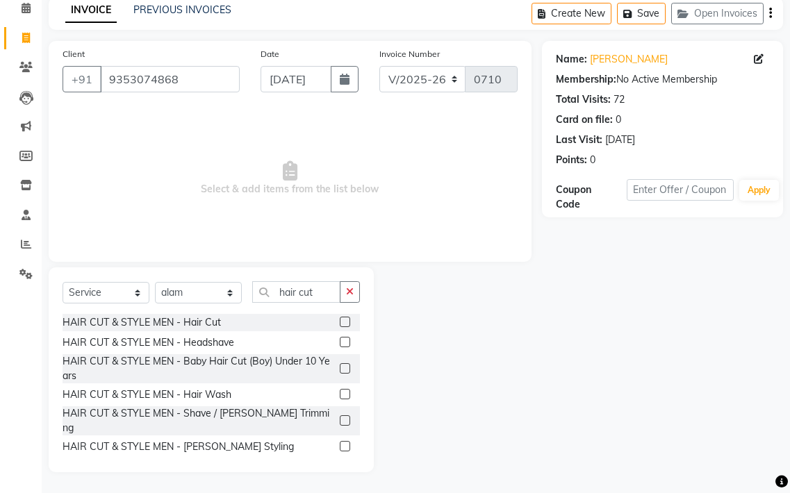
click at [344, 313] on div "Select Service Product Membership Package Voucher Prepaid Gift Card Select Styl…" at bounding box center [210, 297] width 297 height 33
click at [340, 319] on label at bounding box center [345, 322] width 10 height 10
click at [340, 319] on input "checkbox" at bounding box center [344, 322] width 9 height 9
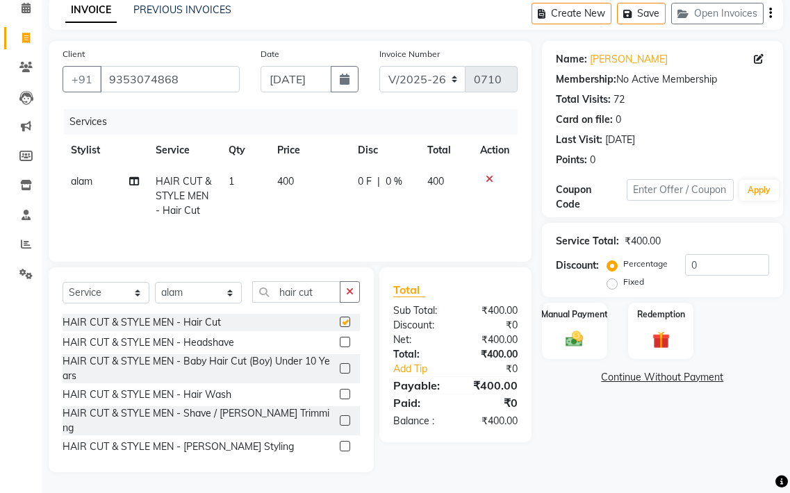
checkbox input "false"
click at [300, 183] on td "400" at bounding box center [309, 196] width 81 height 60
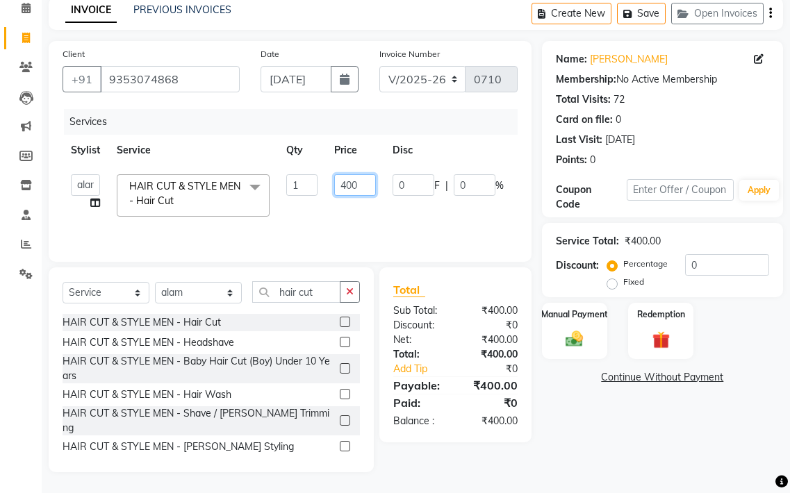
click at [367, 189] on input "400" at bounding box center [355, 185] width 42 height 22
type input "4"
type input "300"
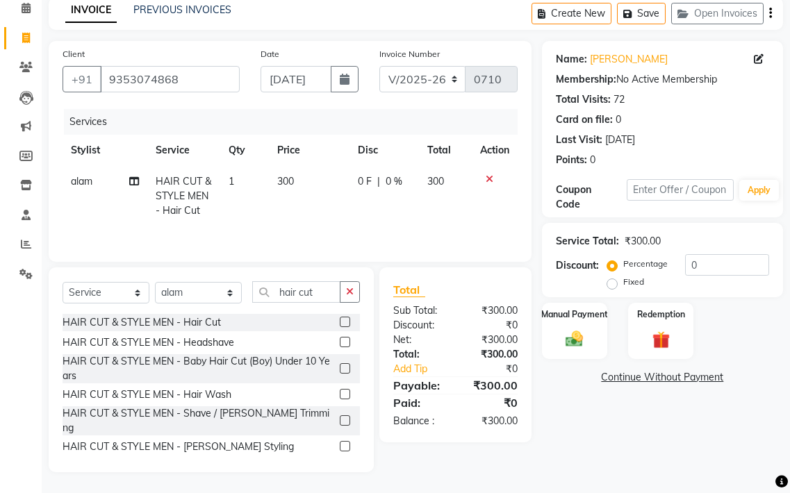
click at [381, 209] on tr "alam HAIR CUT & STYLE MEN - Hair Cut 1 300 0 F | 0 % 300" at bounding box center [289, 196] width 455 height 60
click at [396, 177] on span "0 %" at bounding box center [393, 181] width 17 height 15
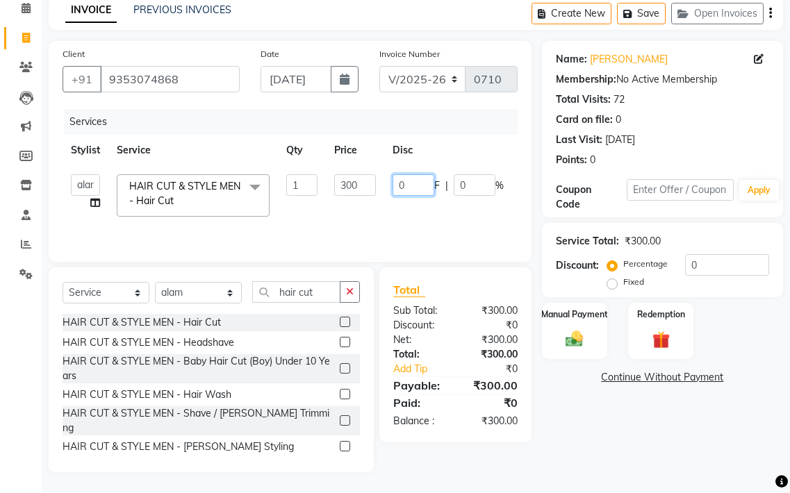
click at [432, 192] on input "0" at bounding box center [413, 185] width 42 height 22
type input "5"
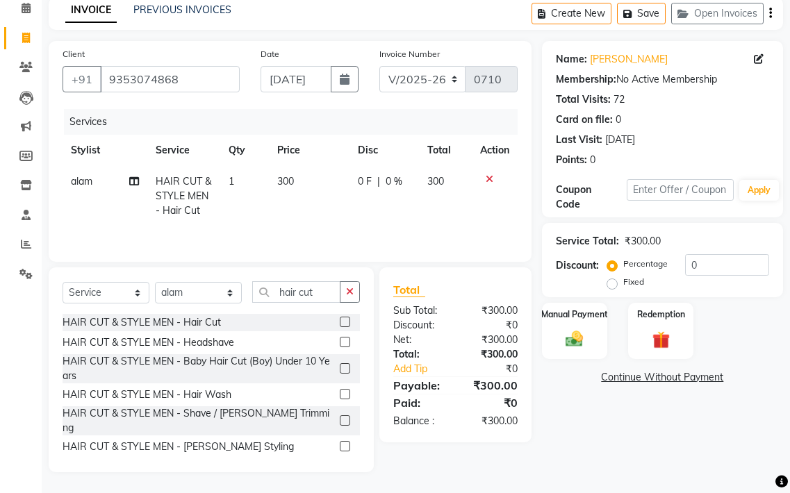
click at [399, 175] on span "0 %" at bounding box center [393, 181] width 17 height 15
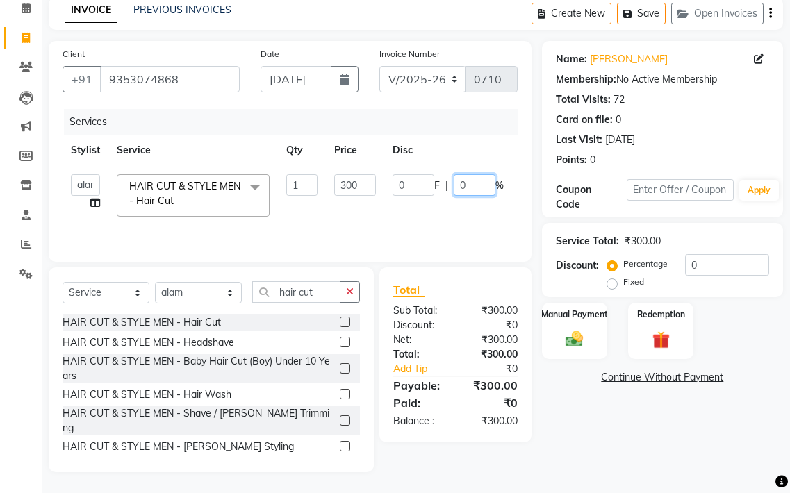
click at [476, 187] on input "0" at bounding box center [474, 185] width 42 height 22
type input "18"
click at [444, 218] on tr "alam amir hair stylish Anuska Reema beautycian Rekha Srijana beauty and hair HA…" at bounding box center [329, 195] width 535 height 59
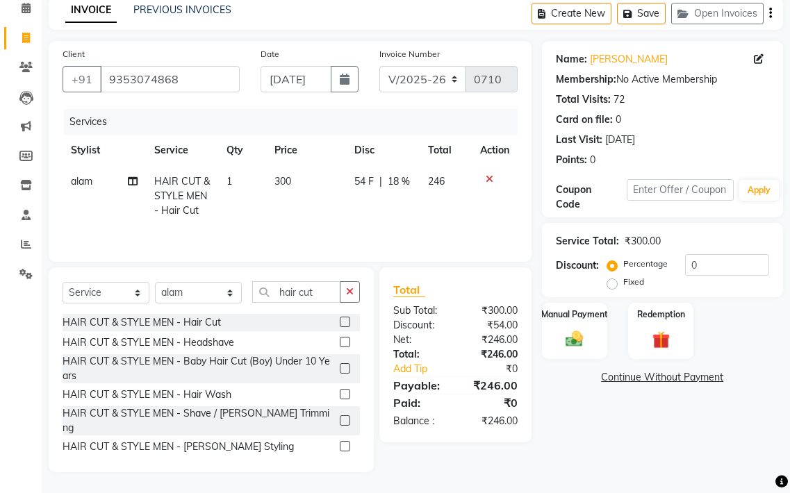
click at [410, 182] on td "54 F | 18 %" at bounding box center [383, 196] width 74 height 60
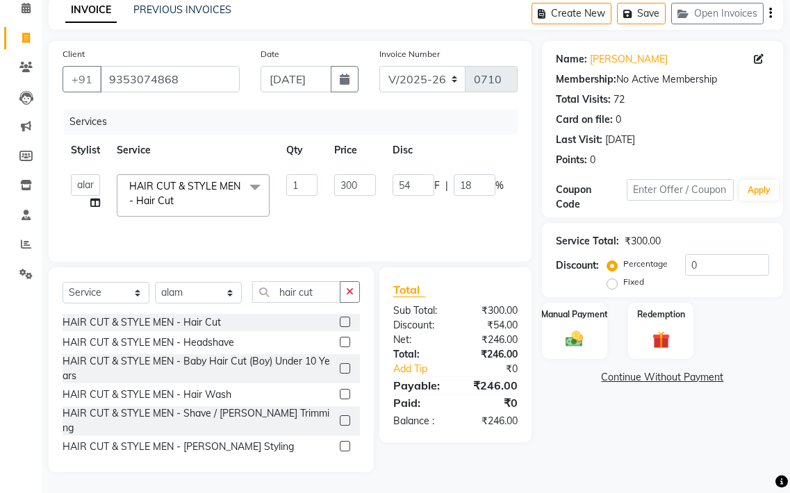
click at [519, 178] on div "Client +91 9353074868 Date 03-09-2025 Invoice Number V/2025 V/2025-26 0710 Serv…" at bounding box center [290, 151] width 483 height 221
click at [503, 181] on td "54 F | 18 %" at bounding box center [448, 195] width 128 height 59
click at [519, 190] on div "Client +91 9353074868 Date 03-09-2025 Invoice Number V/2025 V/2025-26 0710 Serv…" at bounding box center [290, 151] width 483 height 221
click at [449, 215] on td "54 F | 18 %" at bounding box center [448, 195] width 128 height 59
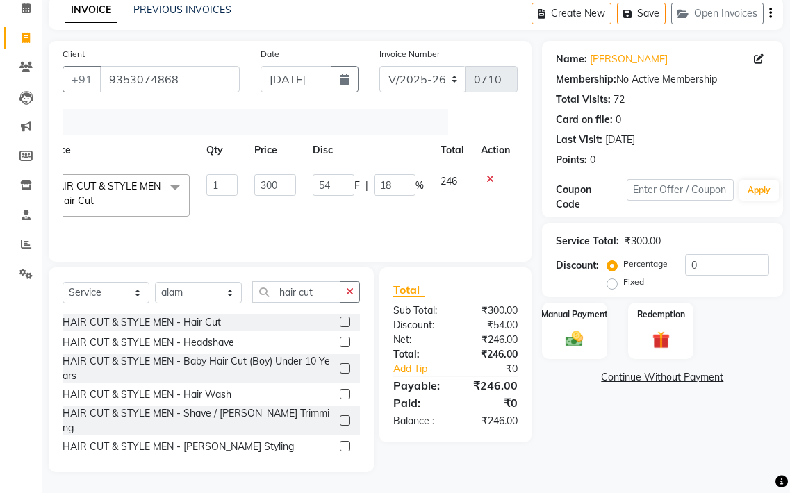
scroll to position [0, 81]
click at [487, 178] on icon at bounding box center [489, 179] width 8 height 10
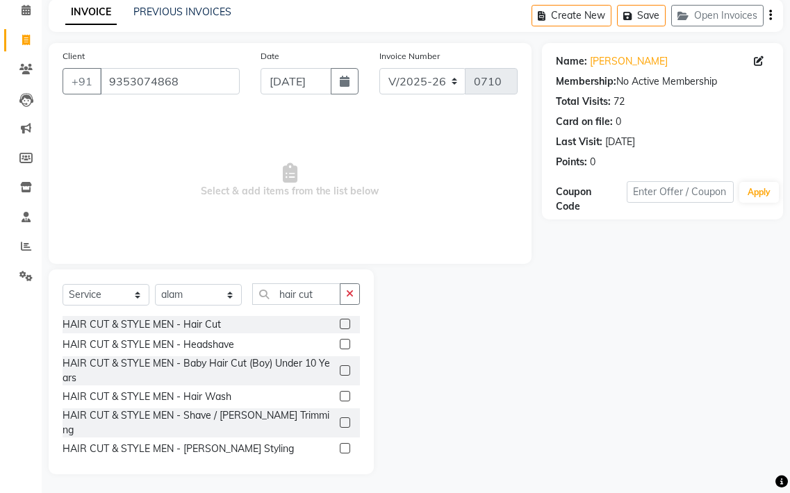
scroll to position [0, 0]
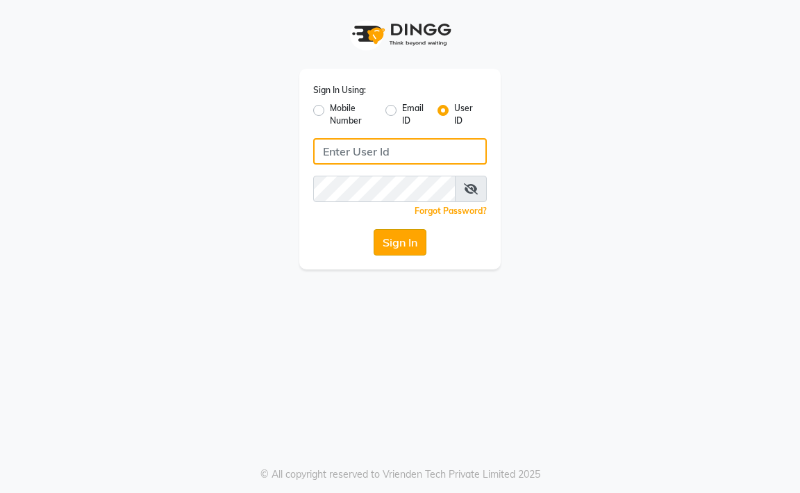
type input "aahaircraft"
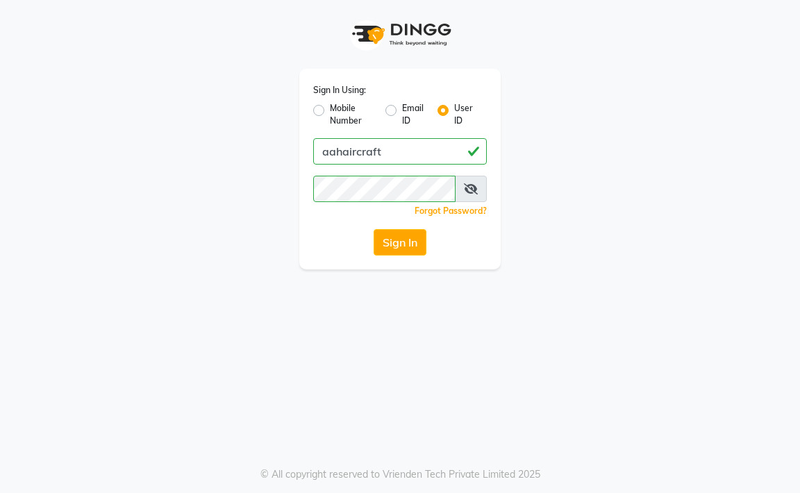
click at [415, 249] on button "Sign In" at bounding box center [400, 242] width 53 height 26
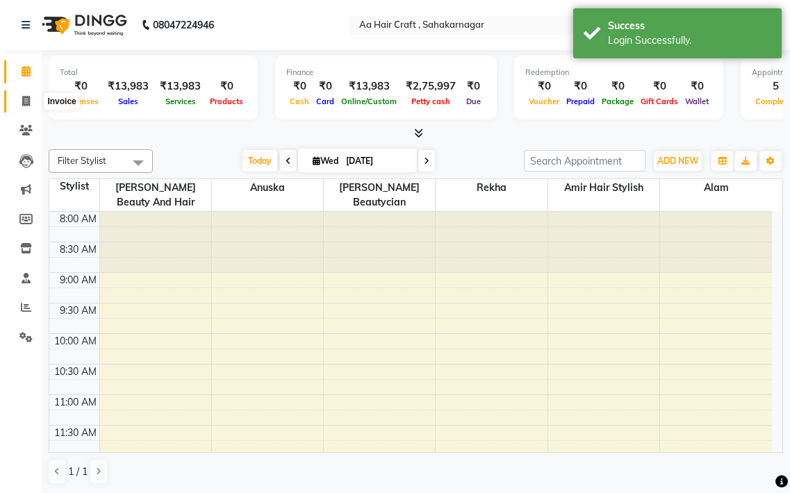
click at [31, 103] on span at bounding box center [26, 102] width 24 height 16
select select "6074"
select select "service"
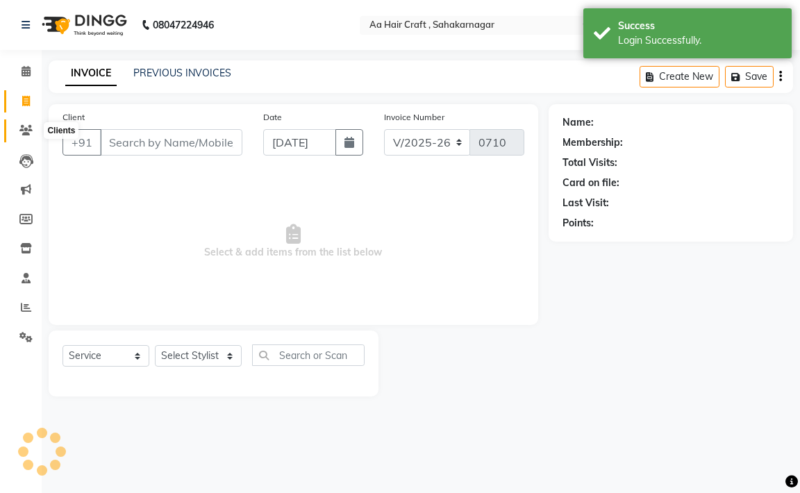
click at [28, 138] on span at bounding box center [26, 131] width 24 height 16
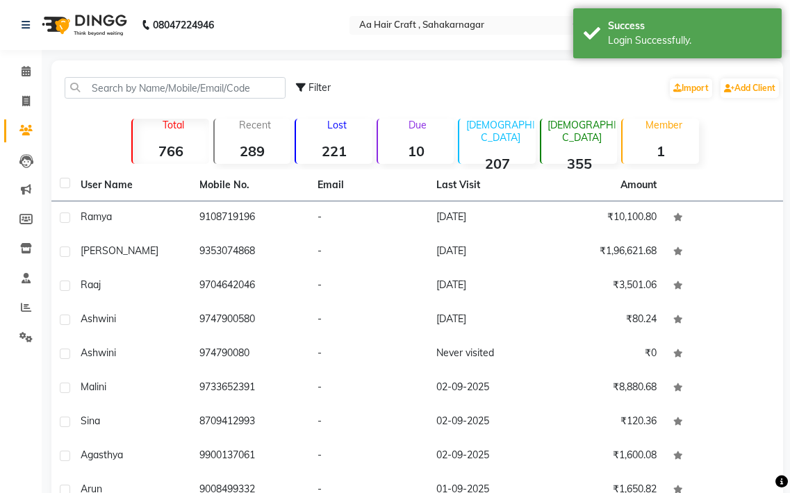
click at [30, 172] on li "Leads" at bounding box center [21, 161] width 42 height 30
click at [26, 161] on icon at bounding box center [26, 161] width 14 height 14
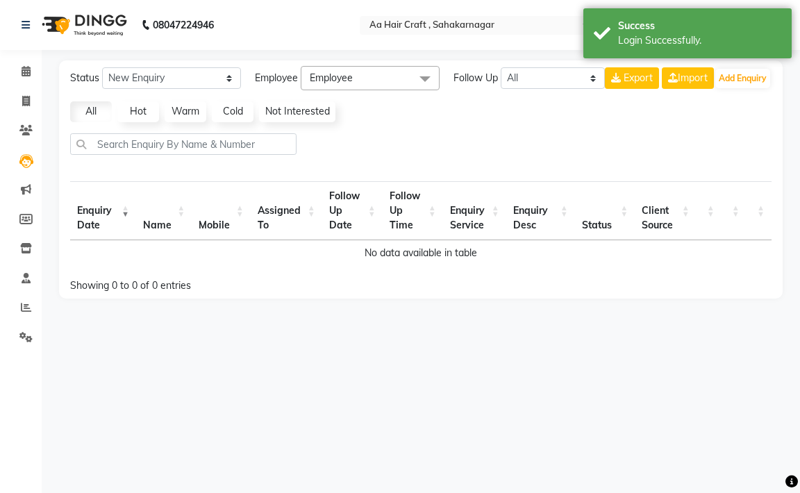
click at [26, 172] on li "Leads" at bounding box center [21, 161] width 42 height 30
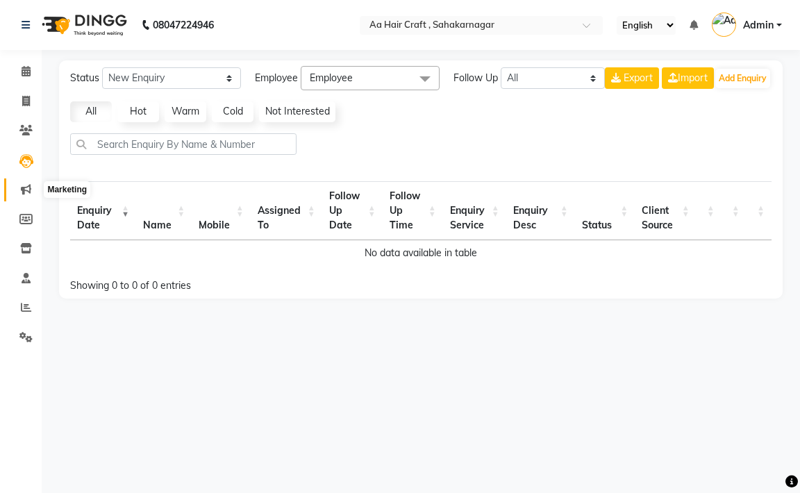
click at [28, 188] on icon at bounding box center [26, 189] width 10 height 10
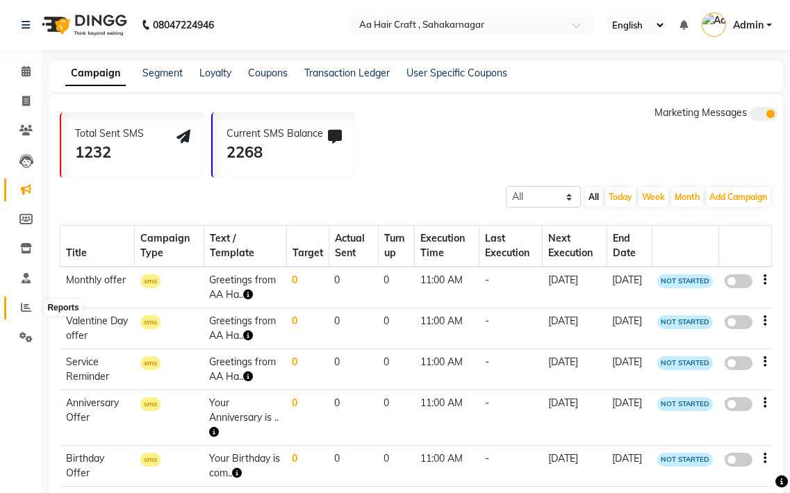
click at [28, 306] on icon at bounding box center [26, 307] width 10 height 10
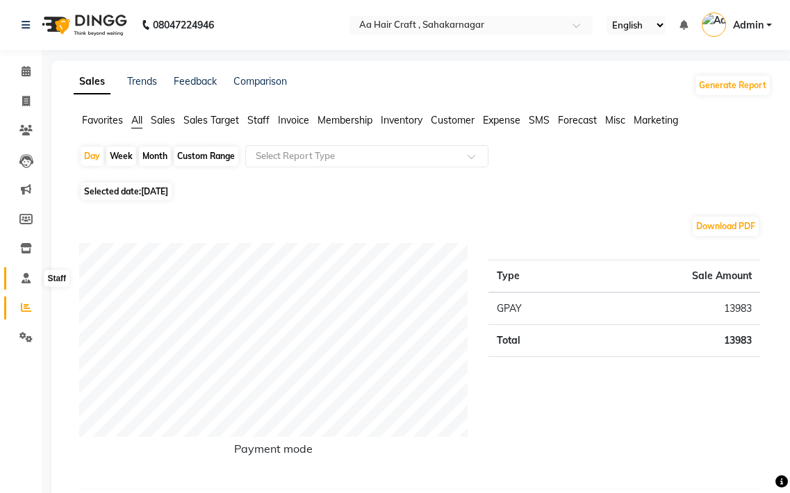
click at [28, 278] on icon at bounding box center [26, 278] width 9 height 10
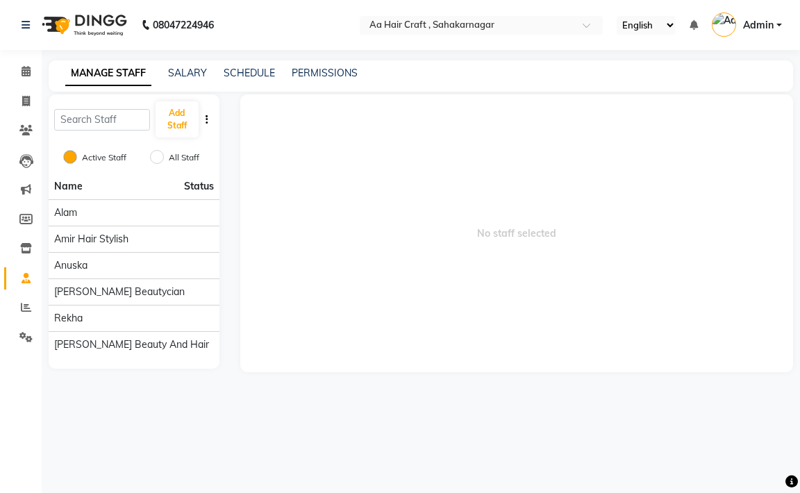
click at [28, 294] on ul "Calendar Invoice Clients Leads Marketing Members Inventory Staff Reports Settin…" at bounding box center [21, 208] width 42 height 302
click at [25, 296] on link "Reports" at bounding box center [20, 307] width 33 height 23
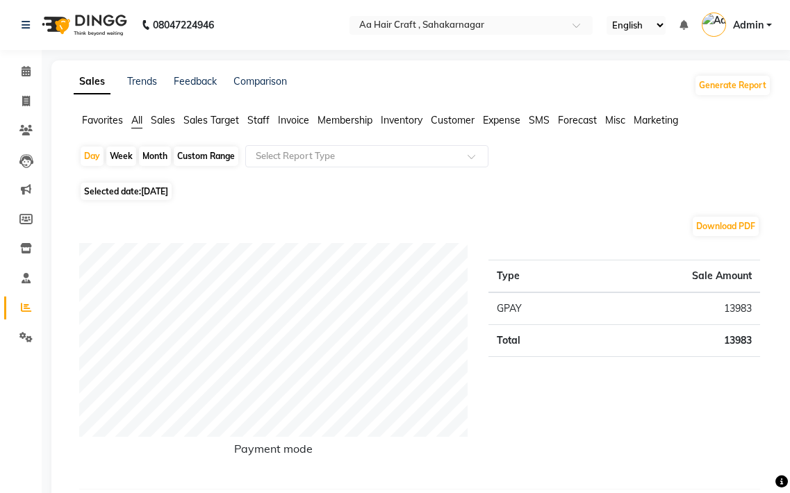
click at [19, 324] on li "Settings" at bounding box center [21, 338] width 42 height 30
click at [24, 337] on icon at bounding box center [25, 337] width 13 height 10
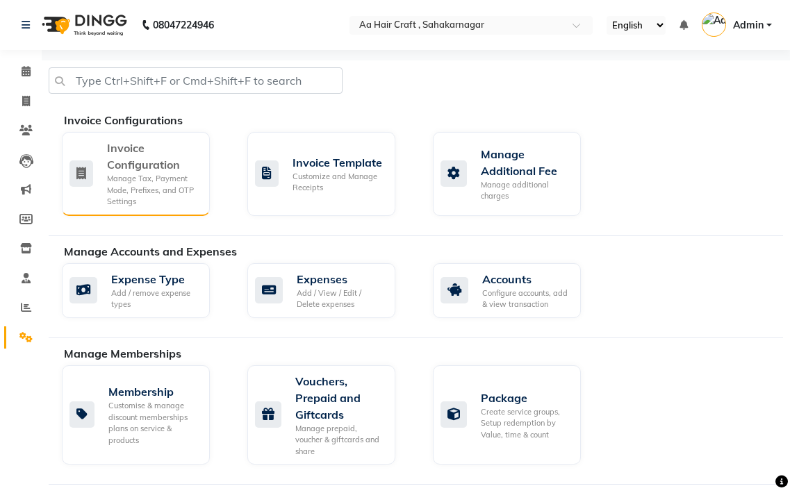
click at [95, 175] on div "Invoice Configuration Manage Tax, Payment Mode, Prefixes, and OTP Settings" at bounding box center [133, 174] width 129 height 68
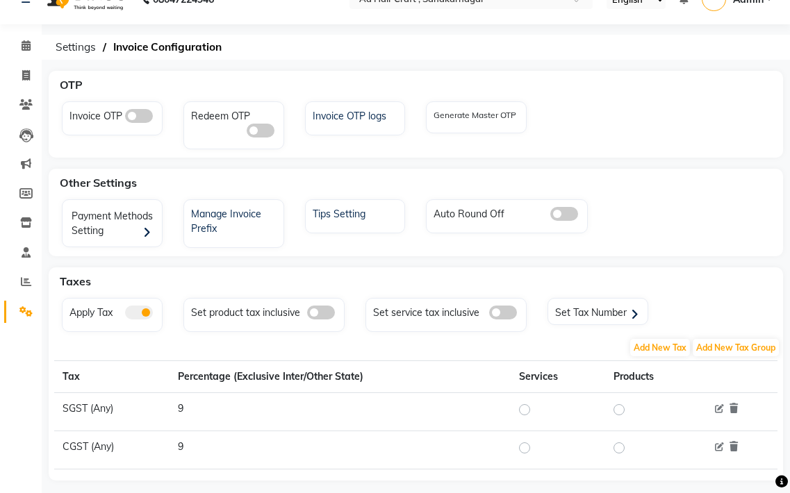
scroll to position [45, 0]
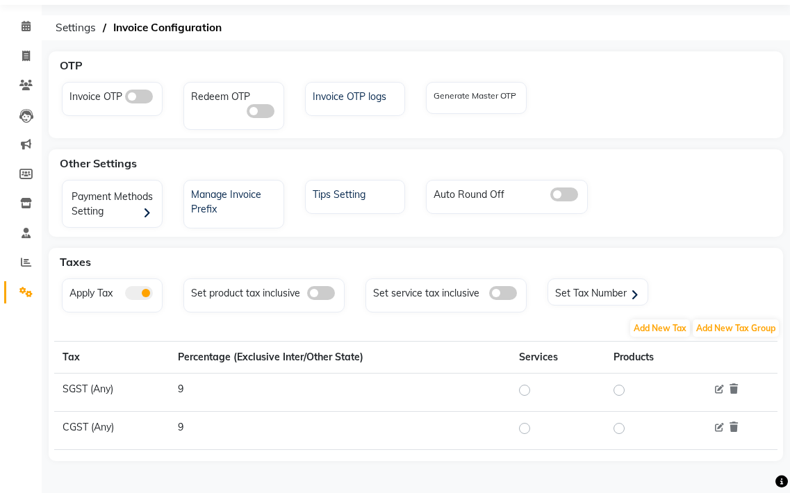
click at [524, 383] on div at bounding box center [527, 390] width 17 height 17
click at [535, 387] on label at bounding box center [535, 390] width 0 height 17
click at [524, 387] on input "radio" at bounding box center [526, 390] width 10 height 10
radio input "true"
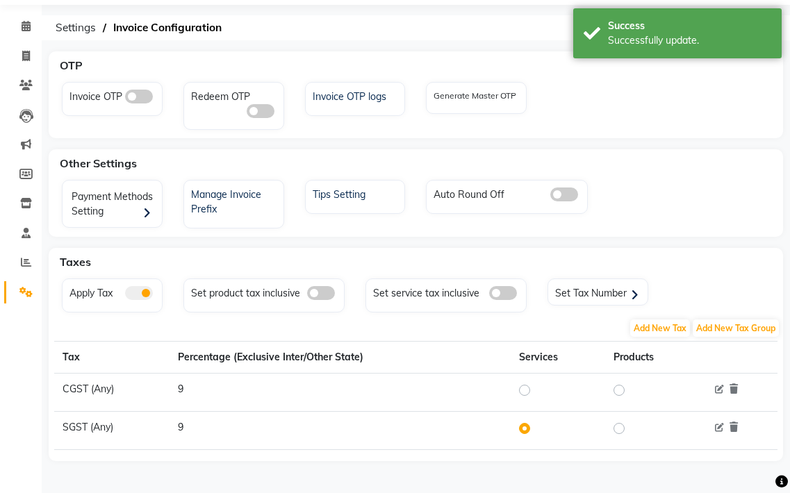
click at [535, 386] on label at bounding box center [535, 390] width 0 height 17
click at [525, 386] on input "radio" at bounding box center [526, 390] width 10 height 10
radio input "true"
click at [535, 385] on label at bounding box center [535, 390] width 0 height 17
click at [521, 385] on input "radio" at bounding box center [526, 390] width 10 height 10
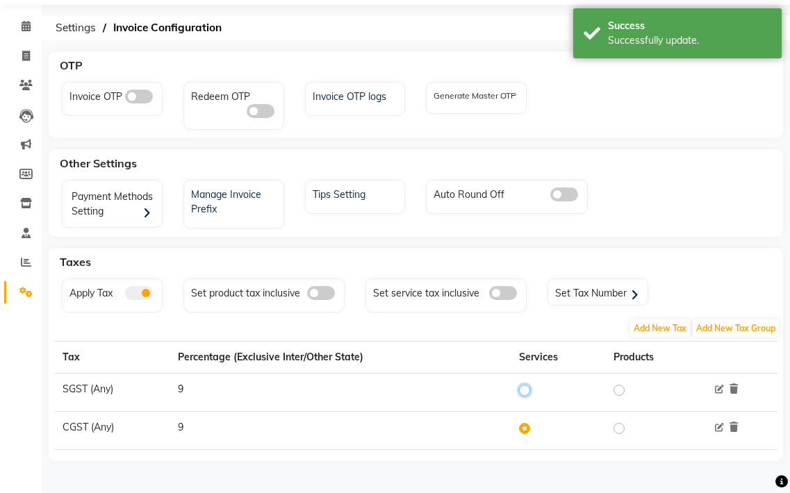
radio input "true"
click at [630, 386] on label at bounding box center [630, 390] width 0 height 17
click at [619, 386] on input "radio" at bounding box center [621, 390] width 10 height 10
radio input "true"
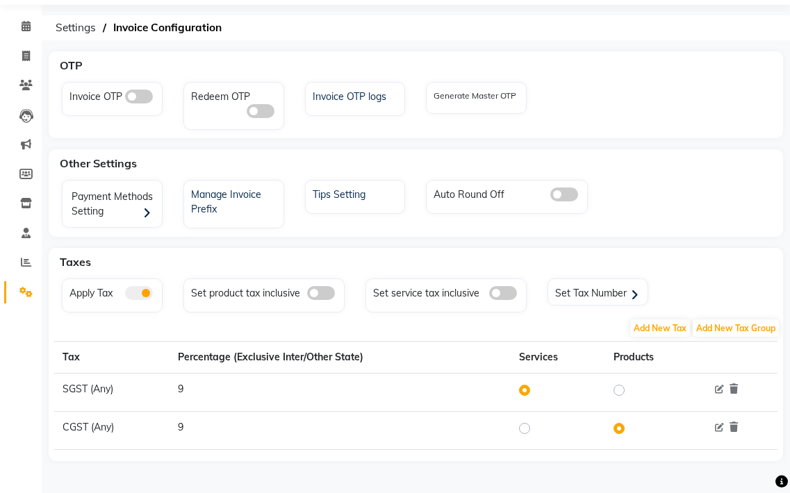
click at [630, 387] on label at bounding box center [630, 390] width 0 height 17
click at [620, 387] on input "radio" at bounding box center [621, 390] width 10 height 10
radio input "true"
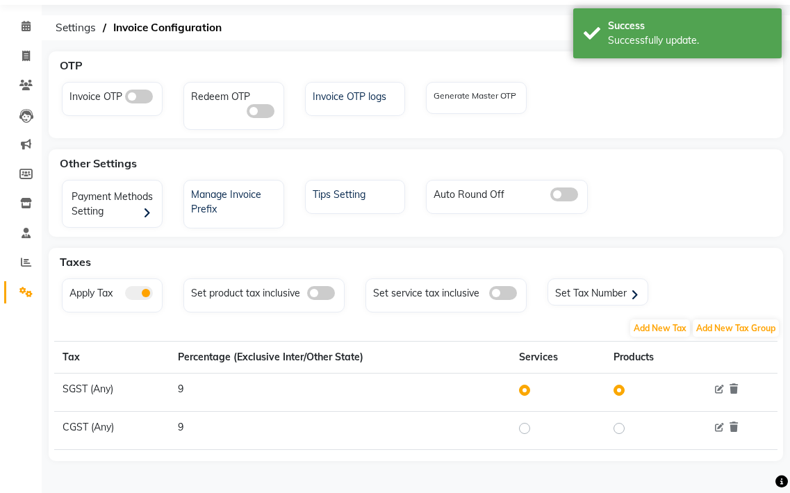
click at [638, 358] on th "Products" at bounding box center [653, 358] width 97 height 32
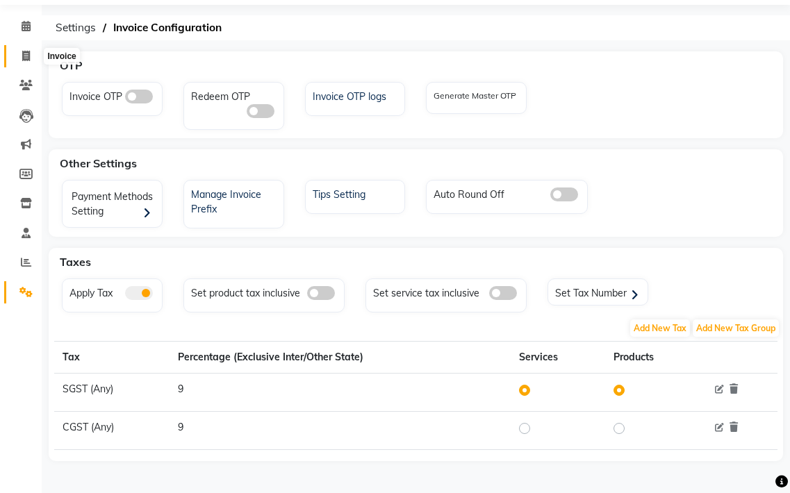
click at [24, 52] on icon at bounding box center [26, 56] width 8 height 10
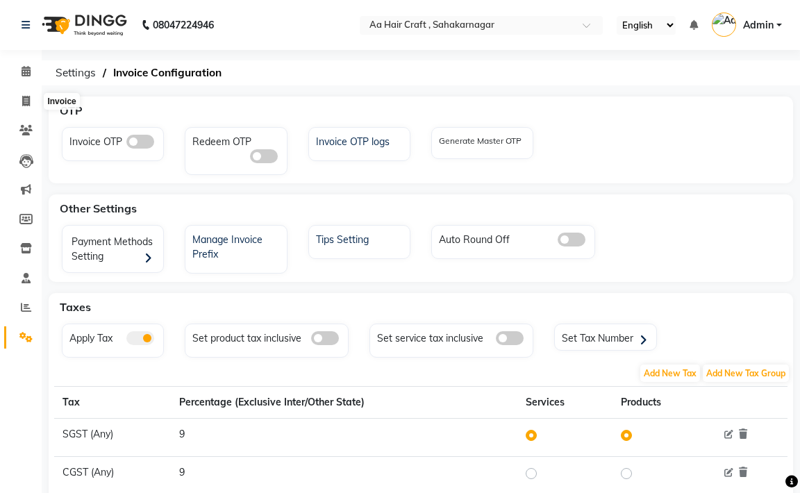
select select "6074"
select select "service"
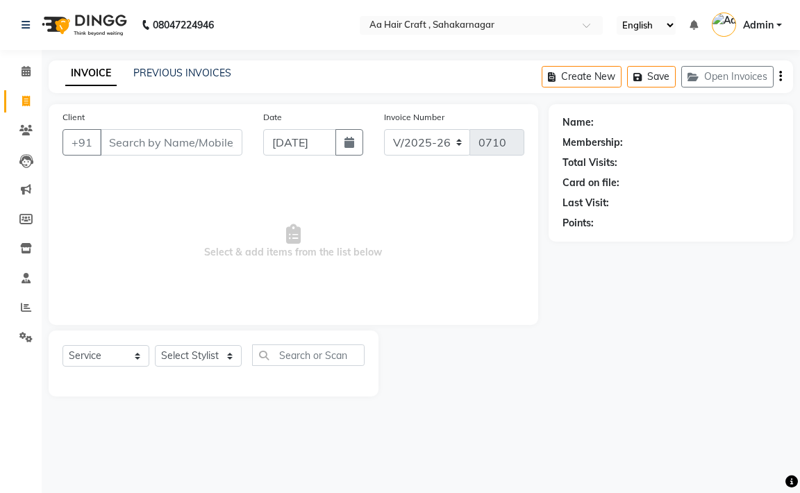
click at [145, 147] on input "Client" at bounding box center [171, 142] width 142 height 26
click at [145, 137] on input "Client" at bounding box center [171, 142] width 142 height 26
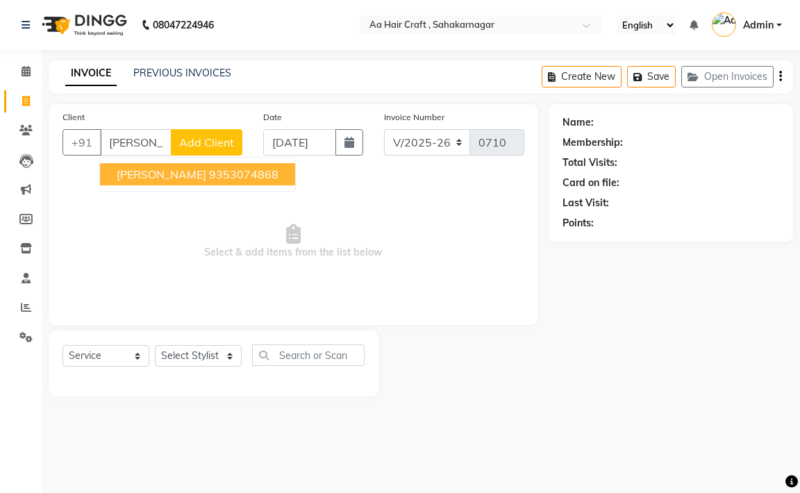
click at [164, 167] on button "bablu 9353074868" at bounding box center [197, 174] width 195 height 22
type input "9353074868"
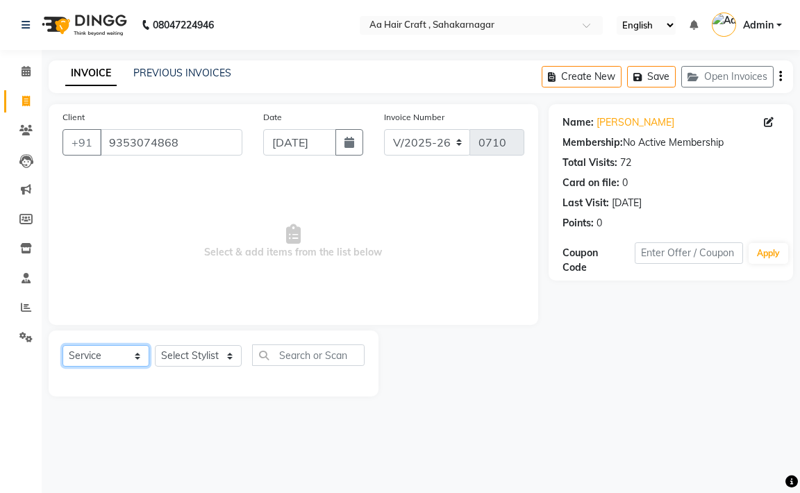
click at [147, 351] on select "Select Service Product Membership Package Voucher Prepaid Gift Card" at bounding box center [105, 356] width 87 height 22
click at [62, 345] on select "Select Service Product Membership Package Voucher Prepaid Gift Card" at bounding box center [105, 356] width 87 height 22
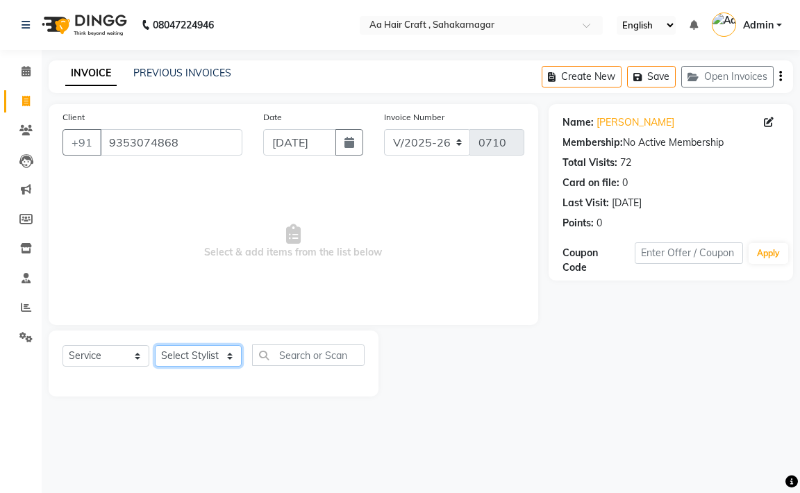
click at [198, 364] on select "Select Stylist [PERSON_NAME] hair stylish [PERSON_NAME] beautycian [PERSON_NAME…" at bounding box center [198, 356] width 87 height 22
select select "88749"
click at [155, 345] on select "Select Stylist [PERSON_NAME] hair stylish [PERSON_NAME] beautycian [PERSON_NAME…" at bounding box center [198, 356] width 87 height 22
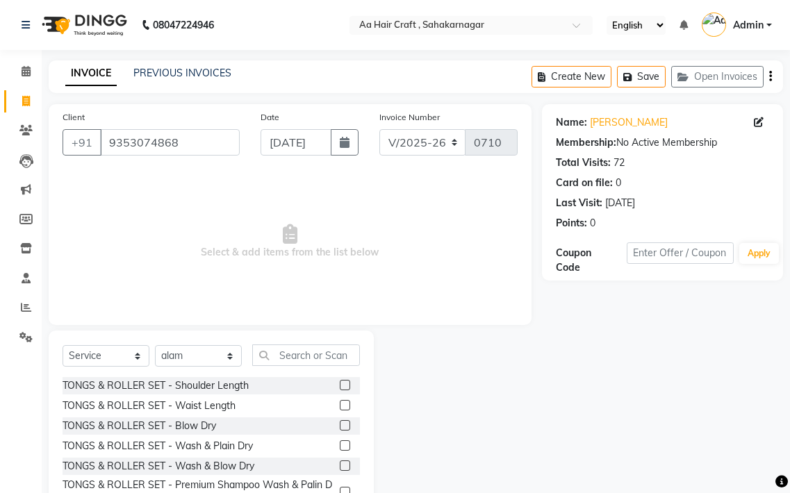
click at [340, 387] on label at bounding box center [345, 385] width 10 height 10
click at [340, 387] on input "checkbox" at bounding box center [344, 385] width 9 height 9
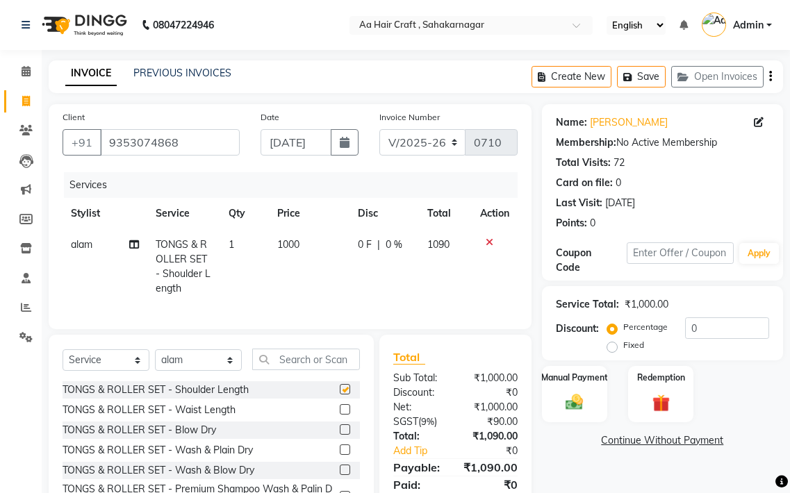
checkbox input "false"
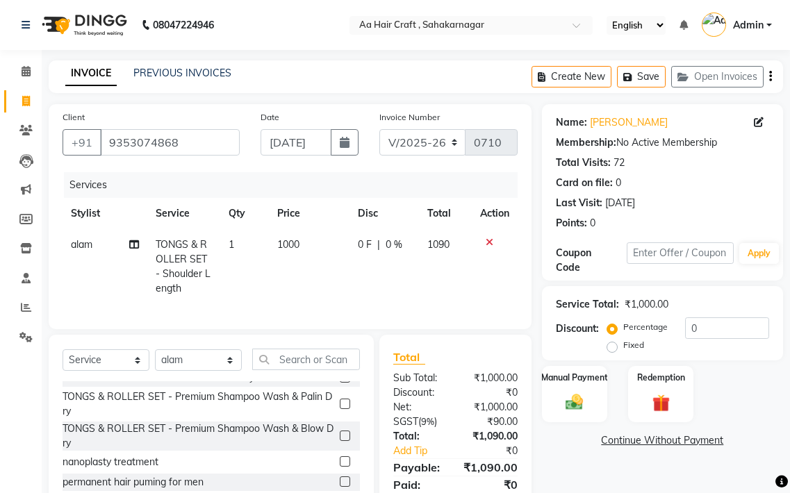
scroll to position [122, 0]
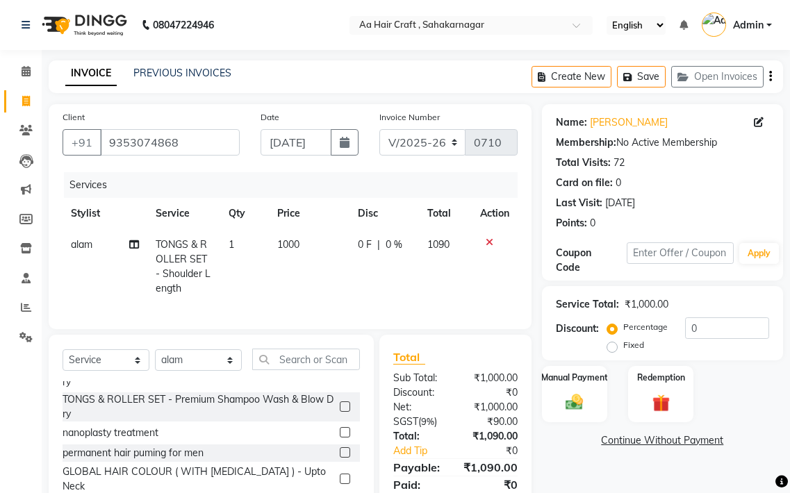
click at [393, 244] on span "0 %" at bounding box center [393, 244] width 17 height 15
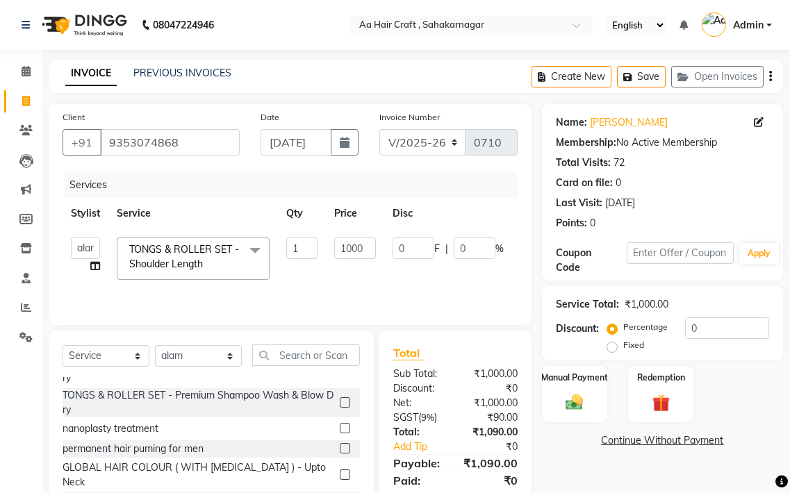
click at [281, 278] on td "1" at bounding box center [302, 258] width 48 height 59
